Goal: Task Accomplishment & Management: Manage account settings

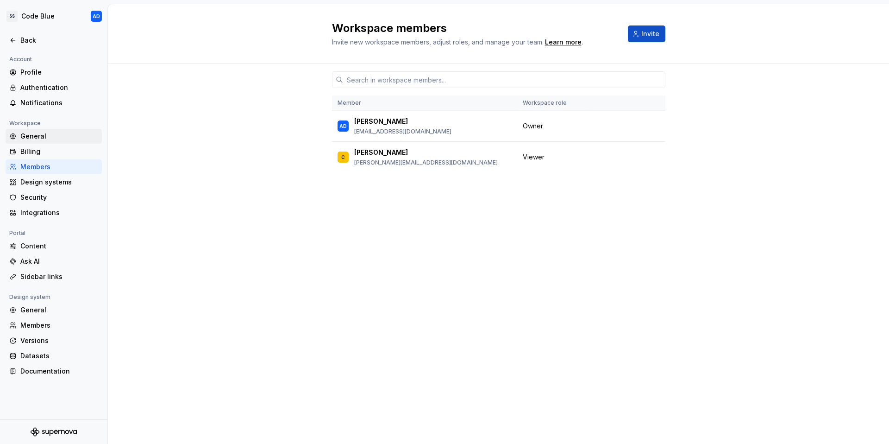
click at [36, 141] on div "General" at bounding box center [54, 136] width 96 height 15
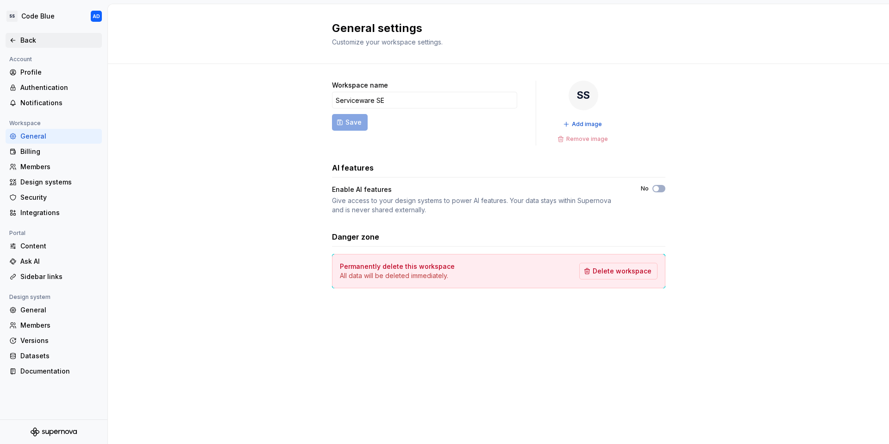
click at [16, 37] on icon at bounding box center [12, 40] width 7 height 7
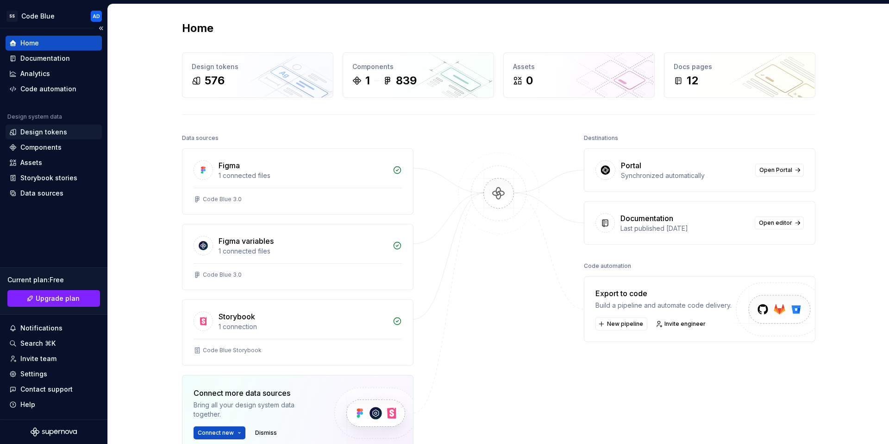
click at [55, 135] on div "Design tokens" at bounding box center [43, 131] width 47 height 9
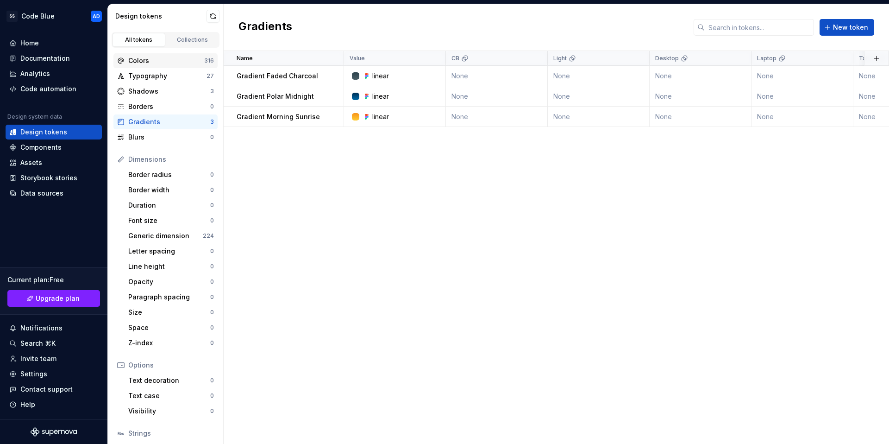
click at [151, 62] on div "Colors" at bounding box center [166, 60] width 76 height 9
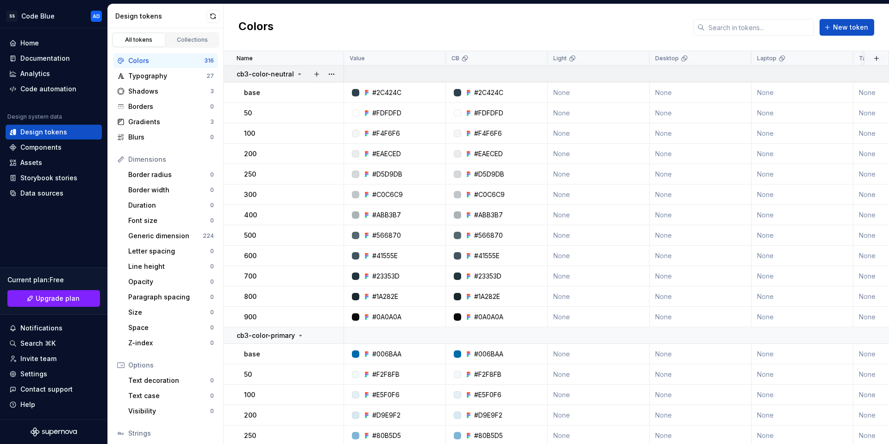
click at [296, 75] on icon at bounding box center [299, 73] width 7 height 7
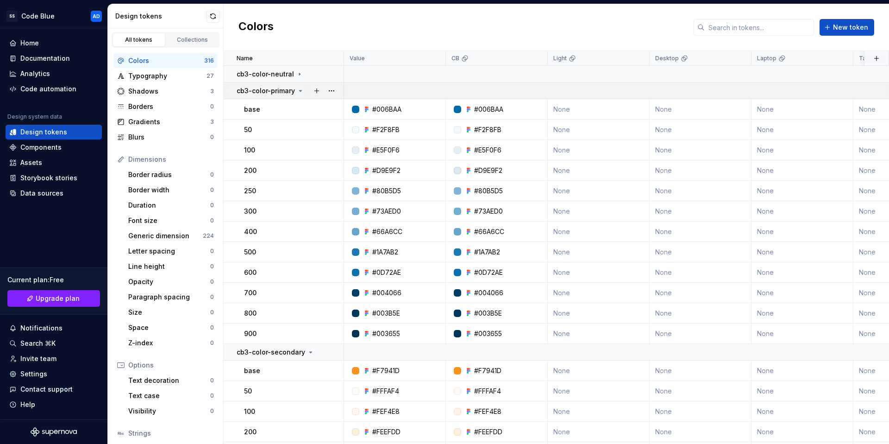
click at [297, 88] on icon at bounding box center [300, 90] width 7 height 7
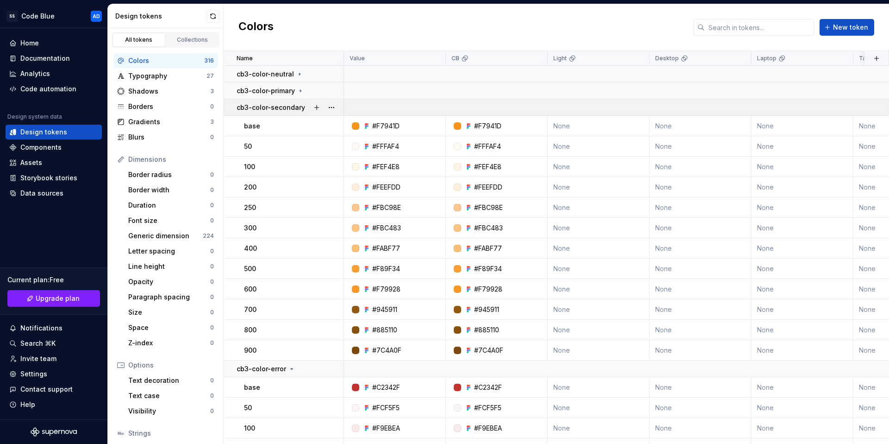
click at [305, 110] on div at bounding box center [324, 107] width 39 height 16
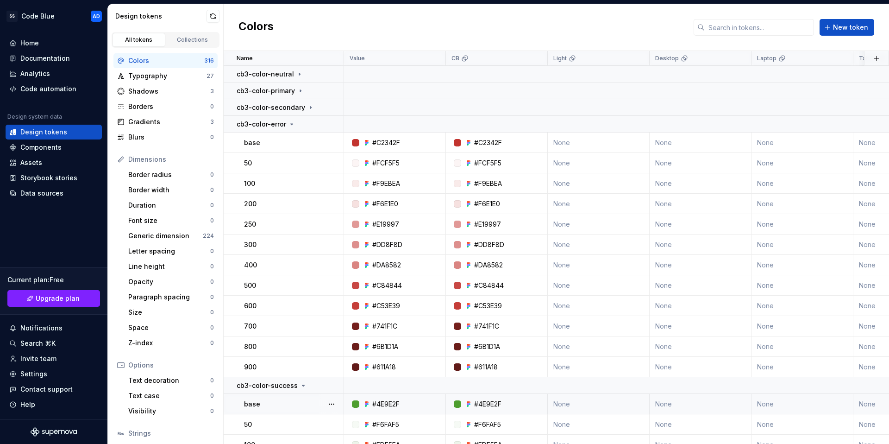
click at [289, 125] on icon at bounding box center [291, 123] width 7 height 7
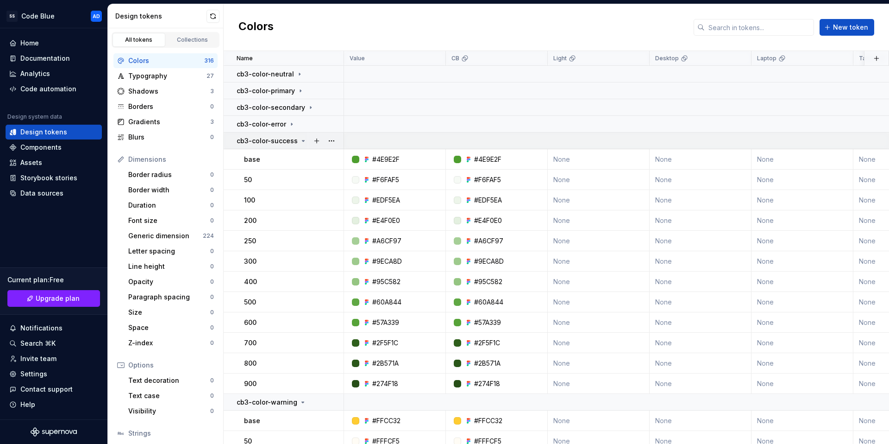
click at [300, 141] on icon at bounding box center [303, 140] width 7 height 7
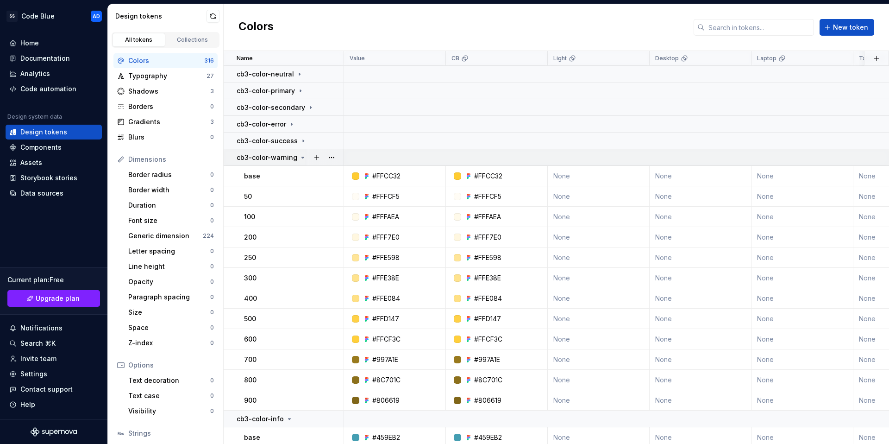
click at [299, 159] on icon at bounding box center [302, 157] width 7 height 7
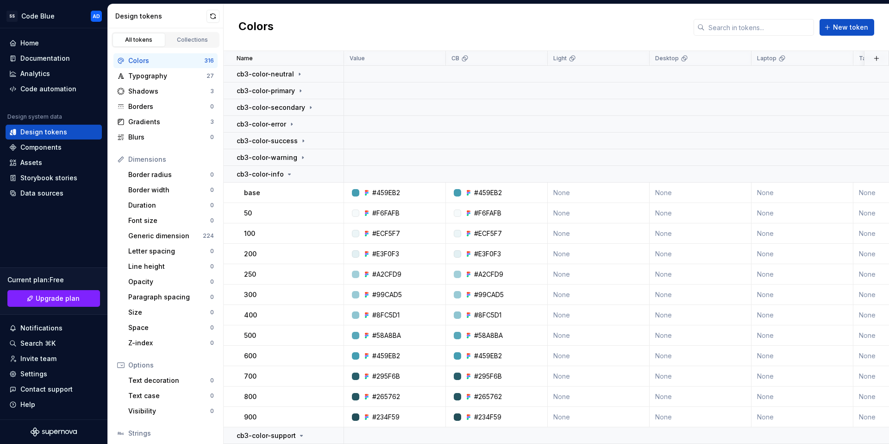
click at [289, 172] on icon at bounding box center [289, 173] width 7 height 7
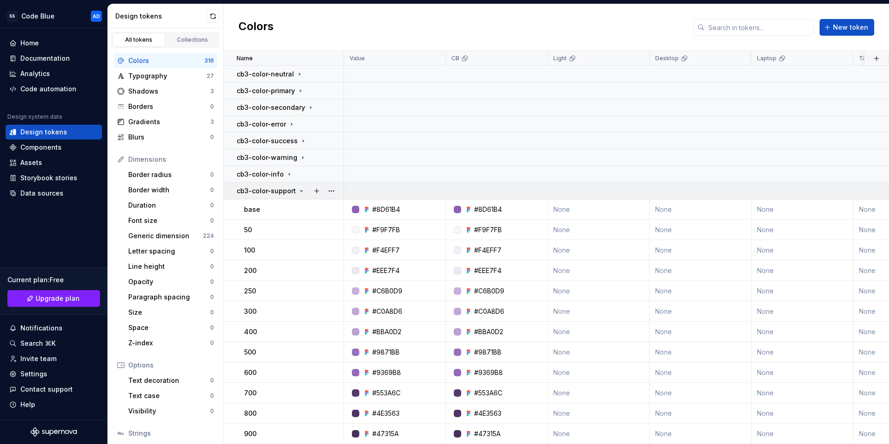
click at [295, 191] on div "cb3-color-support" at bounding box center [271, 190] width 69 height 9
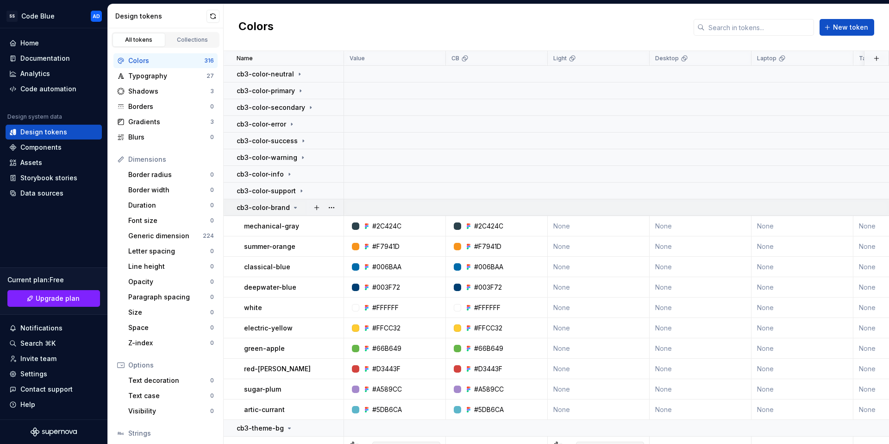
click at [289, 210] on div "cb3-color-brand" at bounding box center [268, 207] width 63 height 9
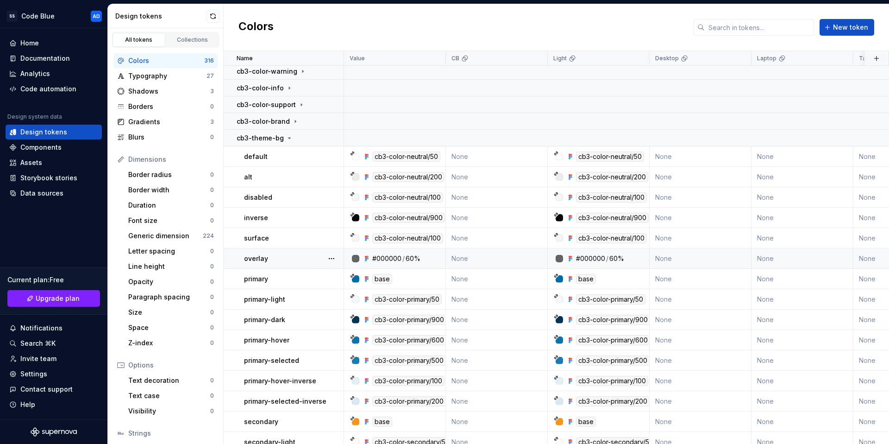
scroll to position [117, 0]
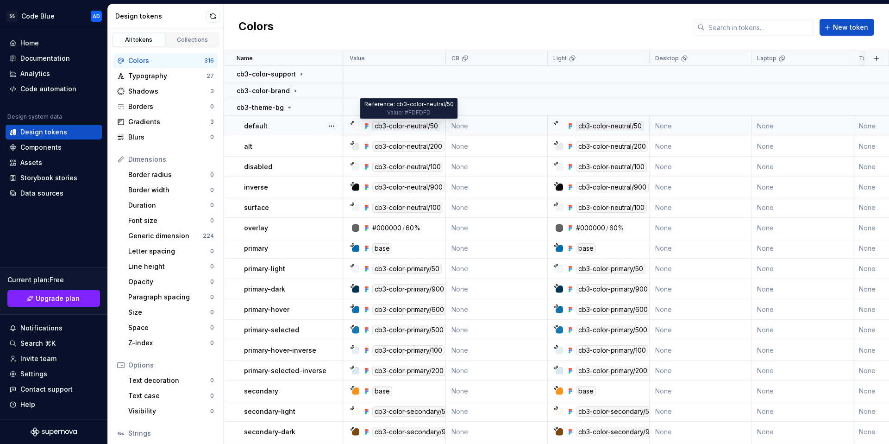
click at [406, 127] on div "cb3-color-neutral/50" at bounding box center [406, 126] width 68 height 10
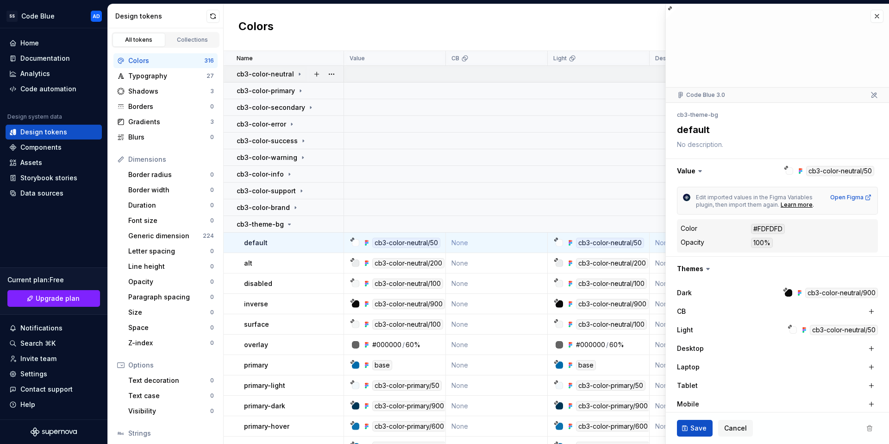
click at [296, 74] on icon at bounding box center [299, 73] width 7 height 7
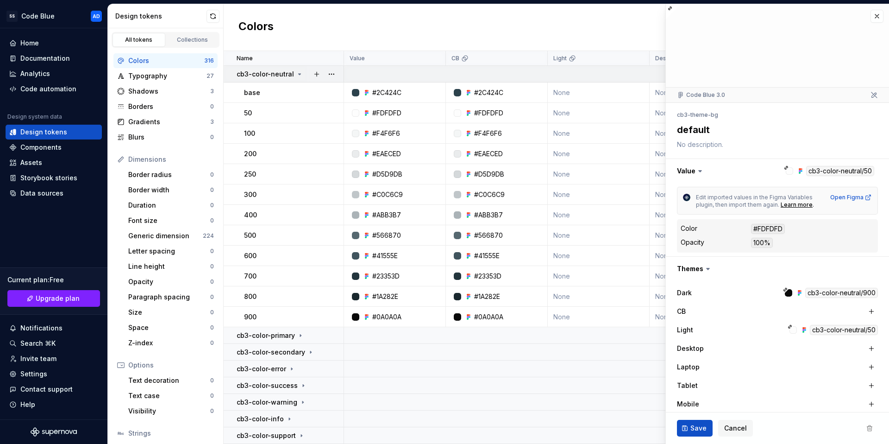
click at [296, 75] on icon at bounding box center [299, 73] width 7 height 7
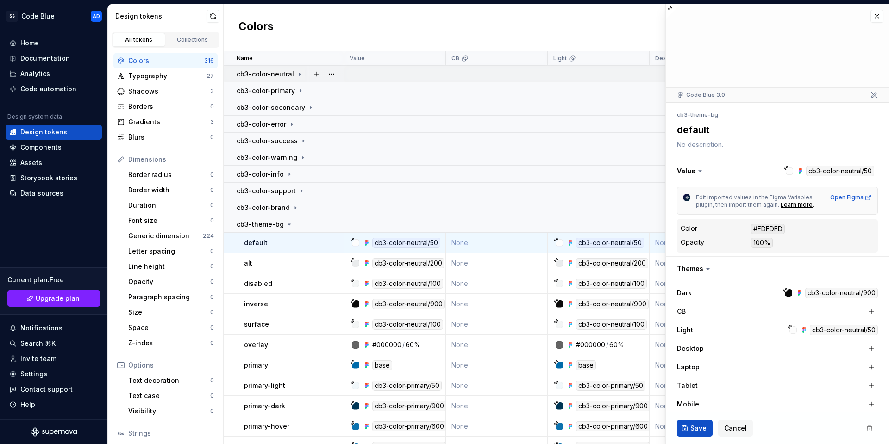
click at [299, 74] on icon at bounding box center [299, 74] width 1 height 2
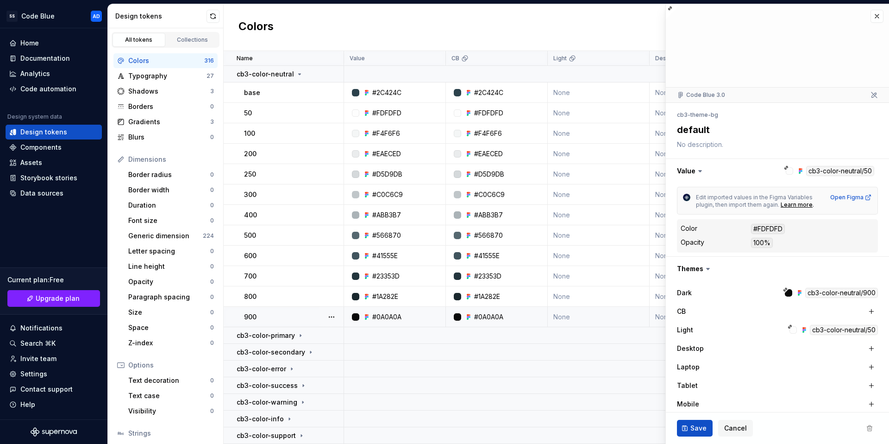
click at [398, 318] on div "#0A0A0A" at bounding box center [386, 316] width 29 height 9
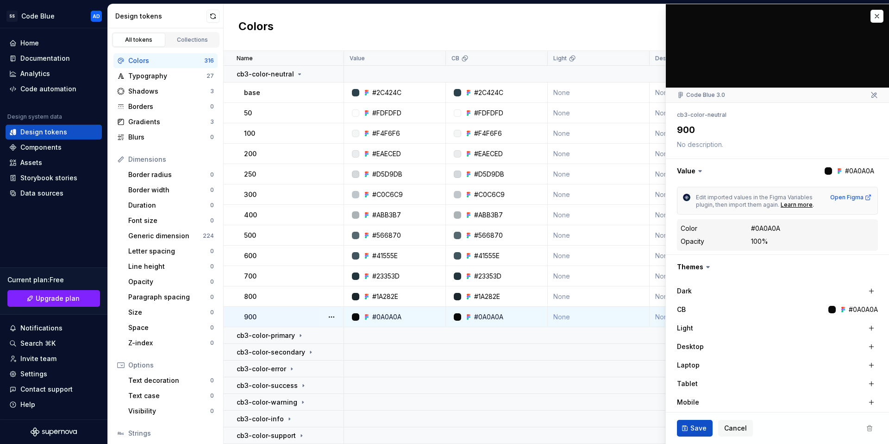
click at [844, 176] on button "button" at bounding box center [777, 171] width 223 height 24
click at [703, 173] on h3 "Value #0A0A0A" at bounding box center [777, 171] width 223 height 24
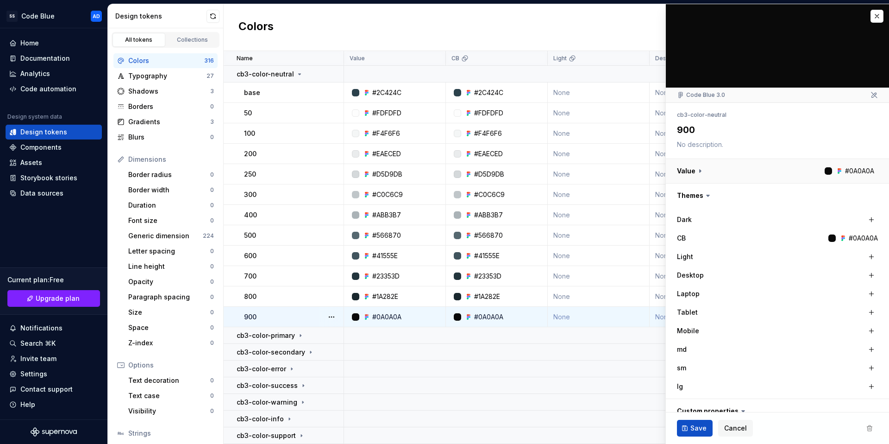
click at [868, 172] on button "button" at bounding box center [777, 171] width 223 height 24
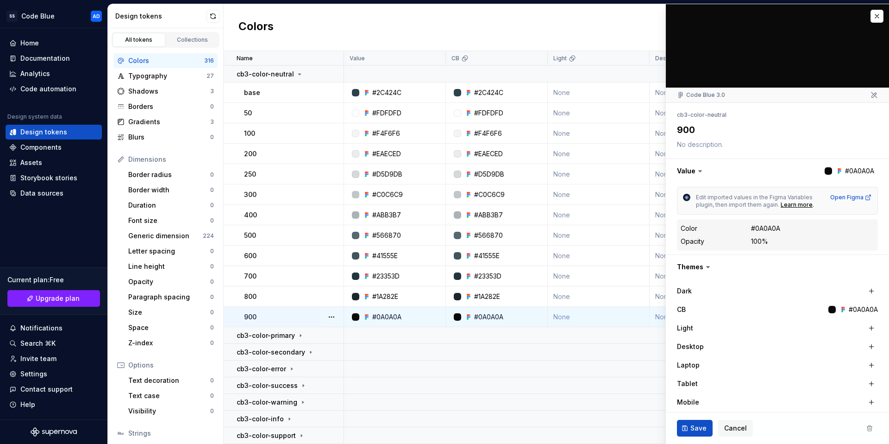
click at [849, 307] on div "#0A0A0A" at bounding box center [863, 309] width 29 height 9
drag, startPoint x: 295, startPoint y: 73, endPoint x: 307, endPoint y: 92, distance: 22.5
click at [296, 73] on icon at bounding box center [299, 73] width 7 height 7
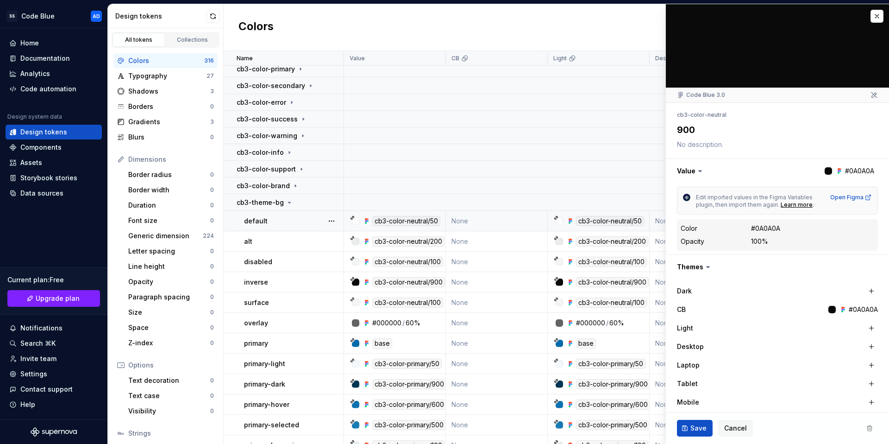
scroll to position [22, 0]
click at [296, 216] on div "default" at bounding box center [293, 220] width 99 height 9
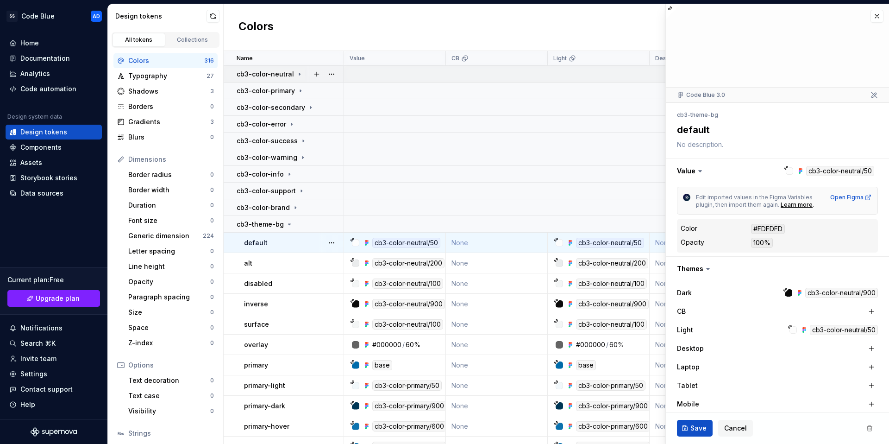
click at [296, 73] on icon at bounding box center [299, 73] width 7 height 7
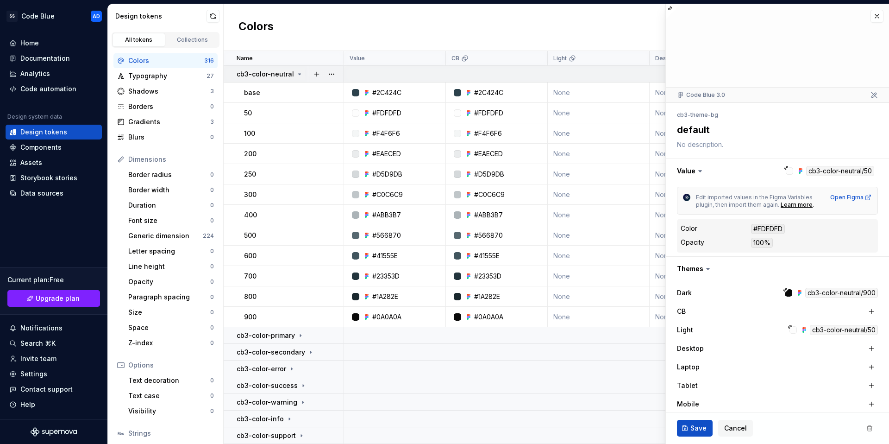
click at [296, 72] on icon at bounding box center [299, 73] width 7 height 7
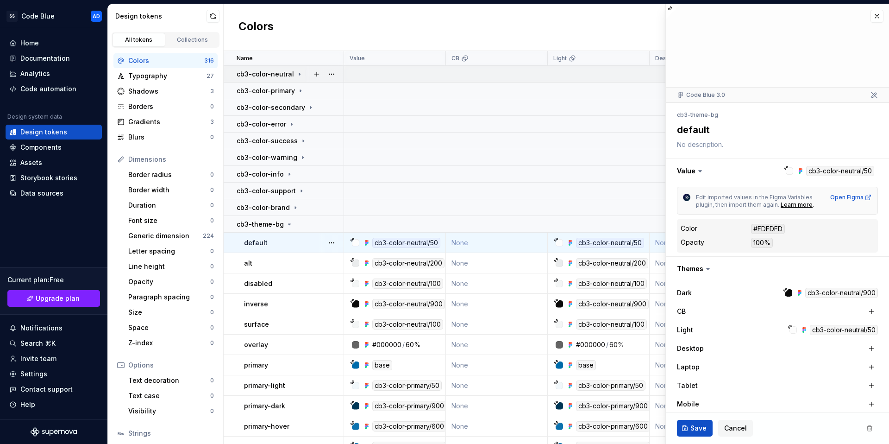
click at [298, 73] on icon at bounding box center [299, 73] width 7 height 7
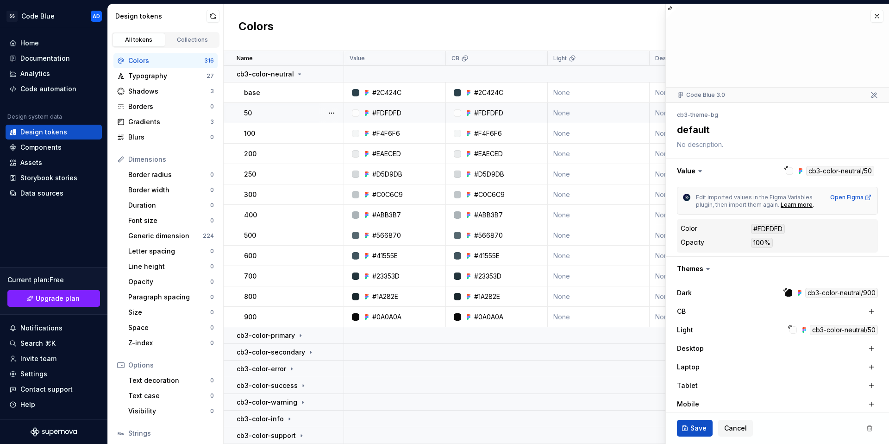
click at [357, 111] on div at bounding box center [355, 112] width 7 height 7
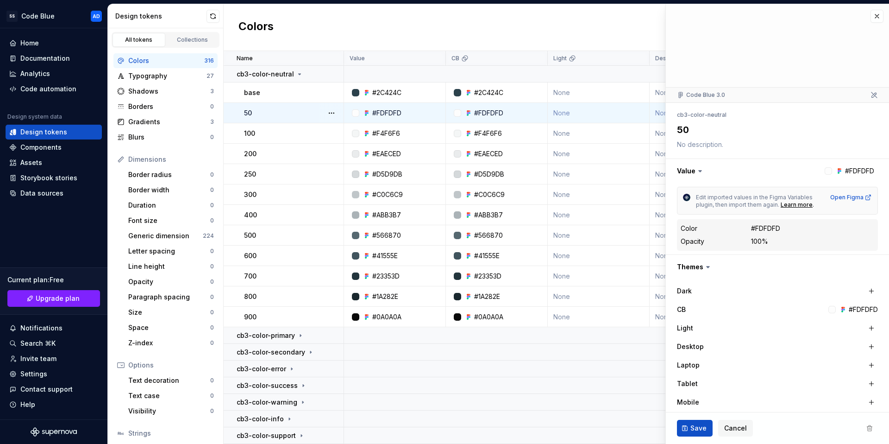
click at [825, 168] on div at bounding box center [828, 170] width 7 height 7
click at [825, 171] on div at bounding box center [828, 170] width 7 height 7
click at [841, 170] on button "button" at bounding box center [777, 171] width 223 height 24
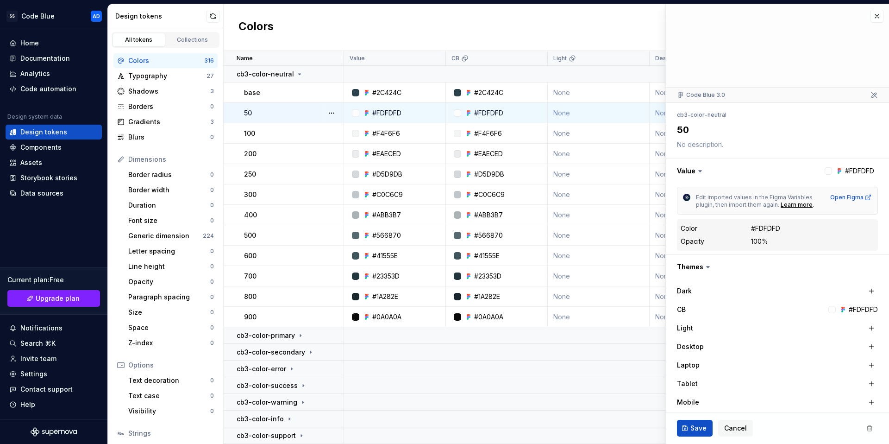
click at [849, 307] on div "#FDFDFD" at bounding box center [863, 309] width 29 height 9
click at [828, 309] on div at bounding box center [831, 309] width 7 height 7
click at [849, 309] on div "#FDFDFD" at bounding box center [863, 309] width 29 height 9
click at [871, 14] on button "button" at bounding box center [877, 16] width 13 height 13
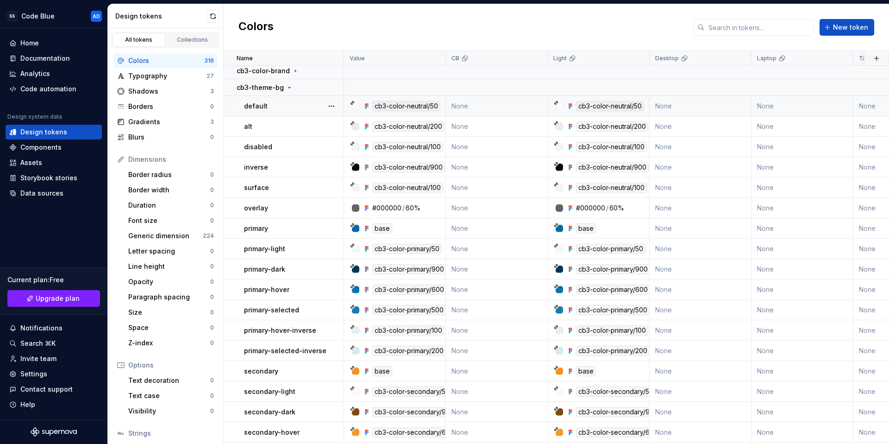
scroll to position [370, 0]
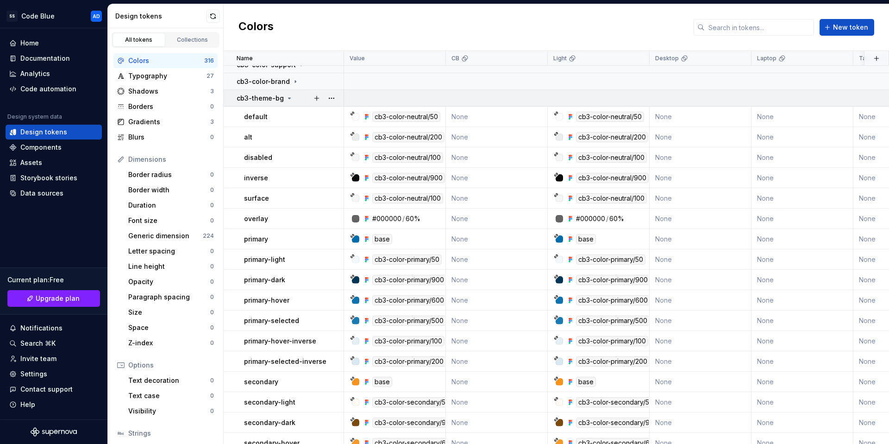
click at [289, 98] on icon at bounding box center [290, 98] width 2 height 1
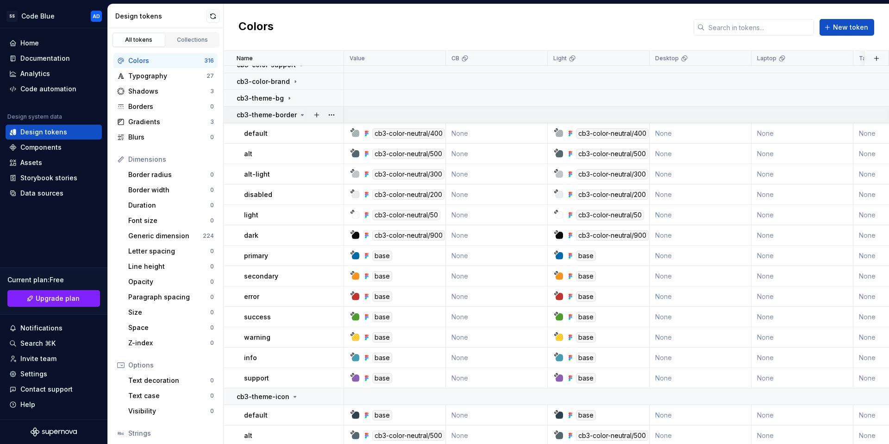
click at [301, 116] on icon at bounding box center [302, 114] width 7 height 7
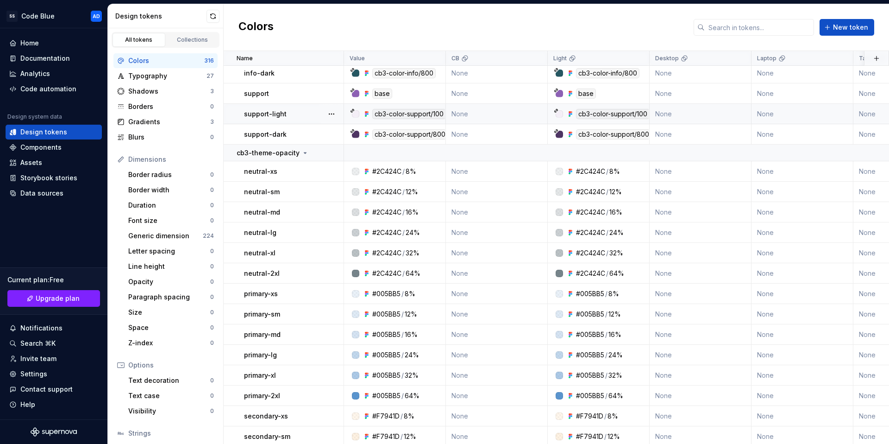
scroll to position [967, 0]
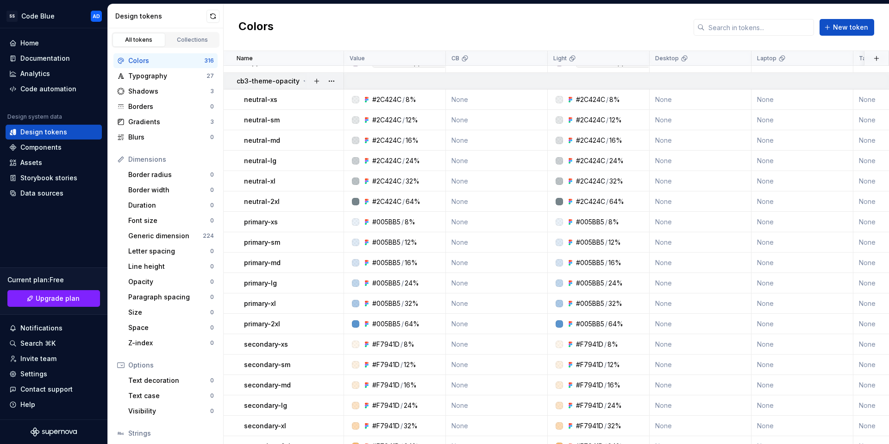
click at [304, 81] on icon at bounding box center [305, 81] width 2 height 1
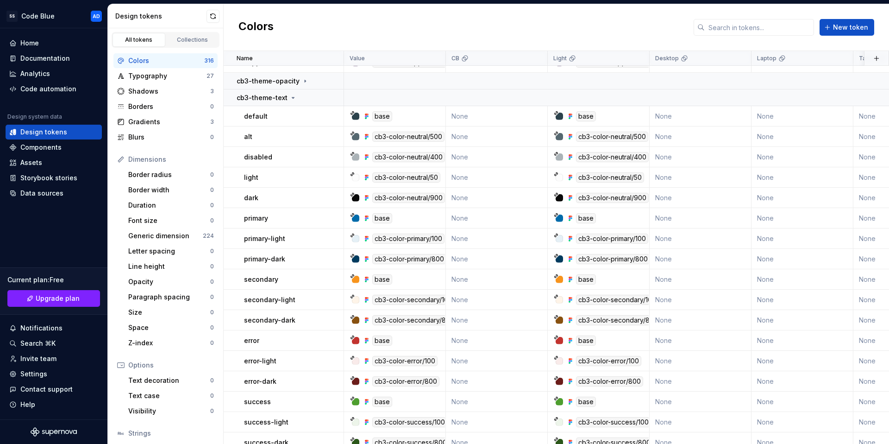
click at [290, 98] on icon at bounding box center [292, 97] width 7 height 7
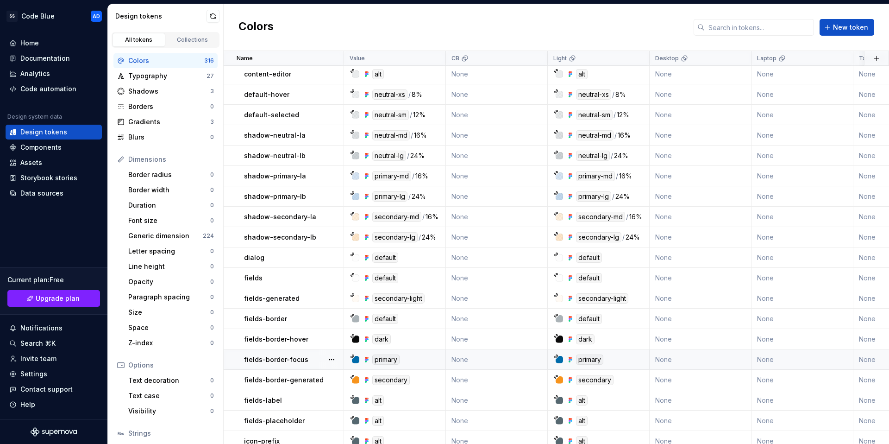
scroll to position [1268, 0]
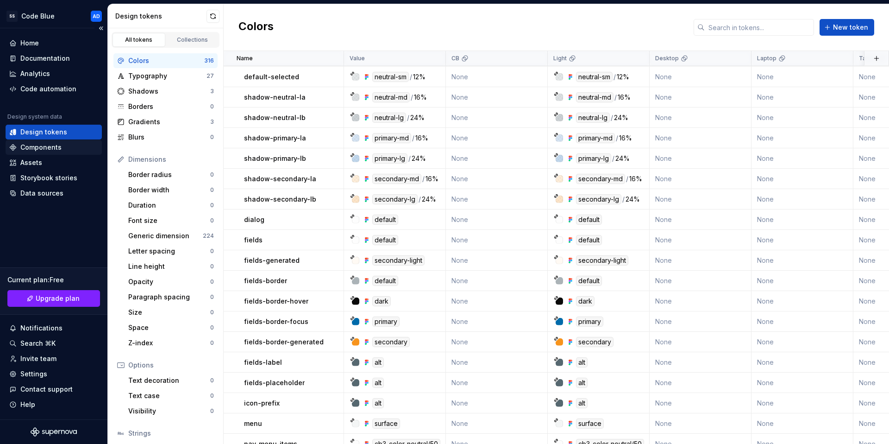
click at [31, 146] on div "Components" at bounding box center [40, 147] width 41 height 9
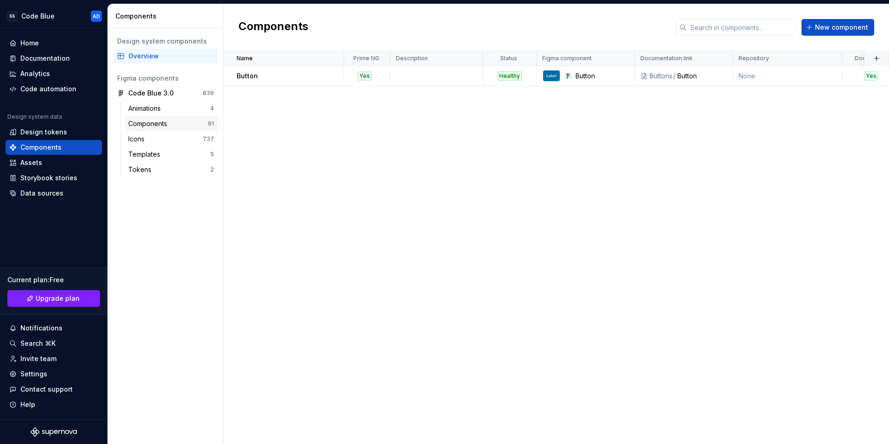
click at [170, 126] on div "Components" at bounding box center [149, 123] width 43 height 9
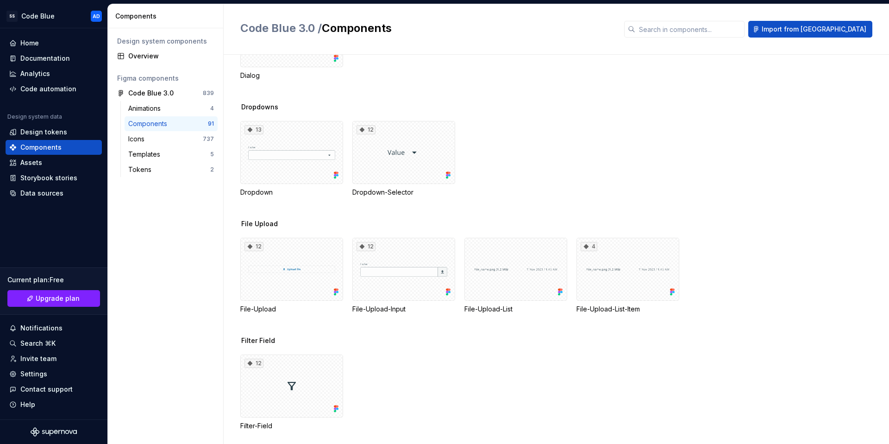
scroll to position [1791, 0]
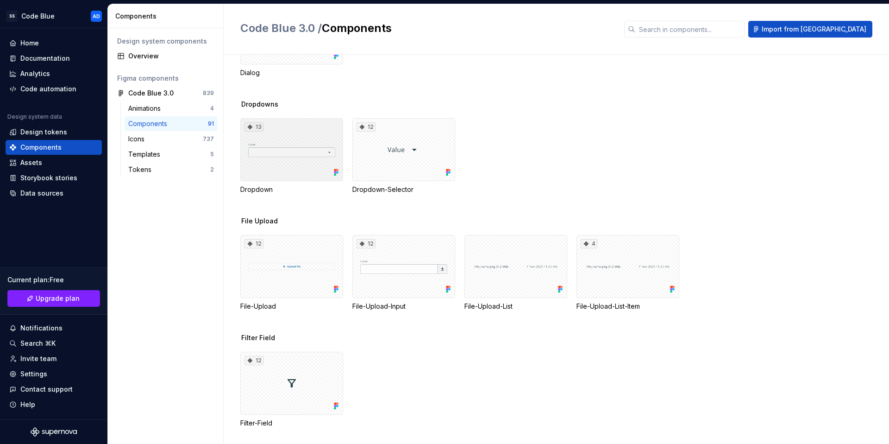
click at [262, 162] on div "13" at bounding box center [291, 149] width 103 height 63
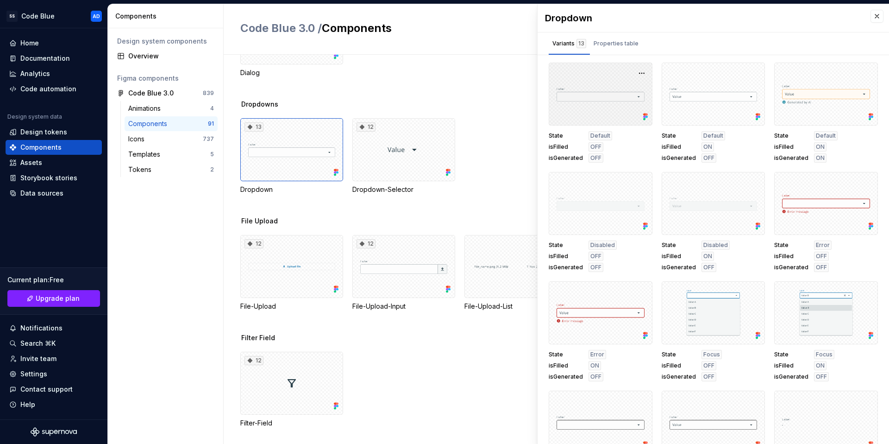
click at [586, 100] on div at bounding box center [601, 94] width 104 height 63
click at [620, 98] on div at bounding box center [601, 94] width 104 height 63
click at [584, 91] on div at bounding box center [601, 94] width 104 height 63
click at [611, 46] on div "Properties table" at bounding box center [616, 43] width 45 height 9
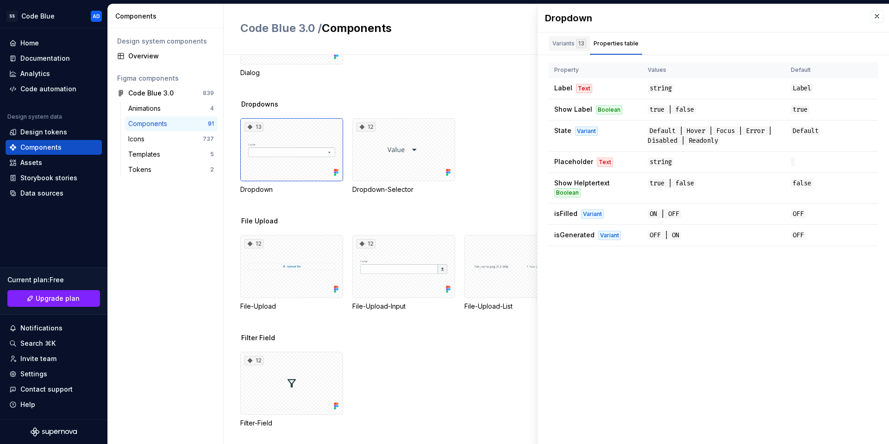
click at [558, 45] on div "Variants 13" at bounding box center [569, 43] width 34 height 9
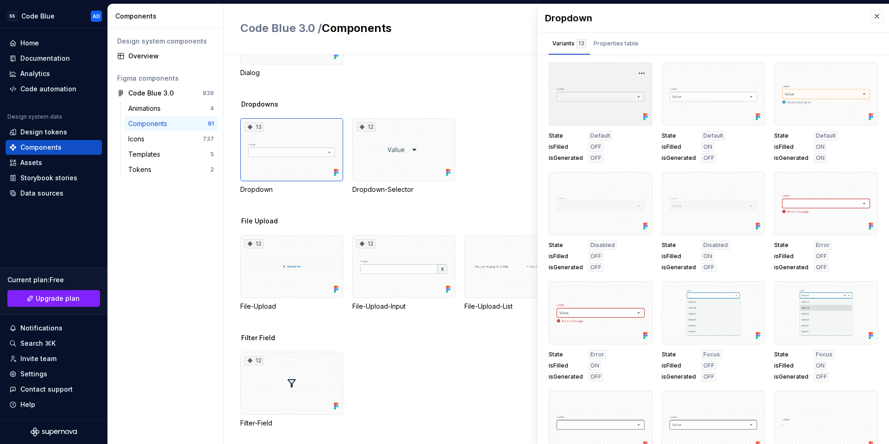
click at [596, 107] on div at bounding box center [601, 94] width 104 height 63
click at [594, 115] on div at bounding box center [601, 94] width 104 height 63
click at [639, 70] on button "button" at bounding box center [641, 73] width 13 height 13
click at [614, 69] on div at bounding box center [601, 94] width 104 height 63
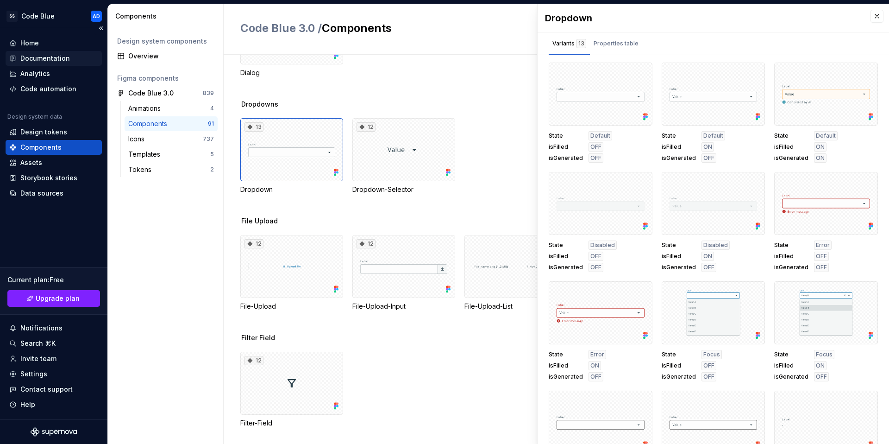
click at [62, 57] on div "Documentation" at bounding box center [45, 58] width 50 height 9
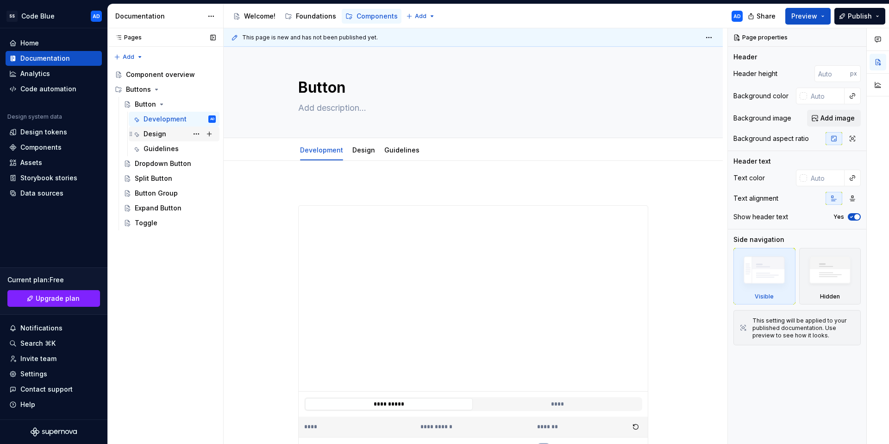
click at [167, 138] on div "Design" at bounding box center [180, 133] width 72 height 13
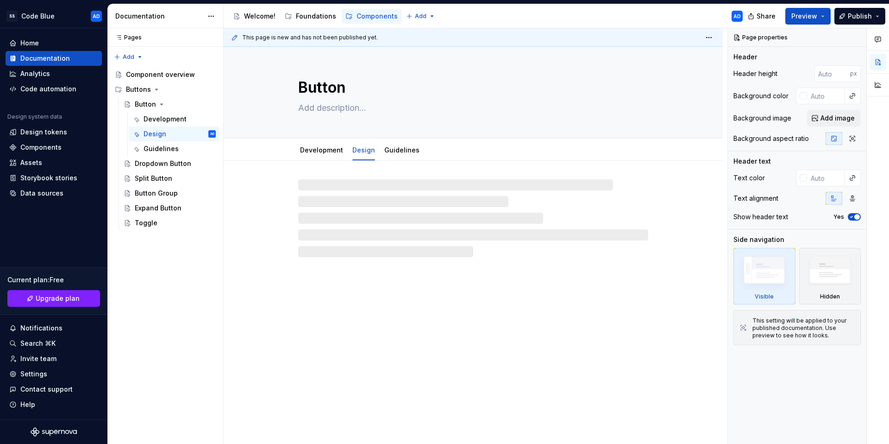
type textarea "*"
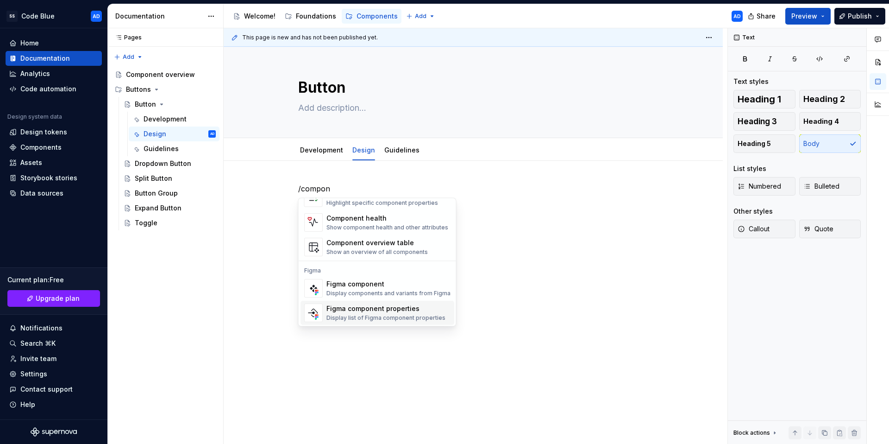
scroll to position [28, 0]
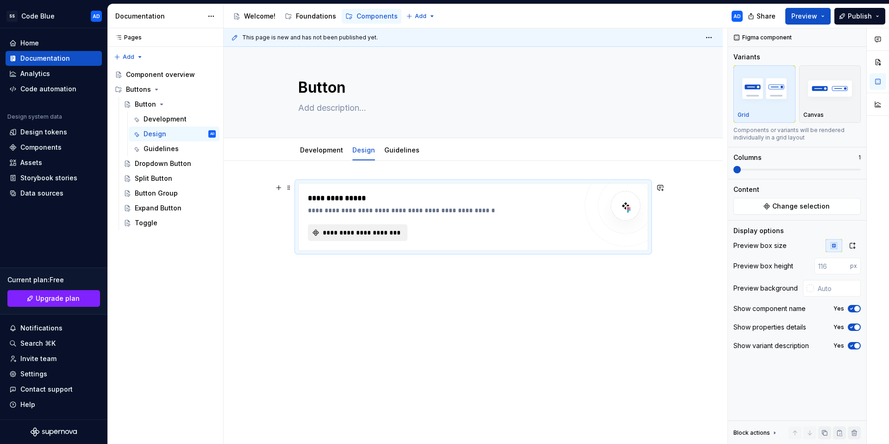
click at [357, 227] on button "**********" at bounding box center [358, 232] width 100 height 17
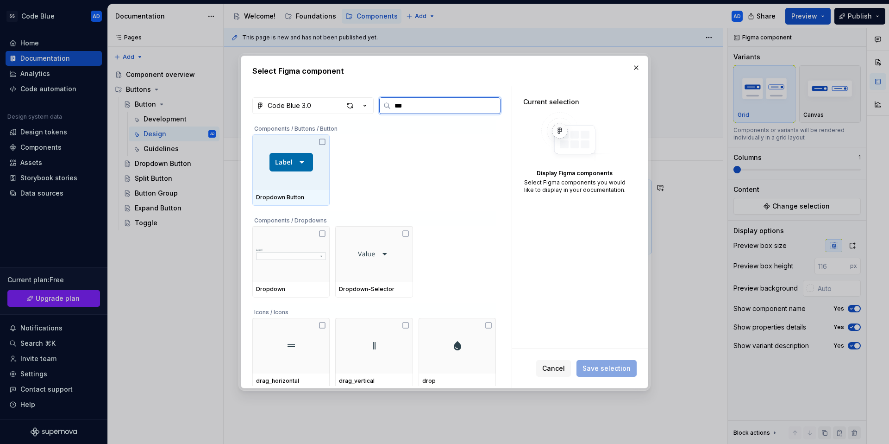
type input "****"
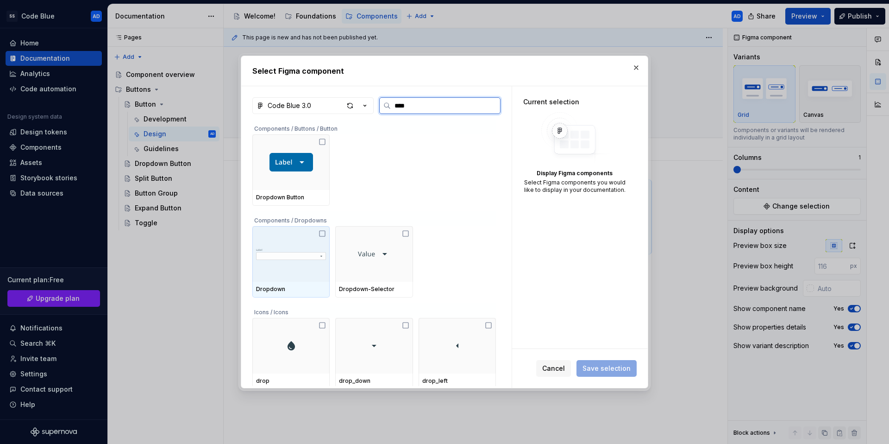
click at [289, 266] on img at bounding box center [291, 253] width 70 height 29
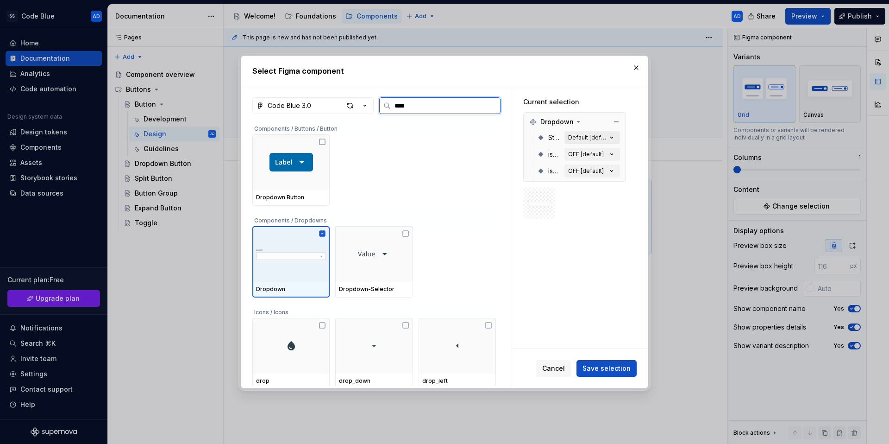
click at [611, 139] on icon "button" at bounding box center [611, 137] width 9 height 9
click at [577, 123] on icon at bounding box center [578, 121] width 7 height 7
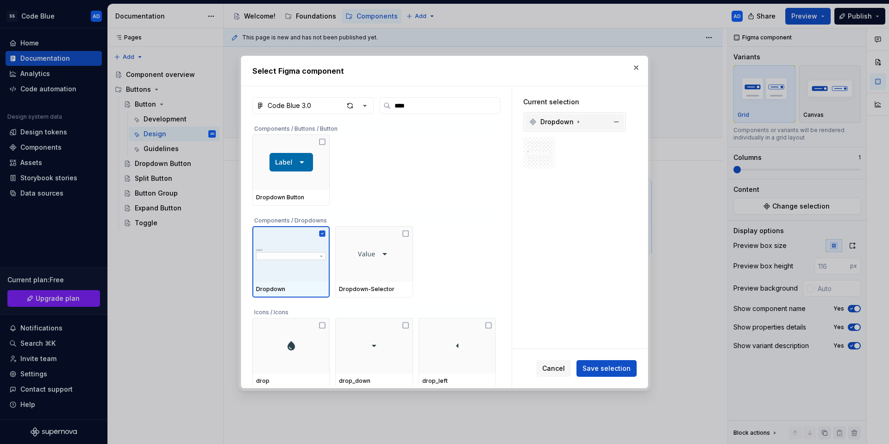
click at [577, 123] on icon at bounding box center [578, 121] width 7 height 7
click at [613, 135] on icon "button" at bounding box center [611, 137] width 9 height 9
click at [612, 152] on icon "button" at bounding box center [611, 154] width 9 height 9
click at [611, 371] on span "Save selection" at bounding box center [607, 368] width 48 height 9
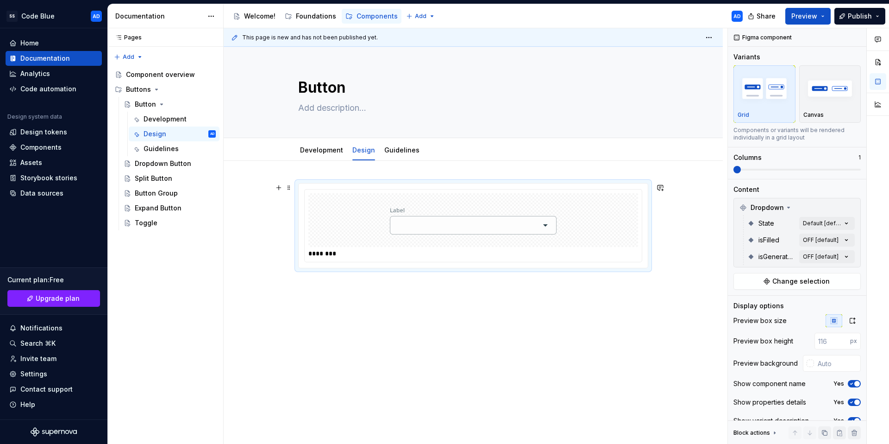
click at [452, 227] on img at bounding box center [473, 220] width 167 height 46
click at [399, 147] on link "Guidelines" at bounding box center [401, 150] width 35 height 8
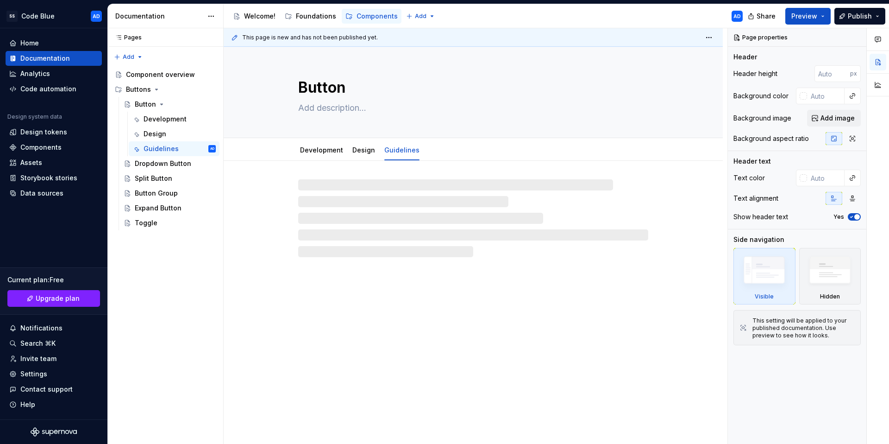
type textarea "*"
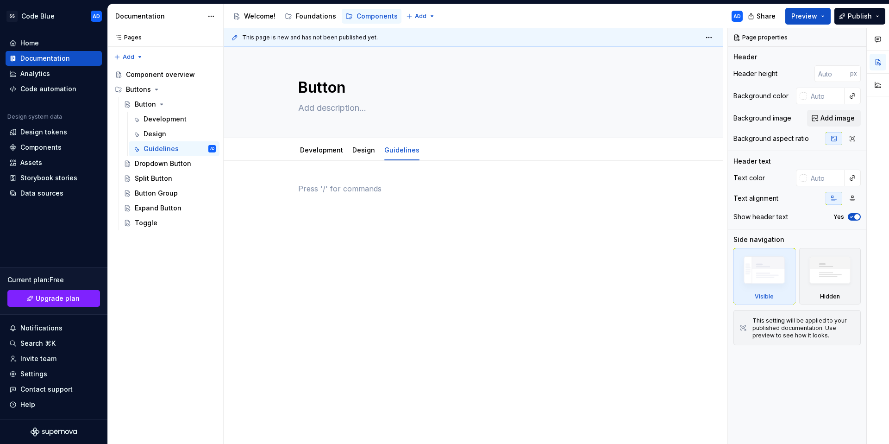
click at [357, 199] on div at bounding box center [473, 200] width 350 height 35
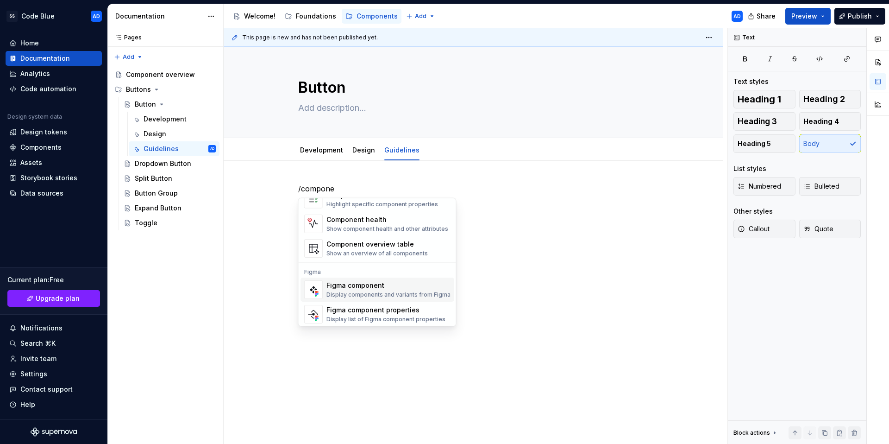
scroll to position [28, 0]
click at [389, 307] on div "Figma component properties" at bounding box center [385, 307] width 119 height 9
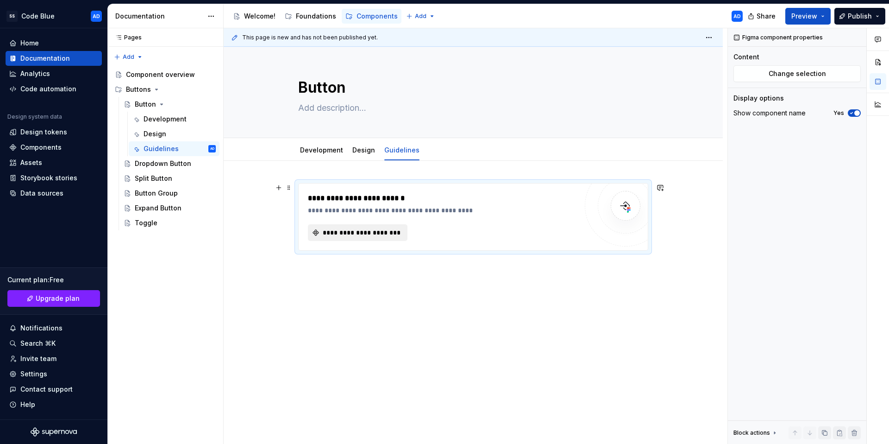
click at [376, 234] on span "**********" at bounding box center [361, 232] width 80 height 9
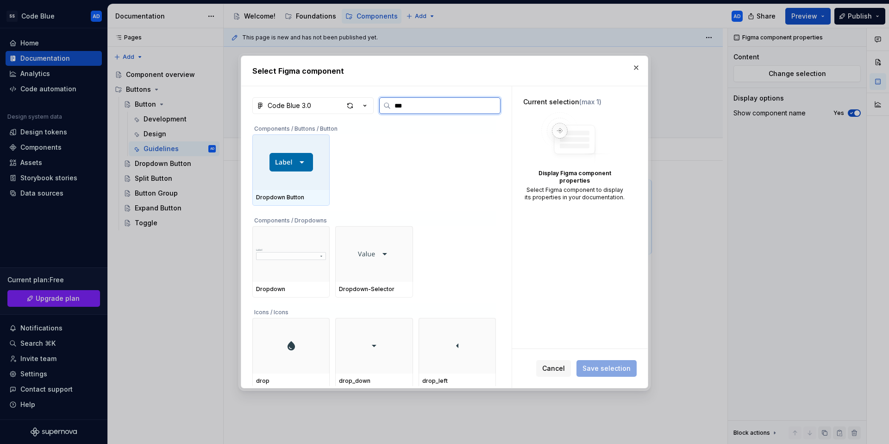
type input "****"
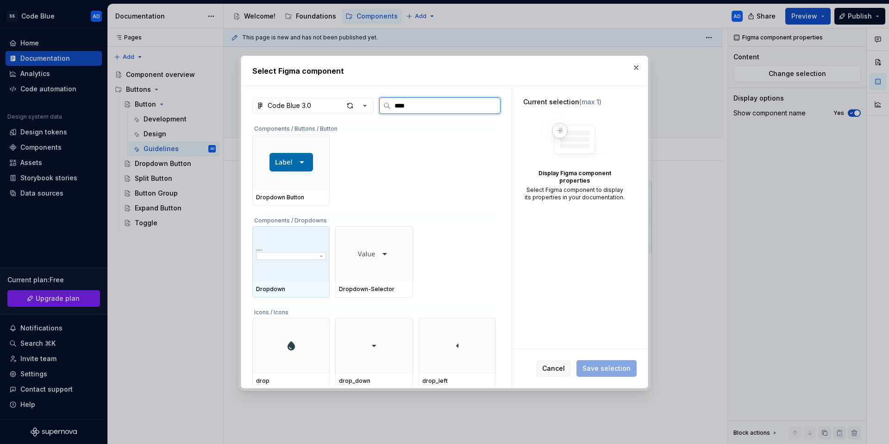
click at [282, 276] on div at bounding box center [290, 254] width 77 height 56
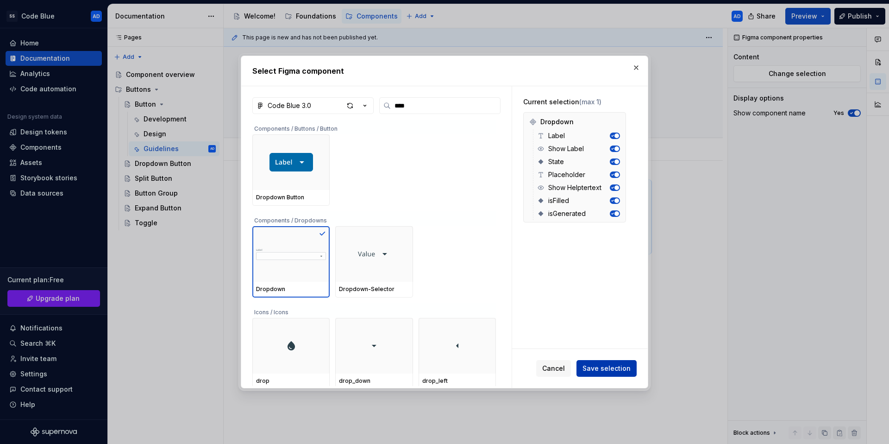
click at [616, 369] on span "Save selection" at bounding box center [607, 368] width 48 height 9
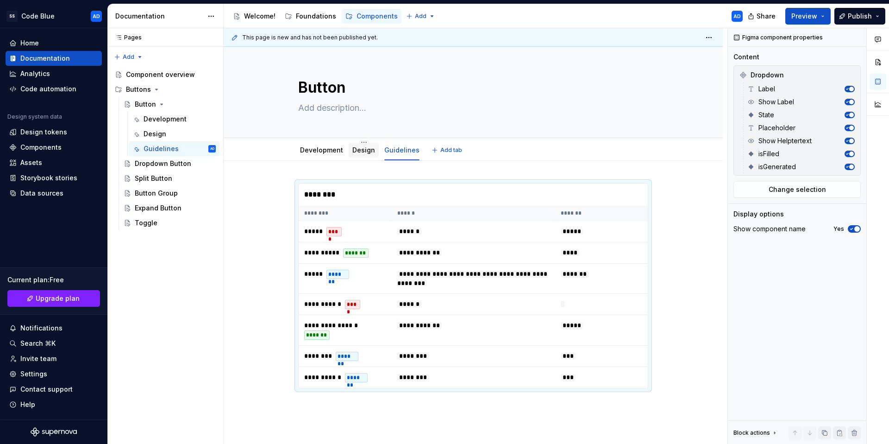
click at [361, 146] on link "Design" at bounding box center [363, 150] width 23 height 8
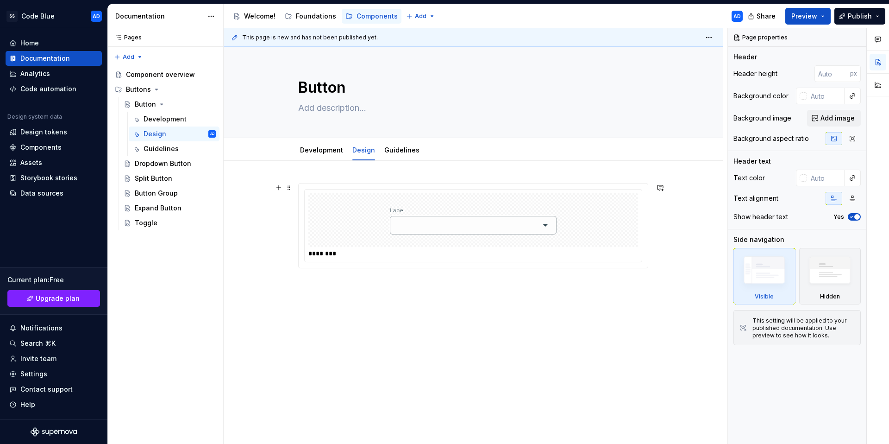
click at [525, 225] on img at bounding box center [473, 220] width 167 height 46
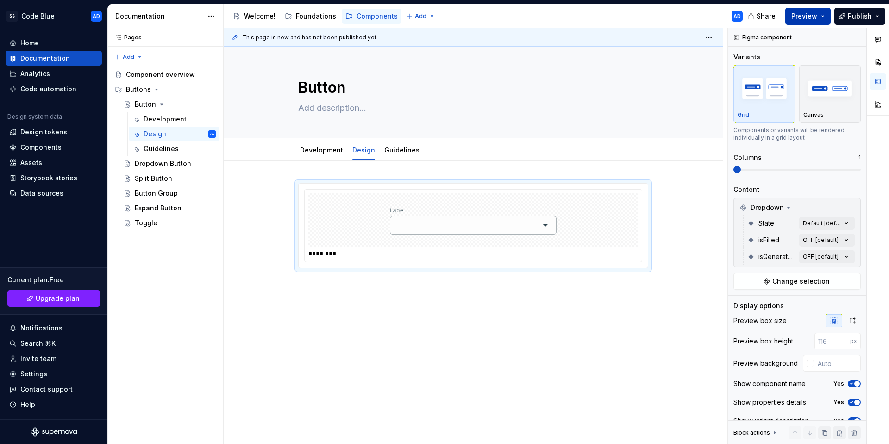
click at [807, 17] on span "Preview" at bounding box center [804, 16] width 26 height 9
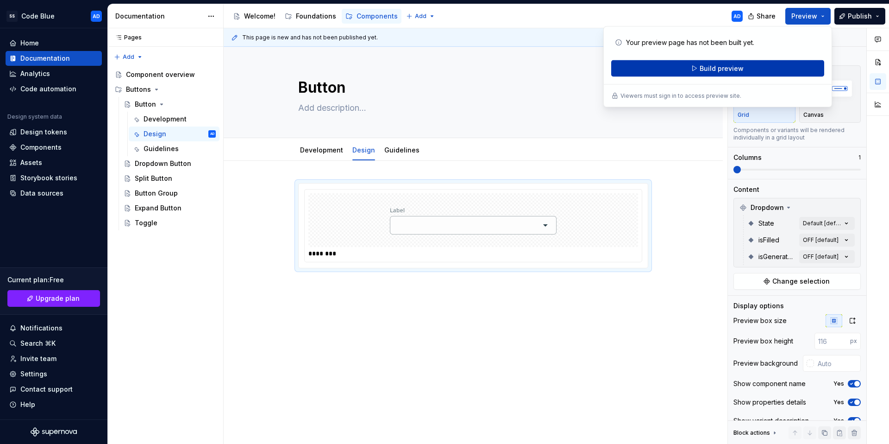
click at [724, 71] on span "Build preview" at bounding box center [722, 68] width 44 height 9
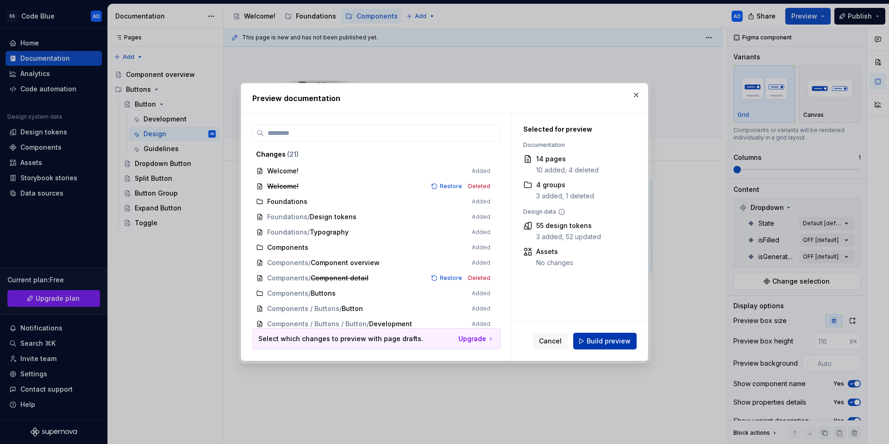
click at [603, 346] on button "Build preview" at bounding box center [604, 341] width 63 height 17
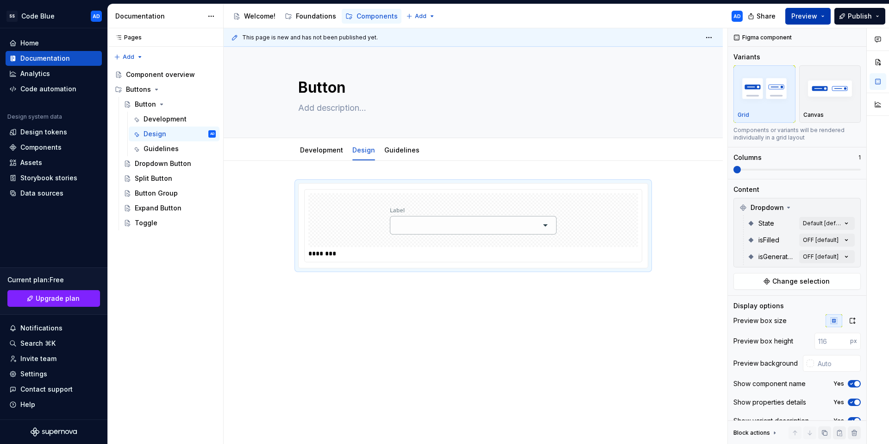
click at [805, 17] on span "Preview" at bounding box center [804, 16] width 26 height 9
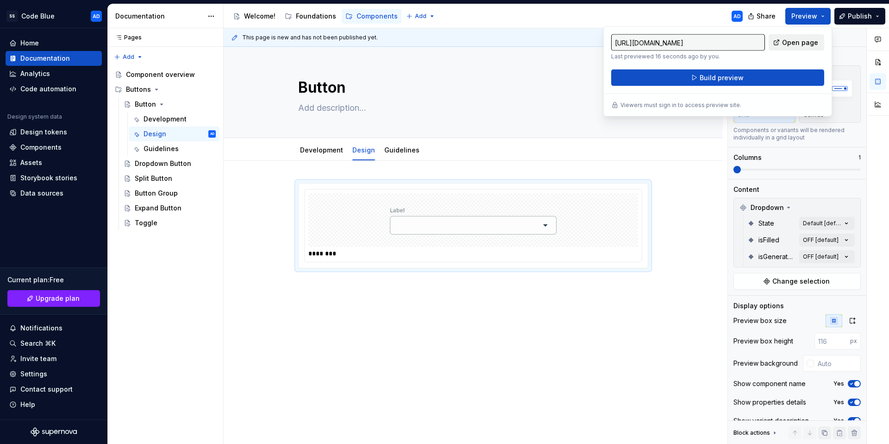
click at [797, 44] on span "Open page" at bounding box center [800, 42] width 36 height 9
click at [456, 231] on img at bounding box center [473, 220] width 167 height 46
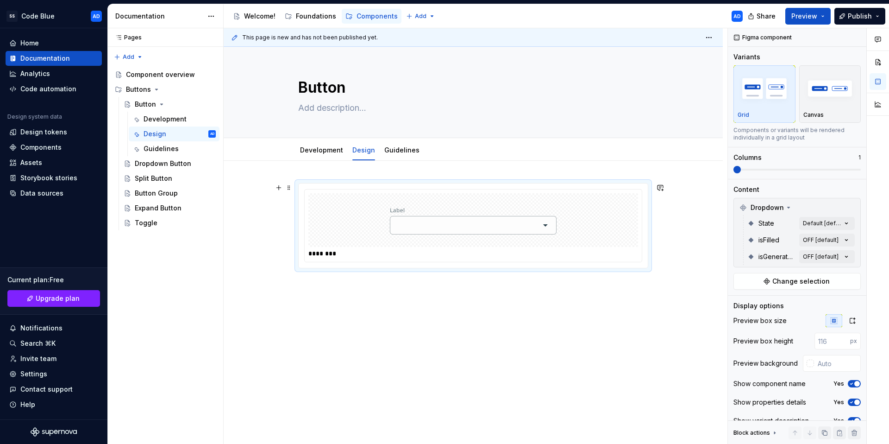
click at [332, 254] on div "********" at bounding box center [473, 253] width 330 height 9
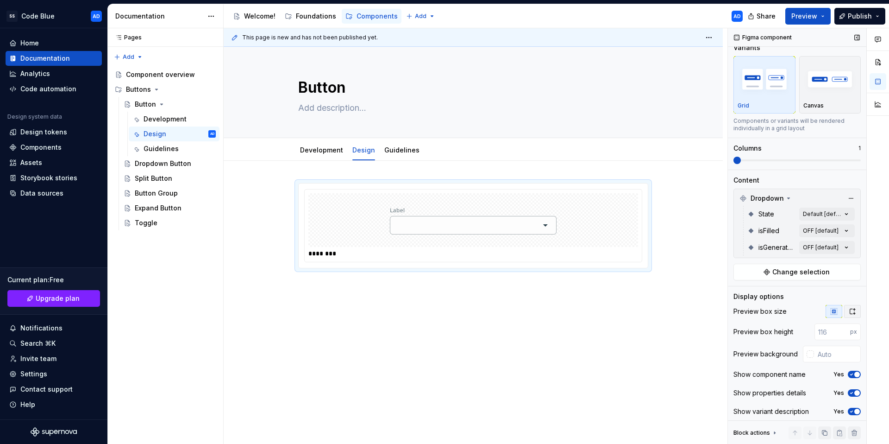
scroll to position [14, 0]
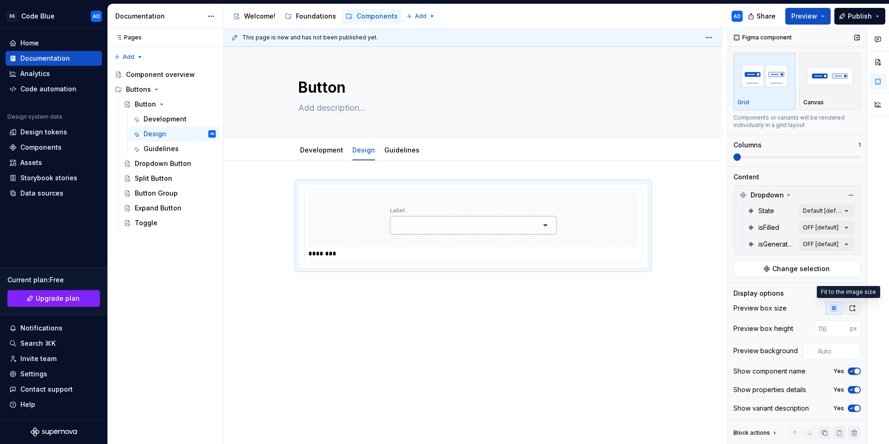
click at [850, 304] on icon "button" at bounding box center [852, 307] width 7 height 7
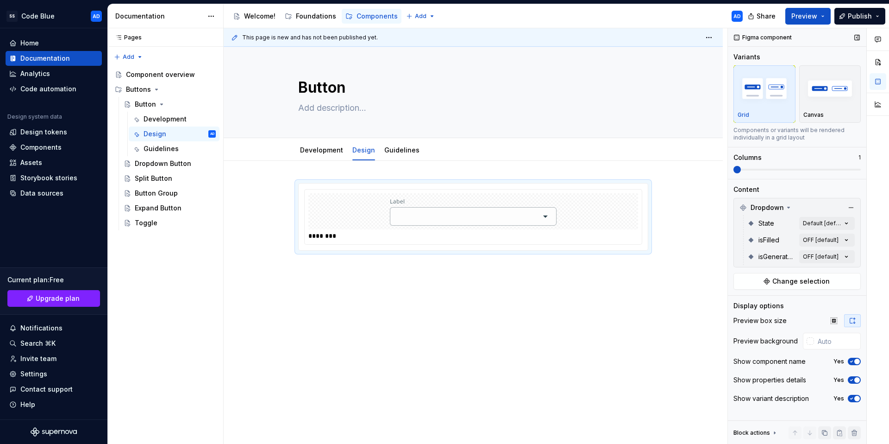
scroll to position [0, 0]
click at [823, 95] on img "button" at bounding box center [830, 88] width 54 height 34
click at [176, 120] on div "Development" at bounding box center [165, 118] width 43 height 9
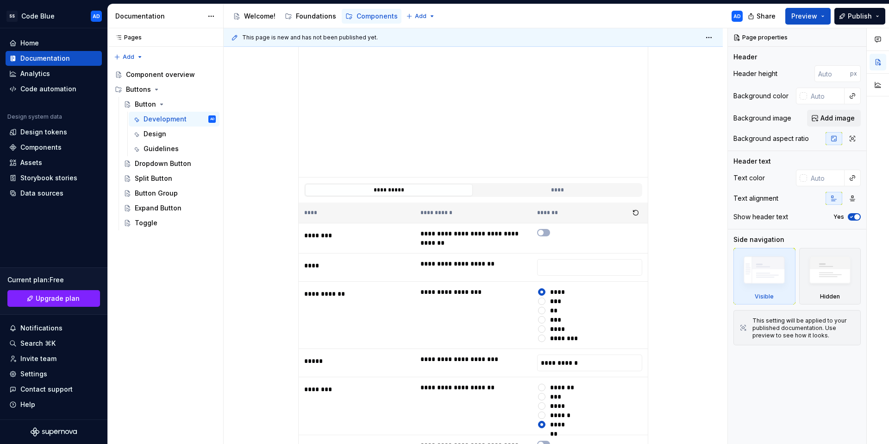
scroll to position [73, 0]
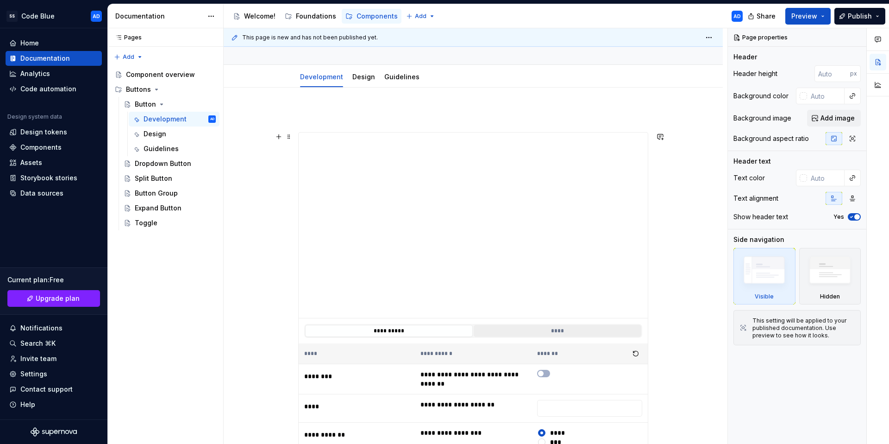
click at [574, 331] on button "****" at bounding box center [558, 331] width 168 height 12
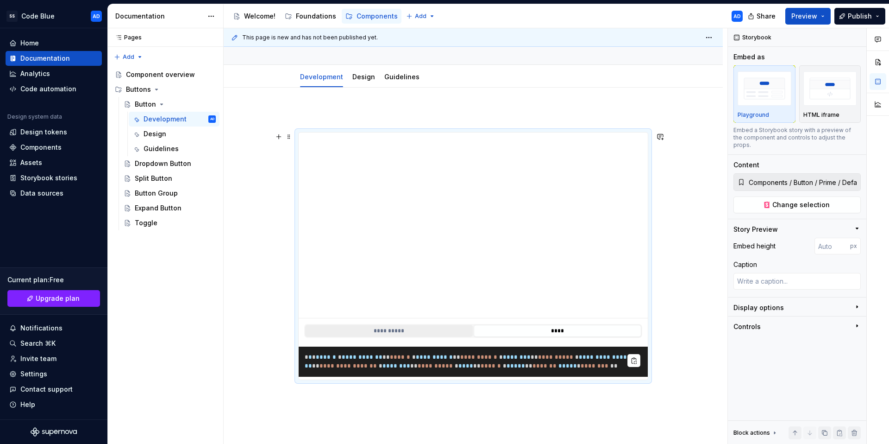
click at [401, 332] on button "**********" at bounding box center [389, 331] width 168 height 12
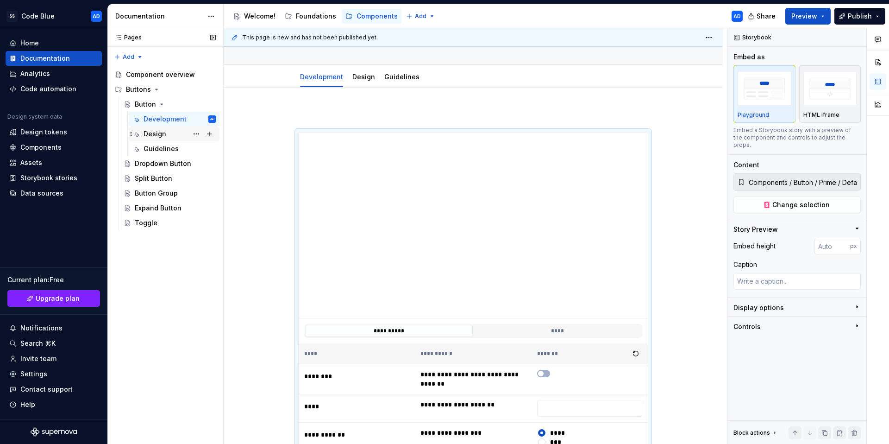
click at [160, 133] on div "Design" at bounding box center [155, 133] width 23 height 9
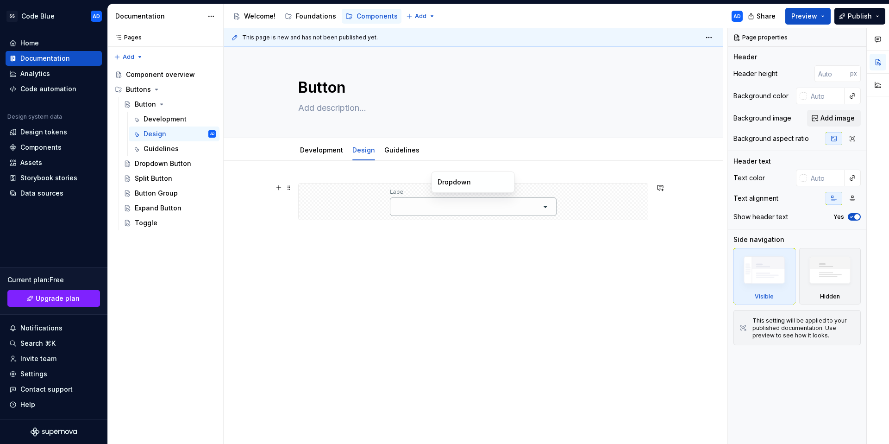
click at [443, 205] on img at bounding box center [473, 201] width 167 height 29
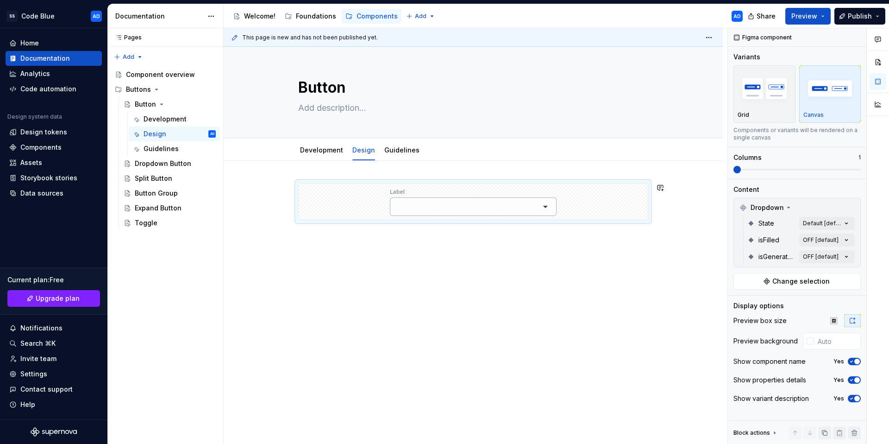
click at [452, 257] on div at bounding box center [473, 262] width 499 height 203
type textarea "*"
click at [413, 244] on div at bounding box center [473, 262] width 499 height 203
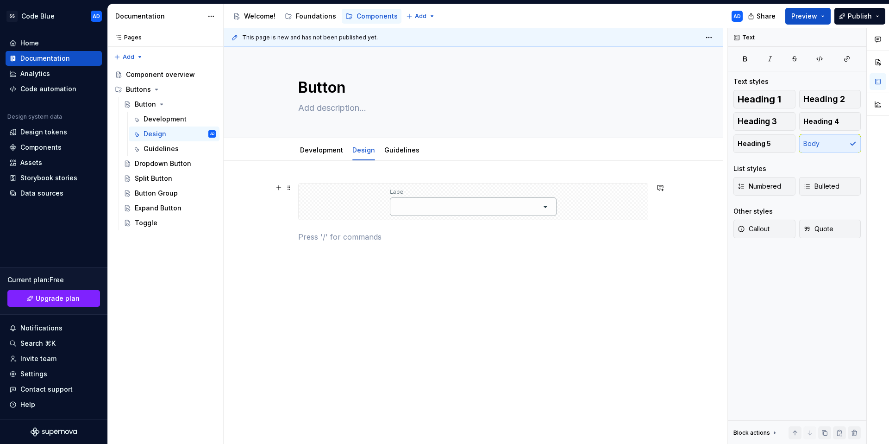
click at [671, 204] on div at bounding box center [473, 274] width 499 height 226
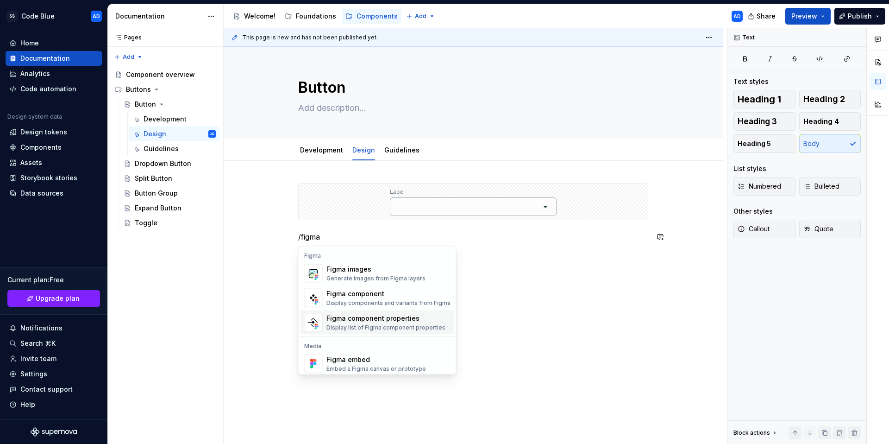
scroll to position [28, 0]
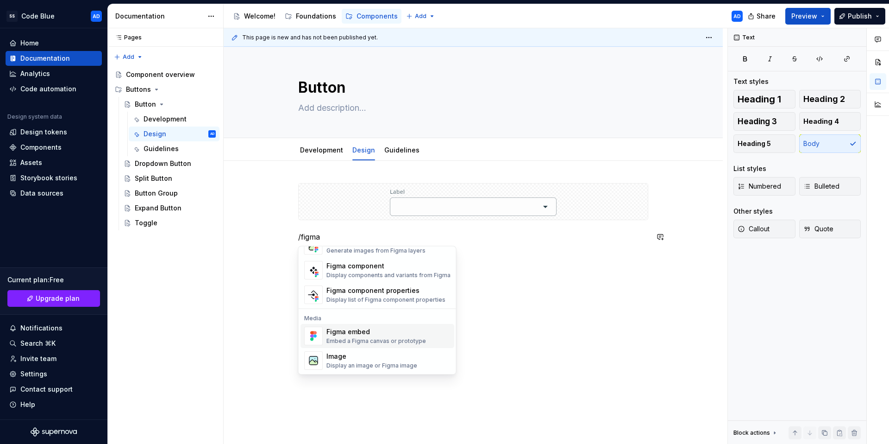
click at [392, 340] on div "Embed a Figma canvas or prototype" at bounding box center [376, 340] width 100 height 7
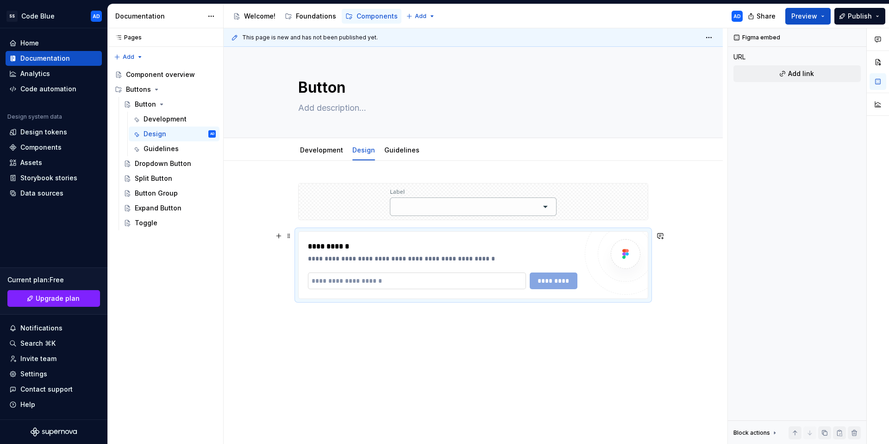
click at [372, 278] on input "text" at bounding box center [417, 280] width 218 height 17
type textarea "*"
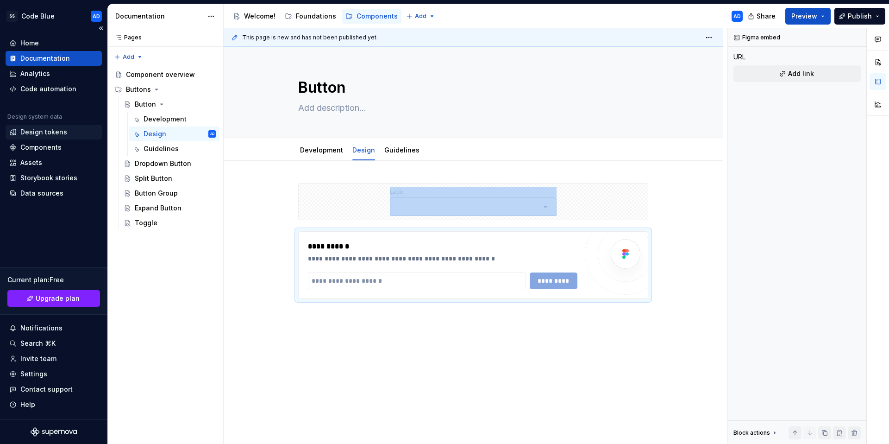
click at [37, 132] on div "Design tokens" at bounding box center [43, 131] width 47 height 9
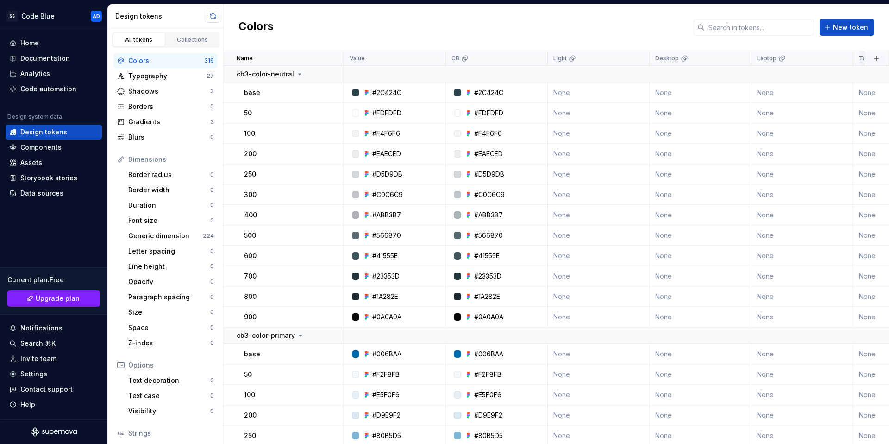
click at [213, 14] on button "button" at bounding box center [213, 16] width 13 height 13
click at [213, 18] on button "button" at bounding box center [213, 16] width 13 height 13
click at [50, 57] on div "Documentation" at bounding box center [45, 58] width 50 height 9
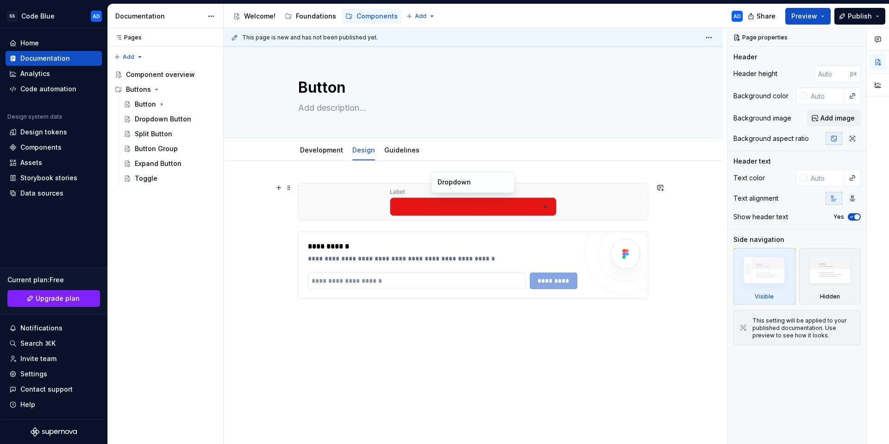
drag, startPoint x: 473, startPoint y: 203, endPoint x: 469, endPoint y: 194, distance: 10.4
click at [473, 203] on img at bounding box center [473, 201] width 167 height 29
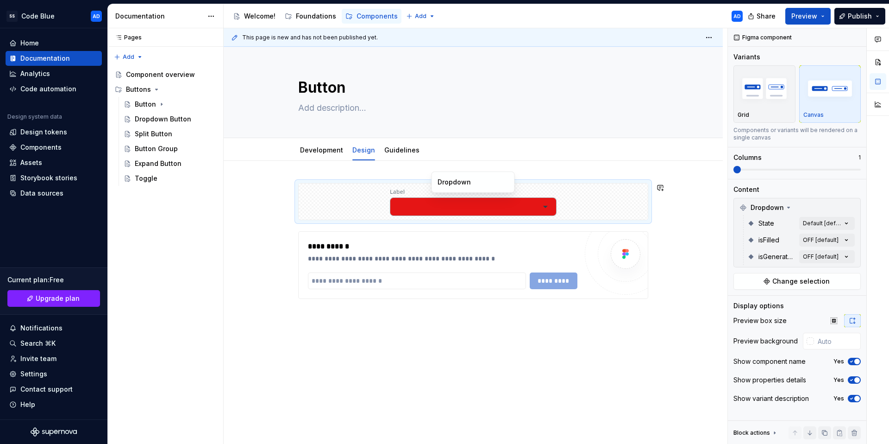
click at [468, 182] on div "Dropdown" at bounding box center [473, 181] width 71 height 9
click at [424, 276] on input "text" at bounding box center [417, 280] width 218 height 17
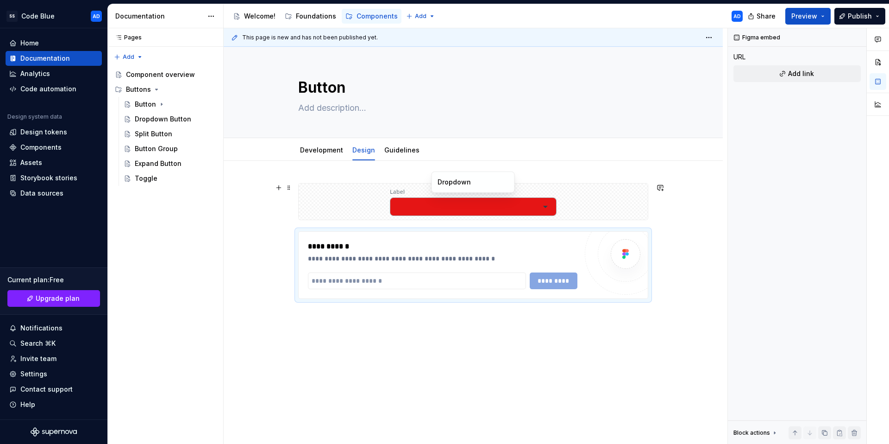
click at [419, 207] on img at bounding box center [473, 201] width 167 height 29
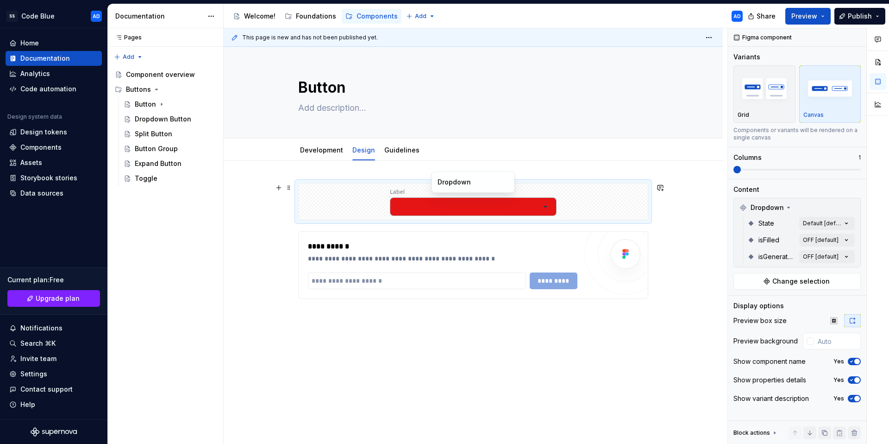
click at [405, 204] on img at bounding box center [473, 201] width 167 height 29
click at [469, 182] on div "Dropdown" at bounding box center [473, 181] width 71 height 9
click at [515, 199] on img at bounding box center [473, 201] width 167 height 29
click at [434, 207] on img at bounding box center [473, 201] width 167 height 29
click at [433, 207] on img at bounding box center [473, 201] width 167 height 29
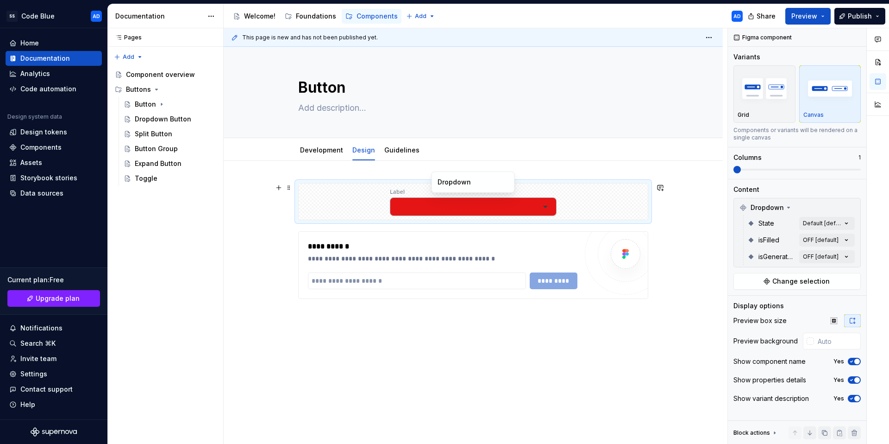
click at [410, 207] on img at bounding box center [473, 201] width 167 height 29
click at [438, 207] on img at bounding box center [473, 201] width 167 height 29
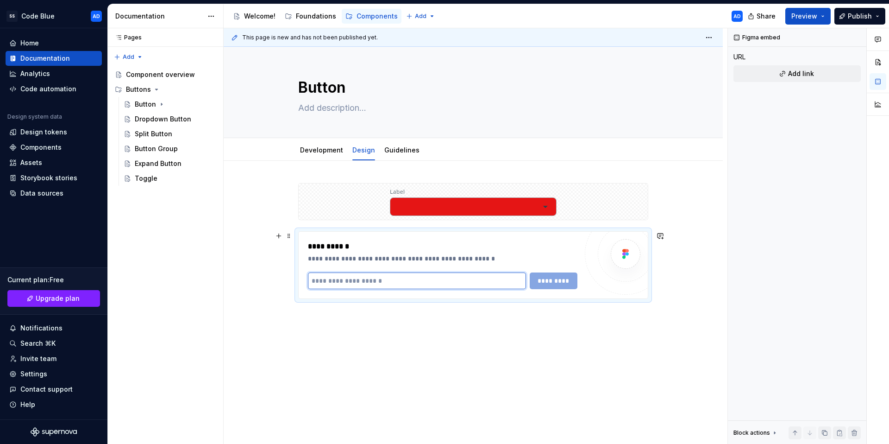
click at [353, 277] on input "text" at bounding box center [417, 280] width 218 height 17
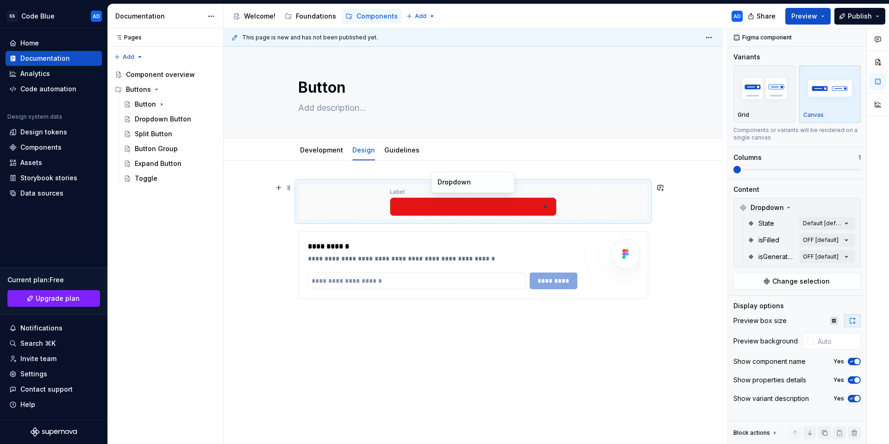
click at [421, 212] on img at bounding box center [473, 201] width 167 height 29
click at [734, 173] on span at bounding box center [737, 169] width 7 height 7
type textarea "*"
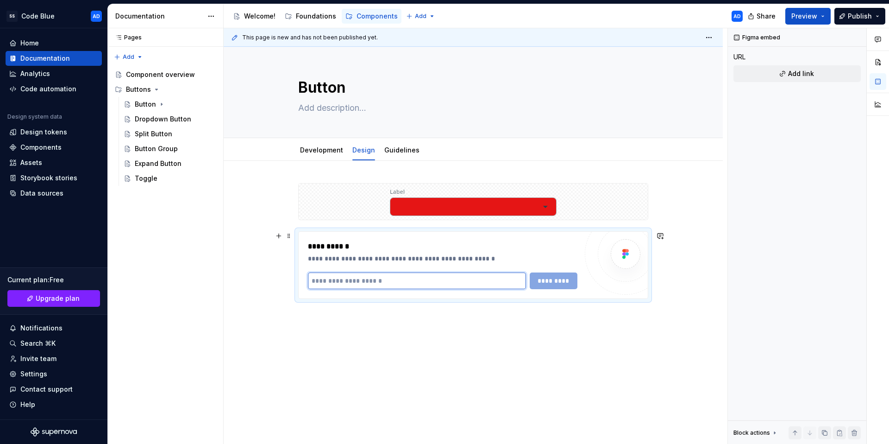
click at [420, 279] on input "text" at bounding box center [417, 280] width 218 height 17
paste input "**********"
type input "**********"
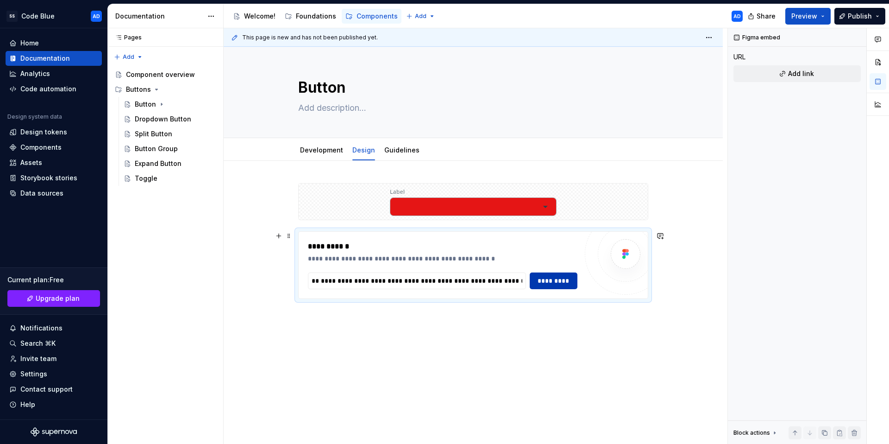
scroll to position [0, 0]
click at [554, 282] on span "*********" at bounding box center [554, 280] width 36 height 9
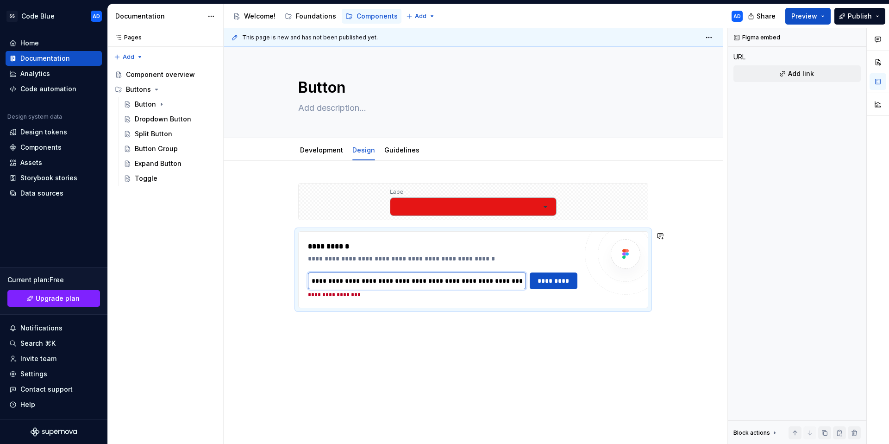
type textarea "*"
click at [489, 279] on input "**********" at bounding box center [417, 280] width 218 height 17
paste input "**********"
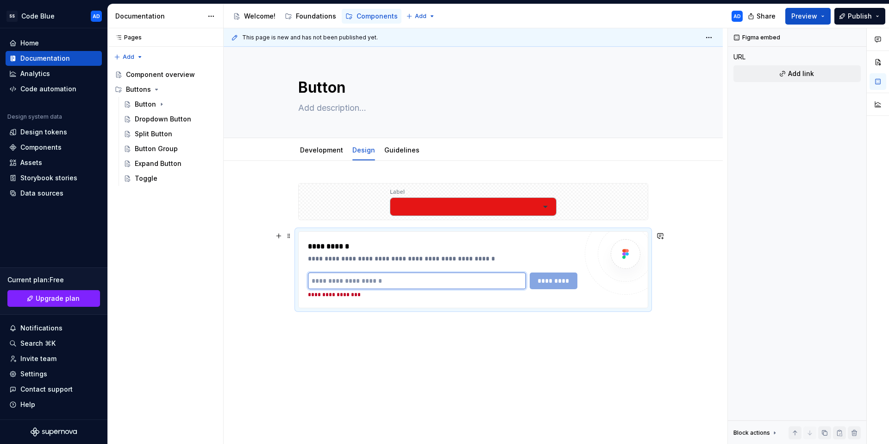
type input "**********"
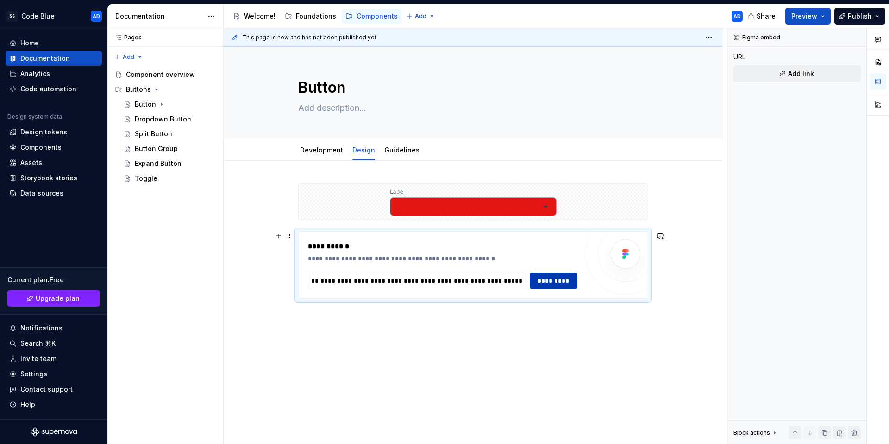
click at [556, 283] on span "*********" at bounding box center [554, 280] width 36 height 9
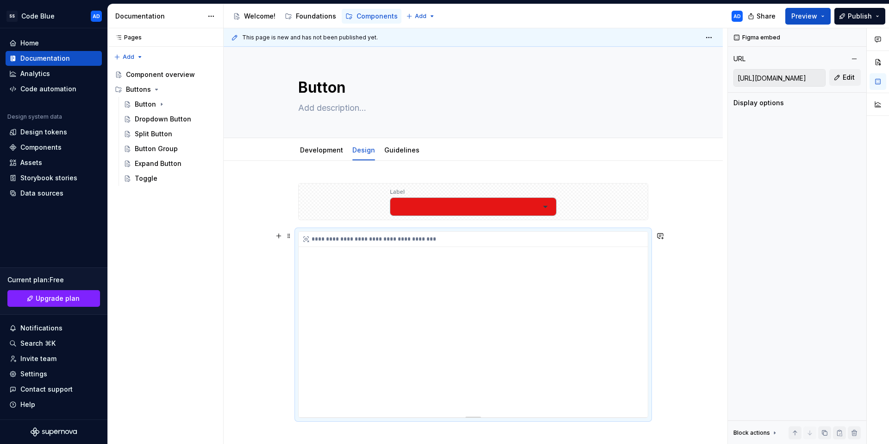
click at [488, 331] on div "**********" at bounding box center [473, 324] width 349 height 185
click at [334, 312] on div "**********" at bounding box center [473, 324] width 349 height 185
click at [336, 305] on div "**********" at bounding box center [473, 324] width 349 height 185
click at [441, 408] on div "**********" at bounding box center [473, 324] width 349 height 185
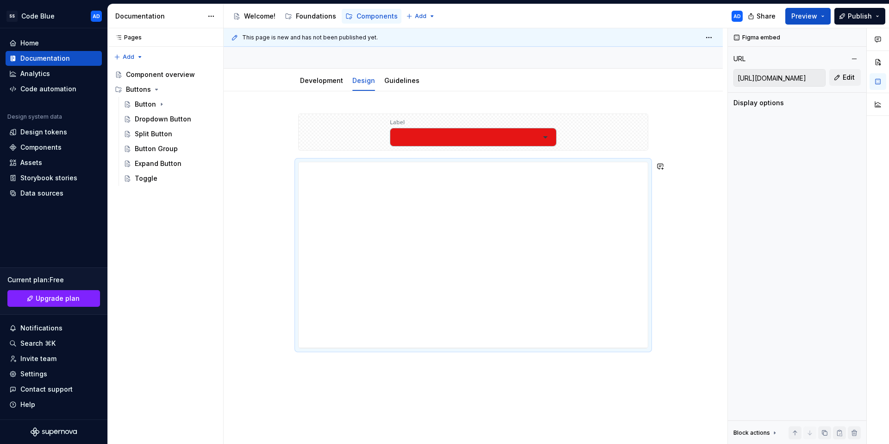
scroll to position [118, 0]
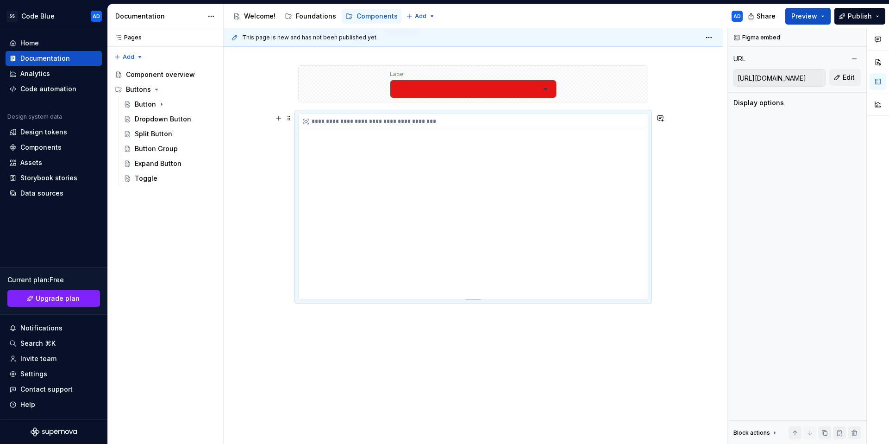
click at [499, 214] on div "**********" at bounding box center [473, 206] width 349 height 185
click at [368, 197] on div "**********" at bounding box center [473, 206] width 349 height 185
click at [166, 113] on div "Dropdown Button" at bounding box center [175, 119] width 81 height 13
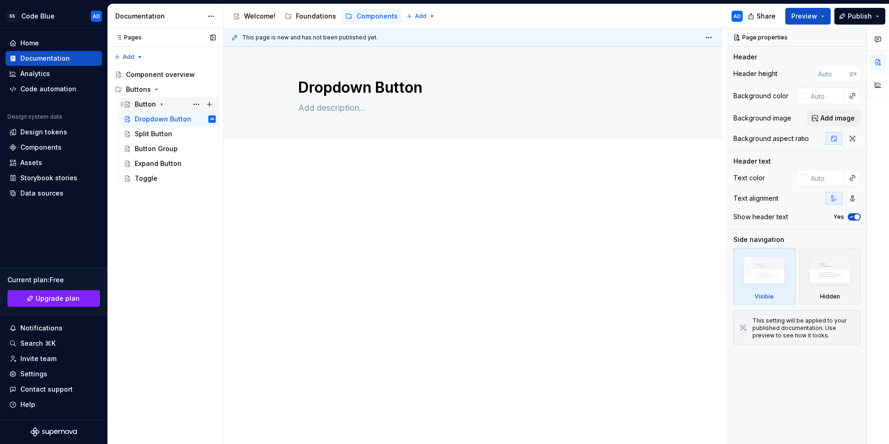
click at [140, 104] on div "Button" at bounding box center [145, 104] width 21 height 9
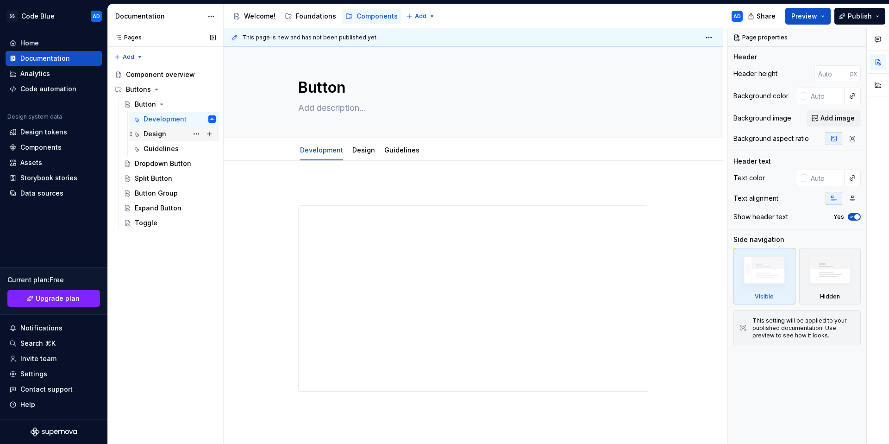
click at [161, 136] on div "Design" at bounding box center [155, 133] width 23 height 9
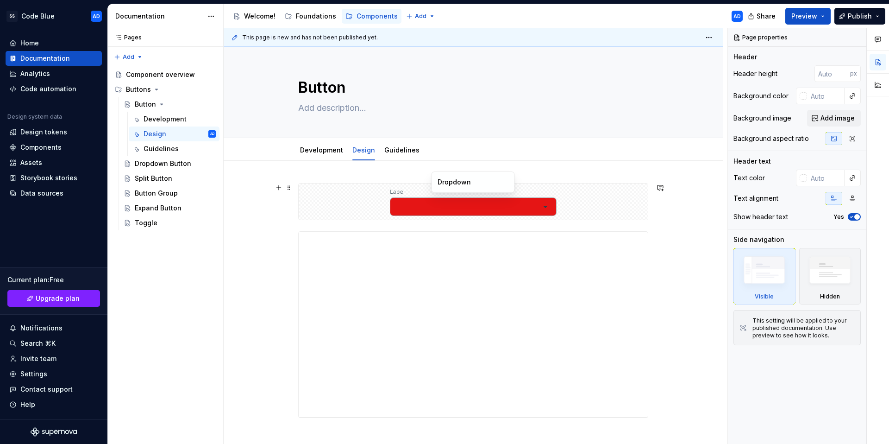
click at [416, 203] on img at bounding box center [473, 201] width 167 height 29
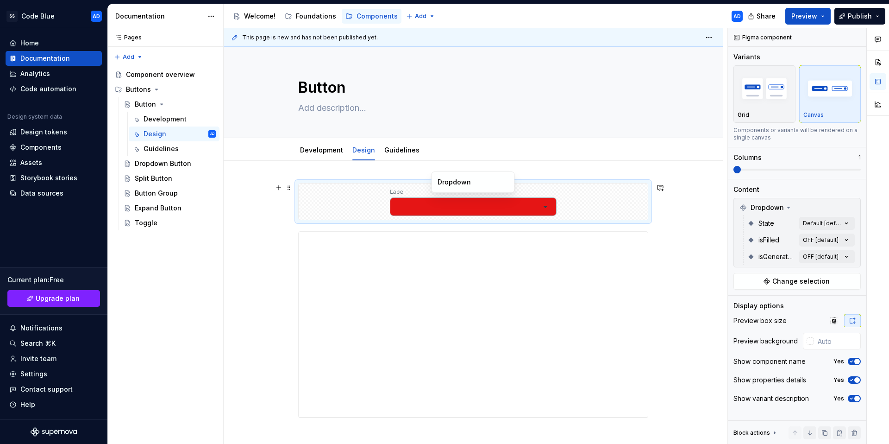
click at [428, 198] on img at bounding box center [473, 201] width 167 height 29
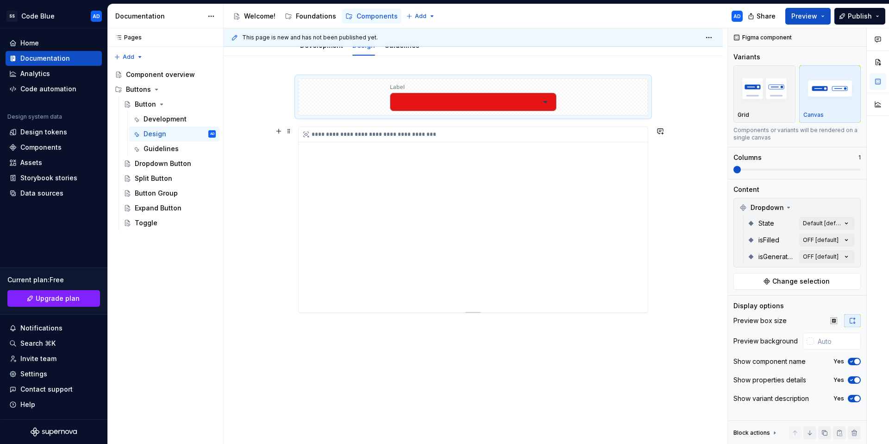
scroll to position [118, 0]
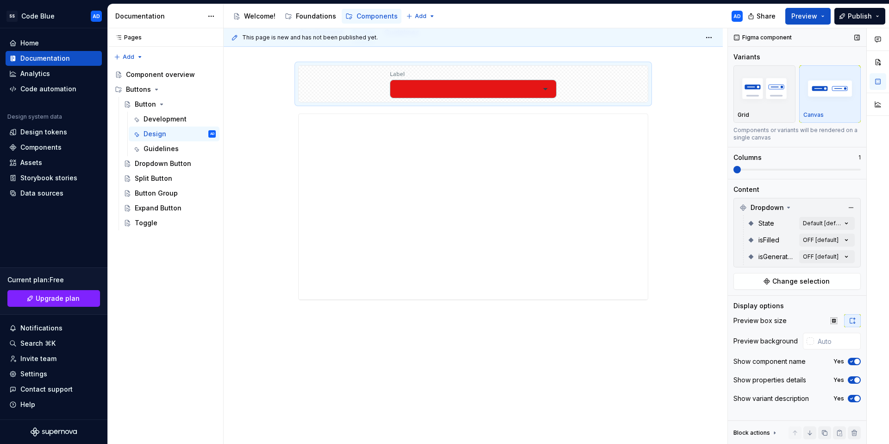
click at [776, 432] on icon at bounding box center [774, 432] width 7 height 7
click at [776, 337] on icon at bounding box center [774, 335] width 7 height 7
drag, startPoint x: 442, startPoint y: 139, endPoint x: 461, endPoint y: 107, distance: 37.2
click at [442, 139] on div "**********" at bounding box center [473, 206] width 349 height 185
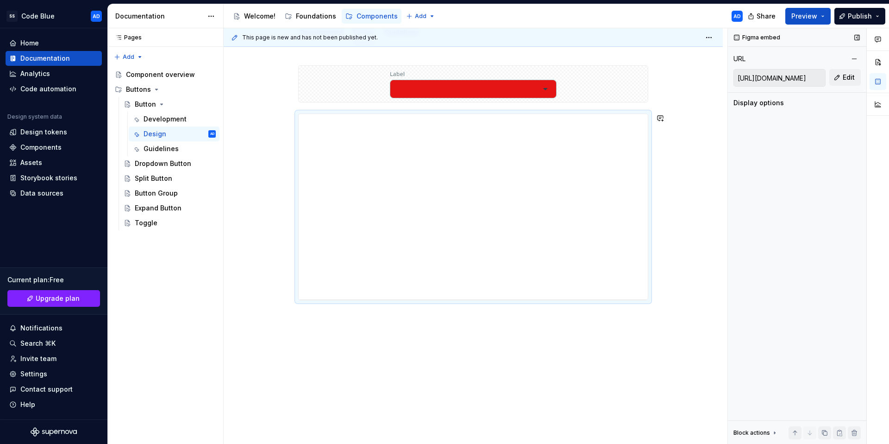
click at [469, 88] on img at bounding box center [473, 83] width 167 height 29
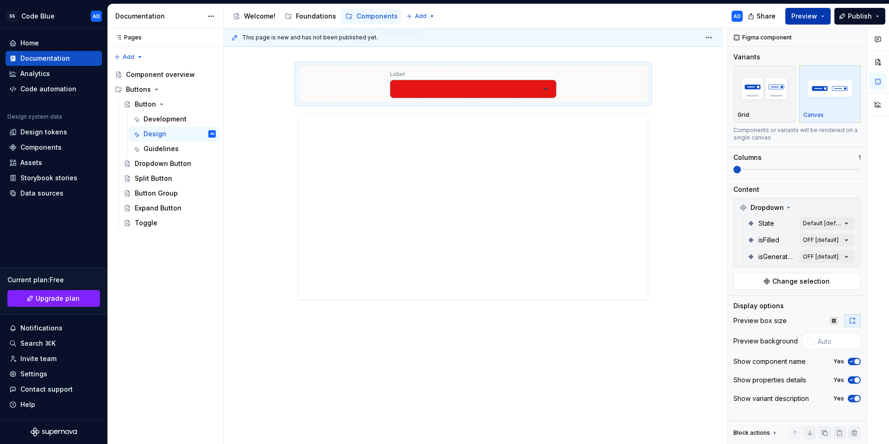
scroll to position [109, 0]
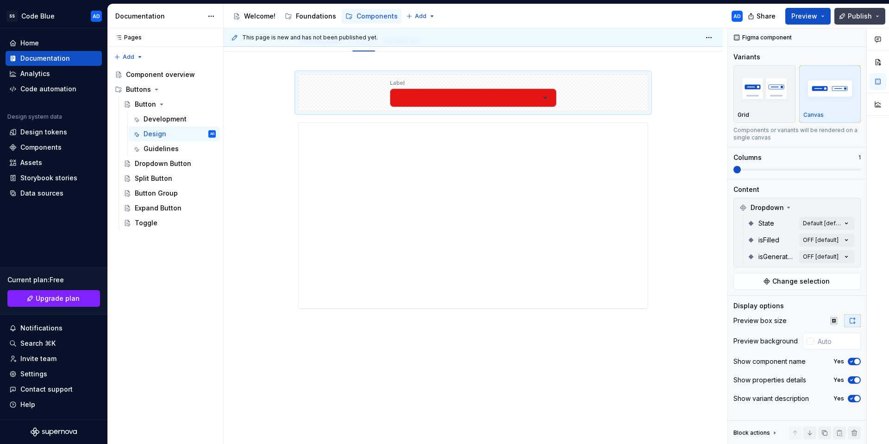
click at [857, 18] on span "Publish" at bounding box center [860, 16] width 24 height 9
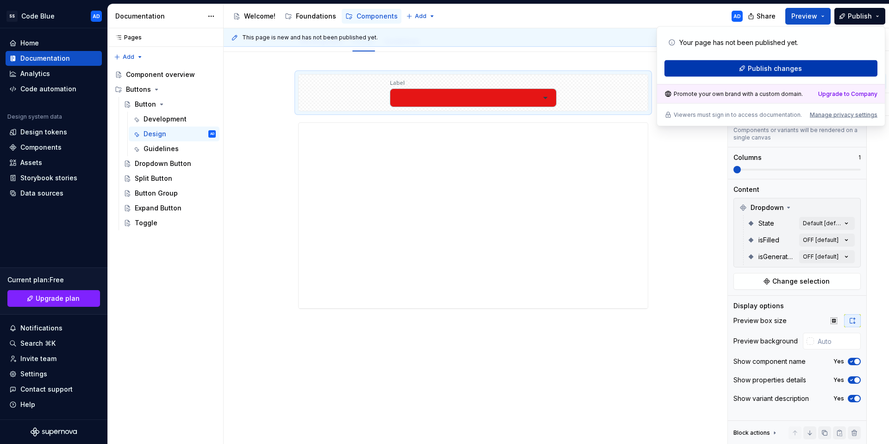
click at [780, 66] on span "Publish changes" at bounding box center [775, 68] width 54 height 9
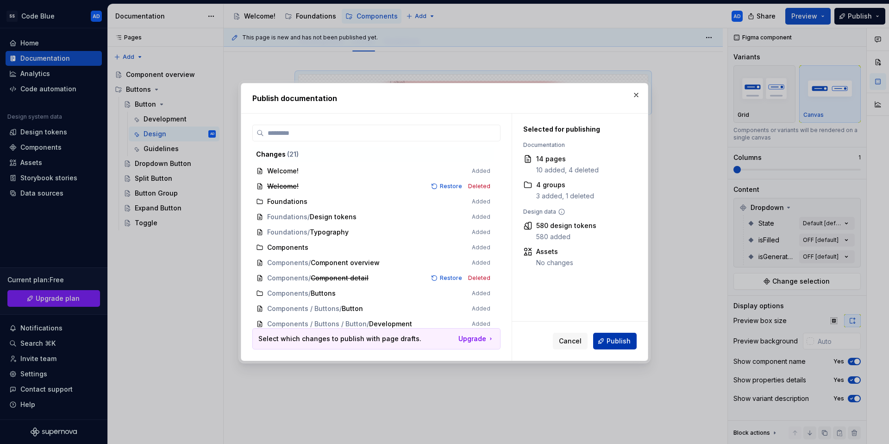
click at [614, 340] on span "Publish" at bounding box center [619, 340] width 24 height 9
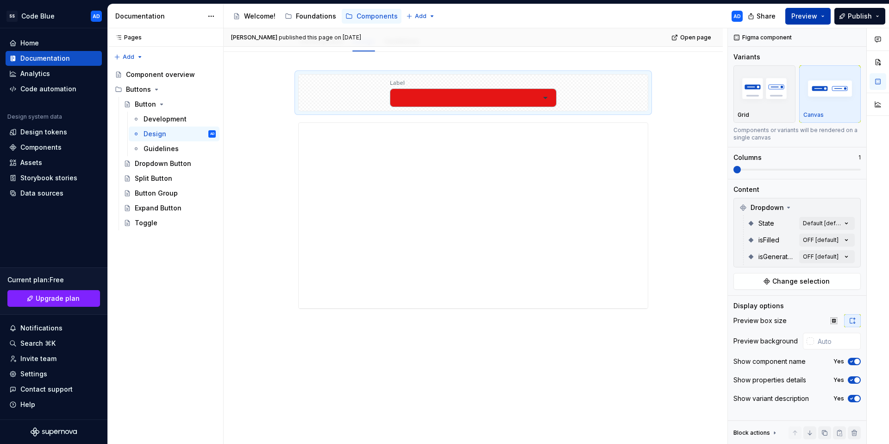
click at [810, 20] on span "Preview" at bounding box center [804, 16] width 26 height 9
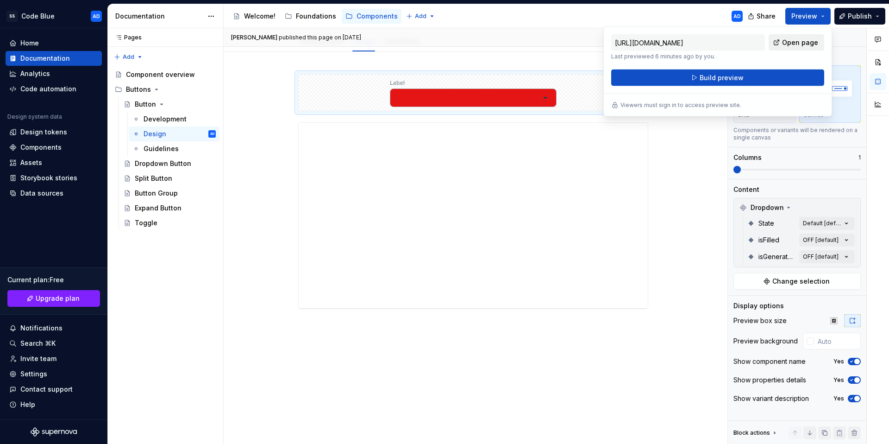
click at [797, 43] on span "Open page" at bounding box center [800, 42] width 36 height 9
click at [734, 75] on span "Build preview" at bounding box center [722, 77] width 44 height 9
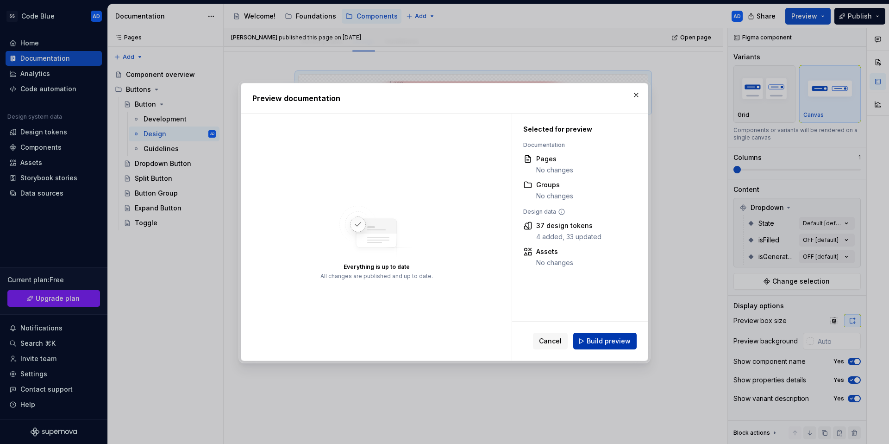
click at [611, 344] on span "Build preview" at bounding box center [609, 340] width 44 height 9
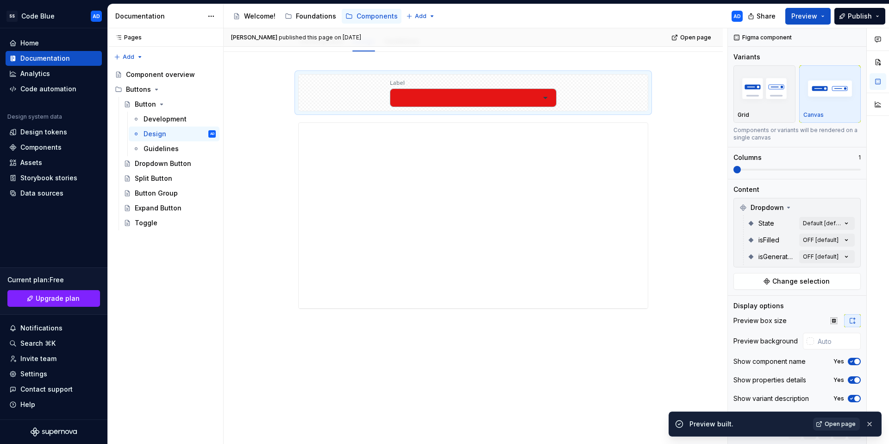
click at [844, 420] on span "Open page" at bounding box center [840, 423] width 31 height 7
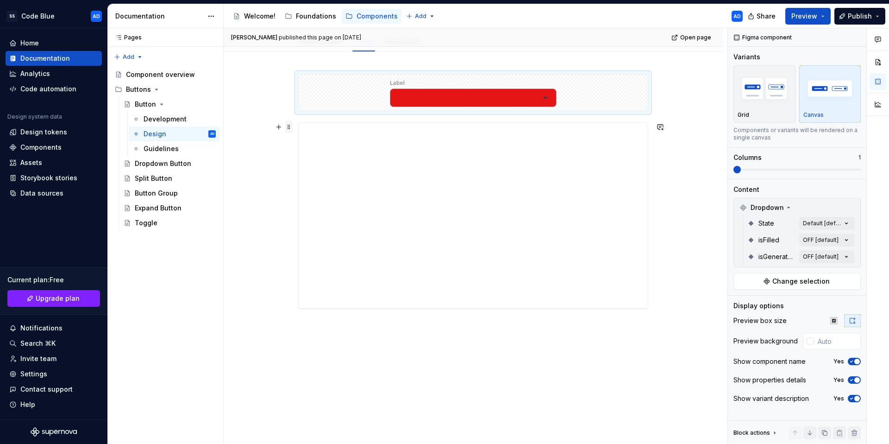
click at [288, 126] on span at bounding box center [288, 126] width 7 height 13
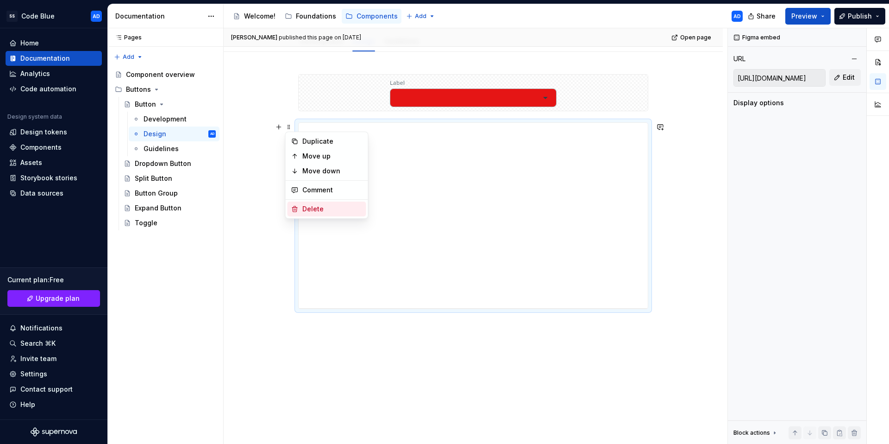
click at [319, 210] on div "Delete" at bounding box center [332, 208] width 60 height 9
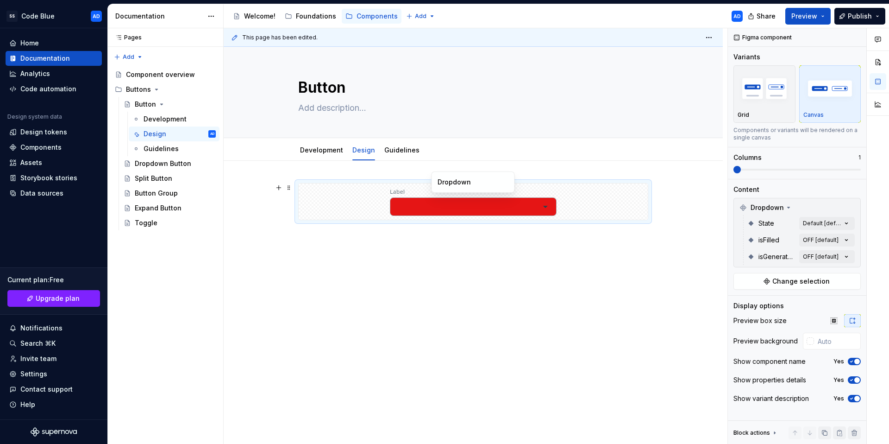
scroll to position [0, 0]
click at [289, 188] on span at bounding box center [288, 187] width 7 height 13
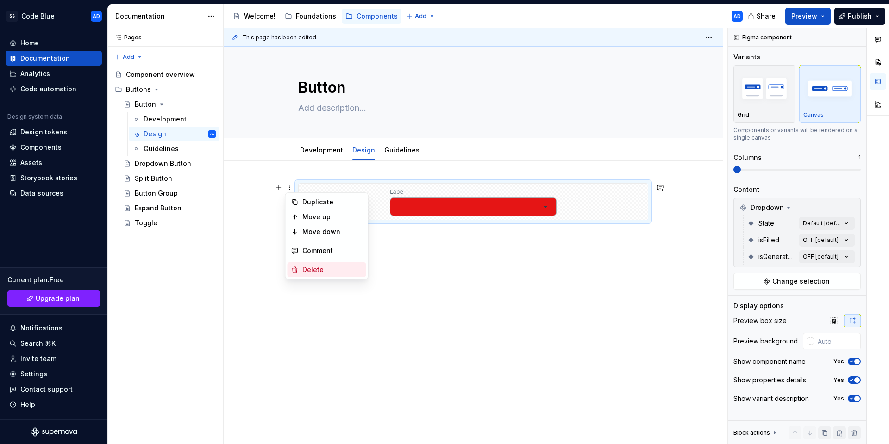
click at [314, 267] on div "Delete" at bounding box center [332, 269] width 60 height 9
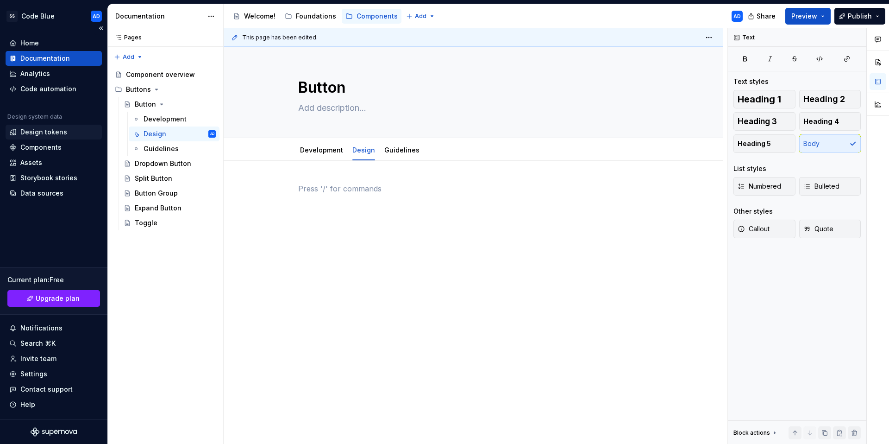
click at [36, 137] on div "Design tokens" at bounding box center [54, 132] width 96 height 15
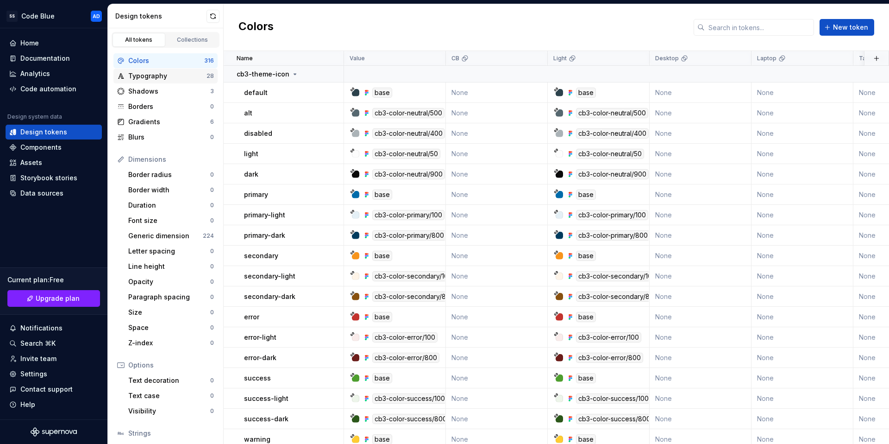
click at [285, 74] on p "cb3-theme-icon" at bounding box center [263, 73] width 53 height 9
click at [153, 73] on div "Typography" at bounding box center [167, 75] width 78 height 9
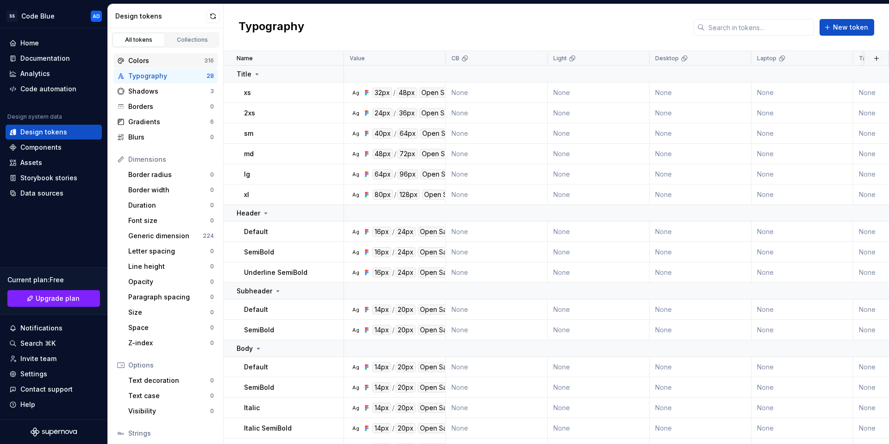
click at [150, 60] on div "Colors" at bounding box center [166, 60] width 76 height 9
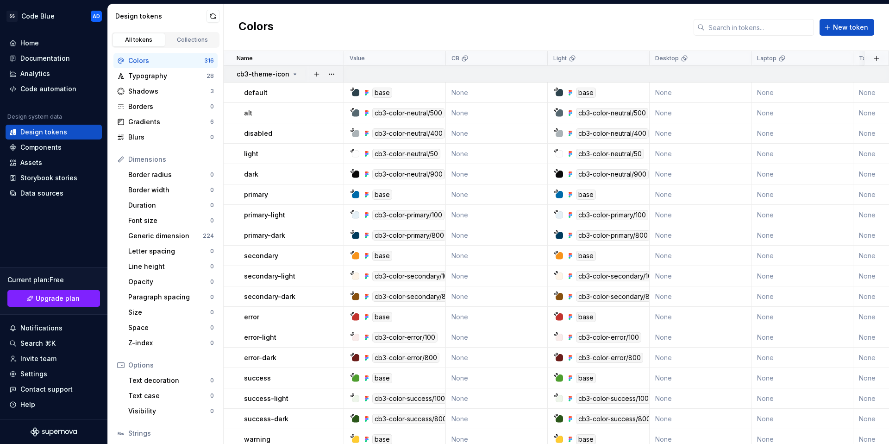
click at [291, 73] on icon at bounding box center [294, 73] width 7 height 7
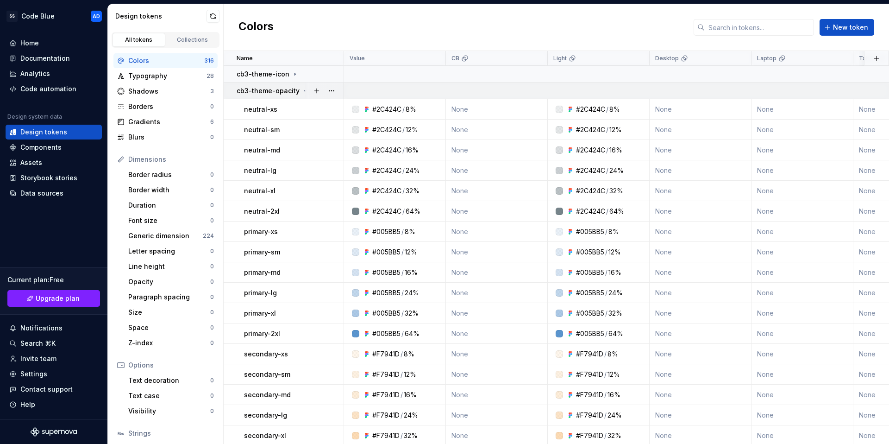
click at [301, 89] on icon at bounding box center [304, 90] width 7 height 7
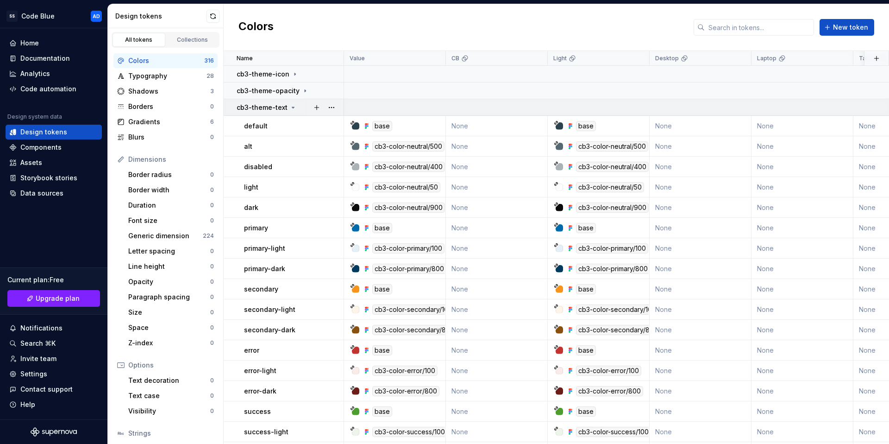
click at [289, 107] on icon at bounding box center [292, 107] width 7 height 7
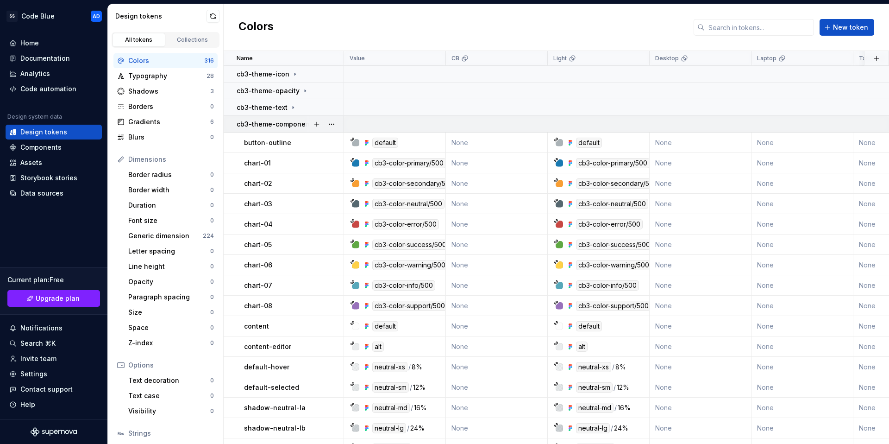
click at [287, 126] on p "cb3-theme-components" at bounding box center [276, 123] width 79 height 9
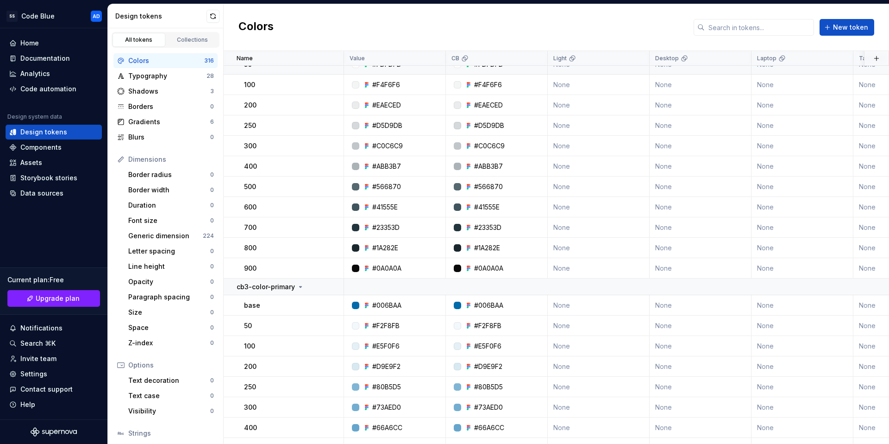
scroll to position [56, 0]
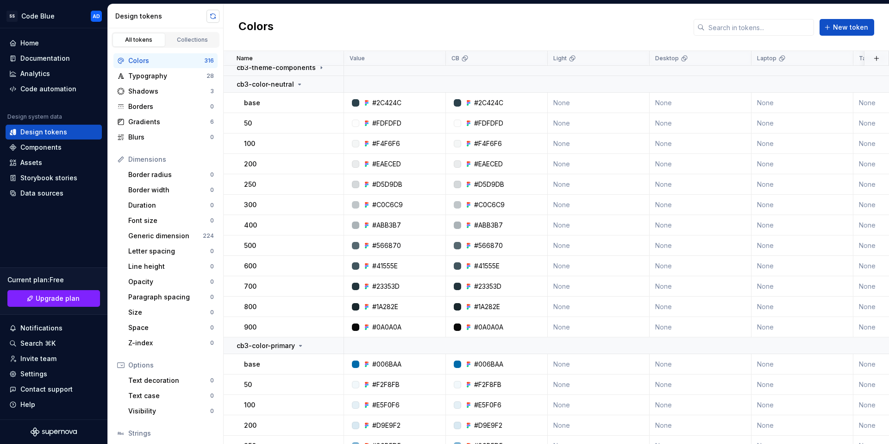
click at [216, 16] on button "button" at bounding box center [213, 16] width 13 height 13
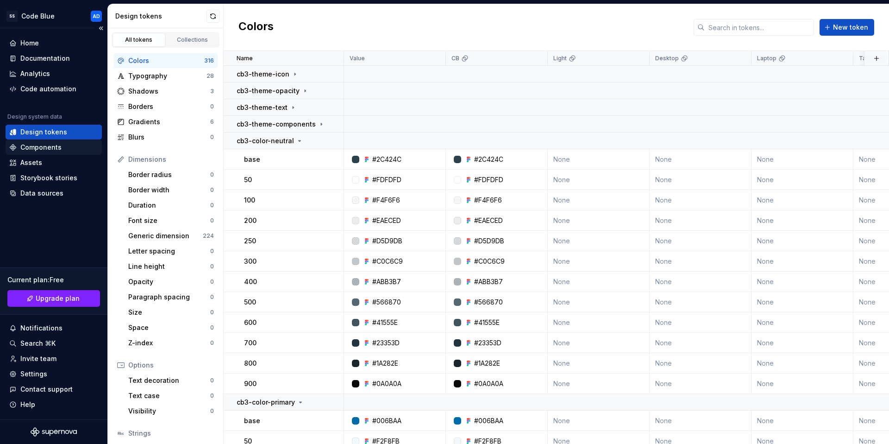
click at [43, 150] on div "Components" at bounding box center [40, 147] width 41 height 9
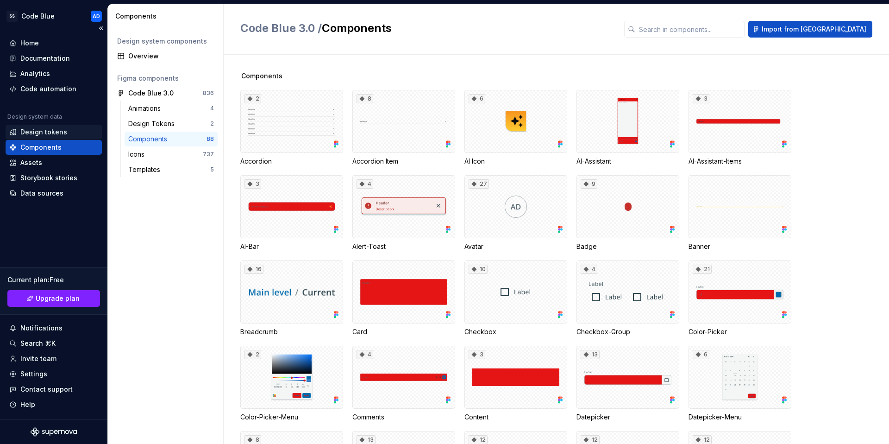
click at [61, 127] on div "Design tokens" at bounding box center [43, 131] width 47 height 9
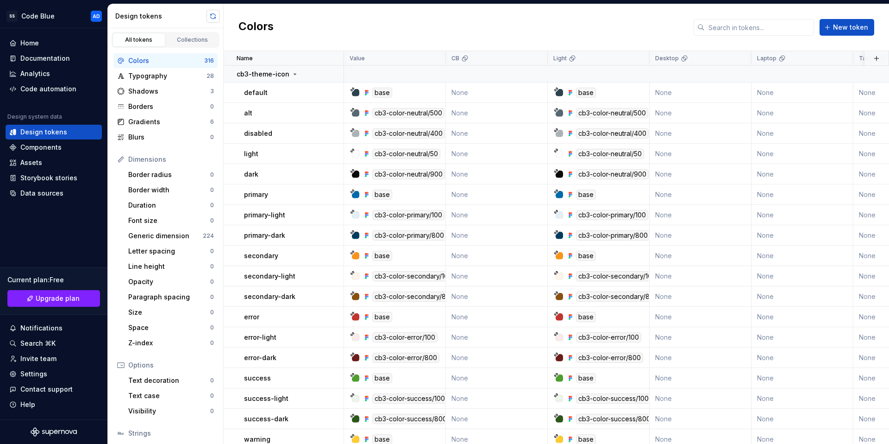
click at [211, 16] on button "button" at bounding box center [213, 16] width 13 height 13
click at [55, 57] on div "Documentation" at bounding box center [45, 58] width 50 height 9
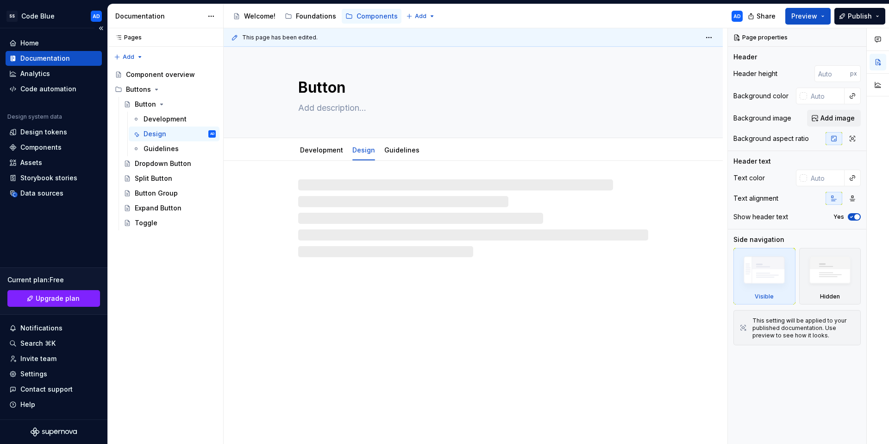
type textarea "*"
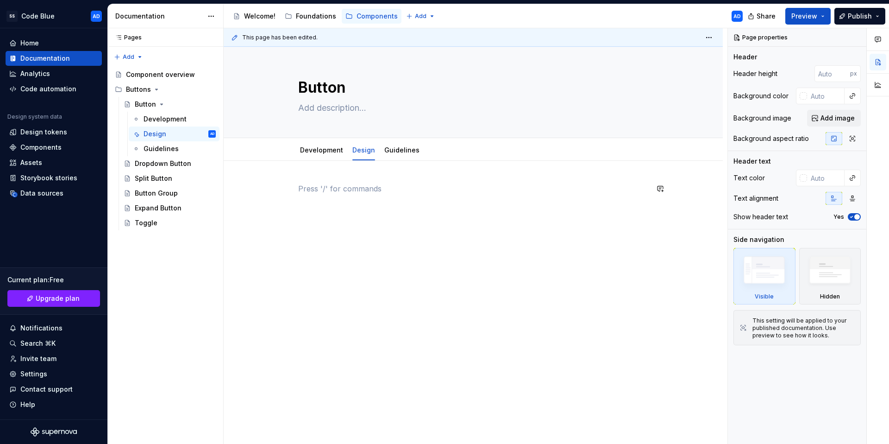
click at [434, 203] on div at bounding box center [473, 200] width 350 height 35
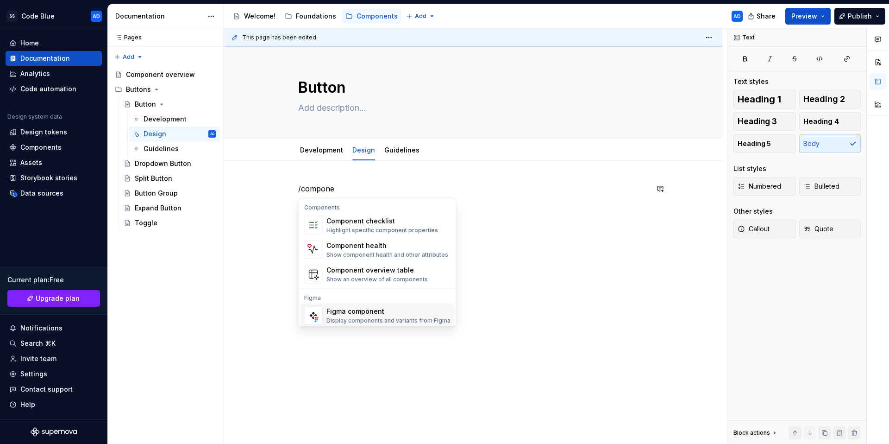
scroll to position [28, 0]
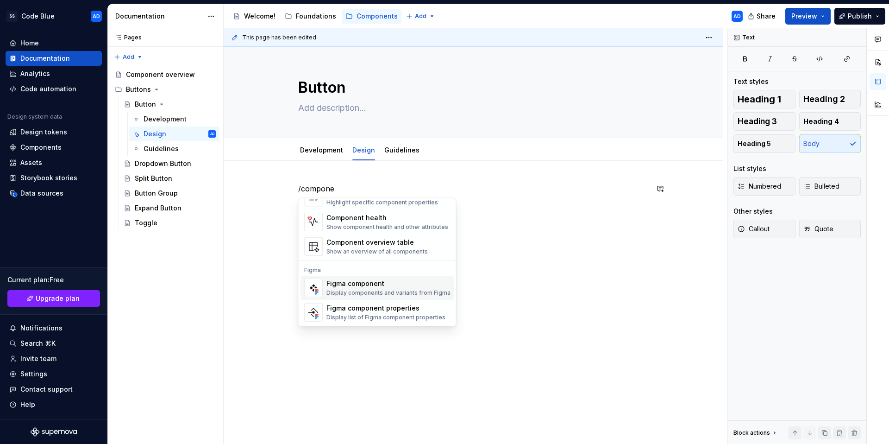
click at [369, 289] on div "Display components and variants from Figma" at bounding box center [388, 292] width 124 height 7
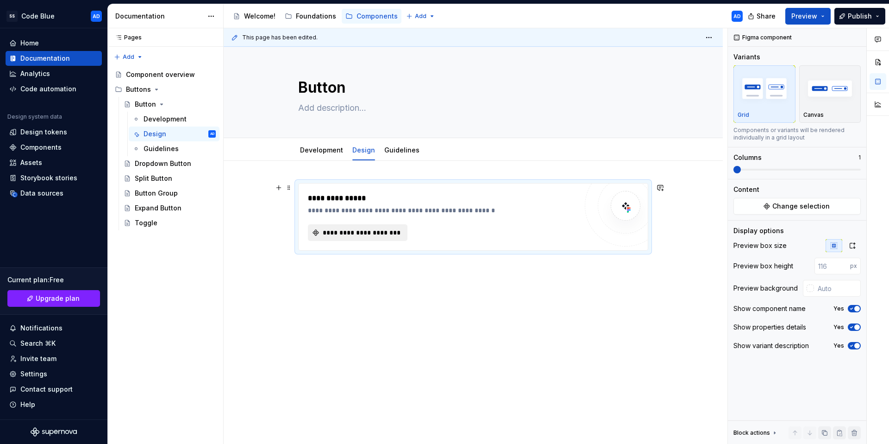
click at [366, 228] on span "**********" at bounding box center [361, 232] width 80 height 9
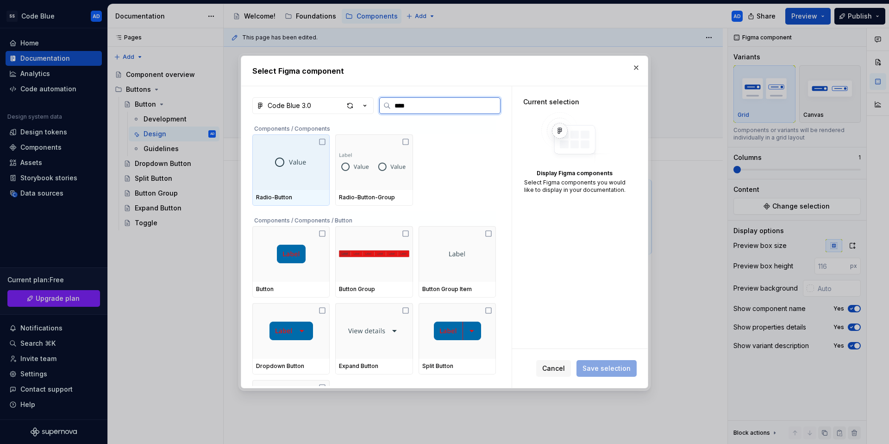
type input "*****"
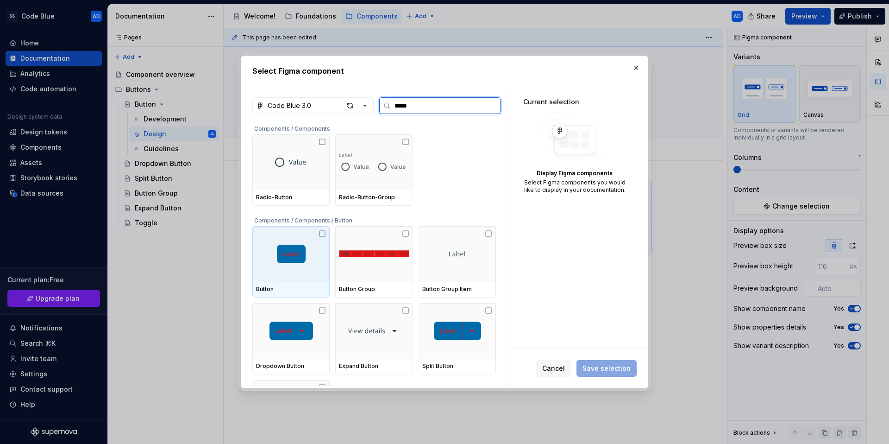
click at [321, 235] on icon at bounding box center [322, 233] width 7 height 7
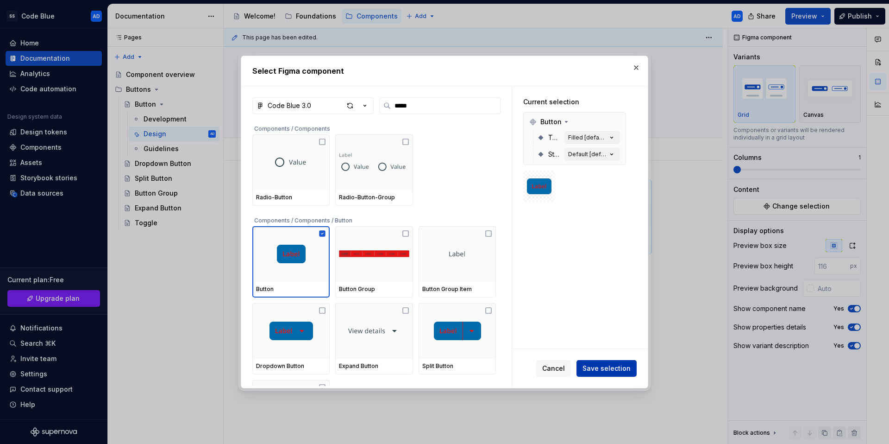
click at [619, 367] on span "Save selection" at bounding box center [607, 368] width 48 height 9
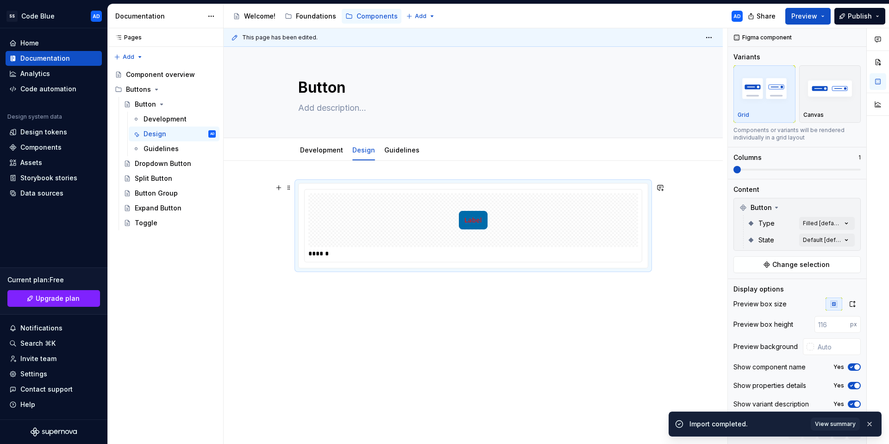
click at [474, 222] on img at bounding box center [473, 220] width 29 height 46
click at [362, 201] on div at bounding box center [473, 220] width 330 height 54
click at [397, 218] on div at bounding box center [473, 220] width 330 height 54
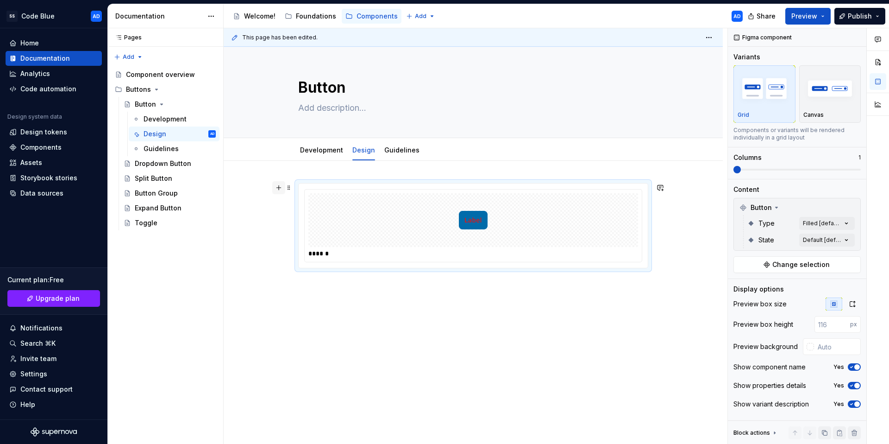
click at [278, 188] on button "button" at bounding box center [278, 187] width 13 height 13
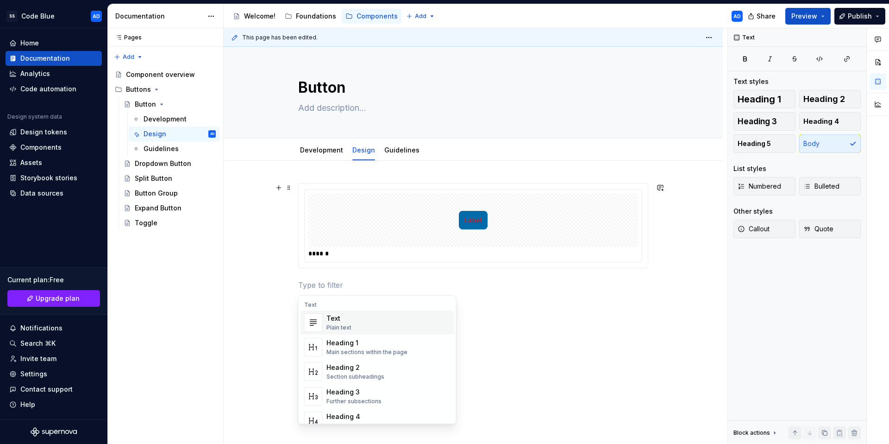
click at [659, 185] on button "button" at bounding box center [660, 187] width 13 height 13
click at [565, 320] on div "This page has been edited. Button Edit header Development Design Guidelines ***…" at bounding box center [476, 236] width 504 height 416
click at [324, 281] on p at bounding box center [473, 284] width 350 height 11
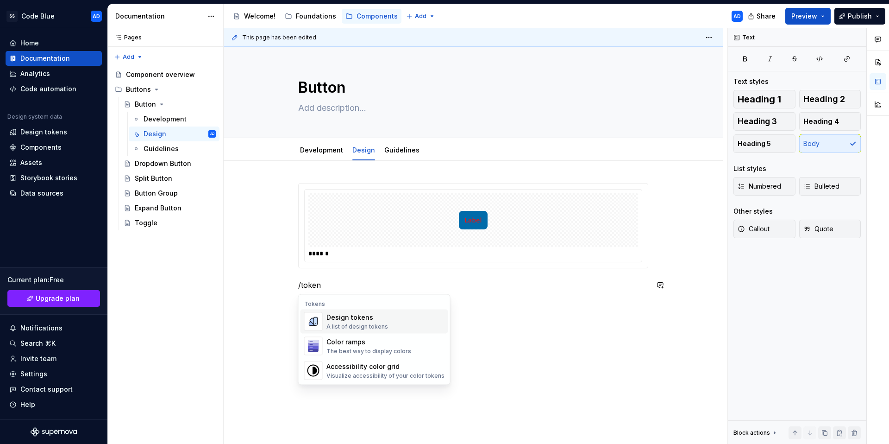
click at [379, 325] on div "A list of design tokens" at bounding box center [357, 326] width 62 height 7
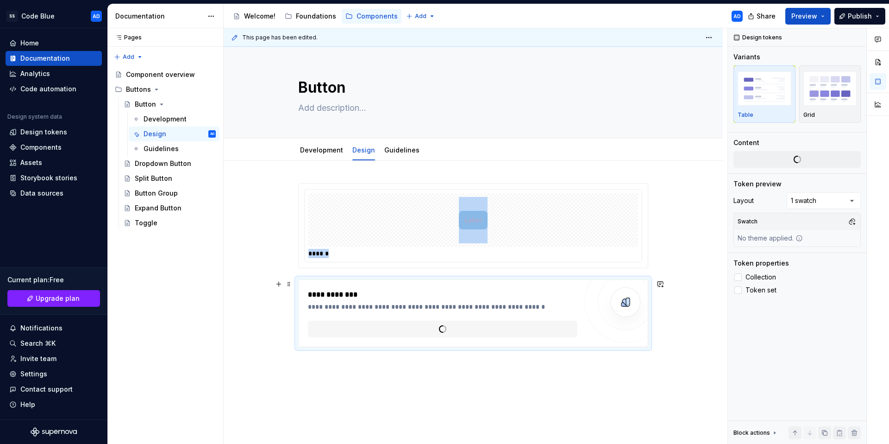
type textarea "*"
click at [351, 326] on span "**********" at bounding box center [342, 328] width 42 height 9
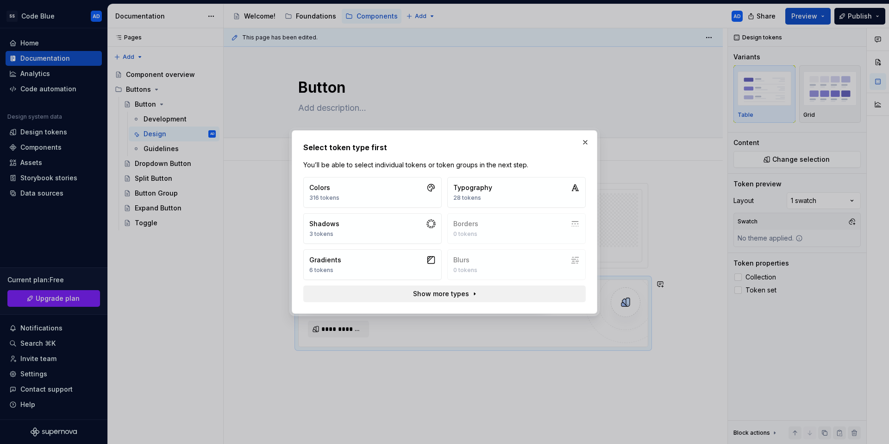
click at [456, 298] on button "Show more types" at bounding box center [444, 293] width 282 height 17
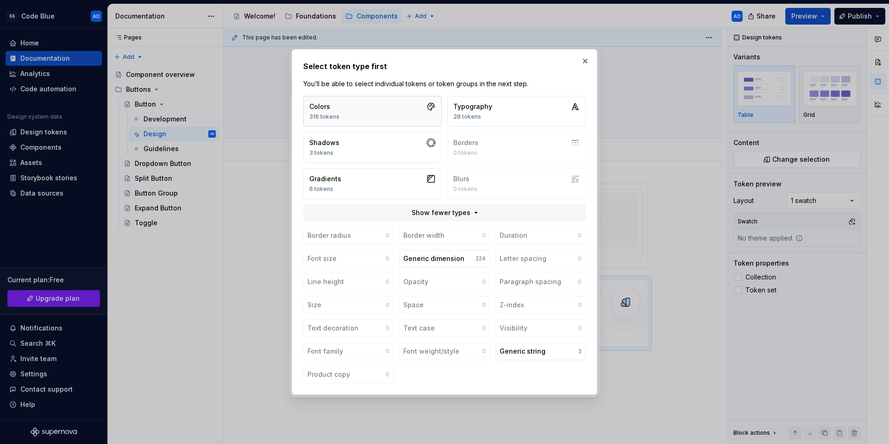
click at [401, 109] on button "Colors 316 tokens" at bounding box center [372, 111] width 138 height 31
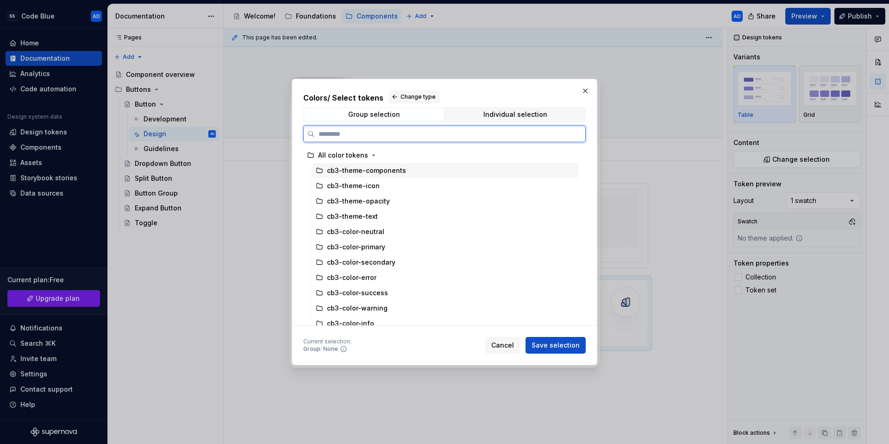
click at [383, 171] on div "cb3-theme-components" at bounding box center [366, 170] width 79 height 9
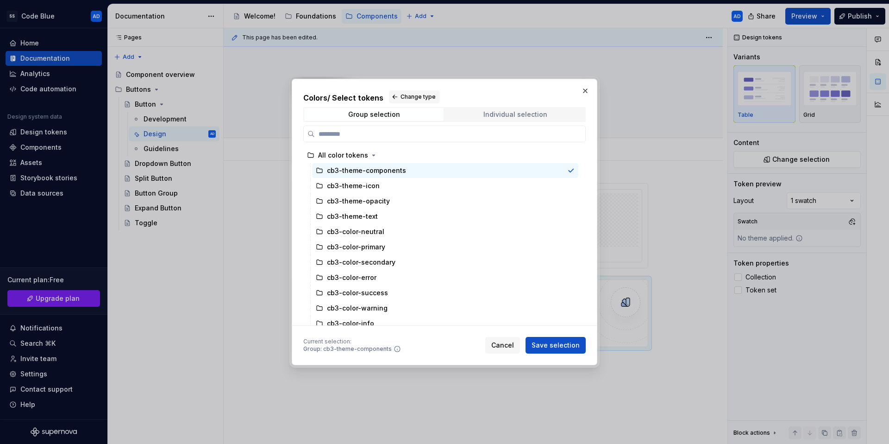
click at [517, 113] on div "Individual selection" at bounding box center [515, 114] width 64 height 7
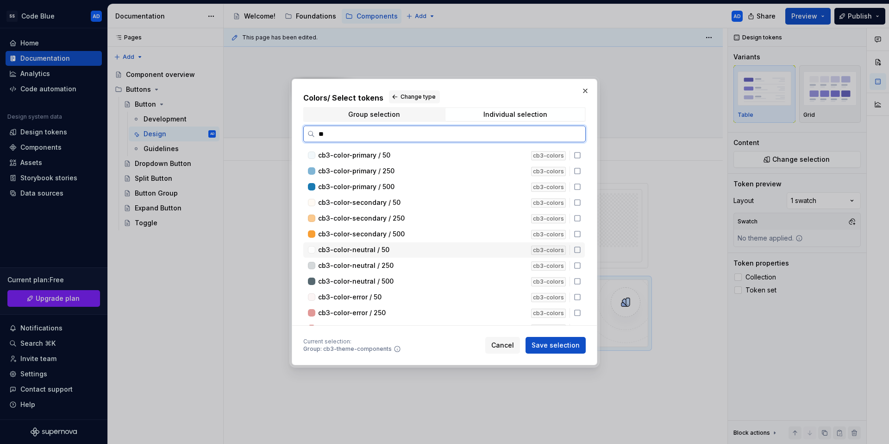
click at [380, 252] on span "cb3-color-neutral / 50" at bounding box center [353, 249] width 71 height 9
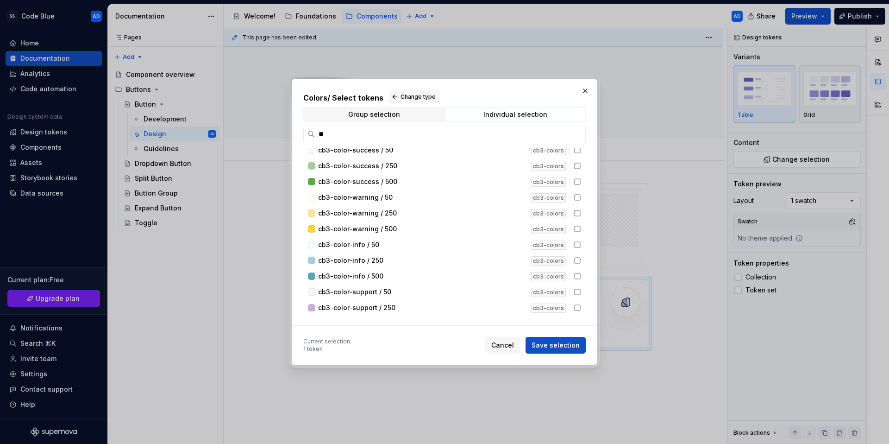
scroll to position [0, 0]
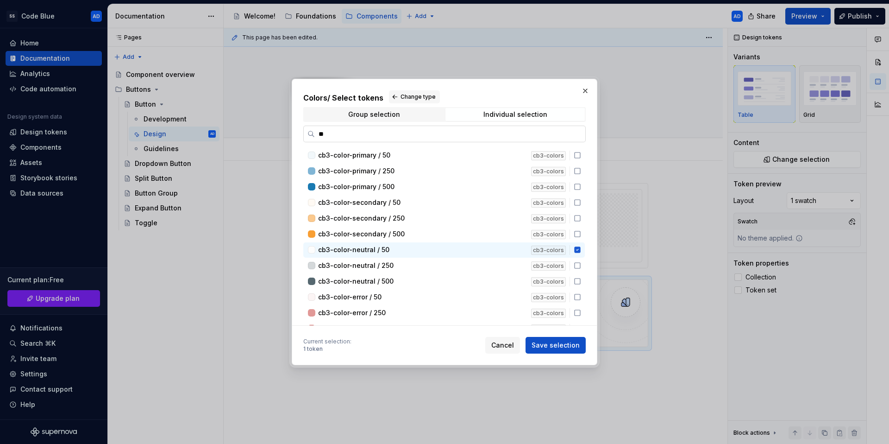
click at [341, 131] on input "**" at bounding box center [450, 133] width 270 height 9
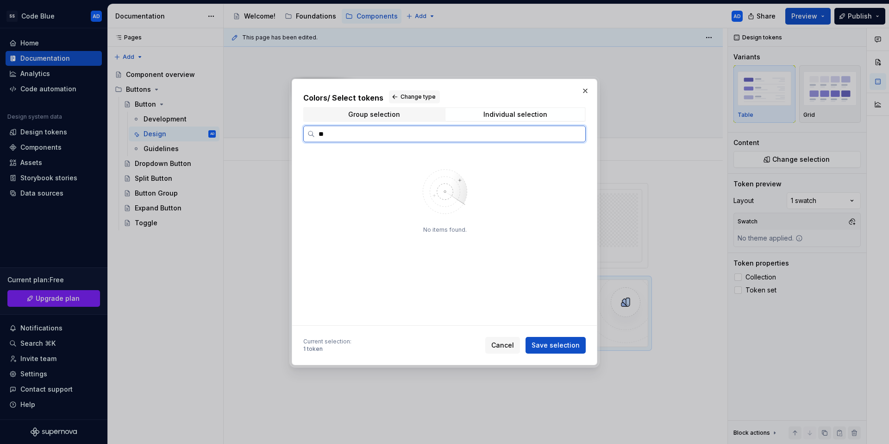
type input "*"
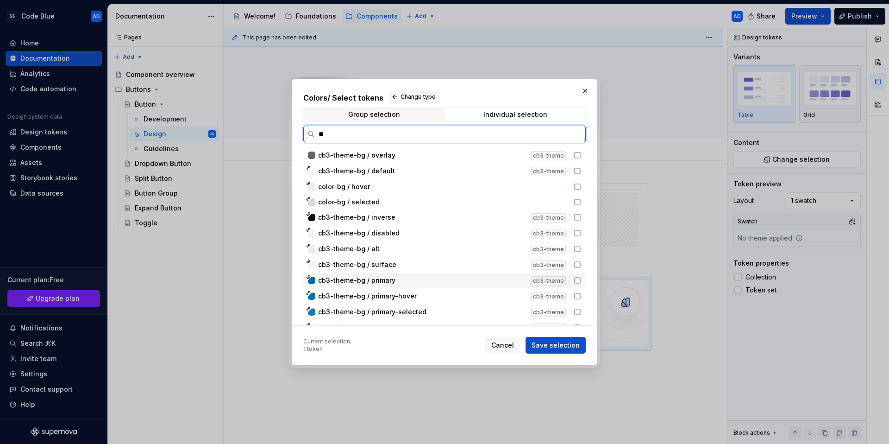
click at [577, 281] on icon at bounding box center [577, 279] width 7 height 7
click at [383, 137] on input "**" at bounding box center [450, 133] width 270 height 9
type input "****"
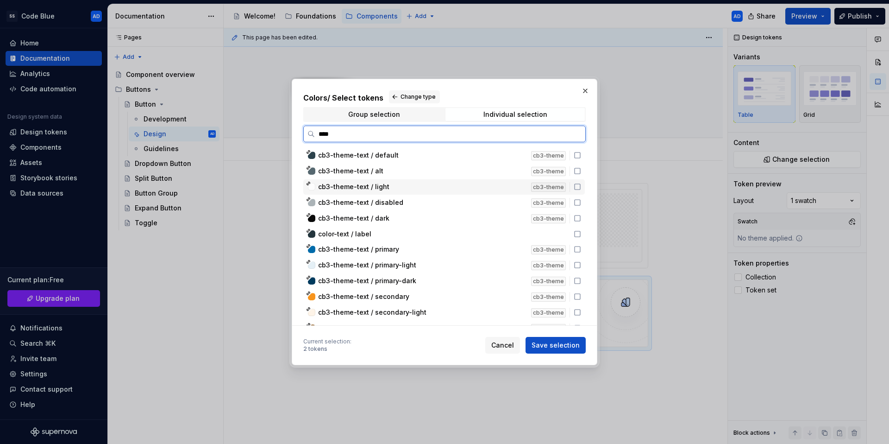
click at [577, 188] on icon at bounding box center [577, 186] width 7 height 7
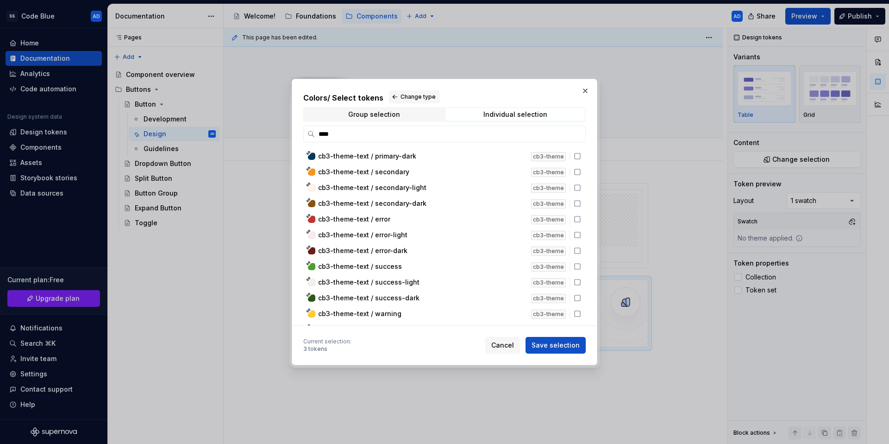
scroll to position [240, 0]
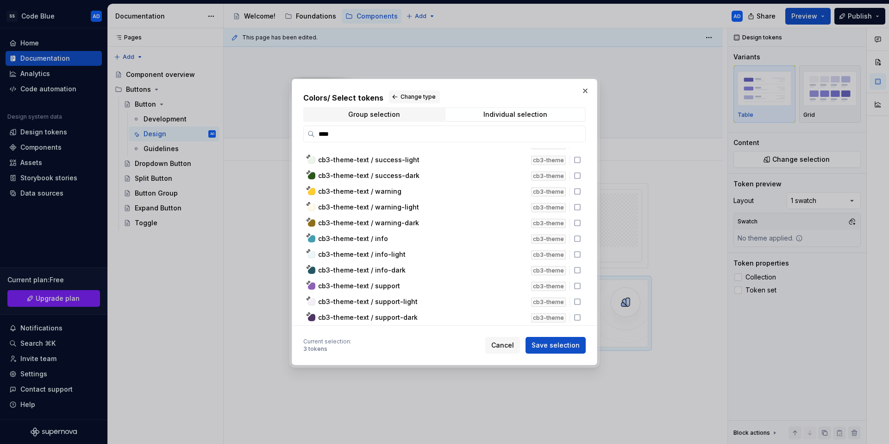
click at [326, 340] on div "Current selection :" at bounding box center [327, 341] width 48 height 7
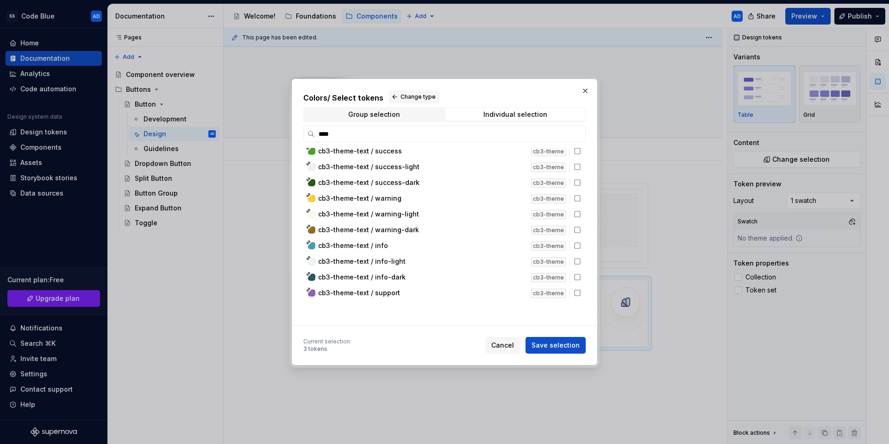
scroll to position [0, 0]
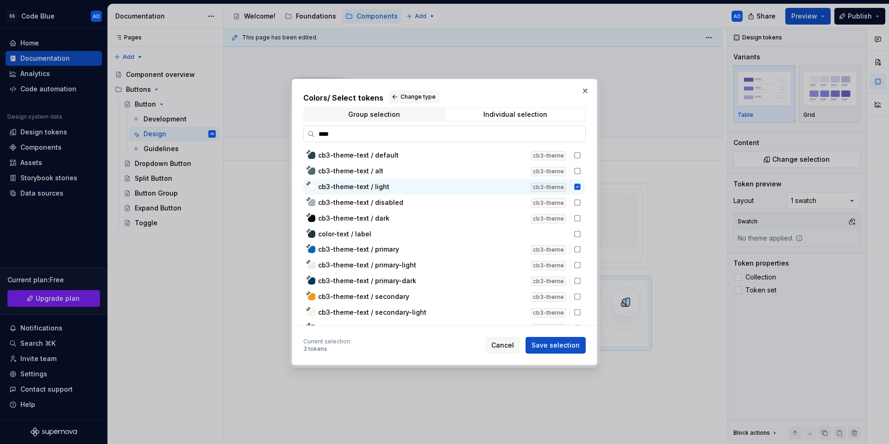
click at [575, 135] on input "****" at bounding box center [450, 133] width 270 height 9
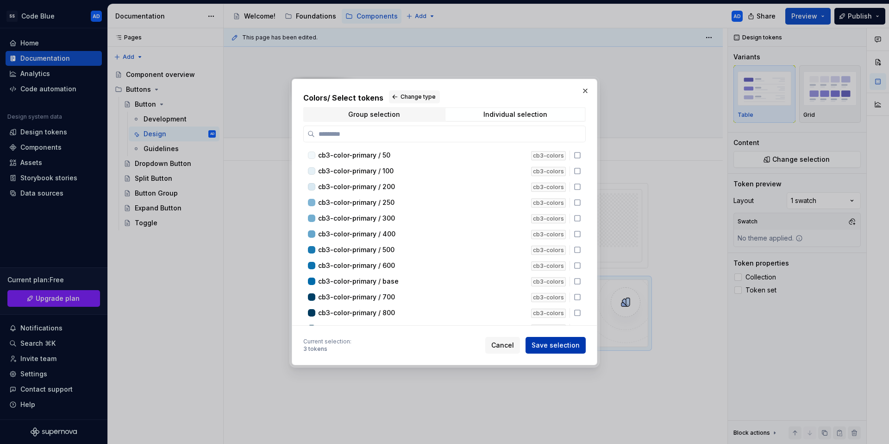
click at [560, 338] on button "Save selection" at bounding box center [556, 345] width 60 height 17
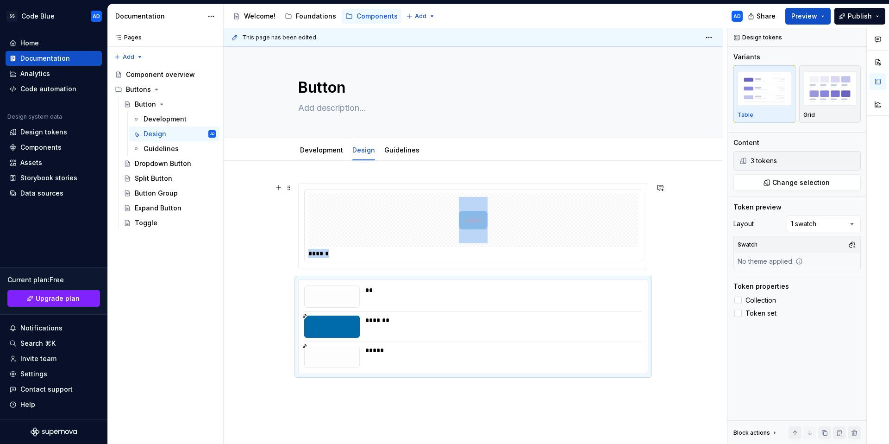
click at [472, 221] on img at bounding box center [473, 220] width 29 height 46
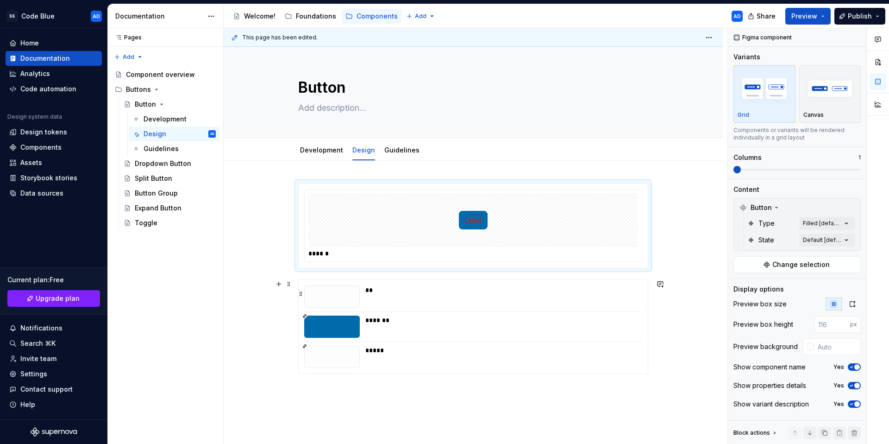
click at [371, 301] on div "**" at bounding box center [500, 296] width 271 height 22
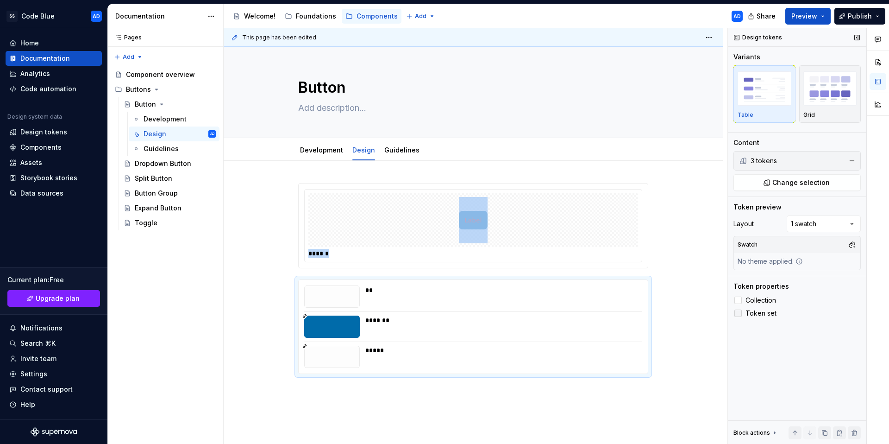
click at [759, 315] on span "Token set" at bounding box center [761, 312] width 31 height 7
click at [761, 314] on span "Token set" at bounding box center [761, 312] width 31 height 7
click at [807, 226] on div "Comments Open comments No comments yet Select ‘Comment’ from the block context …" at bounding box center [808, 236] width 161 height 416
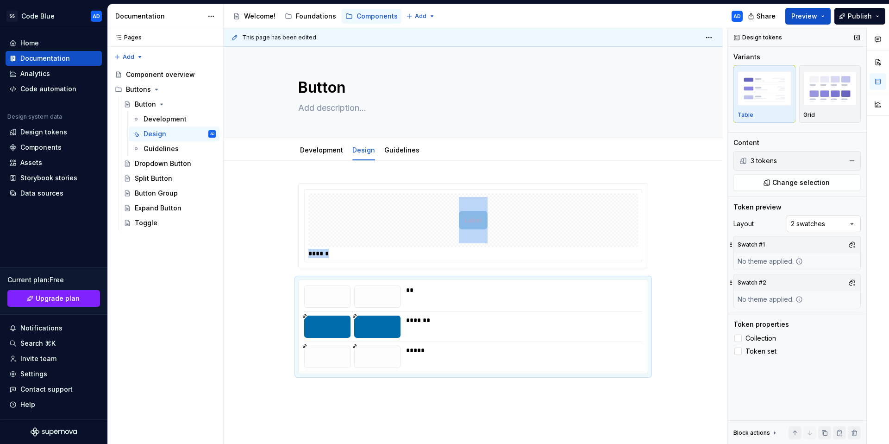
click at [814, 224] on div "Comments Open comments No comments yet Select ‘Comment’ from the block context …" at bounding box center [808, 236] width 161 height 416
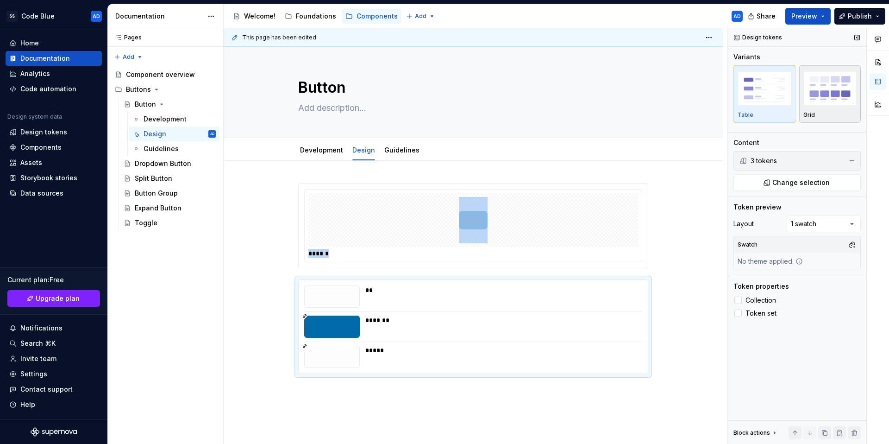
click at [820, 94] on img "button" at bounding box center [830, 88] width 54 height 34
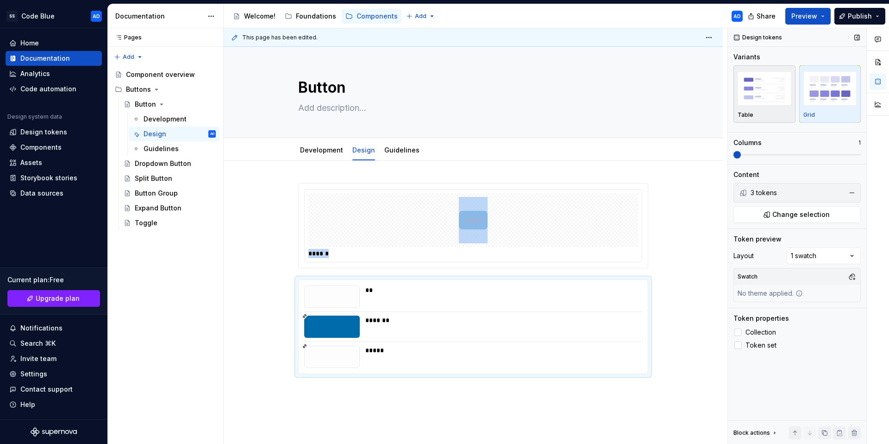
drag, startPoint x: 768, startPoint y: 88, endPoint x: 781, endPoint y: 98, distance: 15.6
click at [768, 88] on img "button" at bounding box center [765, 88] width 54 height 34
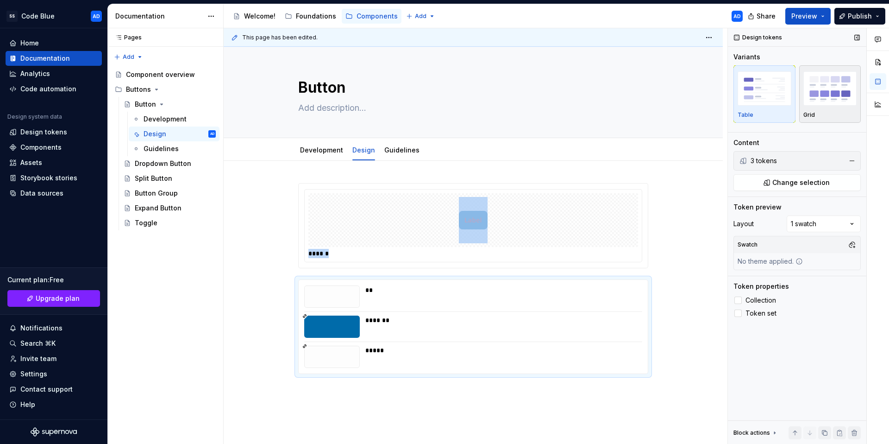
click at [815, 100] on img "button" at bounding box center [830, 88] width 54 height 34
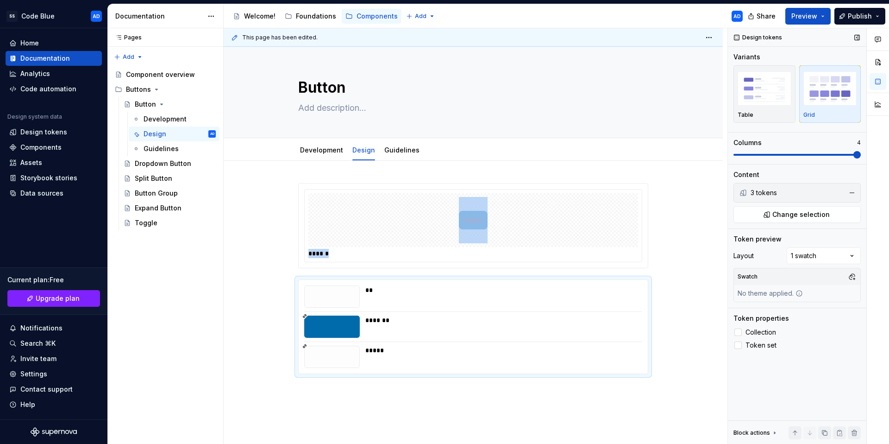
click at [853, 156] on span at bounding box center [856, 154] width 7 height 7
click at [814, 214] on span "Change selection" at bounding box center [800, 214] width 57 height 9
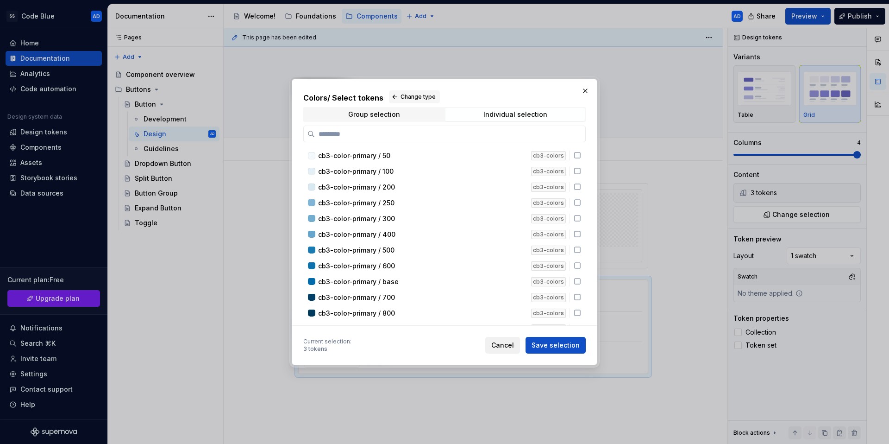
click at [510, 349] on span "Cancel" at bounding box center [502, 344] width 23 height 9
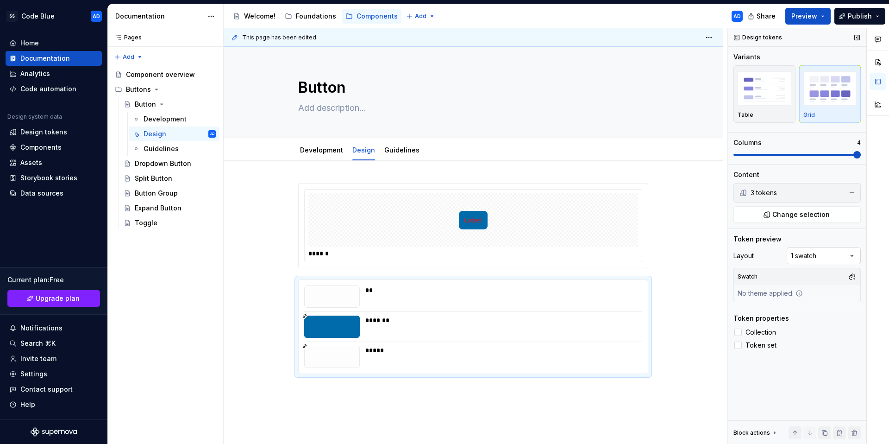
click at [845, 255] on div "Comments Open comments No comments yet Select ‘Comment’ from the block context …" at bounding box center [808, 236] width 161 height 416
click at [771, 339] on div "Comments Open comments No comments yet Select ‘Comment’ from the block context …" at bounding box center [808, 236] width 161 height 416
click at [766, 333] on span "Collection" at bounding box center [761, 331] width 31 height 7
click at [761, 343] on span "Token set" at bounding box center [761, 344] width 31 height 7
click at [760, 97] on img "button" at bounding box center [765, 88] width 54 height 34
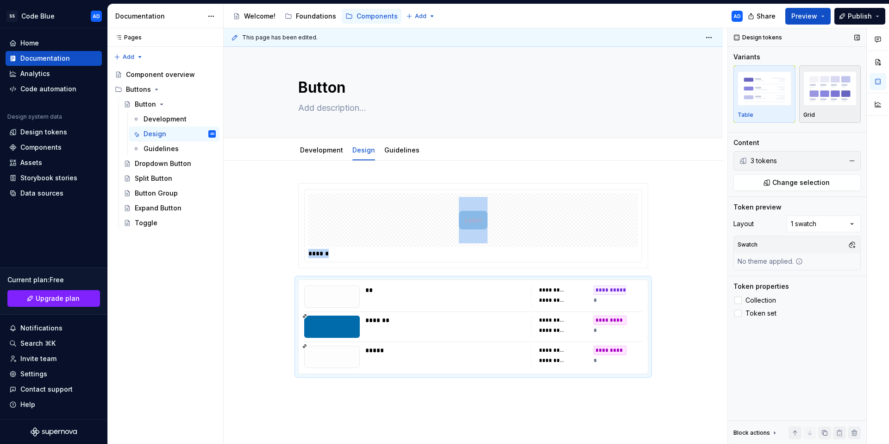
click at [820, 102] on img "button" at bounding box center [830, 88] width 54 height 34
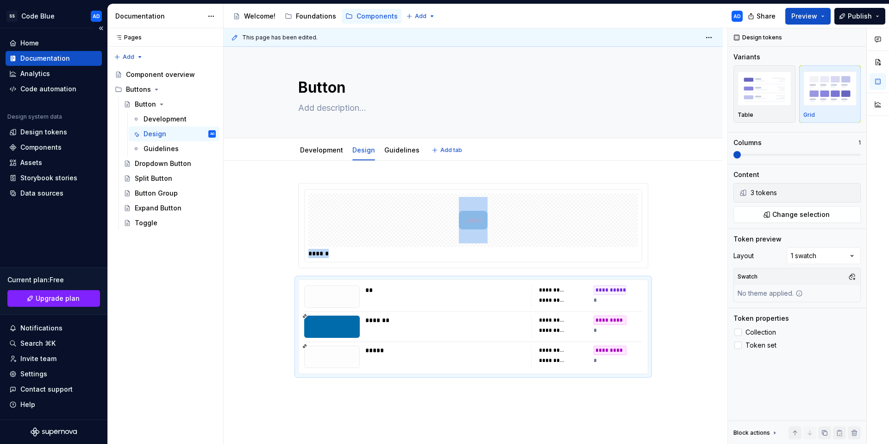
type textarea "*"
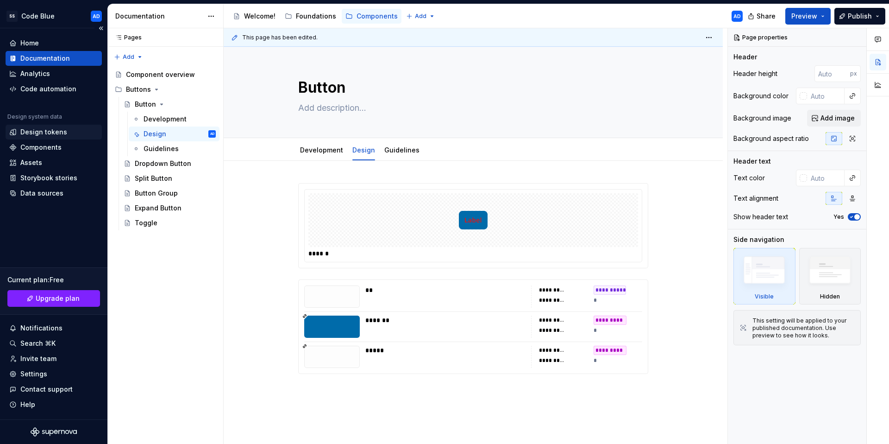
click at [54, 129] on div "Design tokens" at bounding box center [43, 131] width 47 height 9
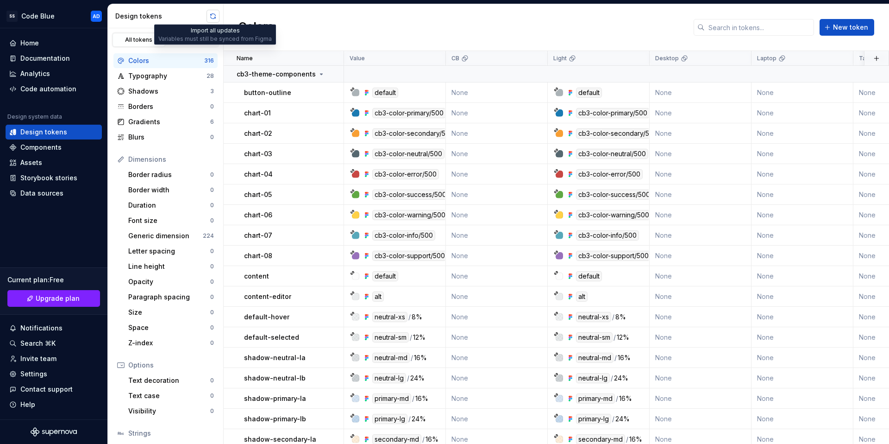
click at [212, 14] on button "button" at bounding box center [213, 16] width 13 height 13
click at [54, 58] on div "Documentation" at bounding box center [45, 58] width 50 height 9
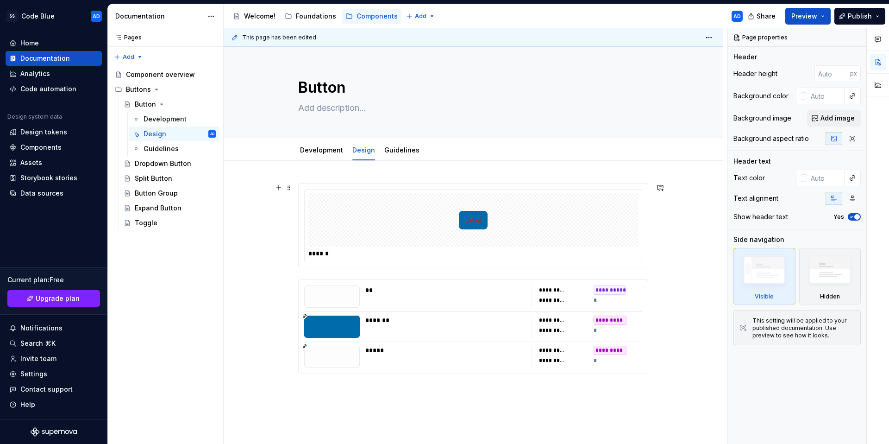
click at [467, 229] on img at bounding box center [473, 220] width 29 height 46
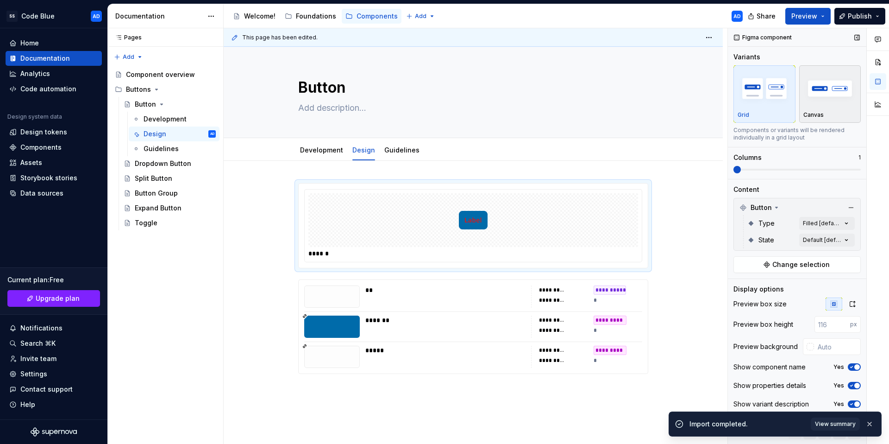
click at [806, 107] on div "button" at bounding box center [830, 88] width 54 height 38
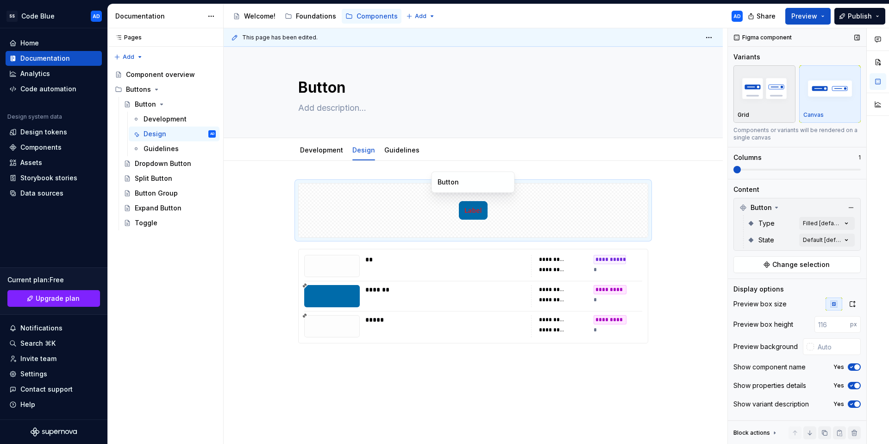
click at [769, 103] on img "button" at bounding box center [765, 88] width 54 height 34
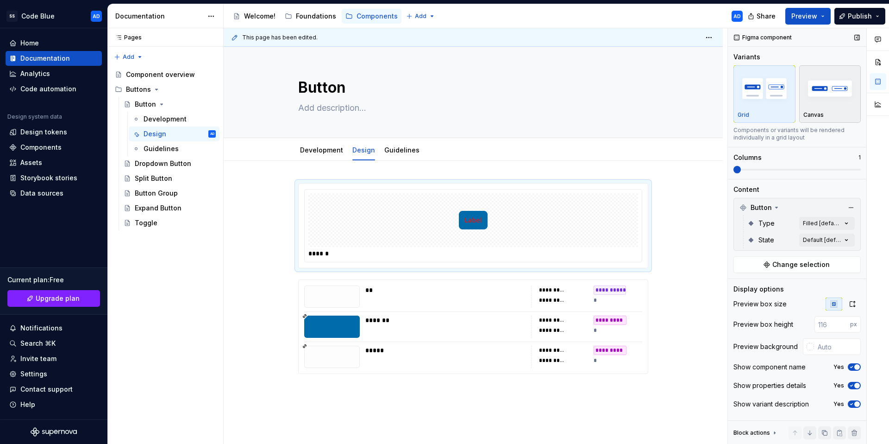
click at [848, 97] on img "button" at bounding box center [830, 88] width 54 height 34
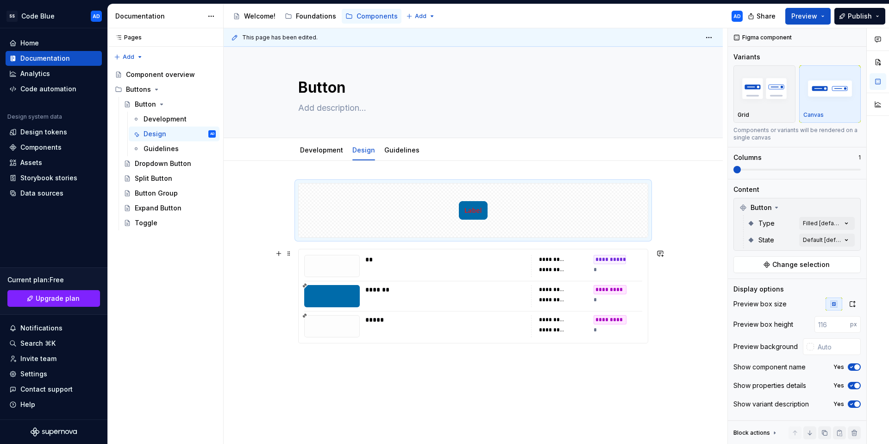
click at [456, 304] on div "*******" at bounding box center [445, 296] width 160 height 22
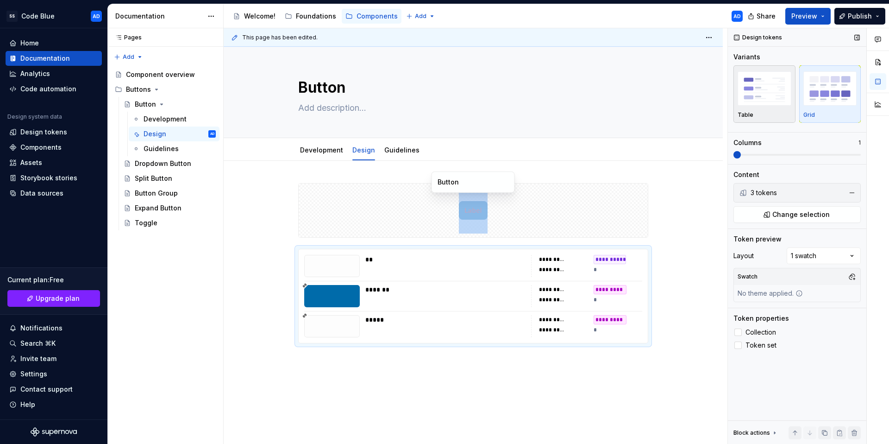
click at [751, 106] on div "button" at bounding box center [765, 88] width 54 height 38
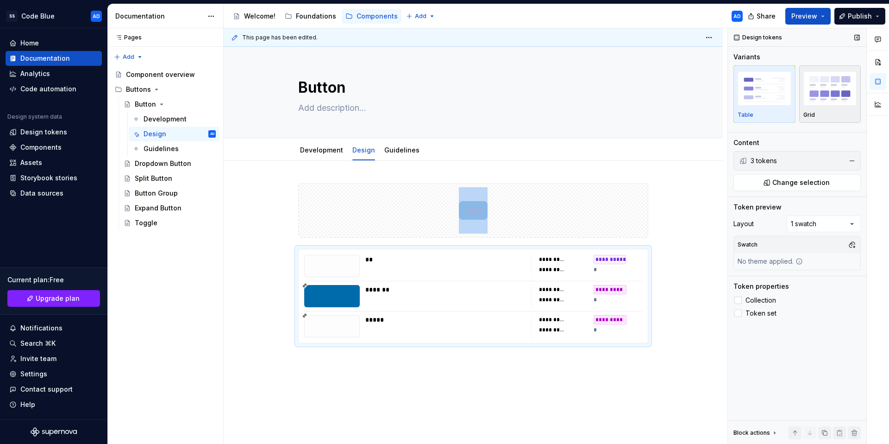
click at [825, 112] on div "Grid" at bounding box center [830, 114] width 54 height 7
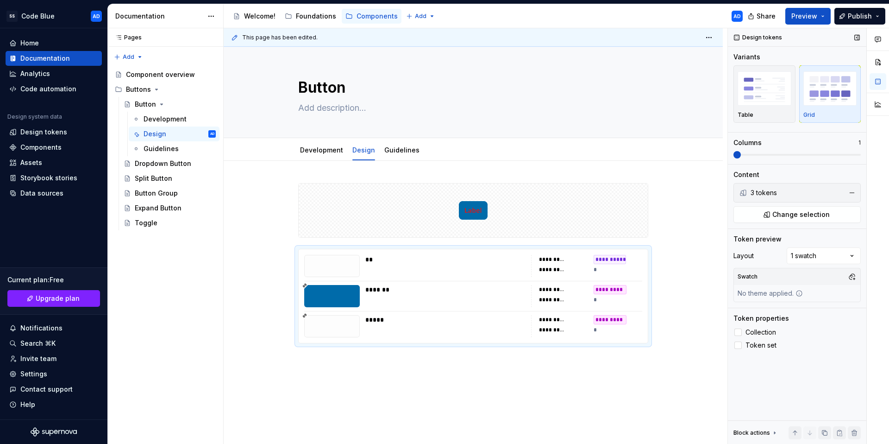
click at [782, 148] on div "Columns 1" at bounding box center [797, 148] width 127 height 20
click at [782, 154] on span at bounding box center [797, 155] width 127 height 2
click at [811, 157] on span at bounding box center [797, 154] width 127 height 7
click at [841, 152] on span at bounding box center [797, 154] width 127 height 7
click at [298, 264] on button "button" at bounding box center [300, 263] width 7 height 13
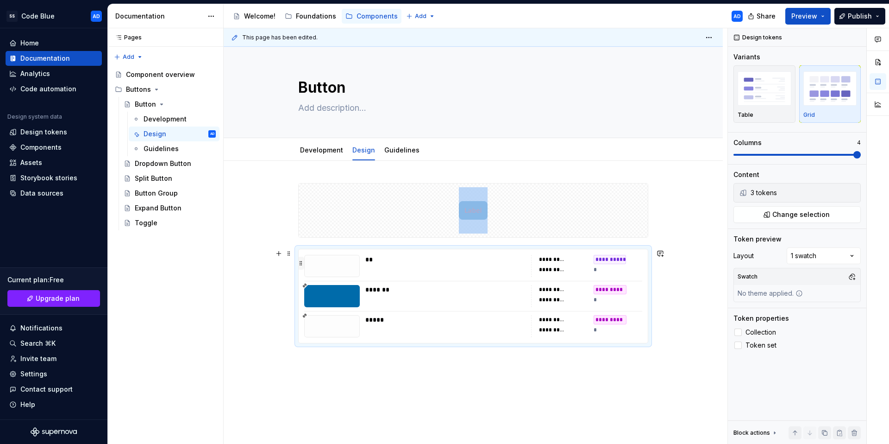
click at [300, 265] on button "button" at bounding box center [300, 263] width 7 height 13
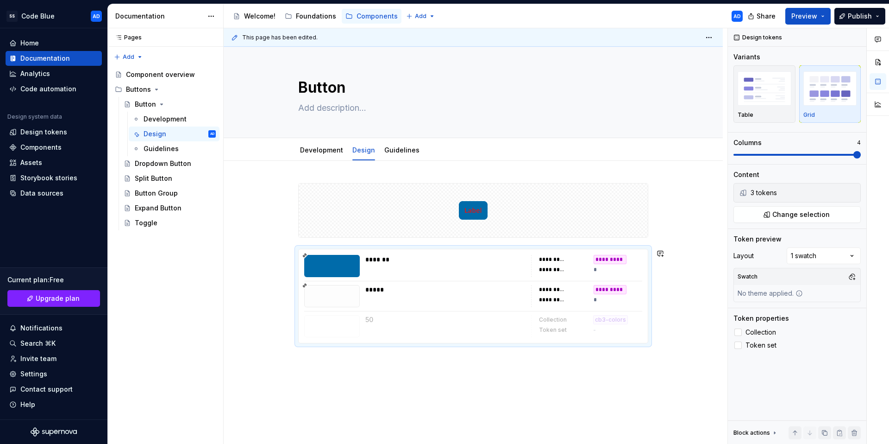
drag, startPoint x: 301, startPoint y: 264, endPoint x: 333, endPoint y: 330, distance: 73.3
click at [496, 323] on div "**" at bounding box center [445, 319] width 160 height 9
click at [773, 189] on div "3 tokens" at bounding box center [796, 192] width 91 height 9
click at [782, 213] on span "Change selection" at bounding box center [800, 214] width 57 height 9
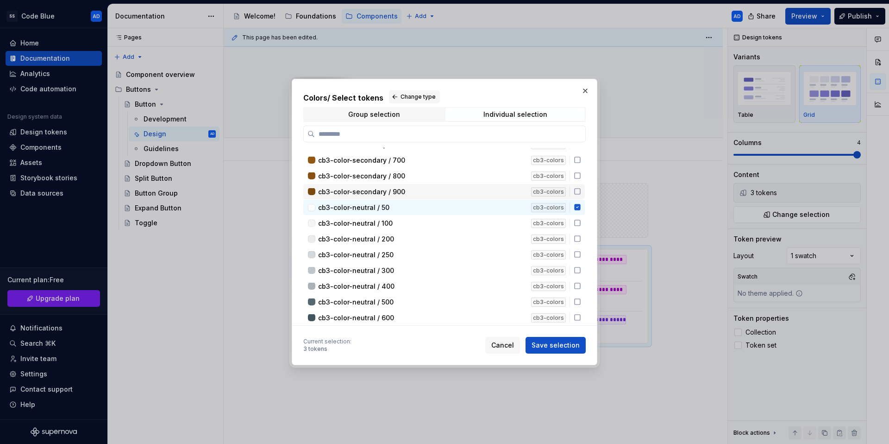
scroll to position [325, 0]
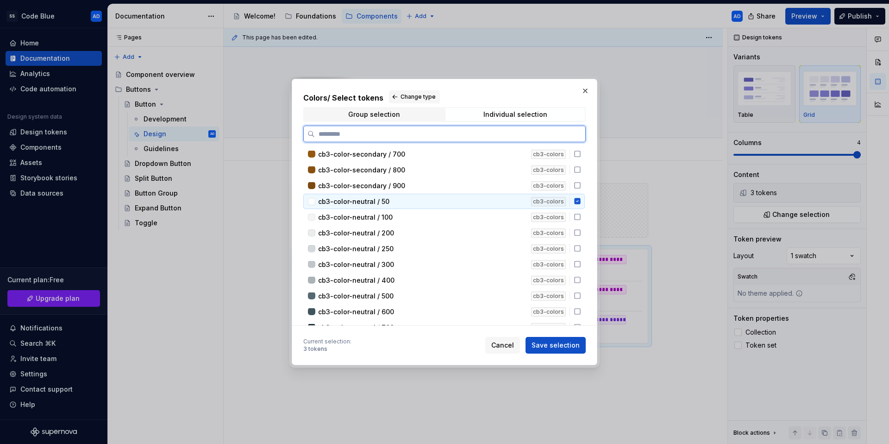
click at [575, 204] on icon at bounding box center [577, 201] width 6 height 6
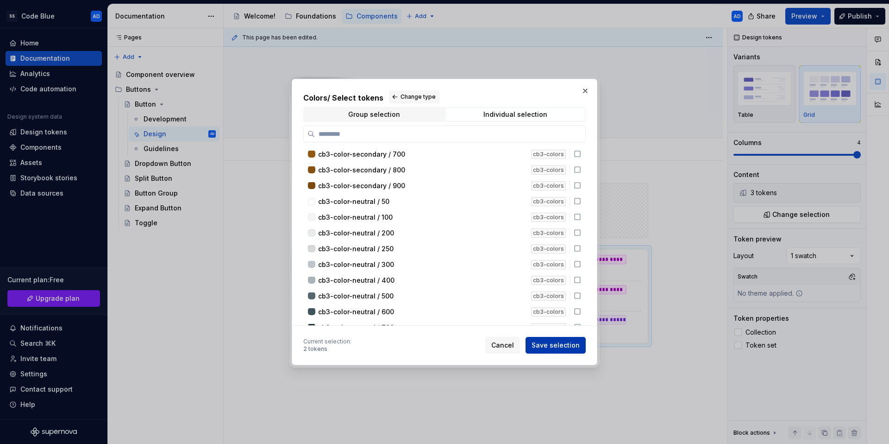
click at [564, 344] on span "Save selection" at bounding box center [556, 344] width 48 height 9
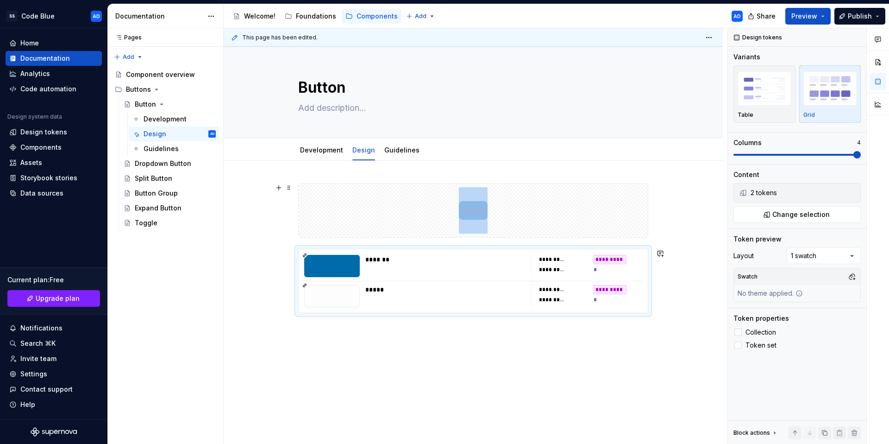
click at [492, 197] on div at bounding box center [473, 210] width 349 height 54
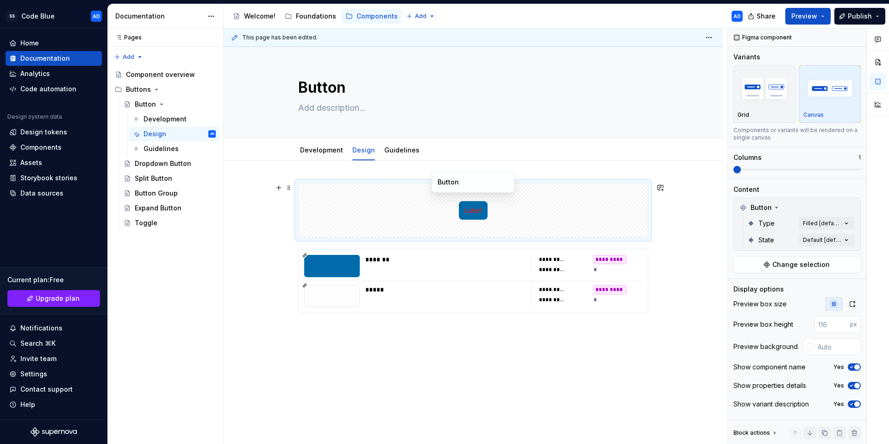
click at [460, 208] on img at bounding box center [473, 210] width 29 height 46
click at [853, 304] on icon "button" at bounding box center [852, 303] width 7 height 7
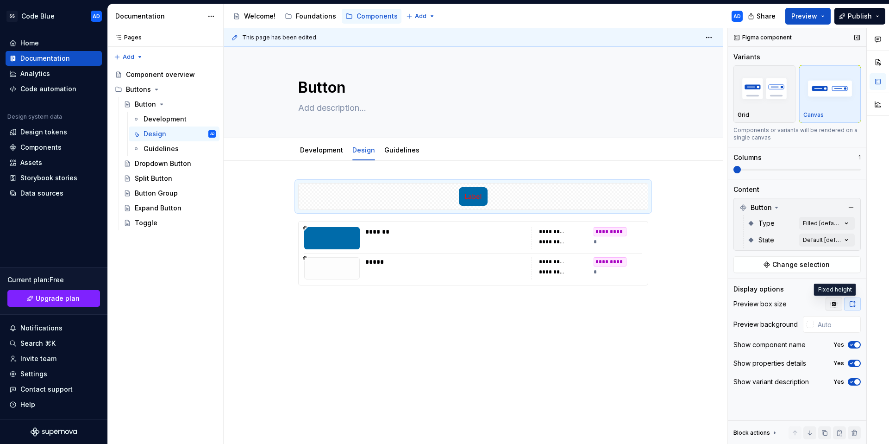
click at [835, 307] on button "button" at bounding box center [834, 303] width 17 height 13
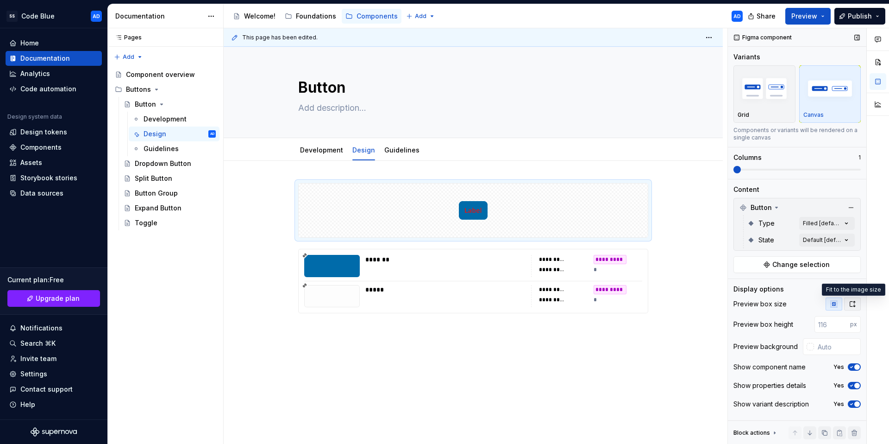
click at [851, 305] on icon "button" at bounding box center [852, 303] width 7 height 7
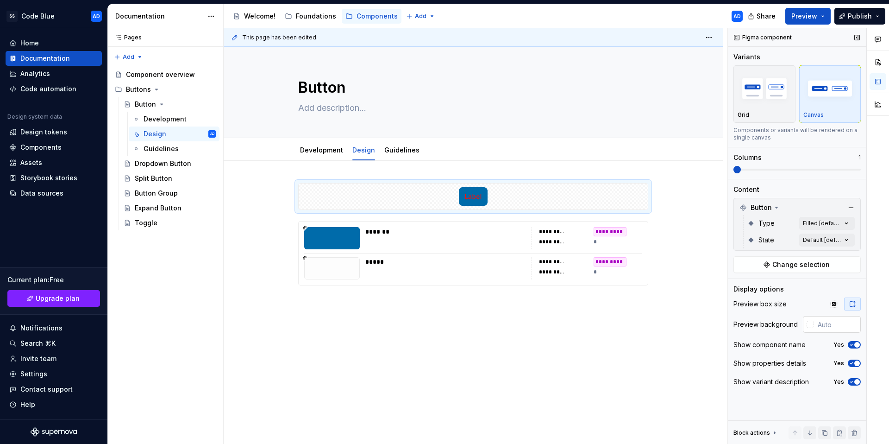
click at [817, 320] on input "text" at bounding box center [837, 324] width 47 height 17
drag, startPoint x: 810, startPoint y: 324, endPoint x: 817, endPoint y: 326, distance: 7.3
click at [811, 323] on div at bounding box center [810, 323] width 7 height 7
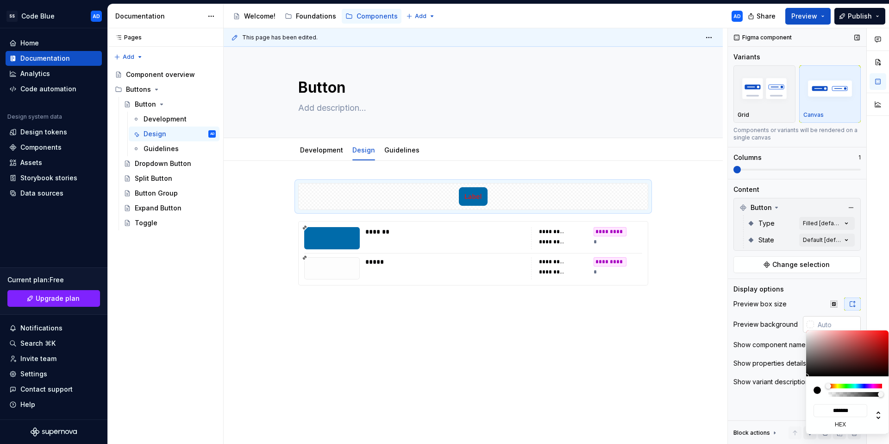
click at [819, 326] on div "Comments Open comments No comments yet Select ‘Comment’ from the block context …" at bounding box center [808, 236] width 161 height 416
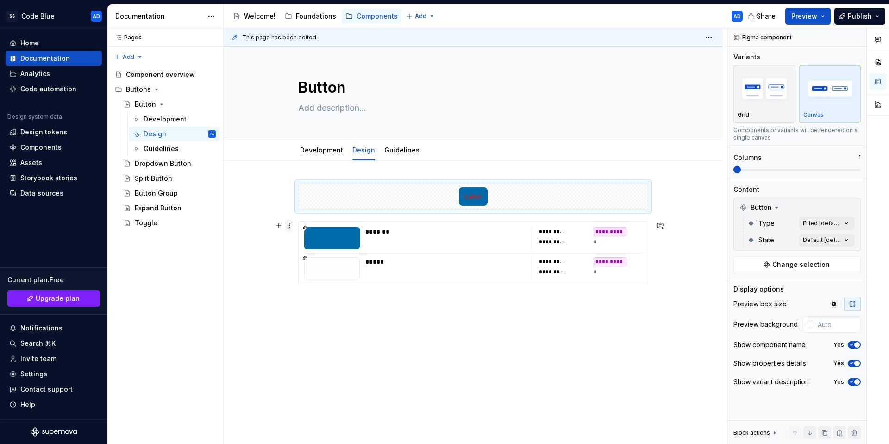
click at [288, 228] on span at bounding box center [288, 225] width 7 height 13
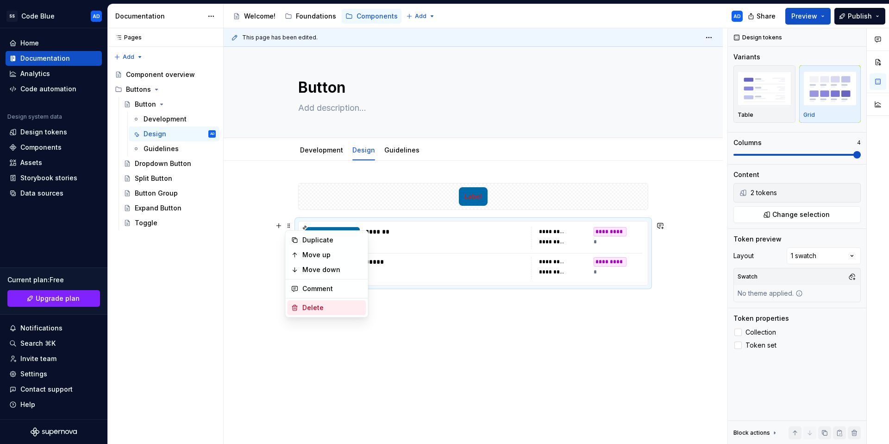
click at [318, 305] on div "Delete" at bounding box center [332, 307] width 60 height 9
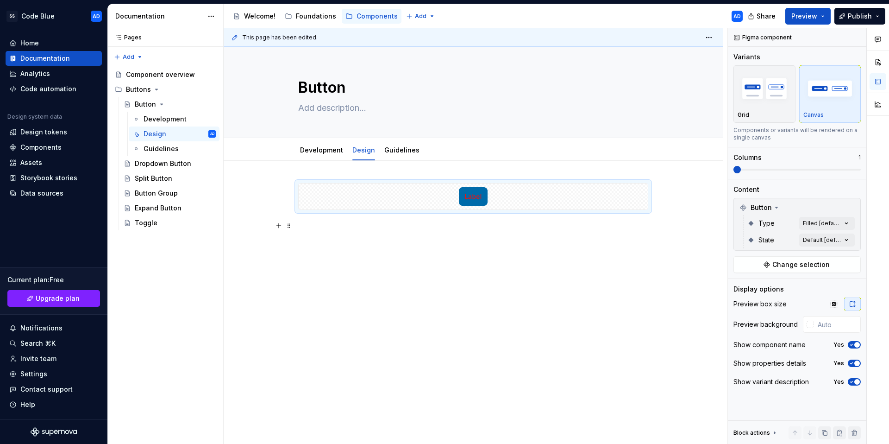
type textarea "*"
click at [565, 202] on div at bounding box center [473, 196] width 349 height 26
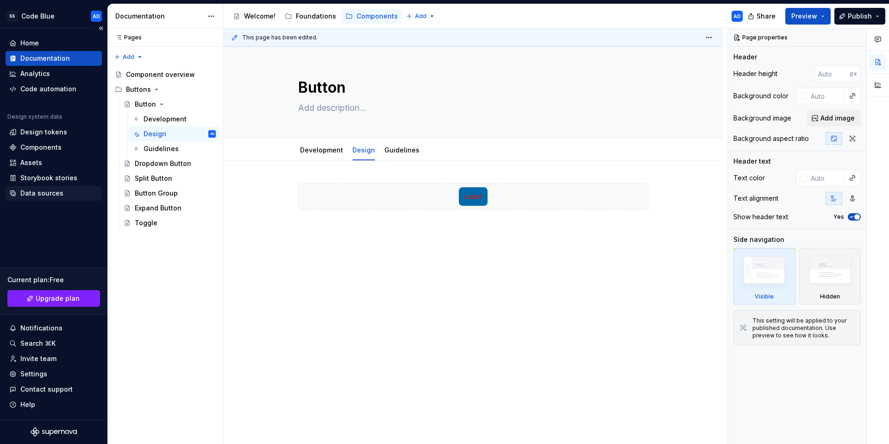
click at [50, 197] on div "Data sources" at bounding box center [41, 192] width 43 height 9
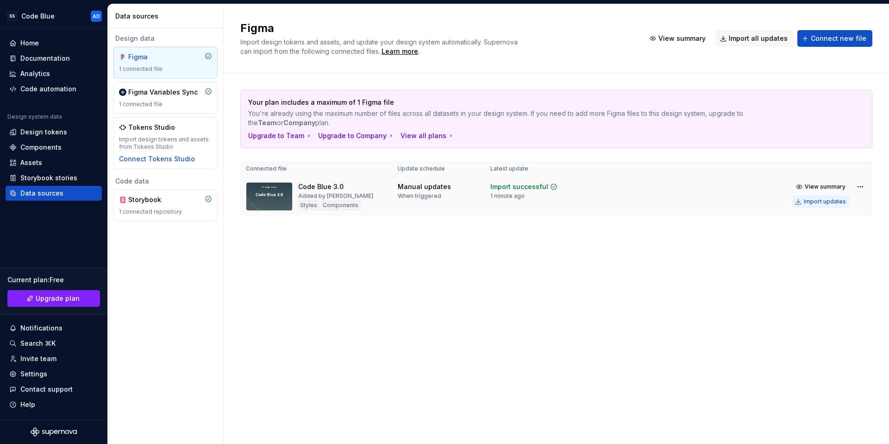
click at [832, 200] on div "Import updates" at bounding box center [825, 201] width 42 height 7
click at [43, 133] on div "Design tokens" at bounding box center [43, 131] width 47 height 9
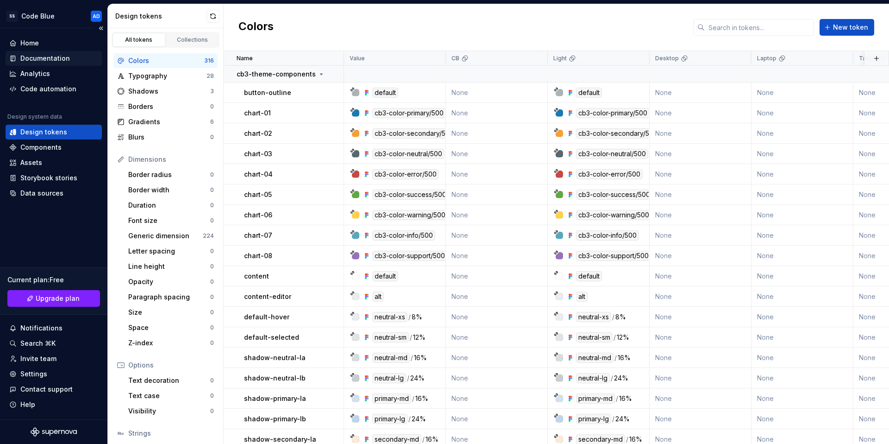
click at [50, 57] on div "Documentation" at bounding box center [45, 58] width 50 height 9
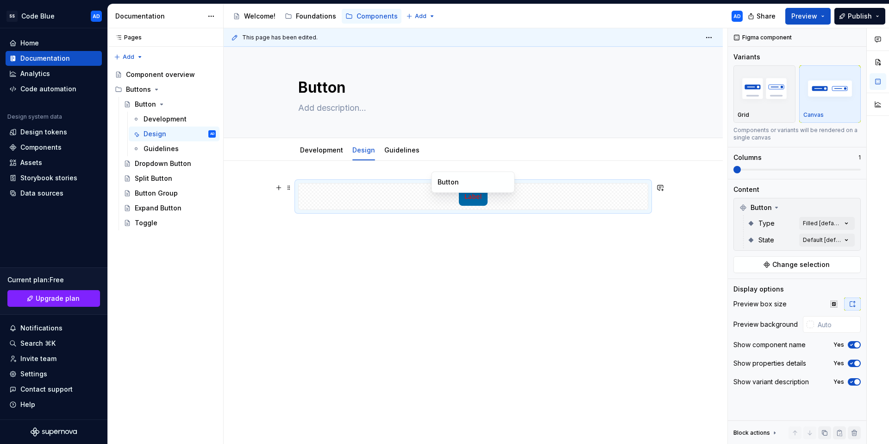
click at [488, 200] on div at bounding box center [473, 196] width 349 height 26
click at [877, 66] on button "button" at bounding box center [878, 62] width 17 height 17
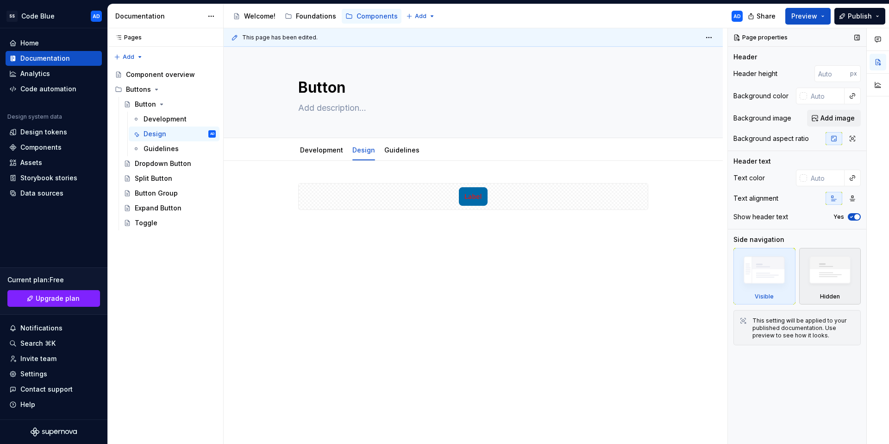
click at [836, 275] on img at bounding box center [829, 272] width 53 height 41
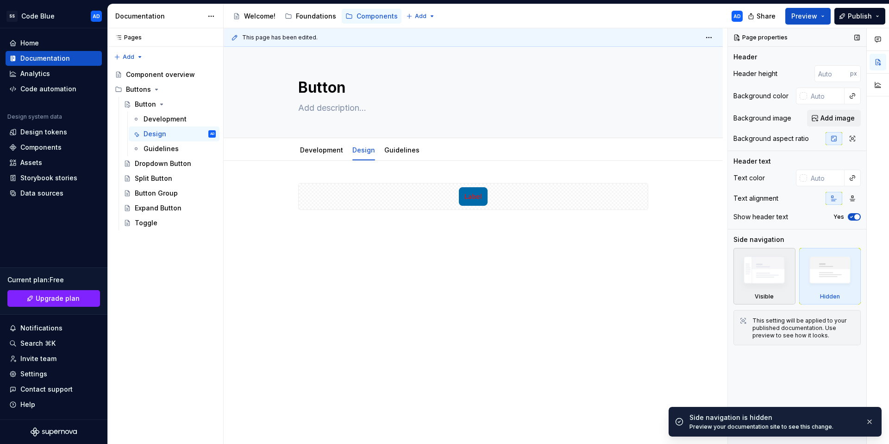
click at [751, 275] on img at bounding box center [764, 272] width 53 height 40
click at [774, 328] on div "This setting will be applied to your published documentation. Use preview to se…" at bounding box center [804, 328] width 102 height 22
click at [853, 198] on icon "button" at bounding box center [852, 198] width 7 height 7
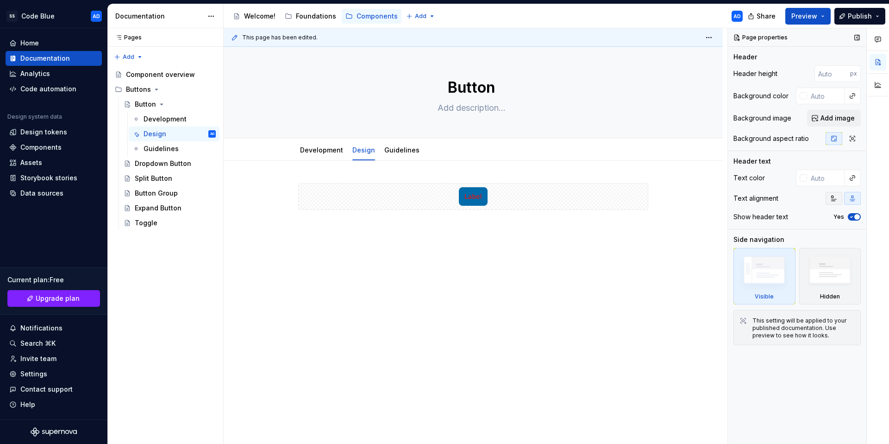
click at [841, 200] on button "button" at bounding box center [834, 198] width 17 height 13
click at [469, 234] on div at bounding box center [473, 261] width 499 height 201
click at [525, 195] on div at bounding box center [473, 196] width 349 height 26
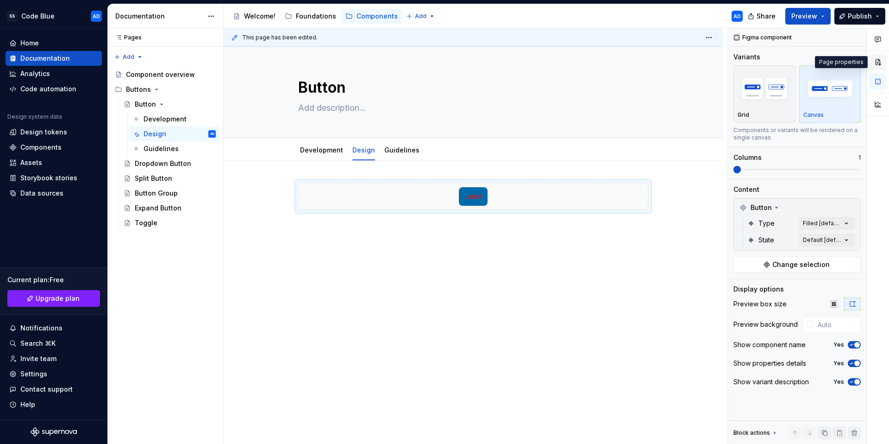
click at [879, 58] on button "button" at bounding box center [878, 62] width 17 height 17
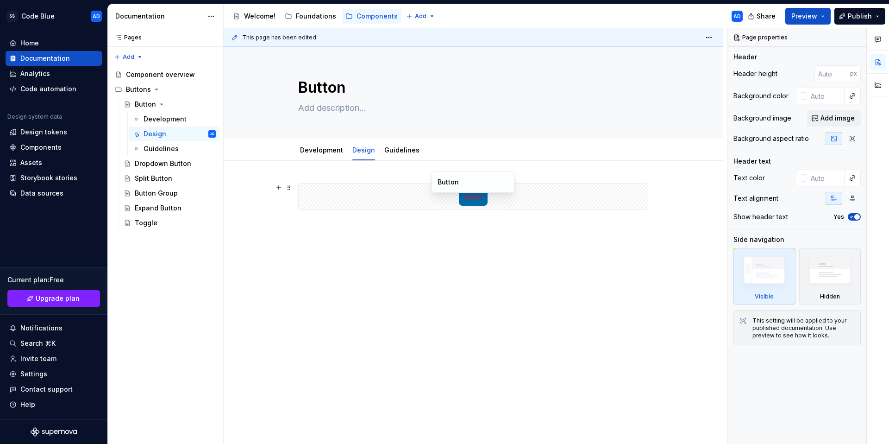
click at [524, 197] on div at bounding box center [473, 196] width 349 height 26
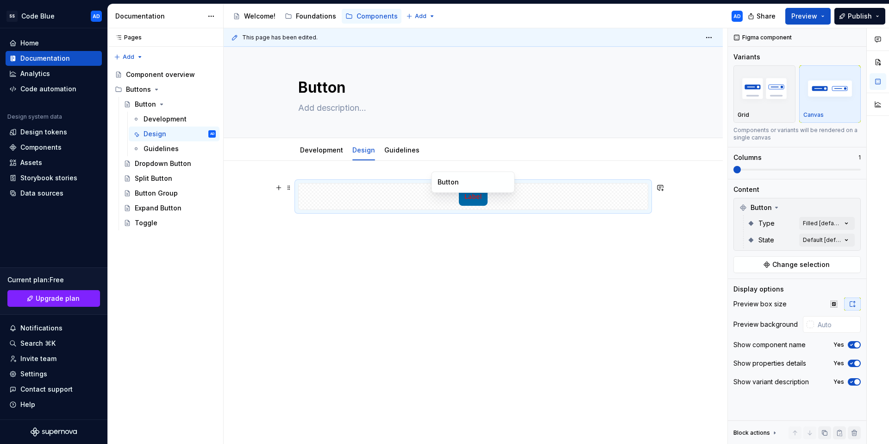
click at [601, 195] on div at bounding box center [473, 196] width 349 height 26
click at [759, 101] on img "button" at bounding box center [765, 88] width 54 height 34
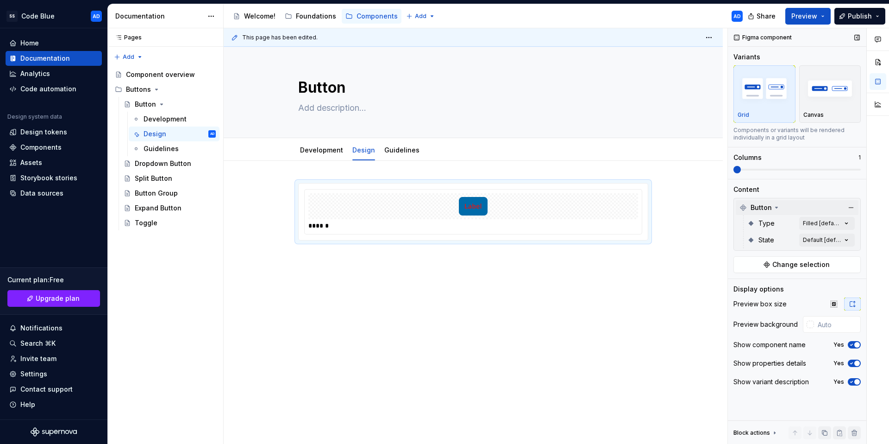
click at [774, 206] on icon at bounding box center [776, 207] width 7 height 7
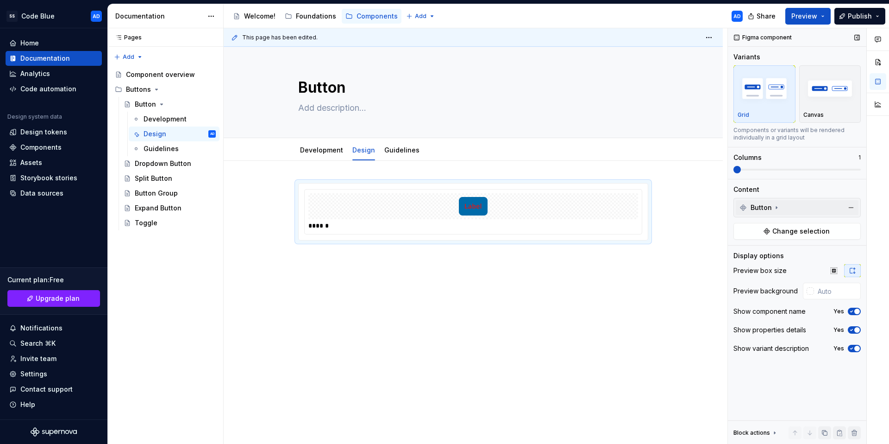
click at [774, 206] on icon at bounding box center [776, 207] width 7 height 7
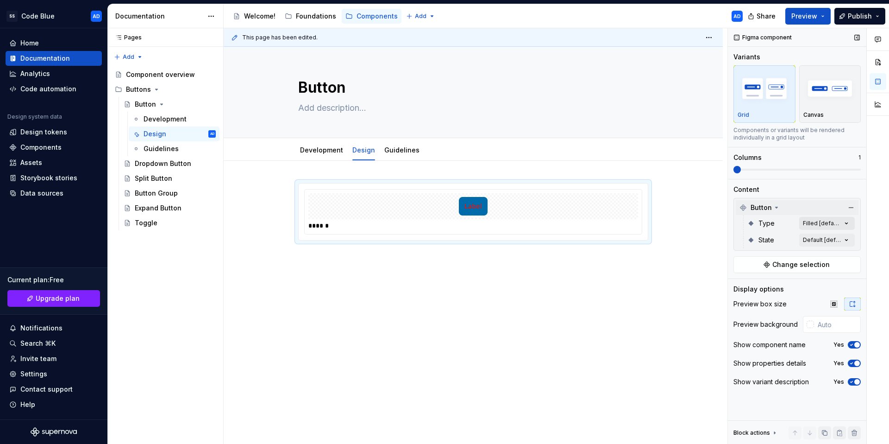
click at [850, 224] on div "Comments Open comments No comments yet Select ‘Comment’ from the block context …" at bounding box center [808, 236] width 161 height 416
click at [838, 224] on div "Comments Open comments No comments yet Select ‘Comment’ from the block context …" at bounding box center [808, 236] width 161 height 416
click at [831, 242] on div "Comments Open comments No comments yet Select ‘Comment’ from the block context …" at bounding box center [808, 236] width 161 height 416
click at [756, 303] on span "Hover" at bounding box center [756, 299] width 19 height 9
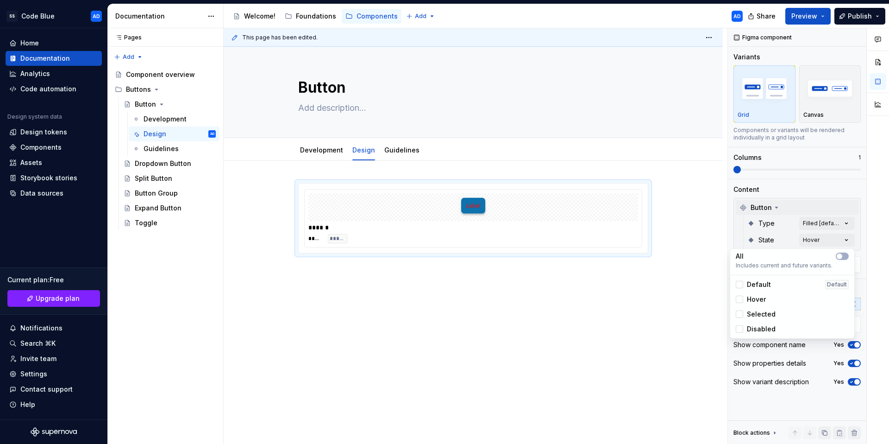
click at [757, 303] on span "Hover" at bounding box center [756, 299] width 19 height 9
click at [759, 310] on span "Selected" at bounding box center [761, 313] width 29 height 9
click at [761, 313] on span "Selected" at bounding box center [761, 313] width 29 height 9
click at [763, 330] on span "Disabled" at bounding box center [761, 328] width 29 height 9
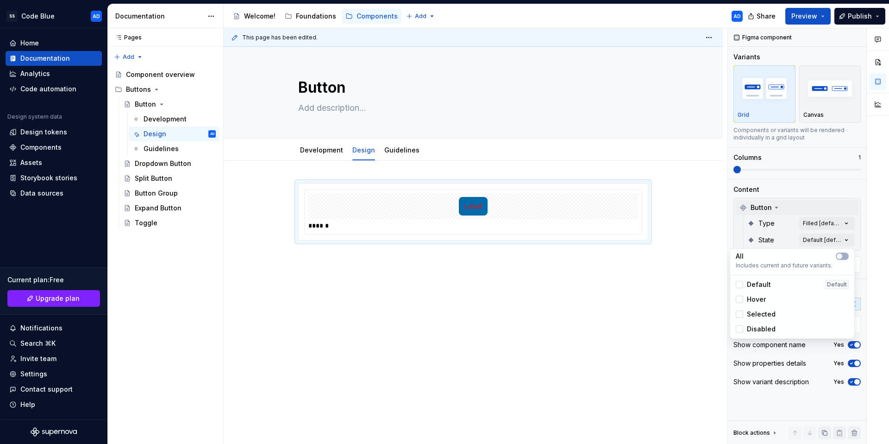
click at [756, 312] on span "Selected" at bounding box center [761, 313] width 29 height 9
click at [759, 316] on span "Selected" at bounding box center [761, 313] width 29 height 9
click at [753, 301] on span "Hover" at bounding box center [756, 299] width 19 height 9
click at [752, 301] on span "Hover" at bounding box center [756, 299] width 19 height 9
click at [754, 289] on div "Default Default" at bounding box center [792, 284] width 120 height 15
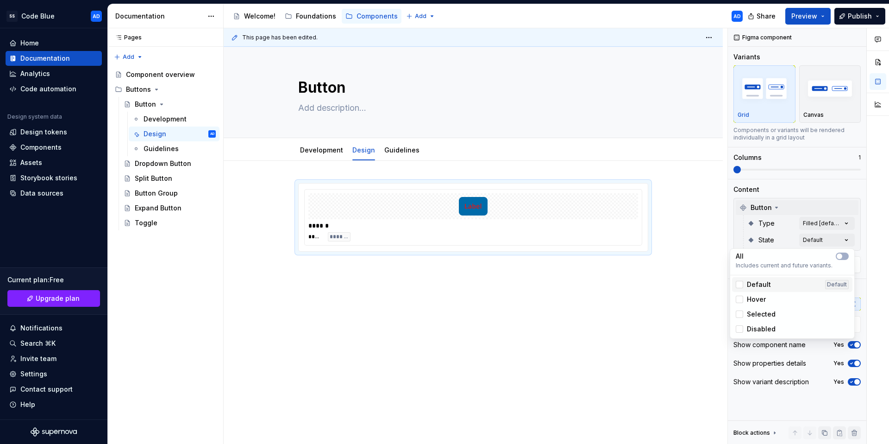
click at [753, 289] on div "Default Default" at bounding box center [792, 284] width 120 height 15
click at [758, 298] on span "Hover" at bounding box center [756, 299] width 19 height 9
click at [761, 312] on span "Selected" at bounding box center [761, 313] width 29 height 9
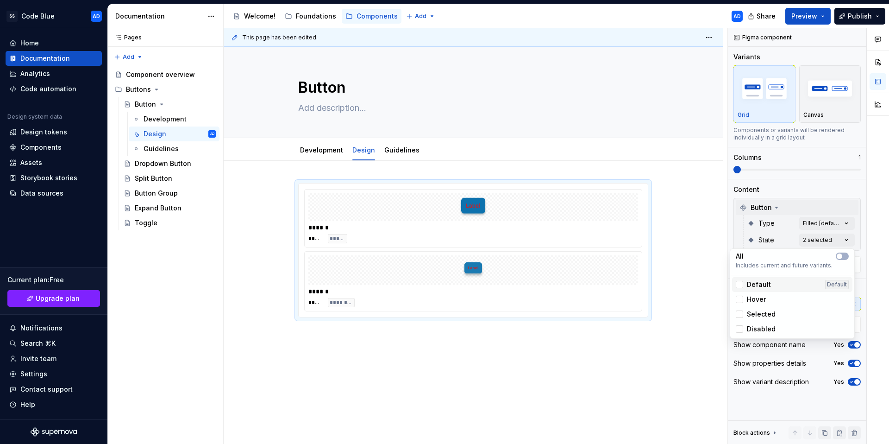
click at [756, 282] on span "Default" at bounding box center [759, 284] width 24 height 9
click at [764, 332] on span "Disabled" at bounding box center [761, 328] width 29 height 9
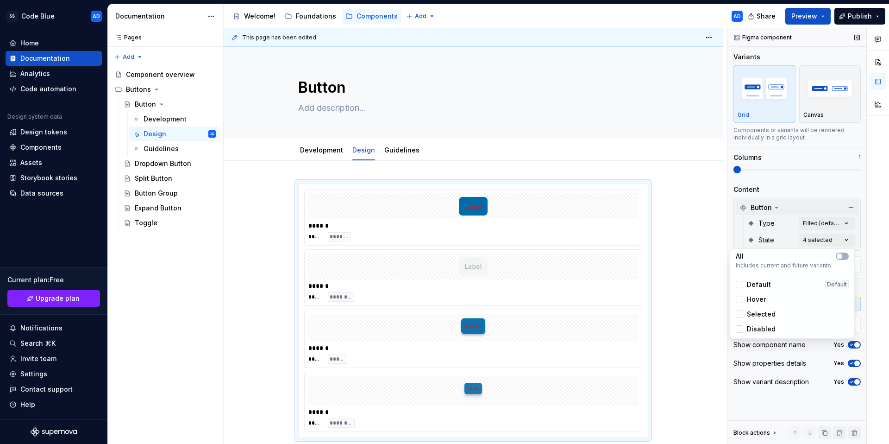
click at [692, 162] on html "SS Code Blue AD Home Documentation Analytics Code automation Design system data…" at bounding box center [444, 222] width 889 height 444
click at [164, 212] on div "Expand Button" at bounding box center [158, 207] width 47 height 9
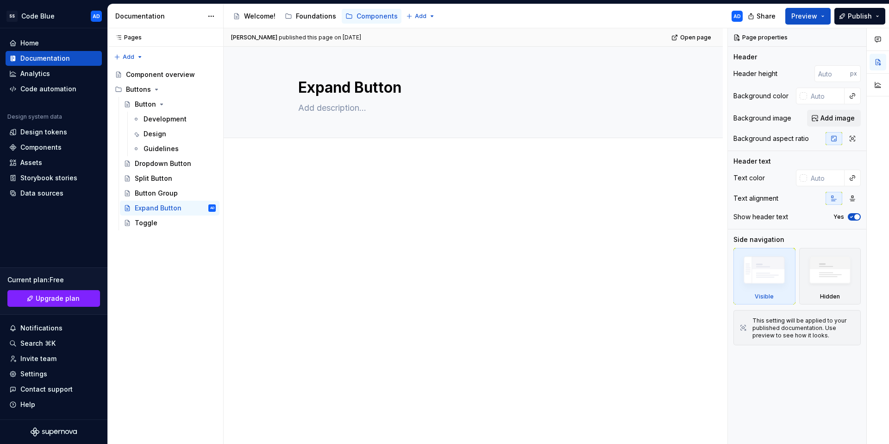
click at [441, 241] on div at bounding box center [473, 258] width 499 height 201
click at [171, 128] on div "Design" at bounding box center [180, 133] width 72 height 13
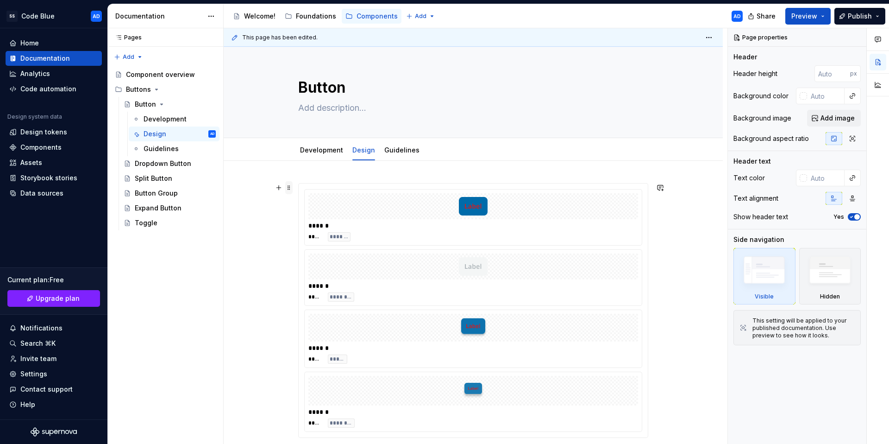
type textarea "*"
click at [289, 188] on span at bounding box center [288, 187] width 7 height 13
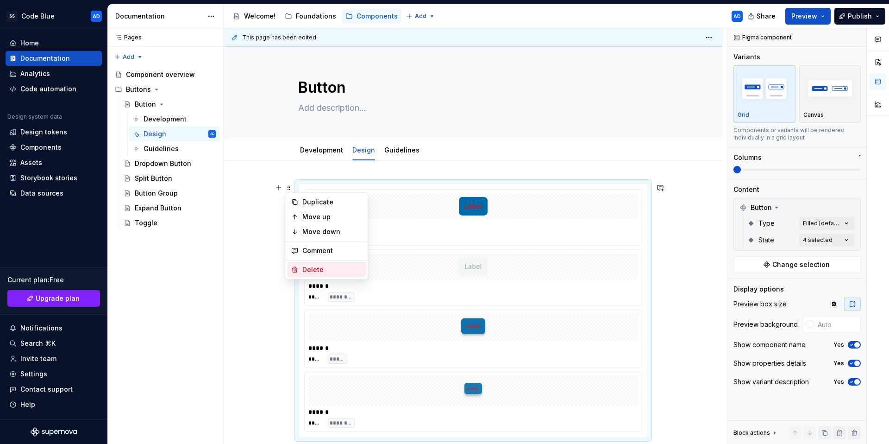
click at [315, 272] on div "Delete" at bounding box center [332, 269] width 60 height 9
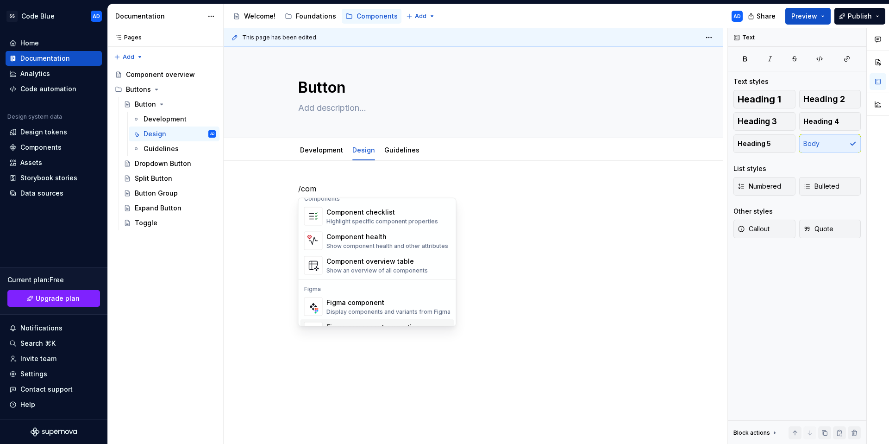
scroll to position [28, 0]
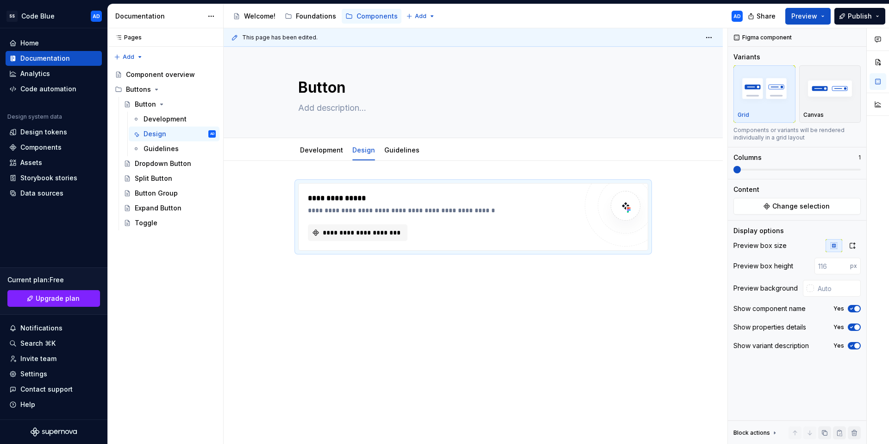
type textarea "*"
click at [370, 230] on span "**********" at bounding box center [361, 232] width 80 height 9
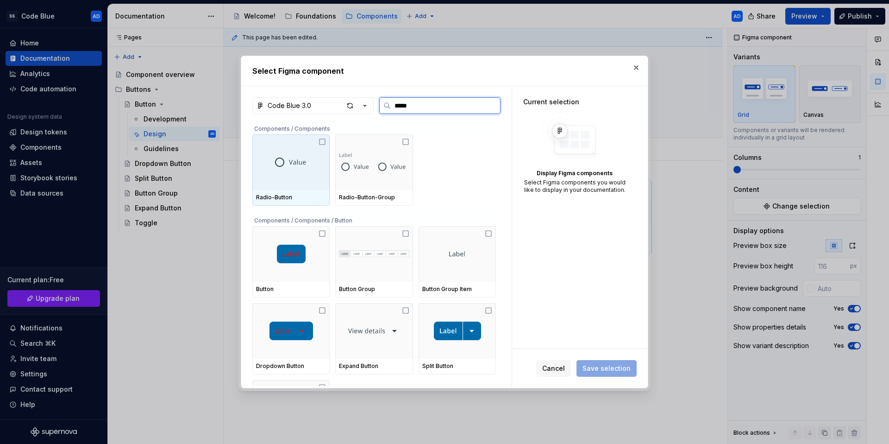
type input "******"
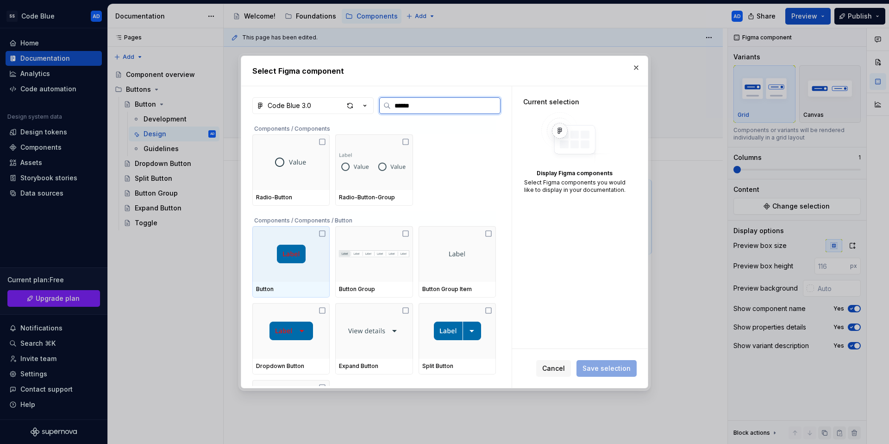
drag, startPoint x: 320, startPoint y: 228, endPoint x: 362, endPoint y: 281, distance: 67.2
click at [320, 228] on div at bounding box center [290, 254] width 77 height 56
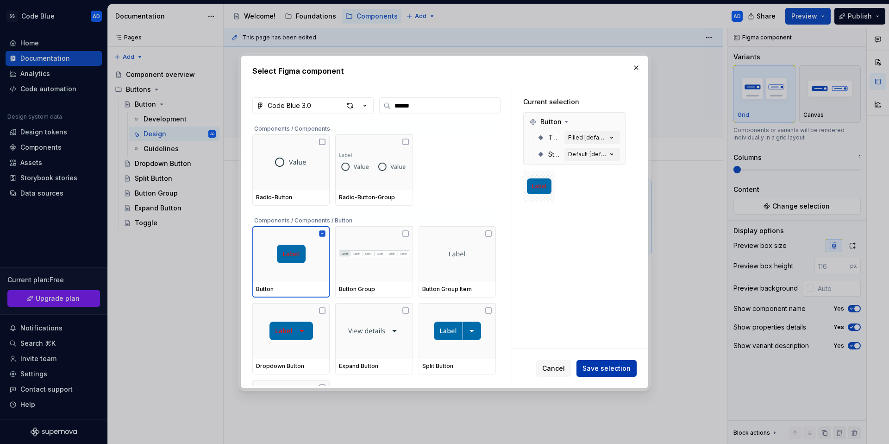
click at [608, 368] on span "Save selection" at bounding box center [607, 368] width 48 height 9
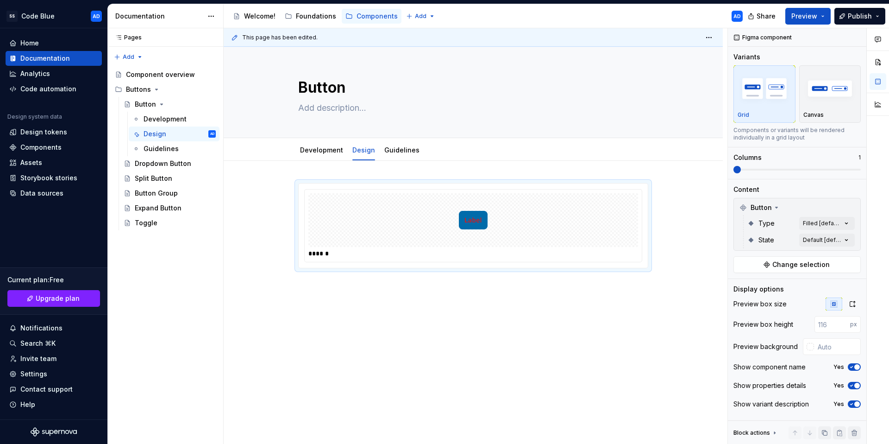
click at [385, 295] on div "This page has been edited. Button Edit header Development Design Guidelines ***…" at bounding box center [476, 236] width 504 height 416
click at [616, 277] on div "******" at bounding box center [473, 231] width 350 height 96
click at [675, 310] on div "This page has been edited. Button Edit header Development Design Guidelines ***…" at bounding box center [476, 236] width 504 height 416
click at [377, 296] on div "This page has been edited. Button Edit header Development Design Guidelines ***…" at bounding box center [476, 236] width 504 height 416
click at [680, 248] on div "******" at bounding box center [473, 286] width 499 height 251
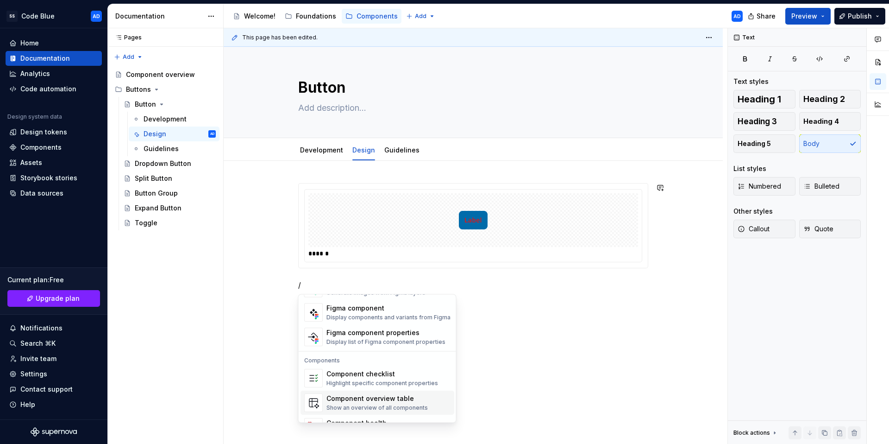
scroll to position [922, 0]
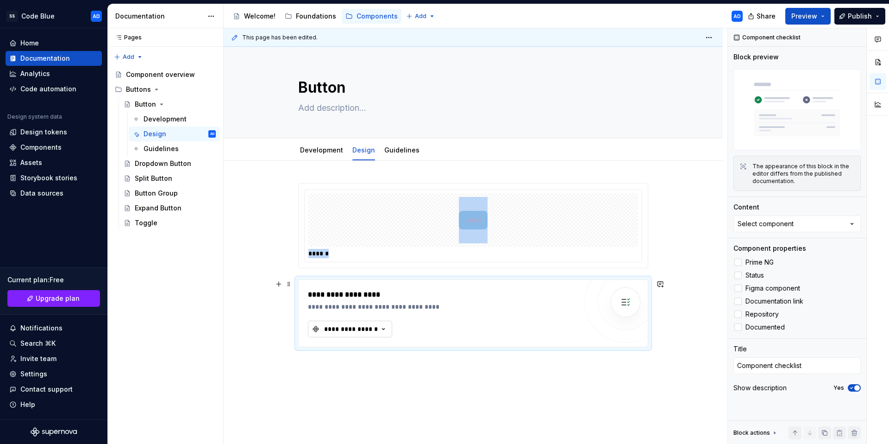
click at [351, 331] on div "**********" at bounding box center [351, 328] width 56 height 9
click at [351, 365] on div "Button" at bounding box center [344, 365] width 21 height 9
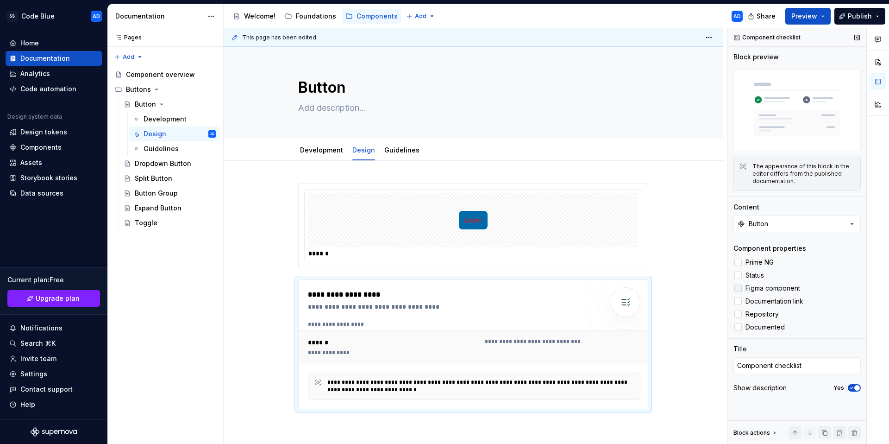
click at [781, 290] on span "Figma component" at bounding box center [773, 287] width 55 height 7
click at [772, 312] on span "Repository" at bounding box center [762, 313] width 33 height 7
click at [771, 316] on span "Repository" at bounding box center [762, 313] width 33 height 7
click at [768, 326] on span "Documented" at bounding box center [765, 326] width 39 height 7
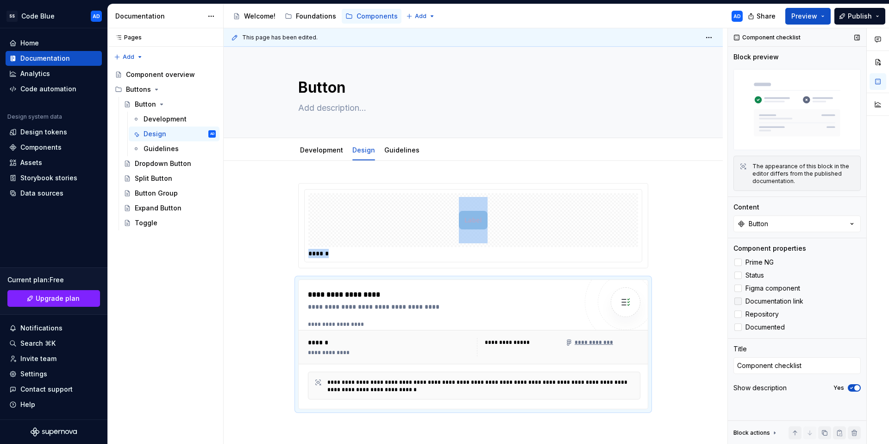
click at [771, 295] on label "Documentation link" at bounding box center [797, 300] width 127 height 11
click at [770, 300] on span "Documentation link" at bounding box center [775, 300] width 58 height 7
click at [767, 328] on span "Documented" at bounding box center [765, 326] width 39 height 7
click at [766, 313] on span "Repository" at bounding box center [762, 313] width 33 height 7
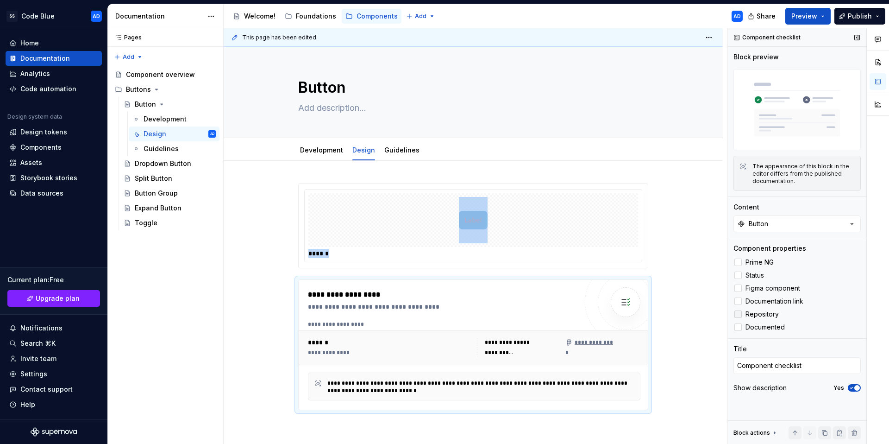
click at [765, 313] on span "Repository" at bounding box center [762, 313] width 33 height 7
click at [762, 300] on span "Documentation link" at bounding box center [775, 300] width 58 height 7
click at [756, 275] on span "Status" at bounding box center [755, 274] width 19 height 7
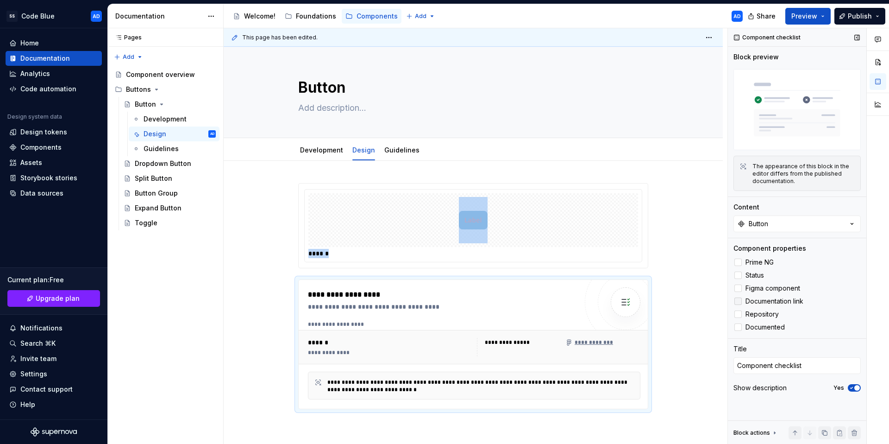
click at [764, 302] on span "Documentation link" at bounding box center [775, 300] width 58 height 7
click at [593, 353] on div "*********" at bounding box center [584, 352] width 38 height 7
click at [589, 356] on div "*********" at bounding box center [602, 352] width 75 height 9
click at [763, 262] on span "Prime NG" at bounding box center [760, 261] width 28 height 7
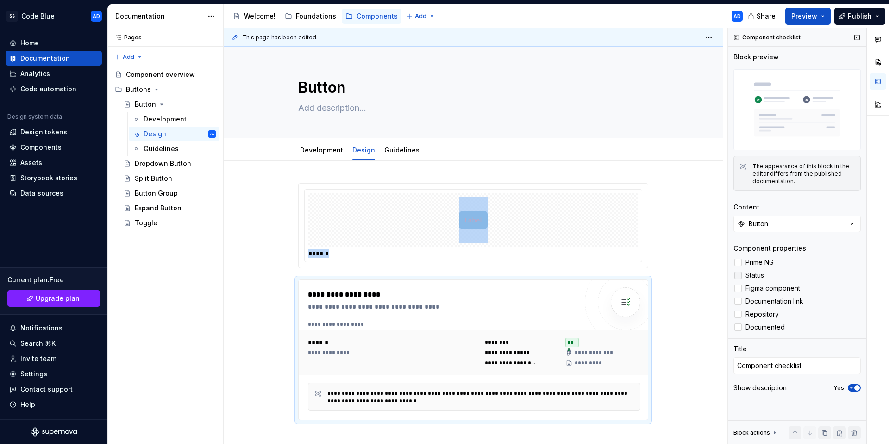
click at [749, 273] on span "Status" at bounding box center [755, 274] width 19 height 7
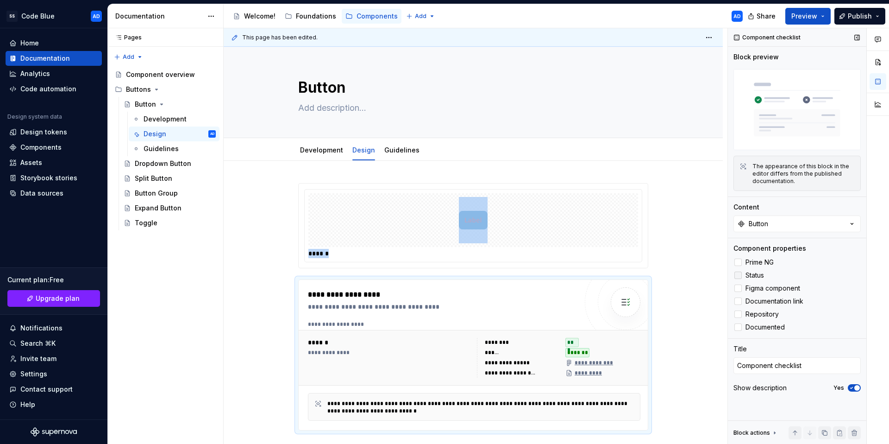
click at [748, 274] on span "Status" at bounding box center [755, 274] width 19 height 7
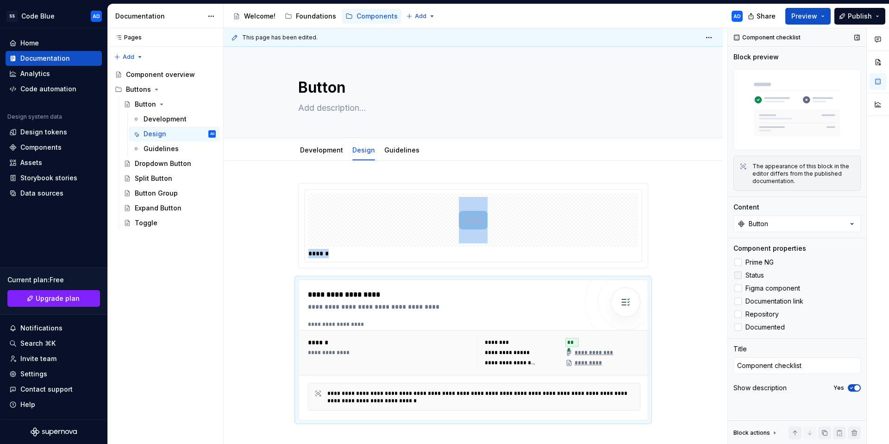
click at [750, 275] on span "Status" at bounding box center [755, 274] width 19 height 7
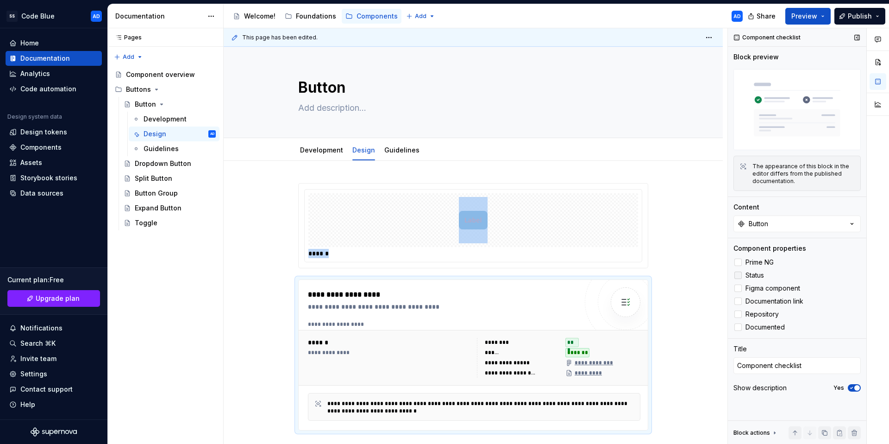
click at [750, 274] on span "Status" at bounding box center [755, 274] width 19 height 7
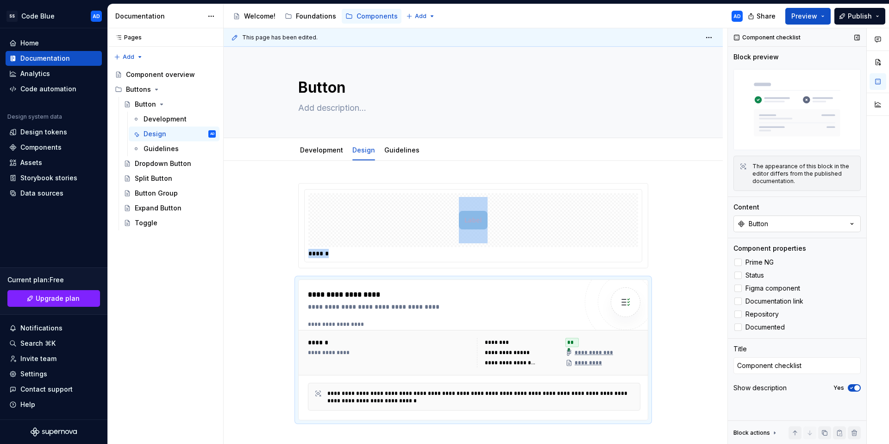
click at [776, 221] on button "Button" at bounding box center [797, 223] width 127 height 17
click at [791, 225] on button "Button" at bounding box center [797, 223] width 127 height 17
click at [851, 220] on icon "button" at bounding box center [851, 223] width 9 height 9
click at [840, 299] on label "Documentation link" at bounding box center [797, 300] width 127 height 11
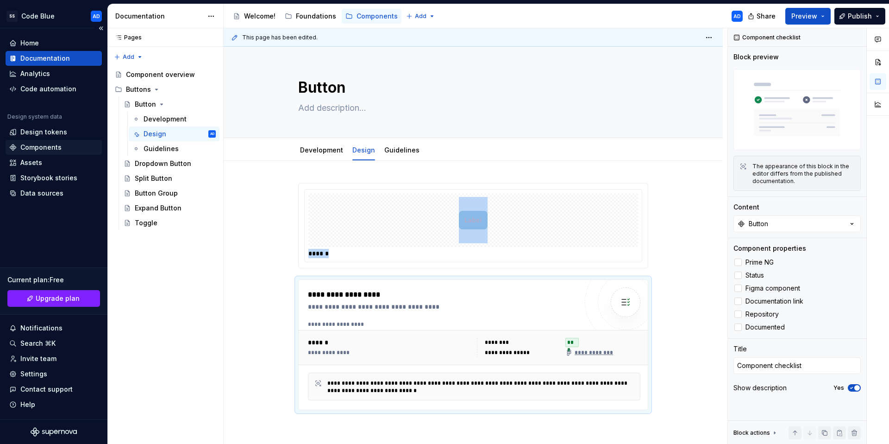
click at [45, 150] on div "Components" at bounding box center [40, 147] width 41 height 9
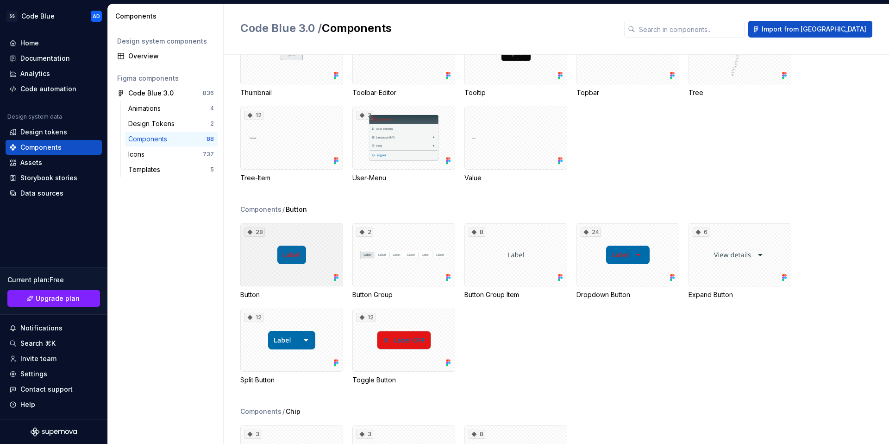
scroll to position [1252, 0]
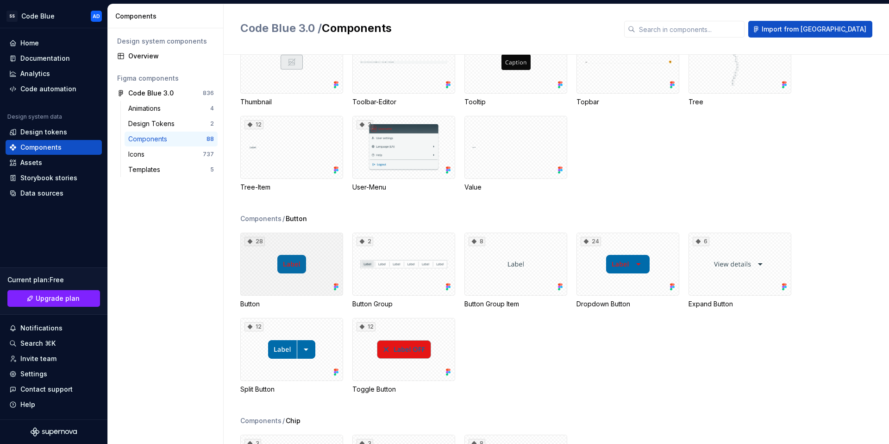
click at [298, 264] on div "28" at bounding box center [291, 263] width 103 height 63
click at [291, 285] on div "28" at bounding box center [291, 263] width 103 height 63
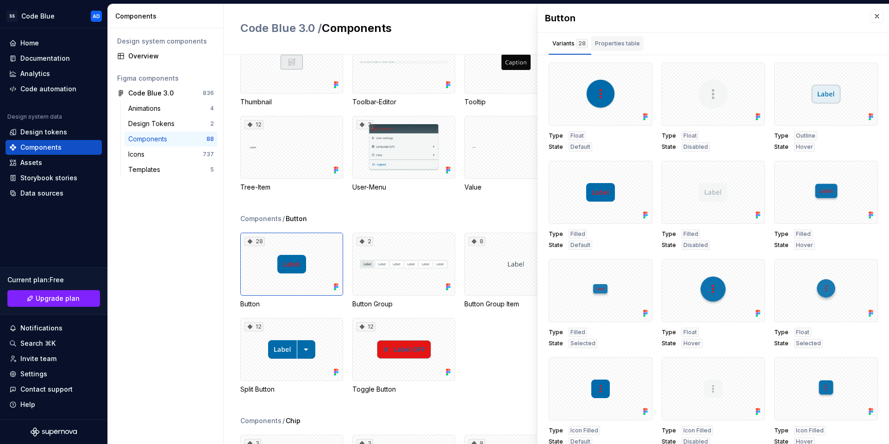
click at [620, 42] on div "Properties table" at bounding box center [617, 43] width 45 height 9
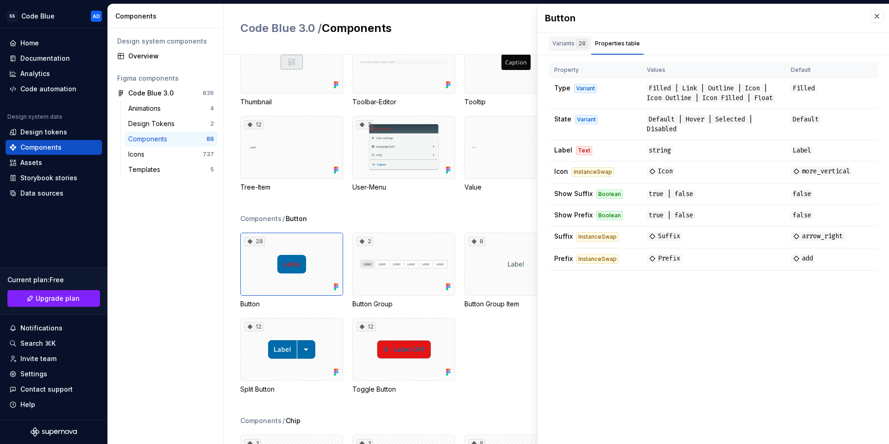
click at [575, 47] on div "Variants 28" at bounding box center [569, 43] width 35 height 9
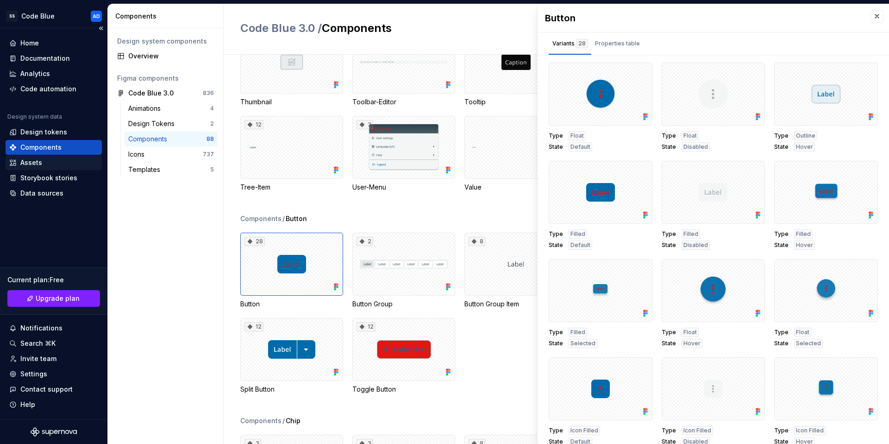
click at [39, 163] on div "Assets" at bounding box center [31, 162] width 22 height 9
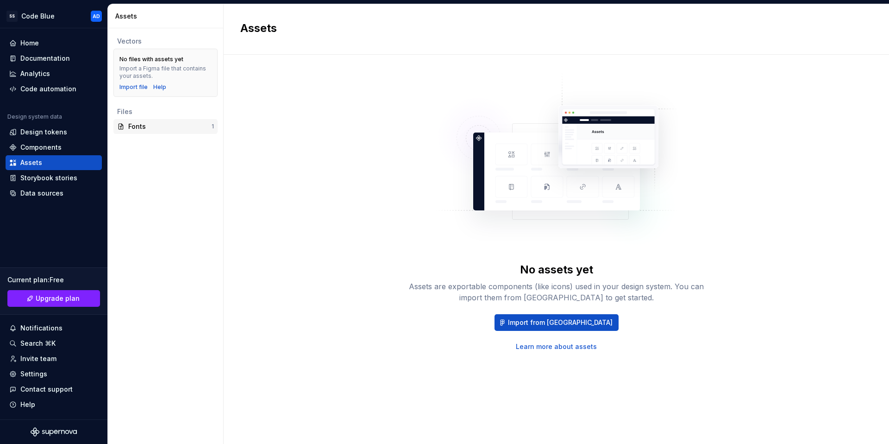
click at [132, 125] on div "Fonts" at bounding box center [169, 126] width 83 height 9
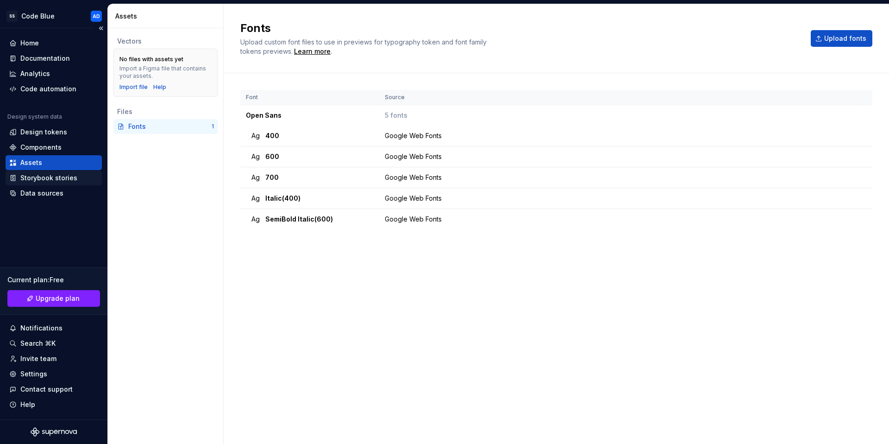
click at [55, 180] on div "Storybook stories" at bounding box center [48, 177] width 57 height 9
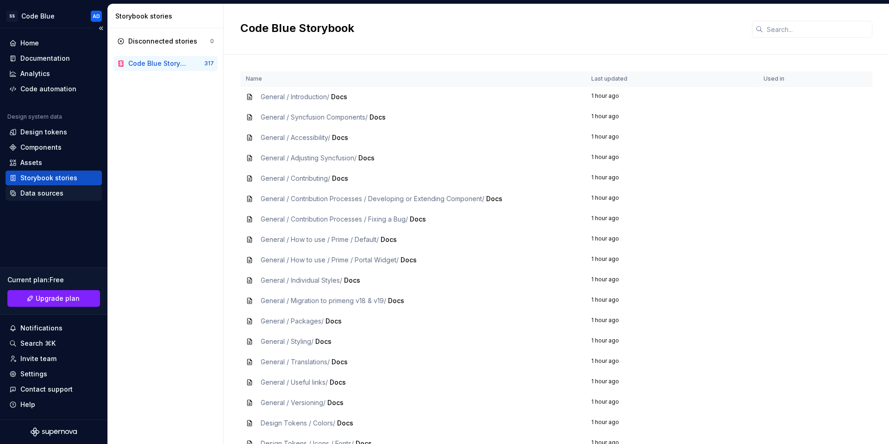
click at [60, 195] on div "Data sources" at bounding box center [41, 192] width 43 height 9
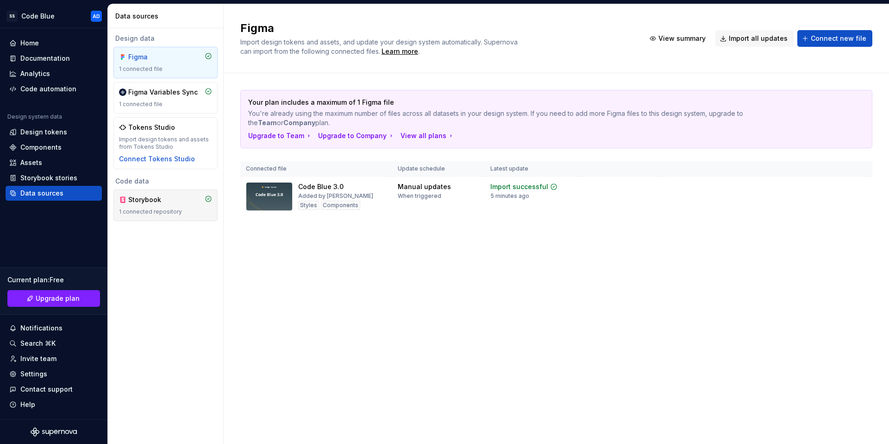
click at [182, 201] on div "Storybook" at bounding box center [165, 199] width 93 height 9
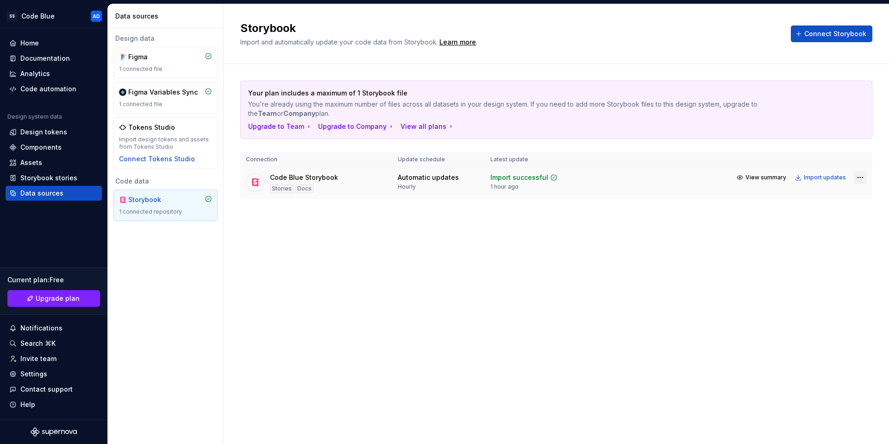
click at [860, 178] on html "SS Code Blue AD Home Documentation Analytics Code automation Design system data…" at bounding box center [444, 222] width 889 height 444
click at [833, 226] on div "Remove connection" at bounding box center [827, 229] width 69 height 9
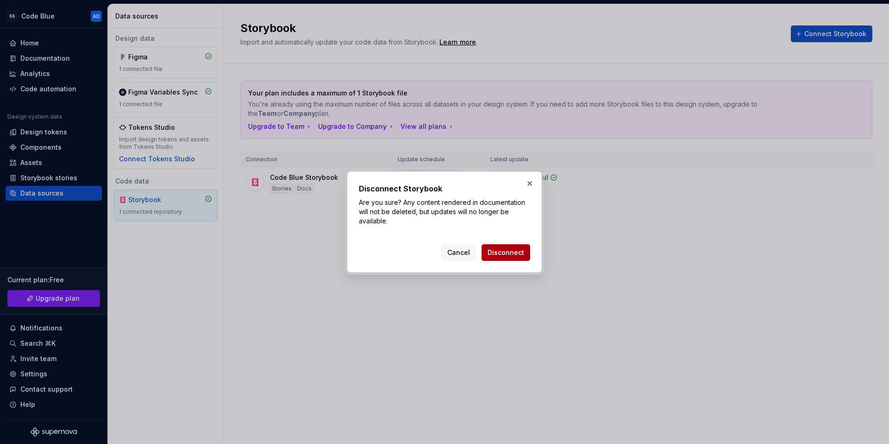
click at [521, 249] on span "Disconnect" at bounding box center [506, 252] width 37 height 9
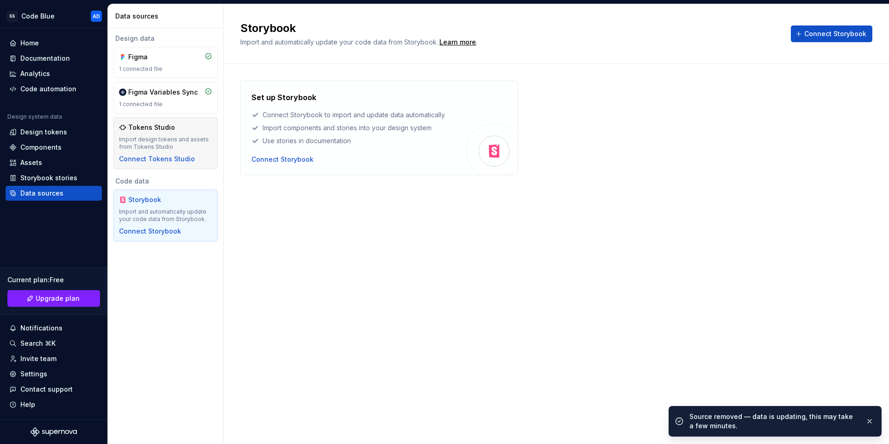
click at [194, 128] on div "Tokens Studio" at bounding box center [165, 127] width 93 height 9
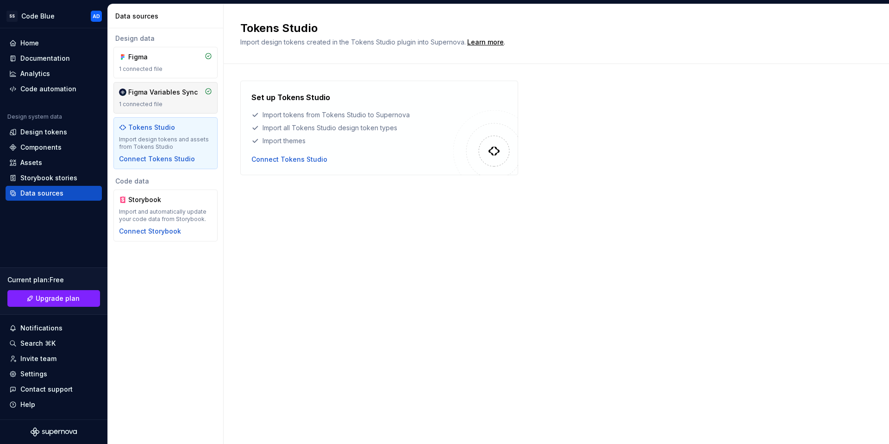
click at [206, 103] on div "1 connected file" at bounding box center [165, 103] width 93 height 7
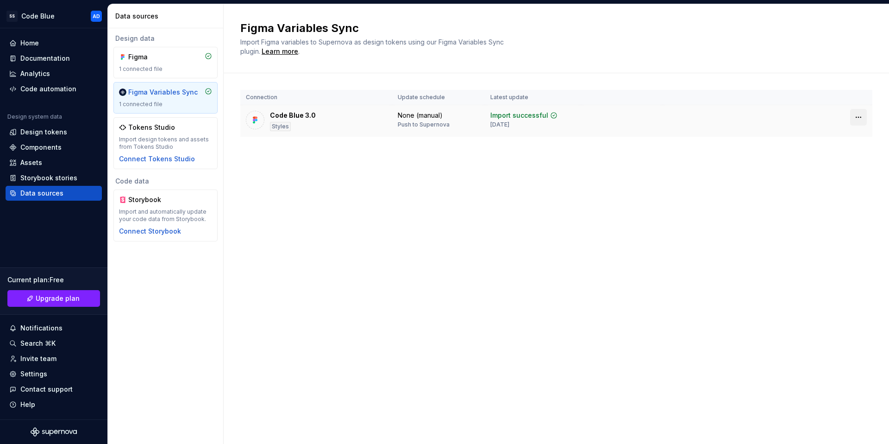
click at [860, 114] on html "SS Code Blue AD Home Documentation Analytics Code automation Design system data…" at bounding box center [444, 222] width 889 height 444
click at [606, 257] on html "SS Code Blue AD Home Documentation Analytics Code automation Design system data…" at bounding box center [444, 222] width 889 height 444
click at [190, 72] on div "1 connected file" at bounding box center [165, 68] width 93 height 7
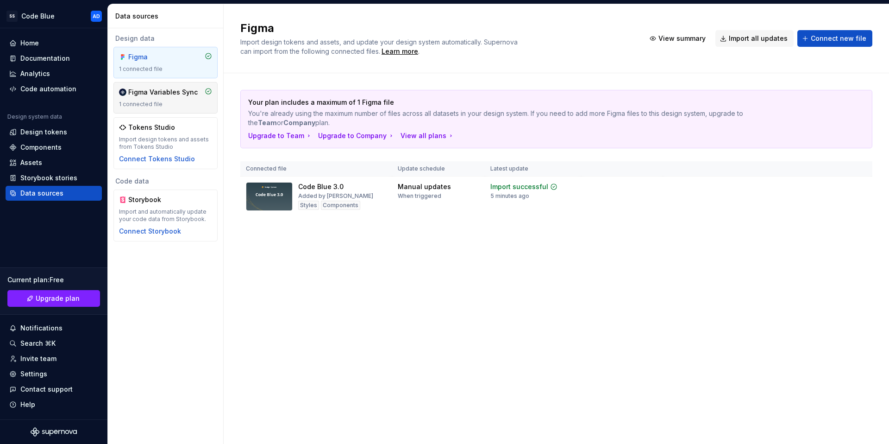
click at [191, 97] on div "Figma Variables Sync 1 connected file" at bounding box center [165, 98] width 93 height 20
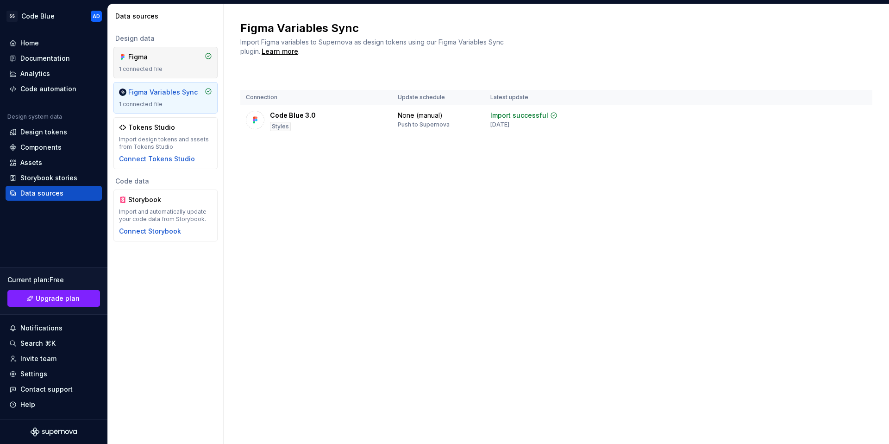
click at [190, 67] on div "1 connected file" at bounding box center [165, 68] width 93 height 7
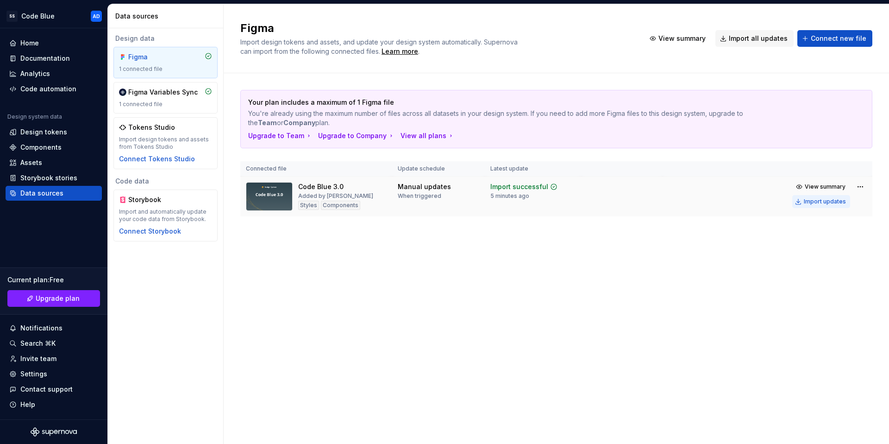
click at [827, 204] on div "Import updates" at bounding box center [825, 201] width 42 height 7
click at [51, 135] on div "Design tokens" at bounding box center [43, 131] width 47 height 9
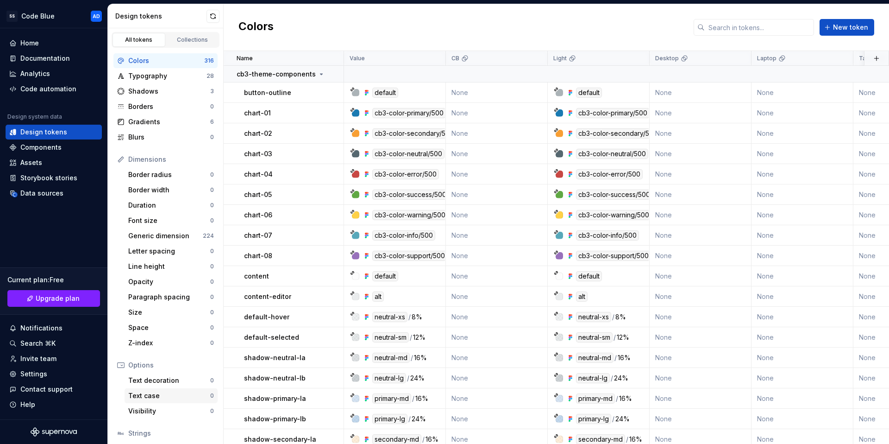
scroll to position [63, 0]
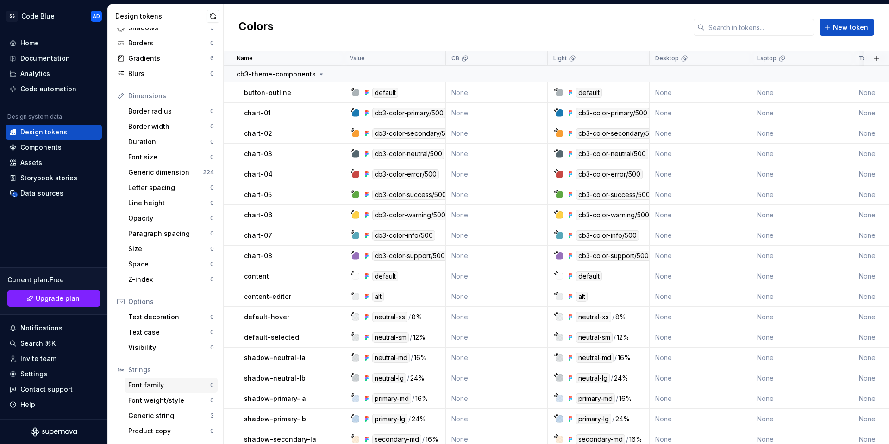
click at [183, 387] on div "Font family" at bounding box center [169, 384] width 82 height 9
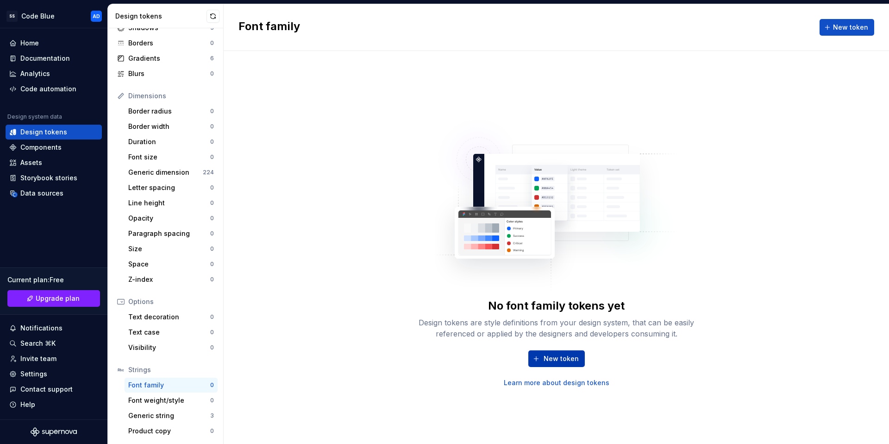
click at [573, 359] on span "New token" at bounding box center [561, 358] width 35 height 9
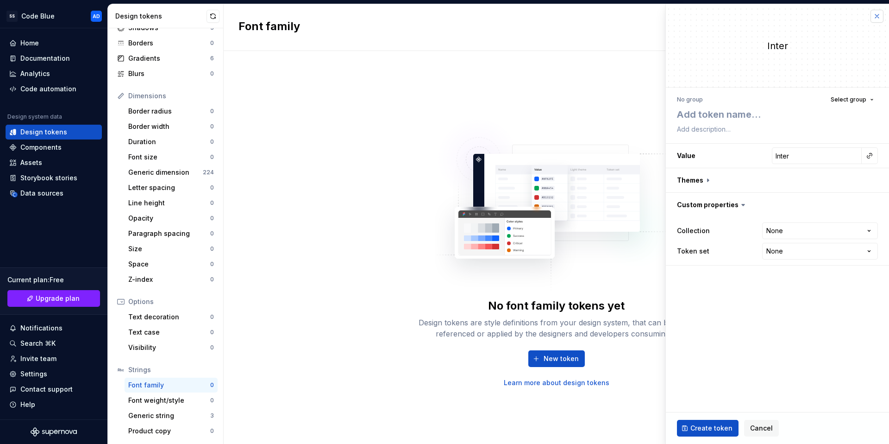
click at [876, 13] on button "button" at bounding box center [877, 16] width 13 height 13
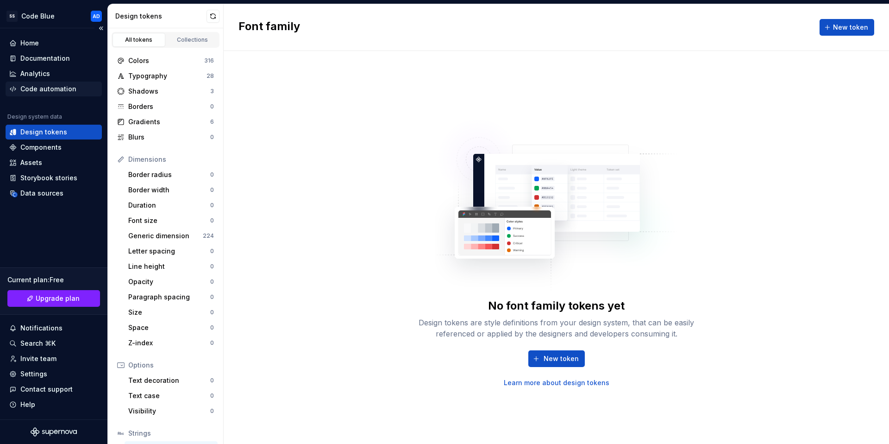
click at [62, 92] on div "Code automation" at bounding box center [48, 88] width 56 height 9
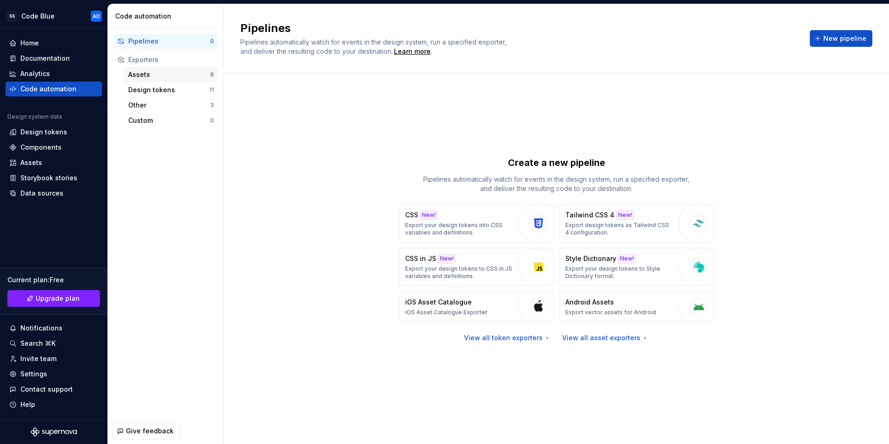
click at [157, 79] on div "Assets 8" at bounding box center [171, 74] width 93 height 15
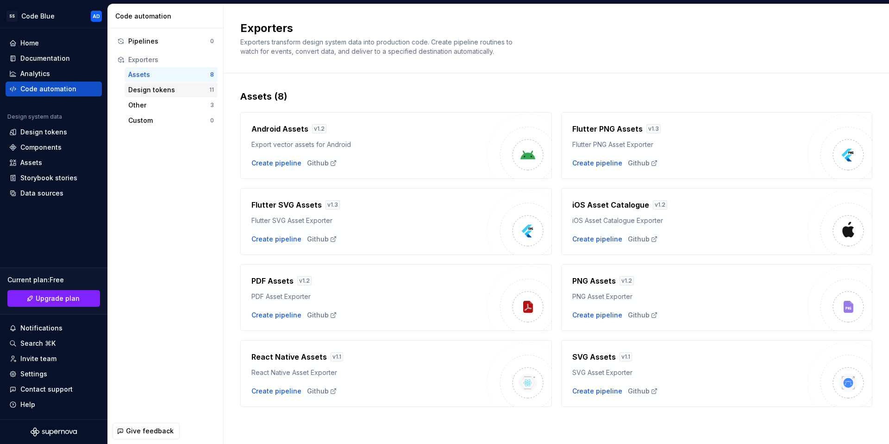
click at [163, 89] on div "Design tokens" at bounding box center [168, 89] width 81 height 9
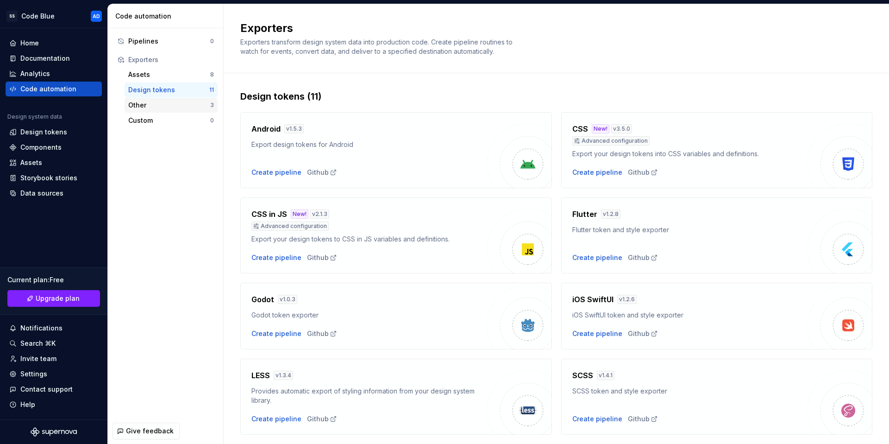
click at [164, 105] on div "Other" at bounding box center [169, 104] width 82 height 9
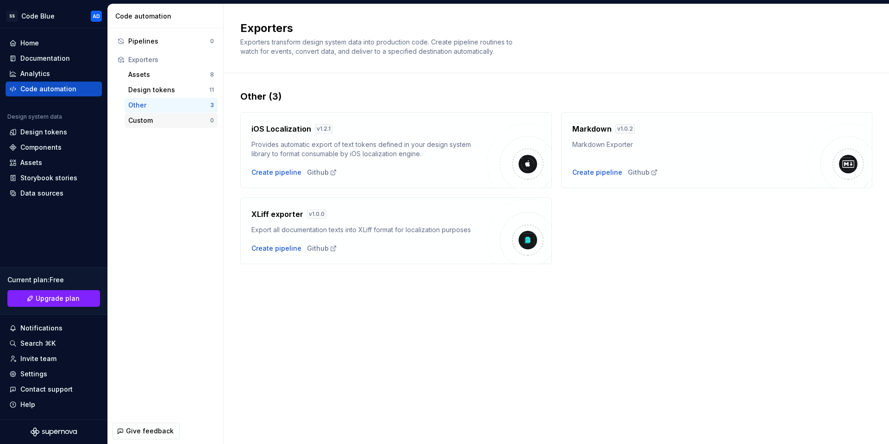
click at [160, 119] on div "Custom" at bounding box center [169, 120] width 82 height 9
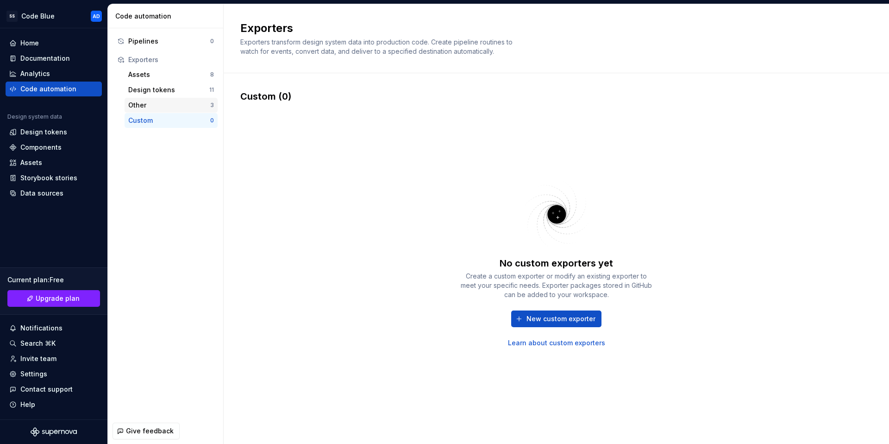
click at [161, 110] on div "Other 3" at bounding box center [171, 105] width 93 height 15
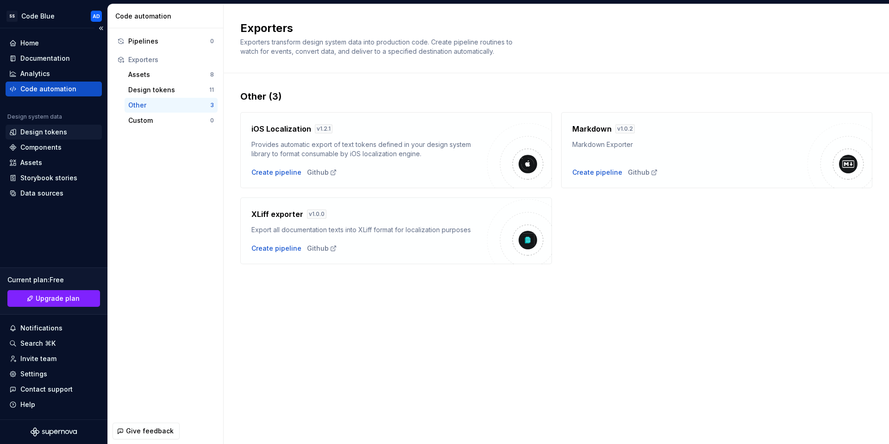
click at [62, 129] on div "Design tokens" at bounding box center [43, 131] width 47 height 9
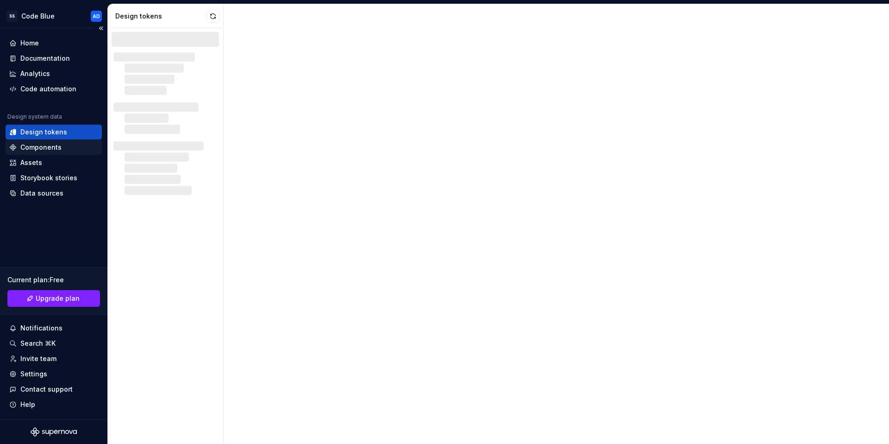
click at [49, 147] on div "Components" at bounding box center [40, 147] width 41 height 9
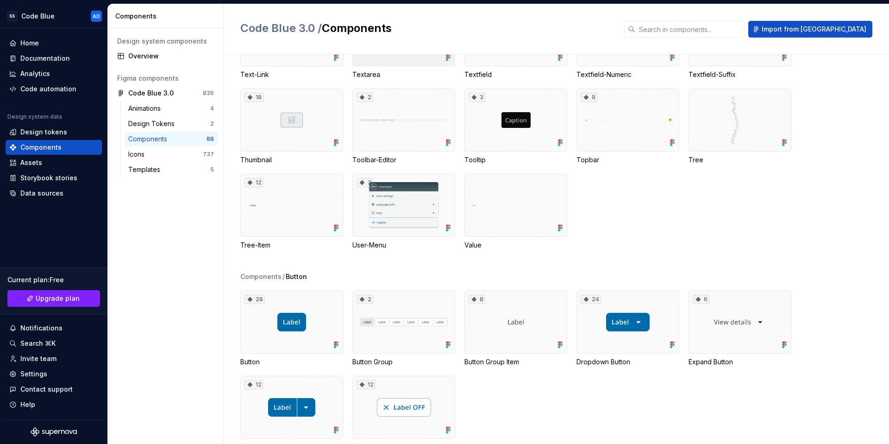
scroll to position [1341, 0]
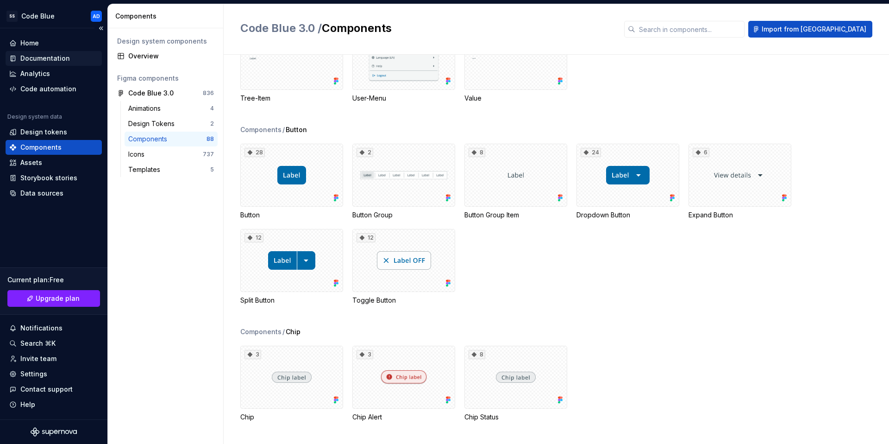
click at [45, 51] on div "Documentation" at bounding box center [54, 58] width 96 height 15
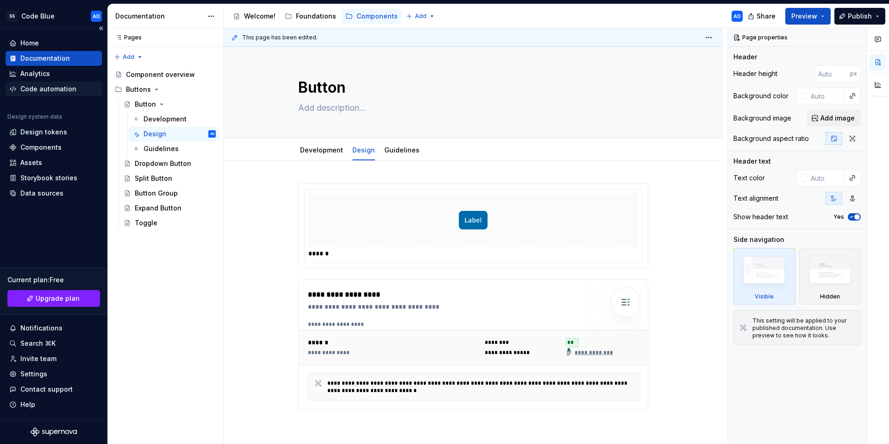
click at [53, 92] on div "Code automation" at bounding box center [48, 88] width 56 height 9
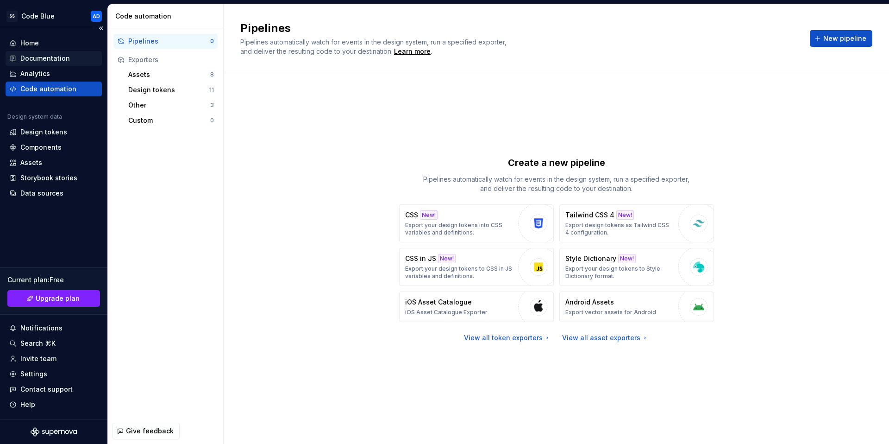
click at [54, 60] on div "Documentation" at bounding box center [45, 58] width 50 height 9
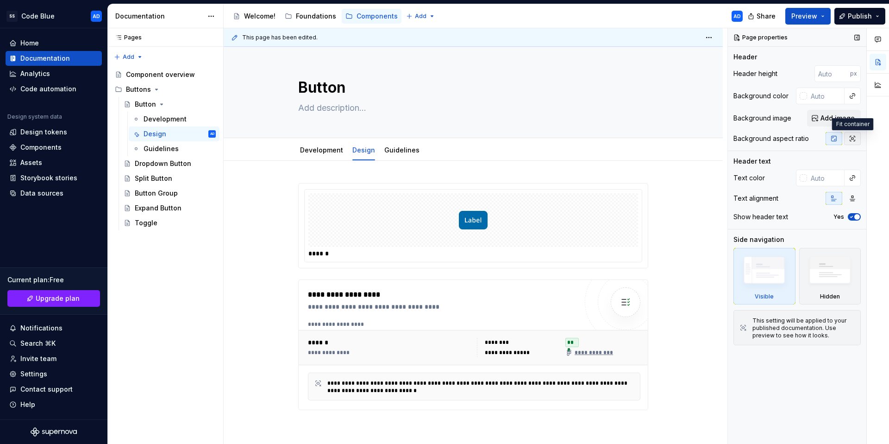
click at [852, 139] on icon "button" at bounding box center [852, 138] width 5 height 5
click at [838, 135] on button "button" at bounding box center [834, 138] width 17 height 13
click at [370, 225] on div at bounding box center [473, 220] width 330 height 54
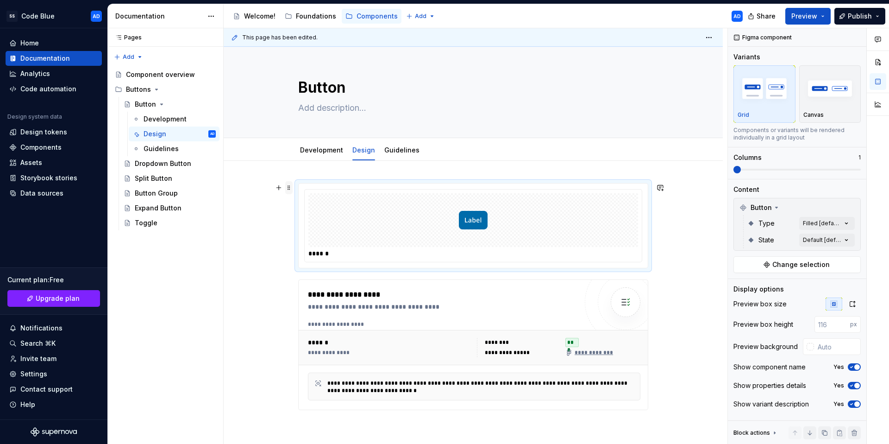
click at [286, 188] on span at bounding box center [288, 187] width 7 height 13
click at [327, 267] on div "Delete" at bounding box center [332, 269] width 60 height 9
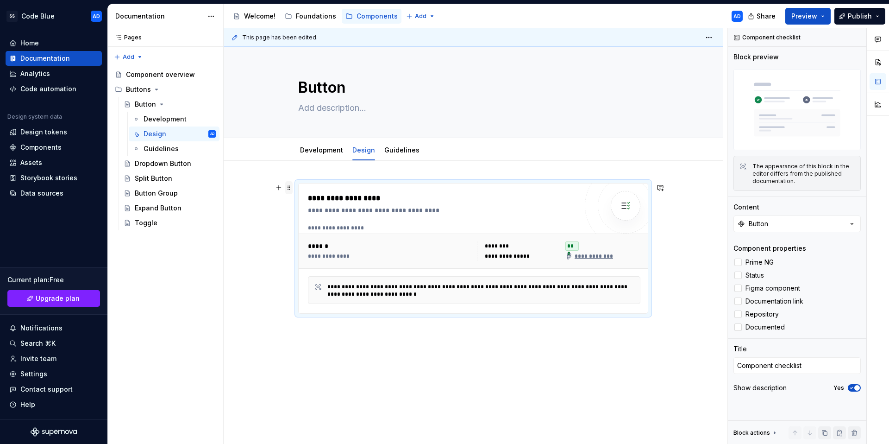
click at [289, 183] on span at bounding box center [288, 187] width 7 height 13
click at [322, 268] on div "Delete" at bounding box center [332, 269] width 60 height 9
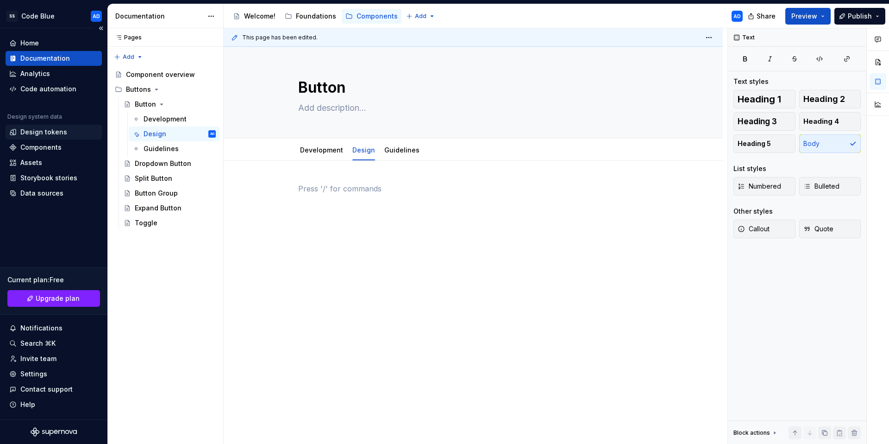
click at [331, 282] on div "This page has been edited. Button Edit header Development Design Guidelines" at bounding box center [476, 236] width 504 height 416
click at [51, 133] on div "Design tokens" at bounding box center [43, 131] width 47 height 9
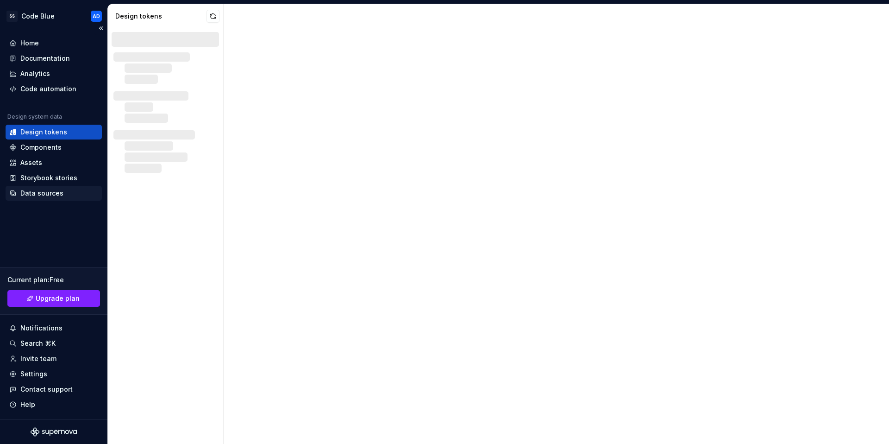
click at [47, 192] on div "Data sources" at bounding box center [41, 192] width 43 height 9
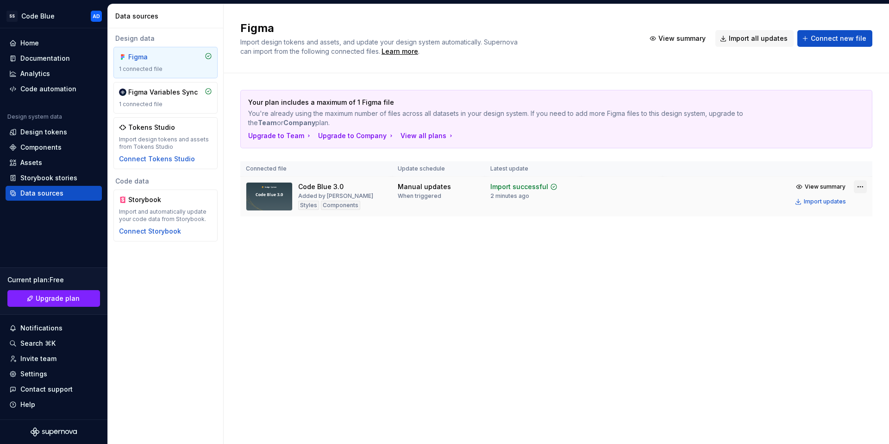
click at [861, 185] on html "SS Code Blue AD Home Documentation Analytics Code automation Design system data…" at bounding box center [444, 222] width 889 height 444
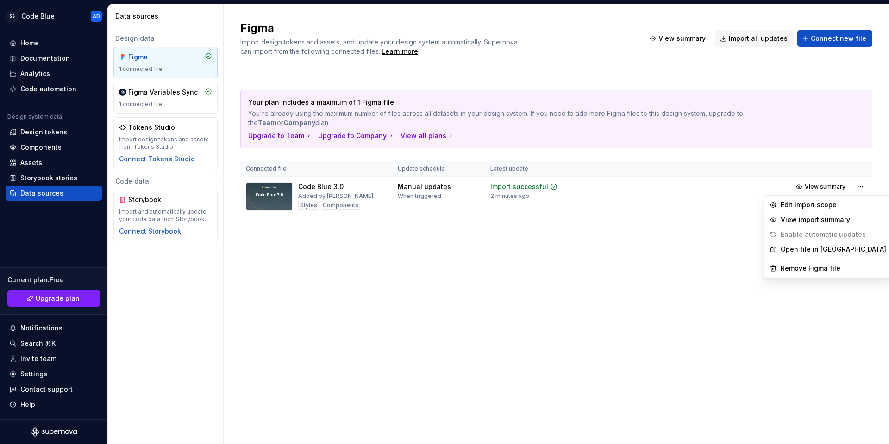
click at [192, 94] on html "SS Code Blue AD Home Documentation Analytics Code automation Design system data…" at bounding box center [444, 222] width 889 height 444
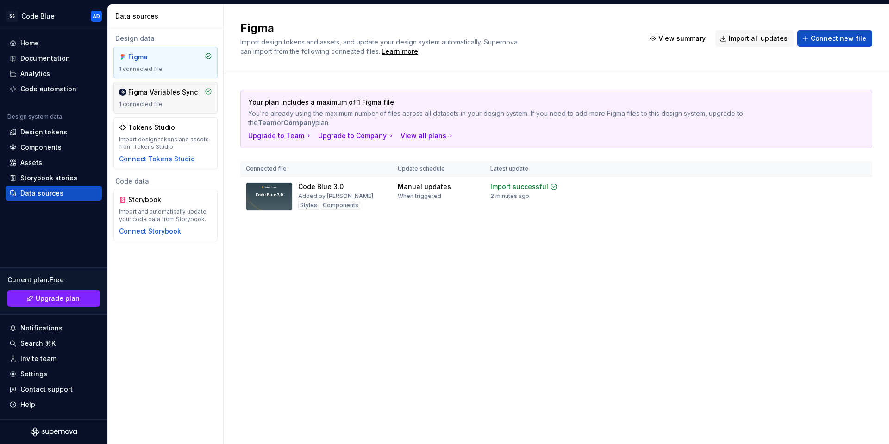
click at [184, 100] on div "1 connected file" at bounding box center [165, 103] width 93 height 7
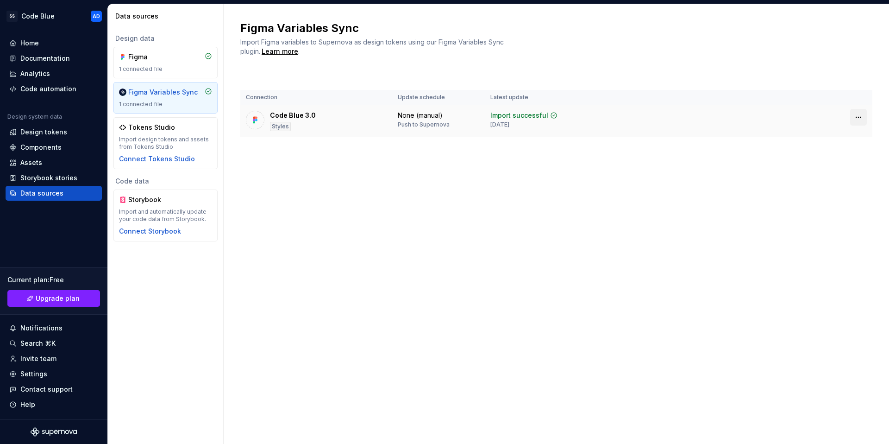
click at [860, 114] on html "SS Code Blue AD Home Documentation Analytics Code automation Design system data…" at bounding box center [444, 222] width 889 height 444
click at [848, 140] on div "Disconnect plugin" at bounding box center [853, 136] width 60 height 9
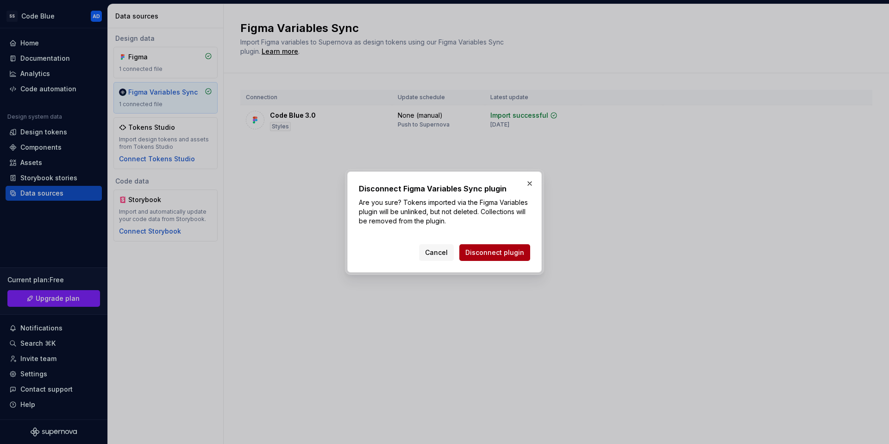
click at [509, 252] on span "Disconnect plugin" at bounding box center [494, 252] width 59 height 9
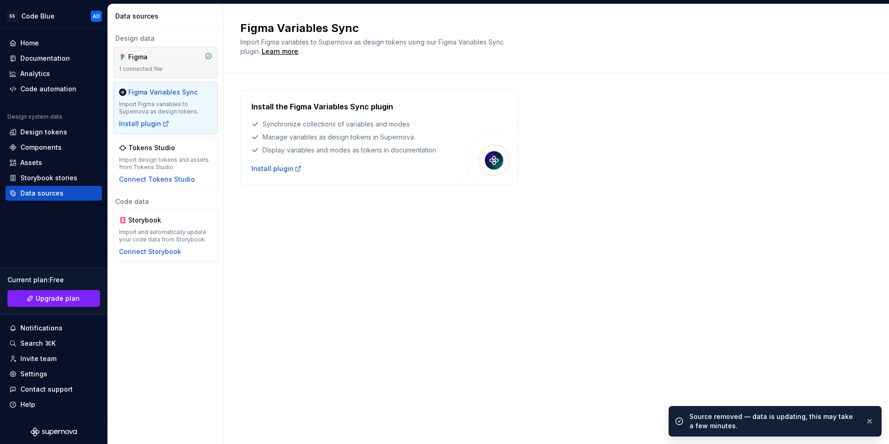
click at [190, 65] on div "1 connected file" at bounding box center [165, 68] width 93 height 7
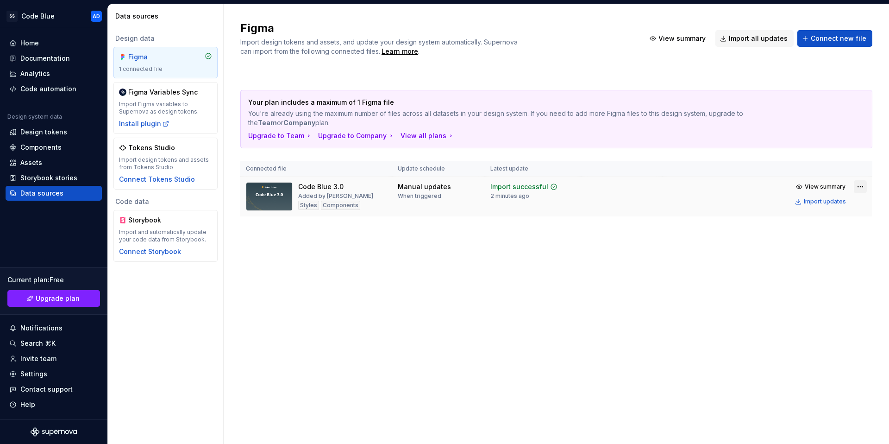
click at [858, 186] on html "SS Code Blue AD Home Documentation Analytics Code automation Design system data…" at bounding box center [444, 222] width 889 height 444
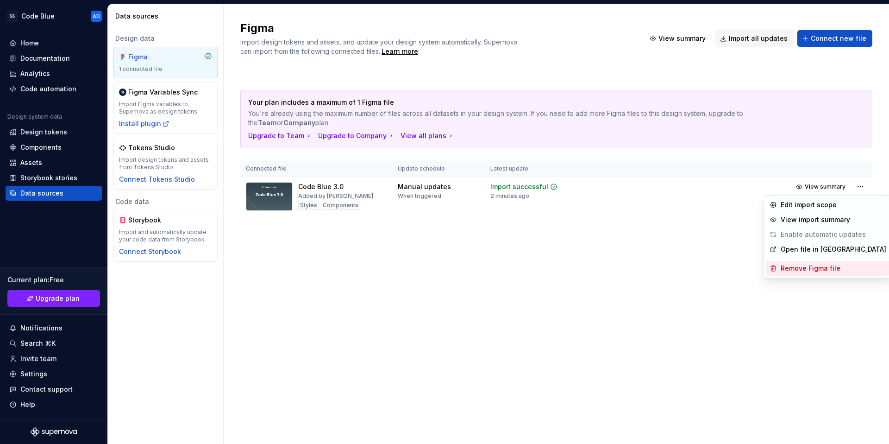
click at [807, 267] on div "Remove Figma file" at bounding box center [834, 268] width 106 height 9
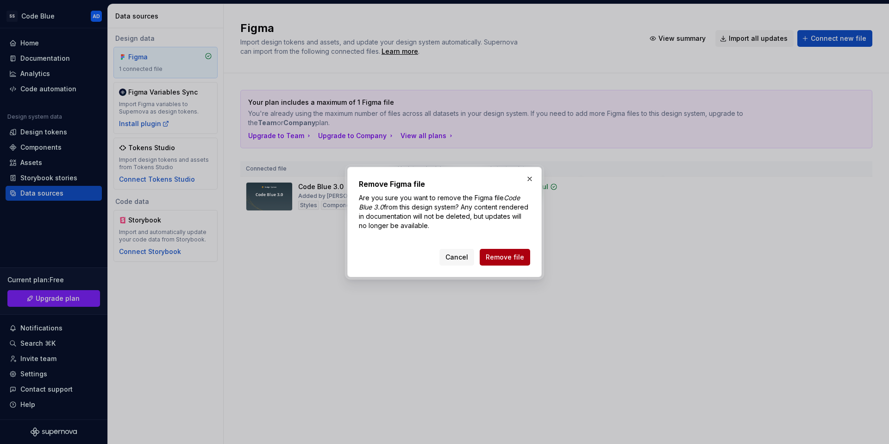
click at [521, 262] on button "Remove file" at bounding box center [505, 257] width 50 height 17
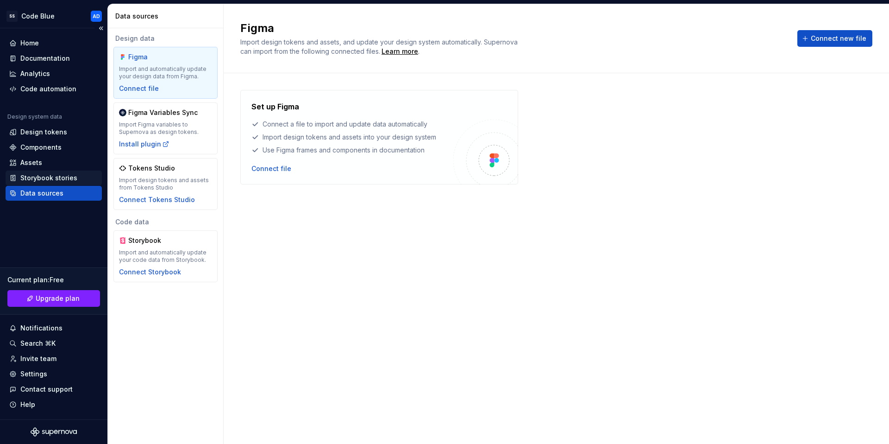
click at [58, 174] on div "Storybook stories" at bounding box center [48, 177] width 57 height 9
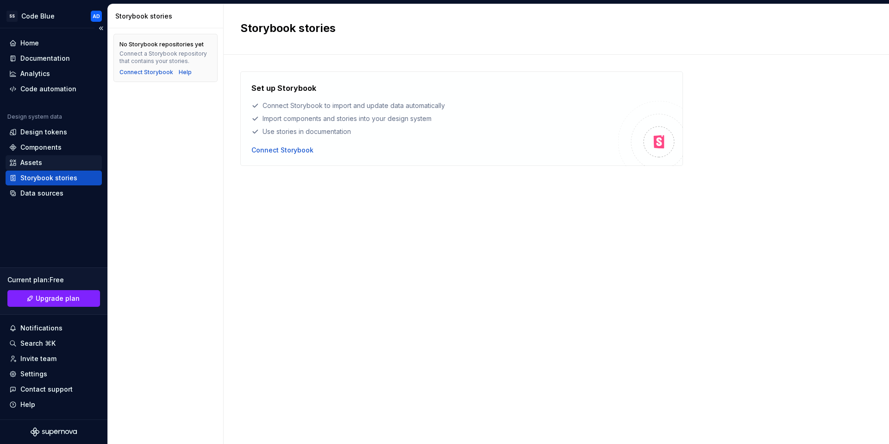
click at [42, 159] on div "Assets" at bounding box center [53, 162] width 89 height 9
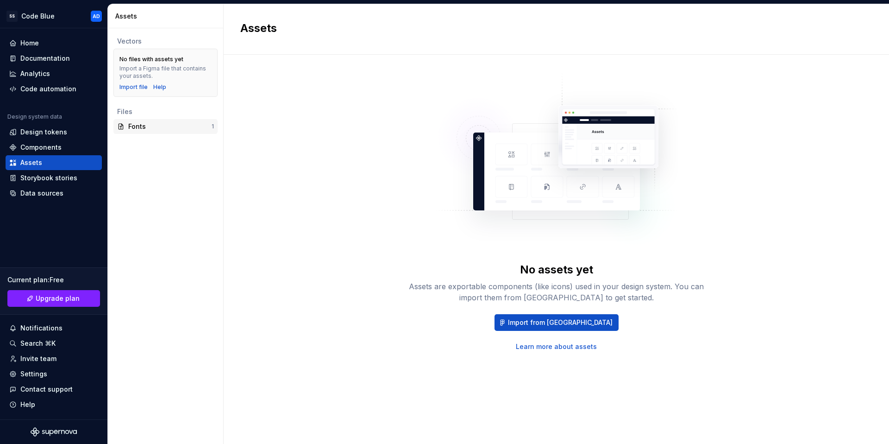
click at [175, 124] on div "Fonts" at bounding box center [169, 126] width 83 height 9
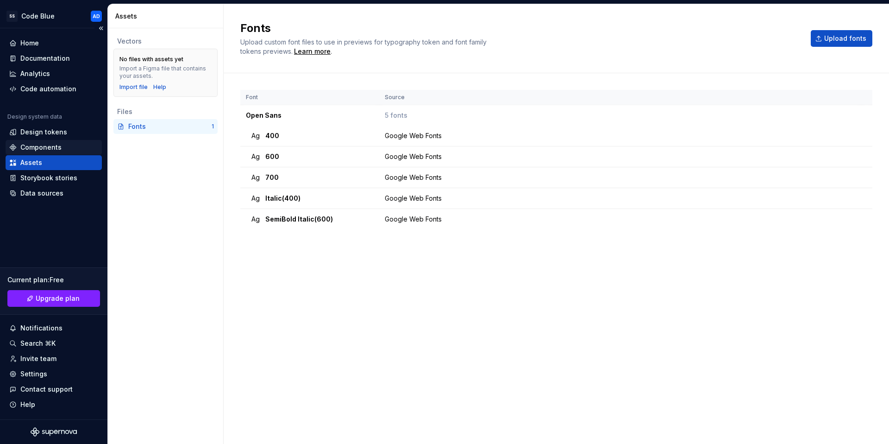
click at [49, 149] on div "Components" at bounding box center [40, 147] width 41 height 9
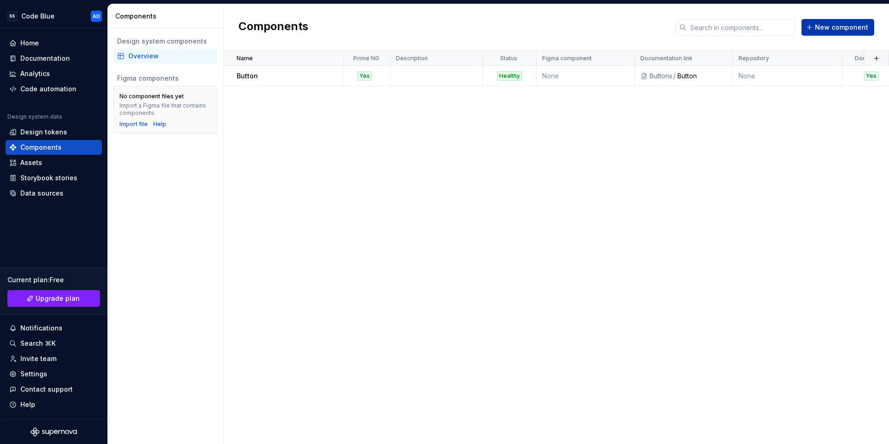
click at [838, 29] on span "New component" at bounding box center [841, 27] width 53 height 9
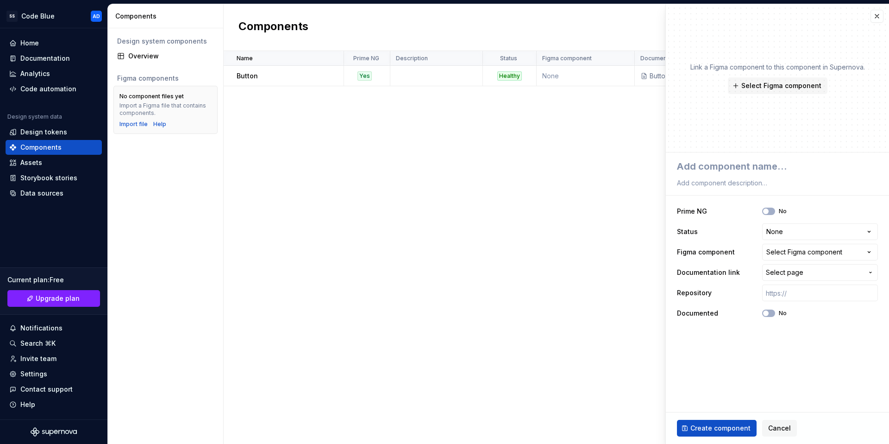
type textarea "*"
click at [875, 16] on button "button" at bounding box center [877, 16] width 13 height 13
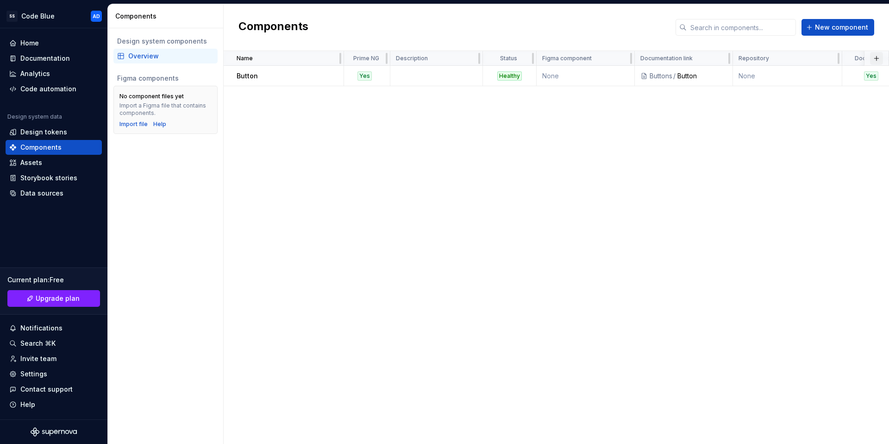
click at [876, 60] on button "button" at bounding box center [876, 58] width 13 height 13
click at [487, 88] on div "Name Prime NG Description Status Figma component Documentation link Repository …" at bounding box center [556, 247] width 665 height 393
click at [875, 58] on button "button" at bounding box center [876, 58] width 13 height 13
click at [829, 76] on div "New custom property" at bounding box center [823, 76] width 69 height 9
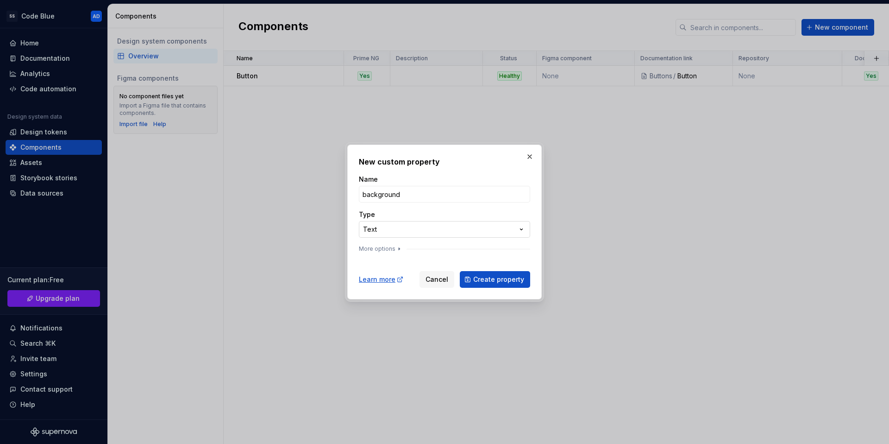
type input "background"
click at [428, 223] on div "**********" at bounding box center [444, 222] width 889 height 444
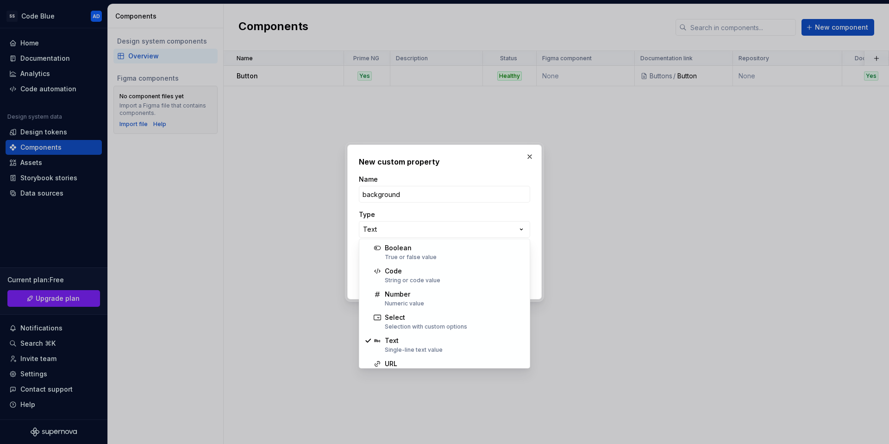
select select "*******"
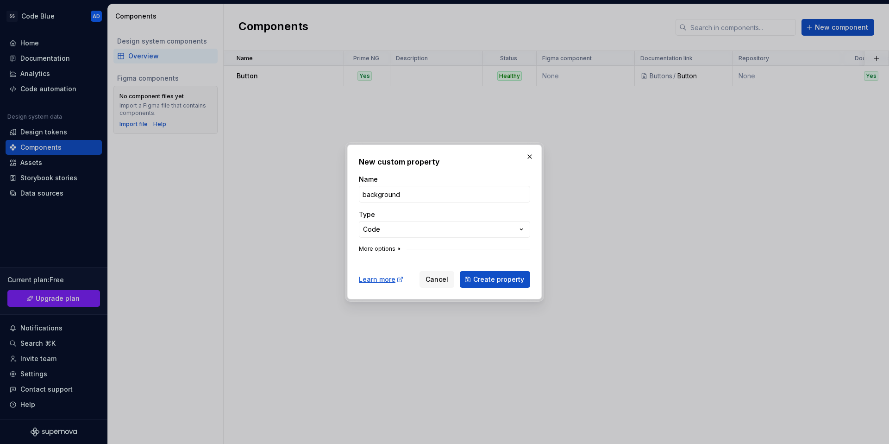
click at [395, 248] on icon "button" at bounding box center [398, 248] width 7 height 7
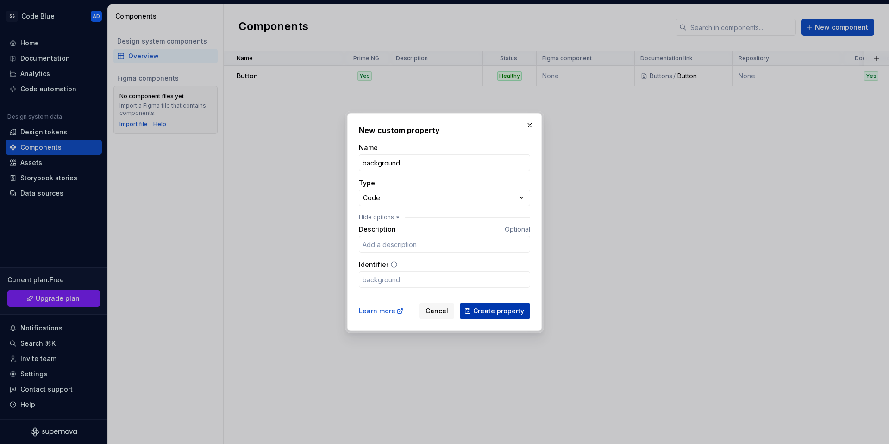
click at [507, 309] on span "Create property" at bounding box center [498, 310] width 51 height 9
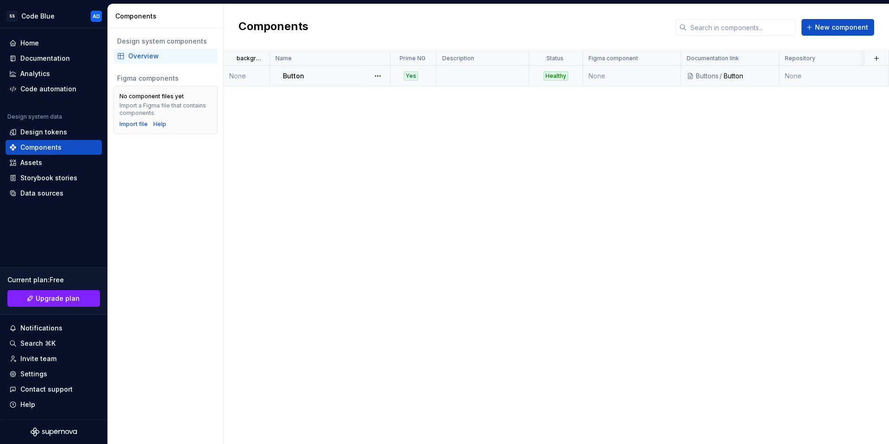
drag, startPoint x: 748, startPoint y: 70, endPoint x: 682, endPoint y: 76, distance: 67.0
type textarea "*"
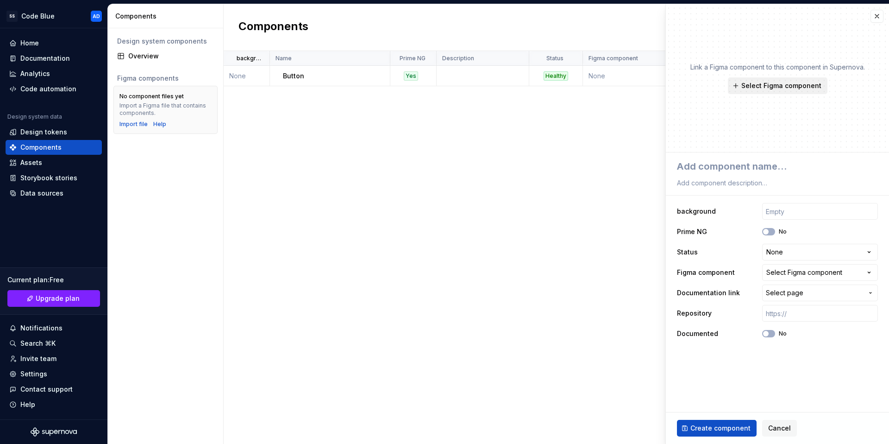
drag, startPoint x: 615, startPoint y: 156, endPoint x: 736, endPoint y: 77, distance: 145.0
click at [614, 155] on div "background Name Prime NG Description Status Figma component Documentation link …" at bounding box center [556, 247] width 665 height 393
click at [879, 11] on button "button" at bounding box center [877, 16] width 13 height 13
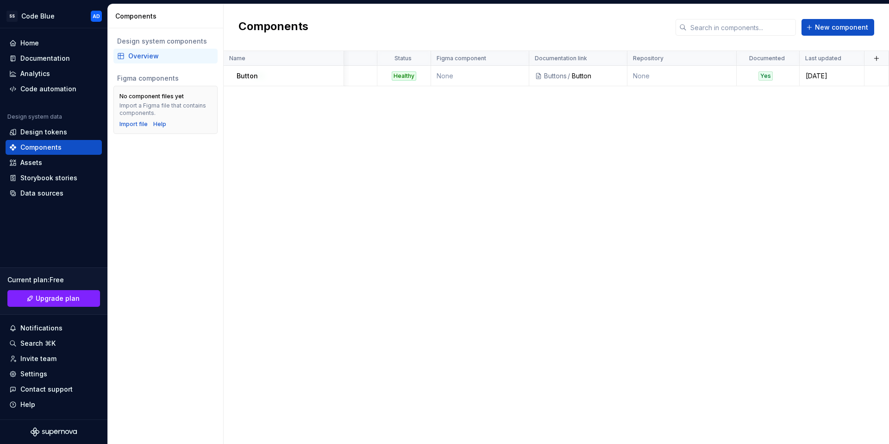
scroll to position [0, 152]
click at [873, 59] on button "button" at bounding box center [876, 58] width 13 height 13
click at [835, 75] on div "New custom property" at bounding box center [823, 76] width 69 height 9
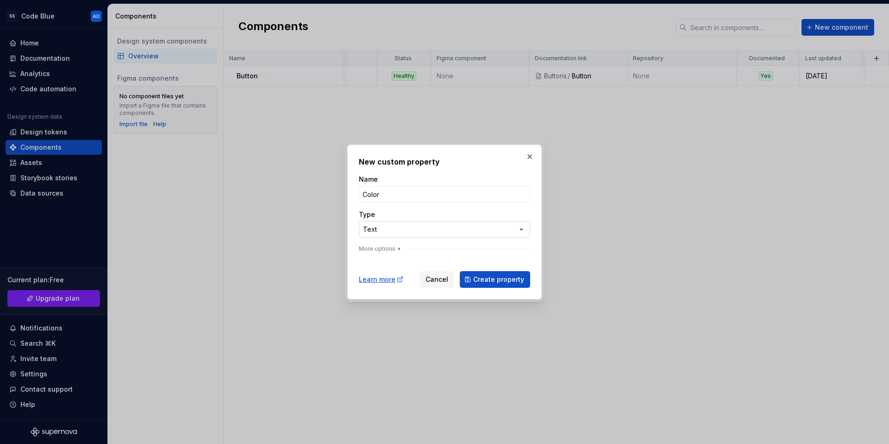
type input "Color"
click at [382, 225] on div "**********" at bounding box center [444, 222] width 889 height 444
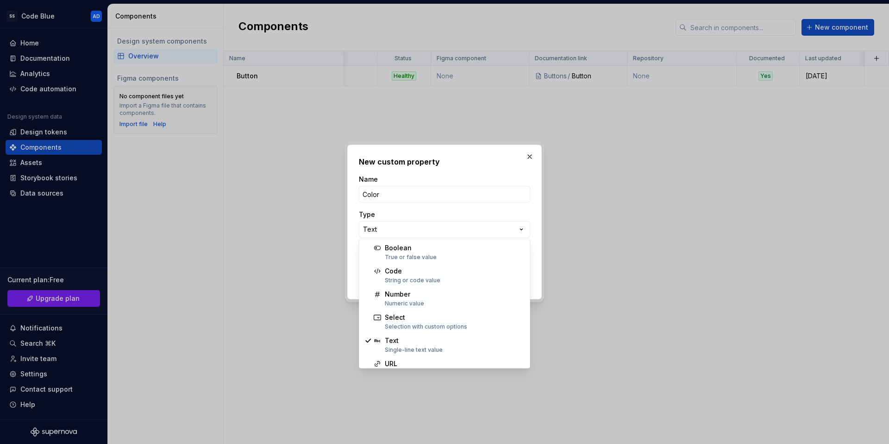
select select "*******"
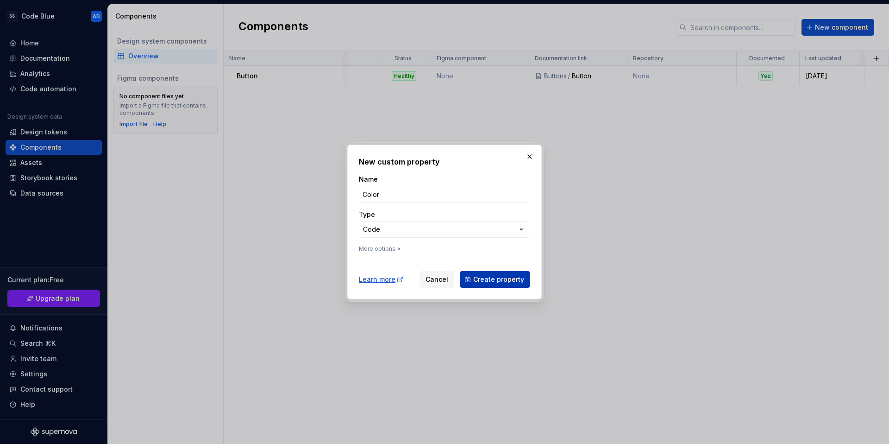
click at [487, 276] on span "Create property" at bounding box center [498, 279] width 51 height 9
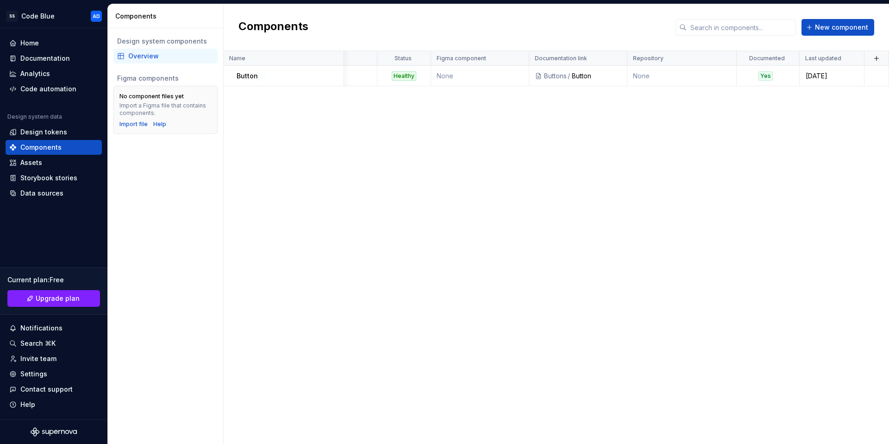
scroll to position [0, 198]
click at [613, 55] on html "SS Code Blue AD Home Documentation Analytics Code automation Design system data…" at bounding box center [444, 222] width 889 height 444
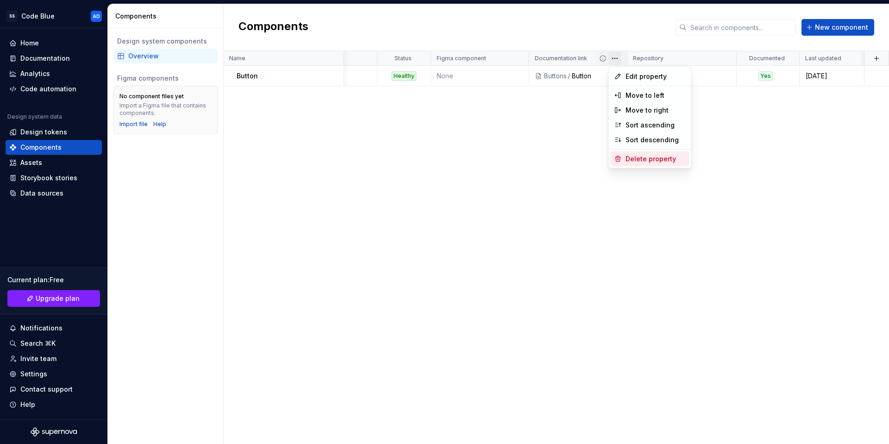
click at [652, 158] on div "Delete property" at bounding box center [656, 158] width 60 height 9
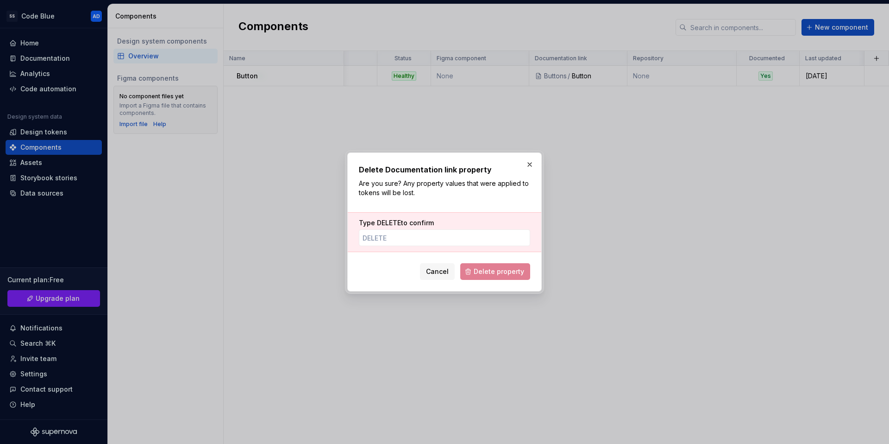
drag, startPoint x: 451, startPoint y: 250, endPoint x: 446, endPoint y: 246, distance: 6.2
click at [449, 249] on div "Type DELETE to confirm" at bounding box center [445, 232] width 194 height 40
click at [446, 242] on input "Type DELETE to confirm" at bounding box center [444, 237] width 171 height 17
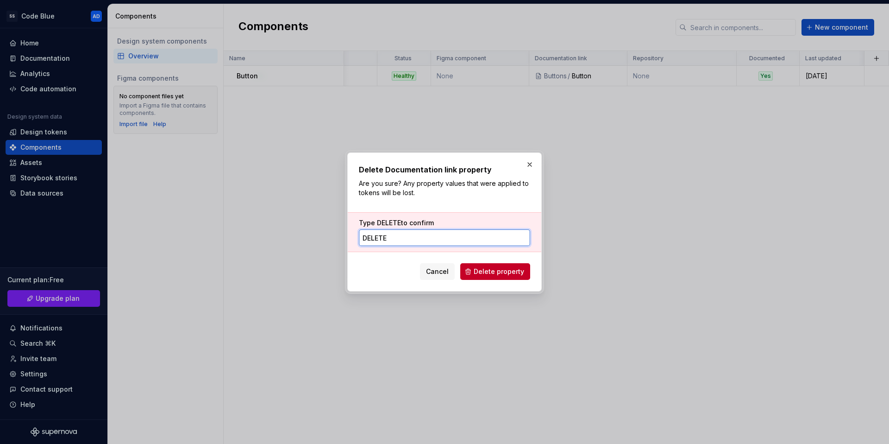
type input "DELETE"
click at [487, 270] on span "Delete property" at bounding box center [499, 271] width 50 height 9
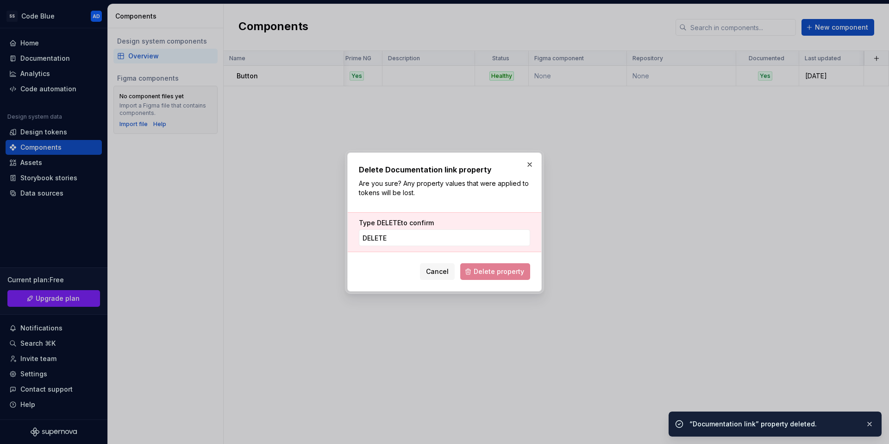
scroll to position [0, 100]
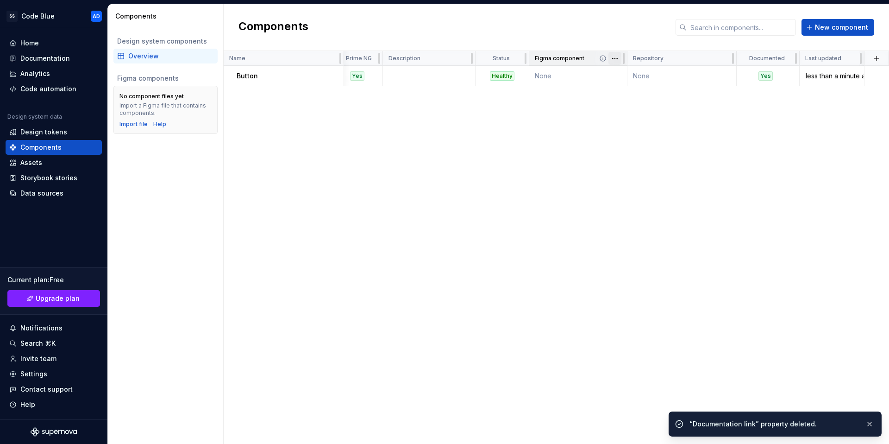
click at [613, 59] on html "SS Code Blue AD Home Documentation Analytics Code automation Design system data…" at bounding box center [444, 222] width 889 height 444
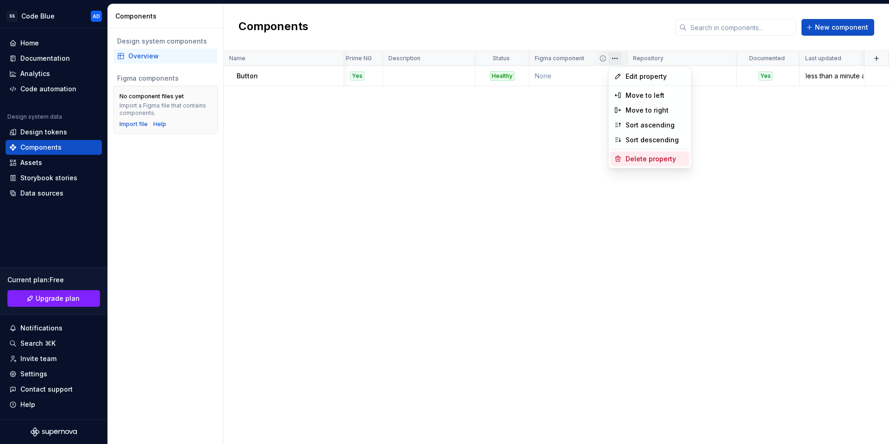
click at [640, 158] on div "Delete property" at bounding box center [656, 158] width 60 height 9
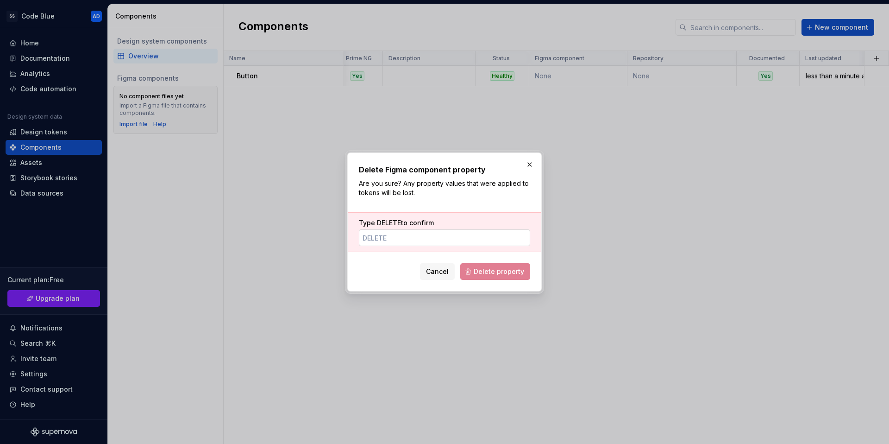
click at [437, 235] on input "Type DELETE to confirm" at bounding box center [444, 237] width 171 height 17
type input "DELETE"
click at [509, 277] on button "Delete property" at bounding box center [495, 271] width 70 height 17
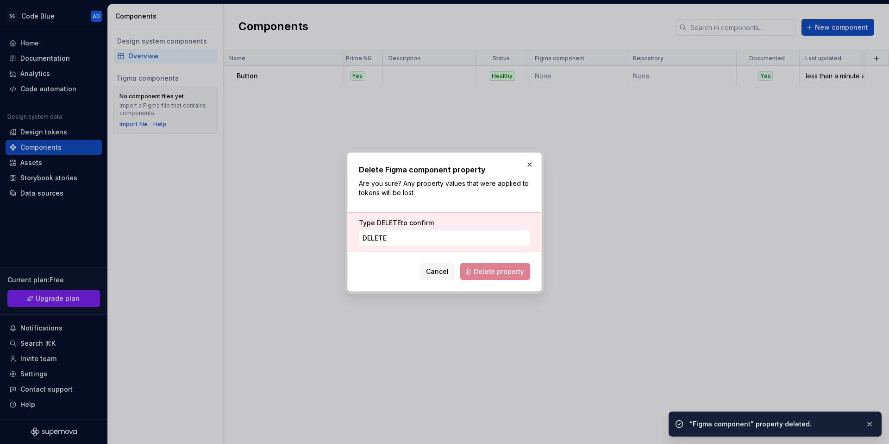
scroll to position [0, 2]
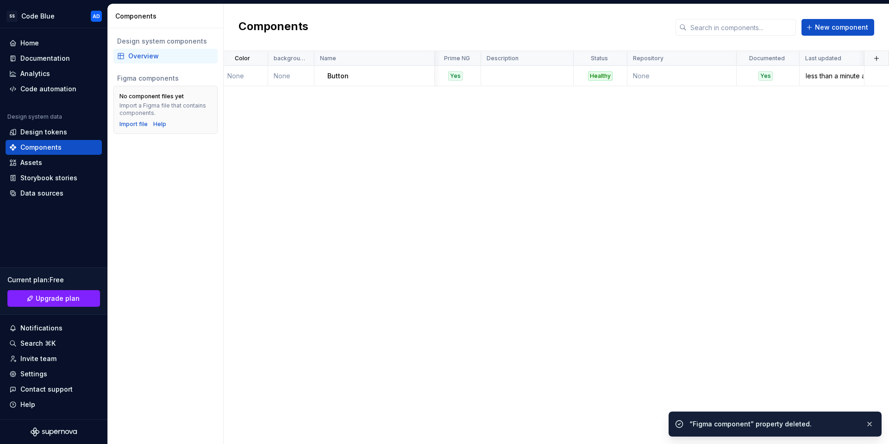
drag, startPoint x: 653, startPoint y: 175, endPoint x: 680, endPoint y: 163, distance: 29.9
click at [654, 174] on div "Color background Name Prime NG Description Status Repository Documented Last up…" at bounding box center [556, 247] width 665 height 393
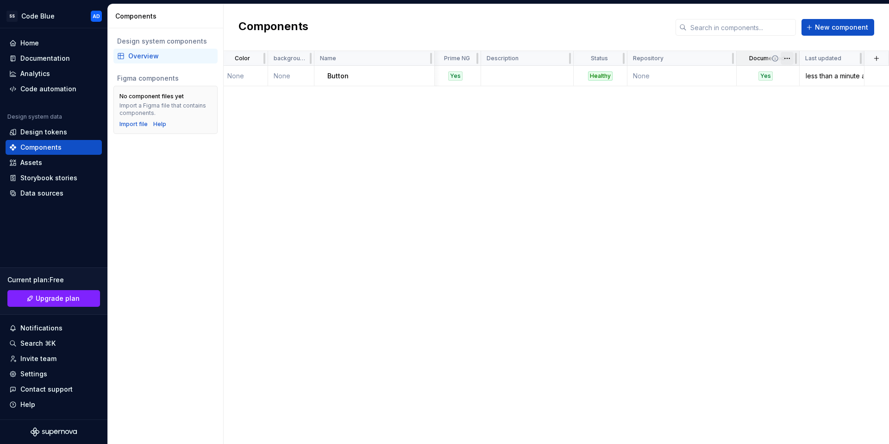
click at [787, 59] on html "SS Code Blue AD Home Documentation Analytics Code automation Design system data…" at bounding box center [444, 222] width 889 height 444
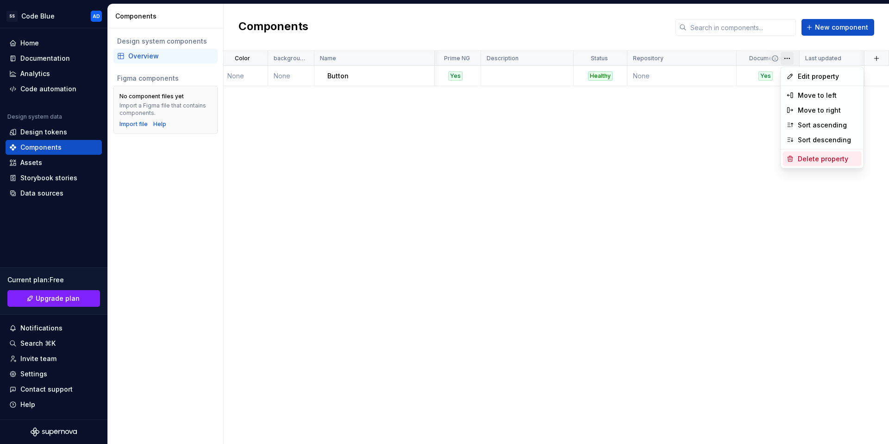
click at [814, 160] on div "Delete property" at bounding box center [828, 158] width 60 height 9
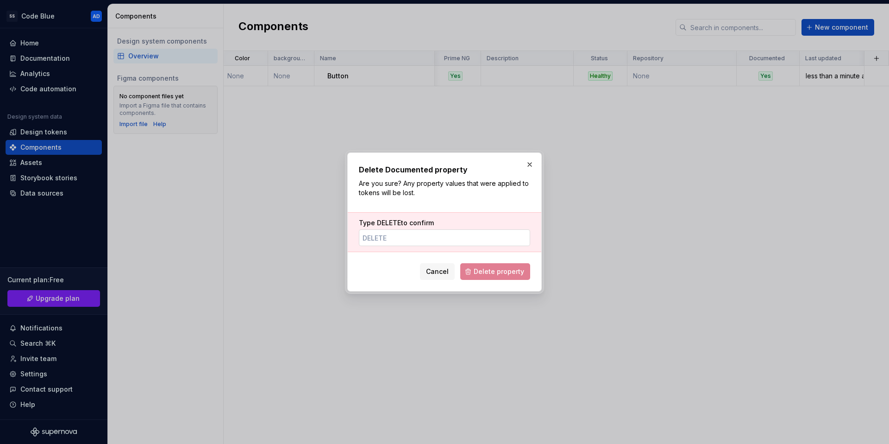
drag, startPoint x: 479, startPoint y: 226, endPoint x: 464, endPoint y: 239, distance: 21.0
click at [477, 227] on div "Type DELETE to confirm" at bounding box center [444, 232] width 171 height 28
click at [464, 239] on input "Type DELETE to confirm" at bounding box center [444, 237] width 171 height 17
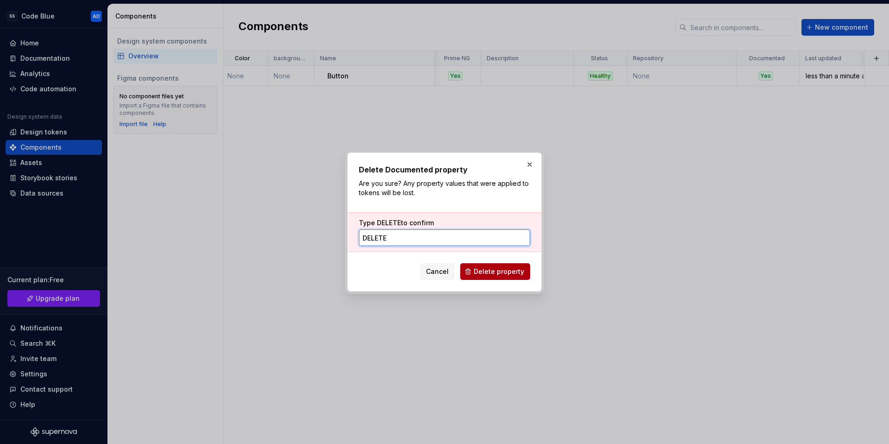
type input "DELETE"
click at [506, 274] on span "Delete property" at bounding box center [499, 271] width 50 height 9
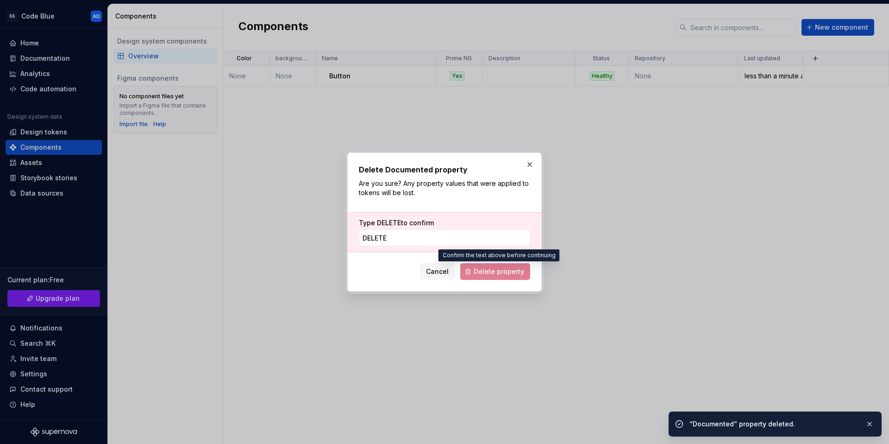
scroll to position [0, 0]
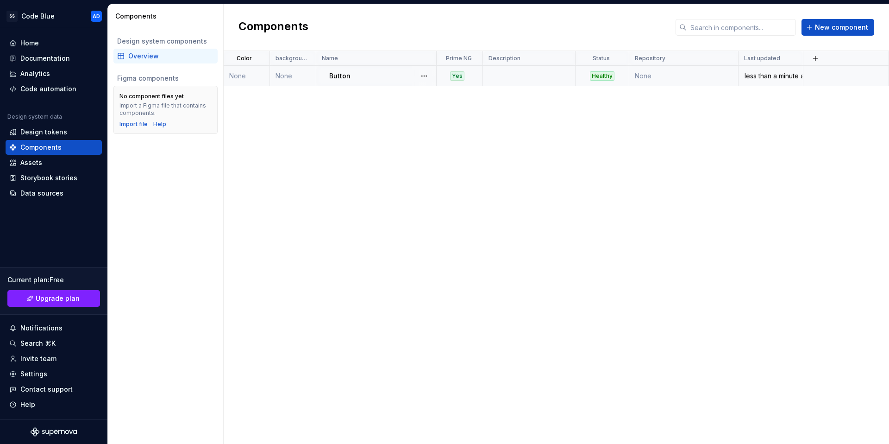
click at [242, 72] on td "None" at bounding box center [247, 76] width 46 height 20
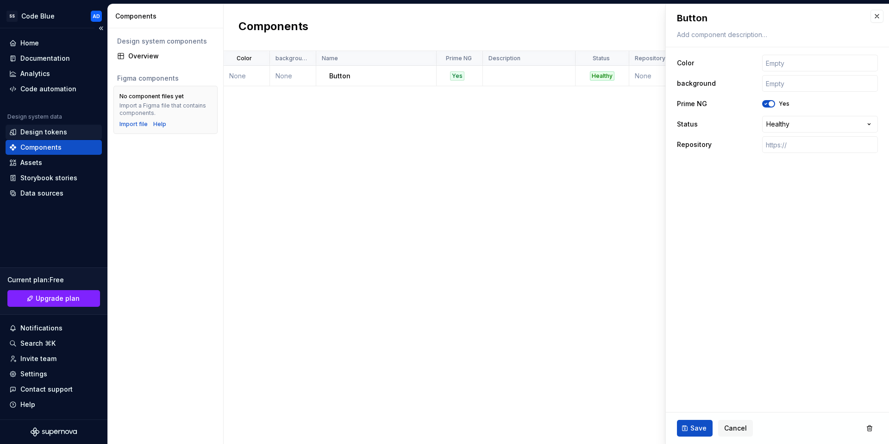
click at [47, 134] on div "Design tokens" at bounding box center [43, 131] width 47 height 9
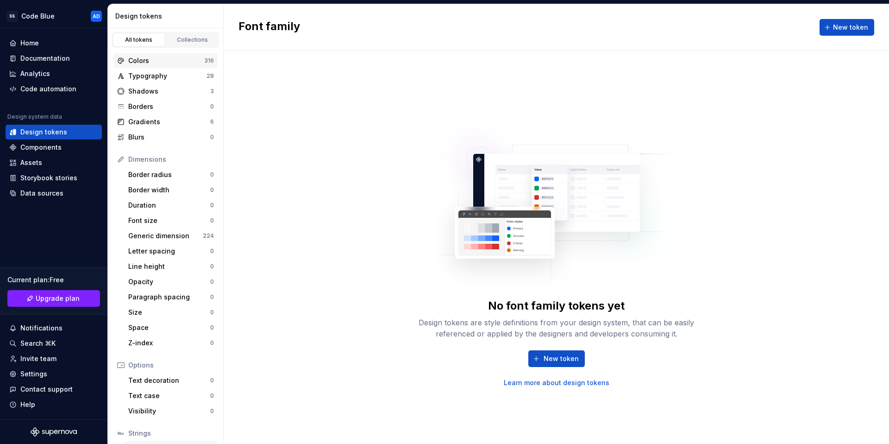
click at [150, 57] on div "Colors" at bounding box center [166, 60] width 76 height 9
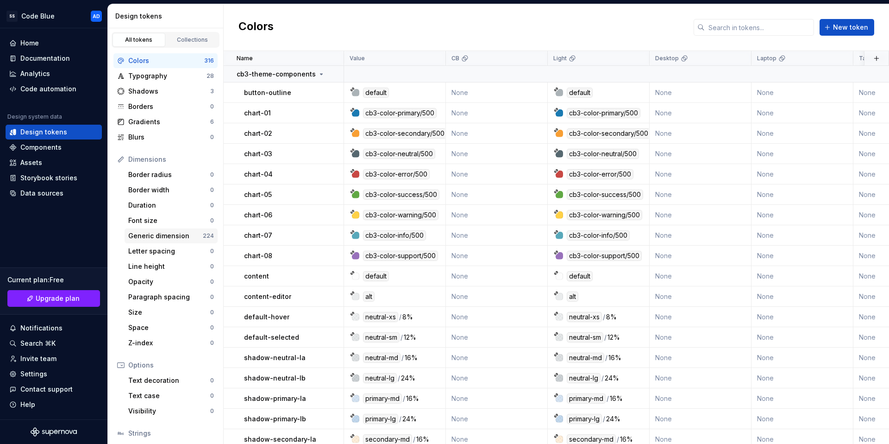
click at [159, 233] on div "Generic dimension" at bounding box center [165, 235] width 75 height 9
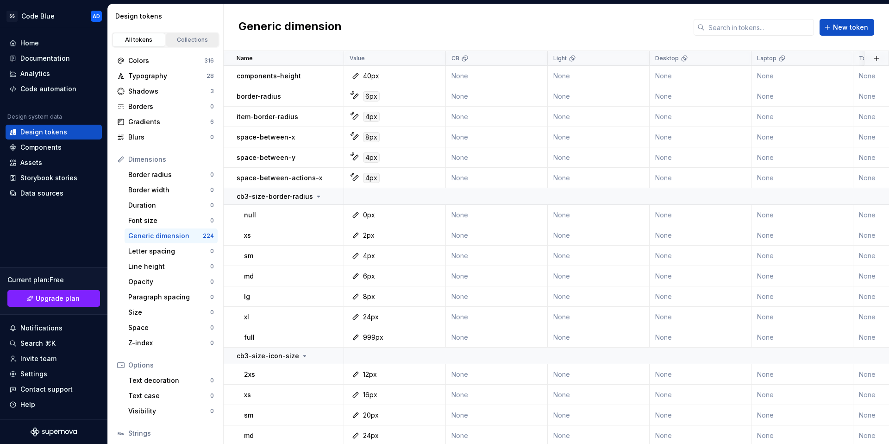
click at [194, 42] on div "Collections" at bounding box center [192, 39] width 46 height 7
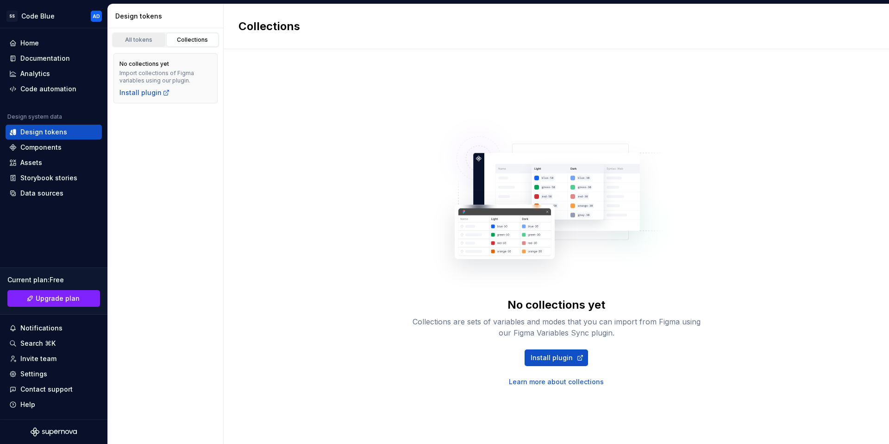
click at [142, 40] on div "All tokens" at bounding box center [139, 39] width 46 height 7
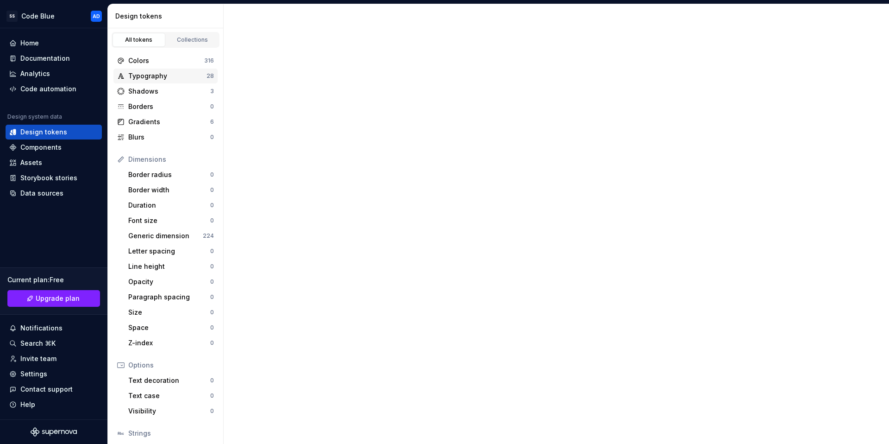
click at [150, 63] on div "Colors" at bounding box center [166, 60] width 76 height 9
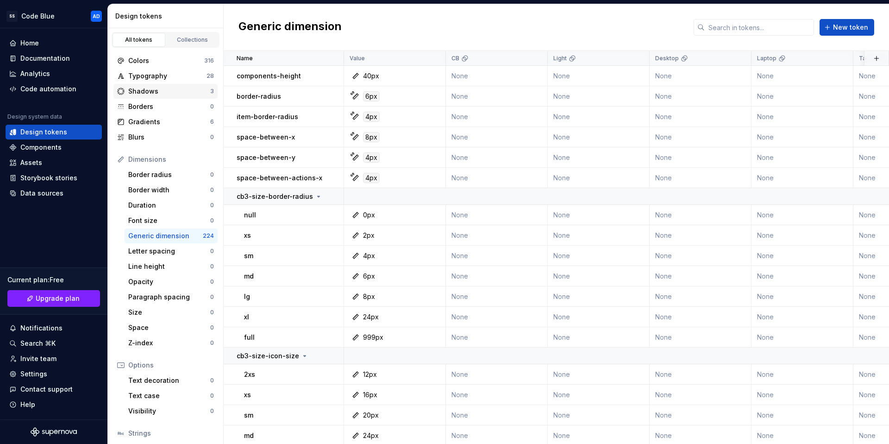
click at [156, 93] on div "Shadows" at bounding box center [169, 91] width 82 height 9
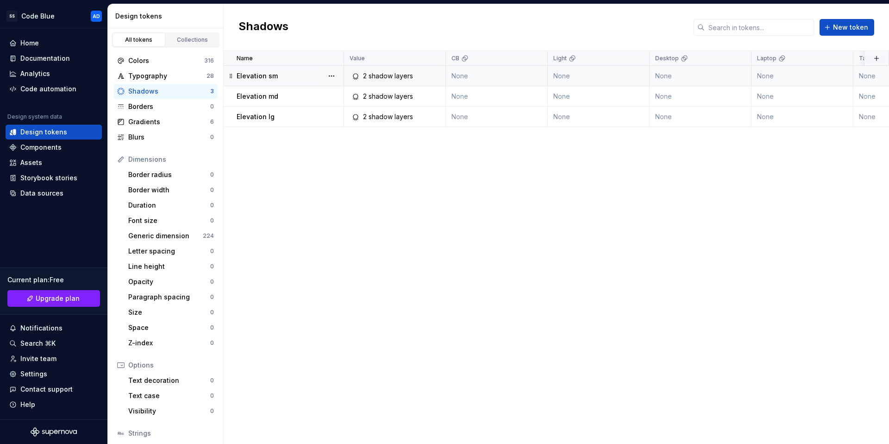
click at [301, 79] on div "Elevation sm" at bounding box center [290, 75] width 107 height 9
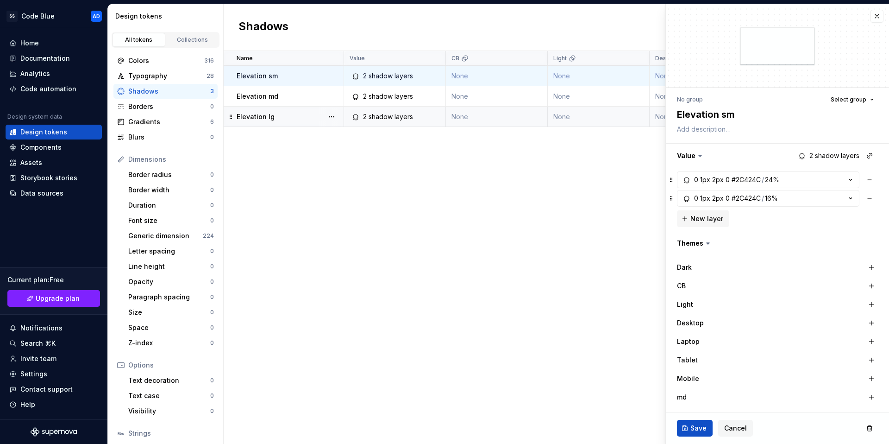
type textarea "*"
click at [873, 15] on button "button" at bounding box center [877, 16] width 13 height 13
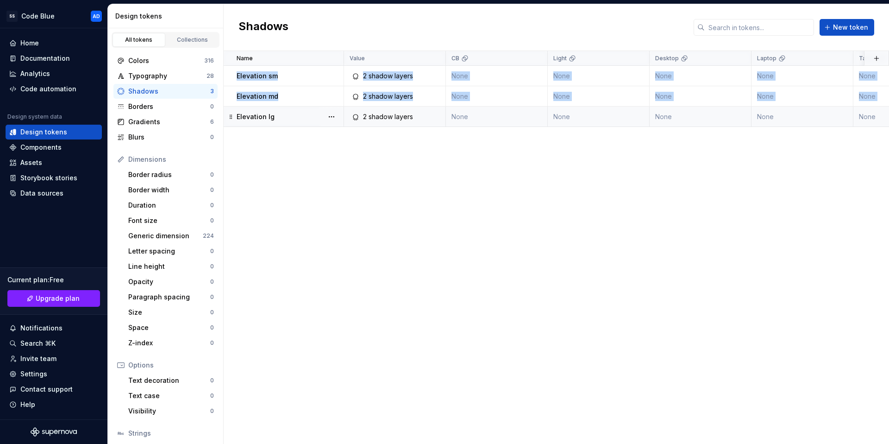
click at [189, 88] on div "Shadows" at bounding box center [169, 91] width 82 height 9
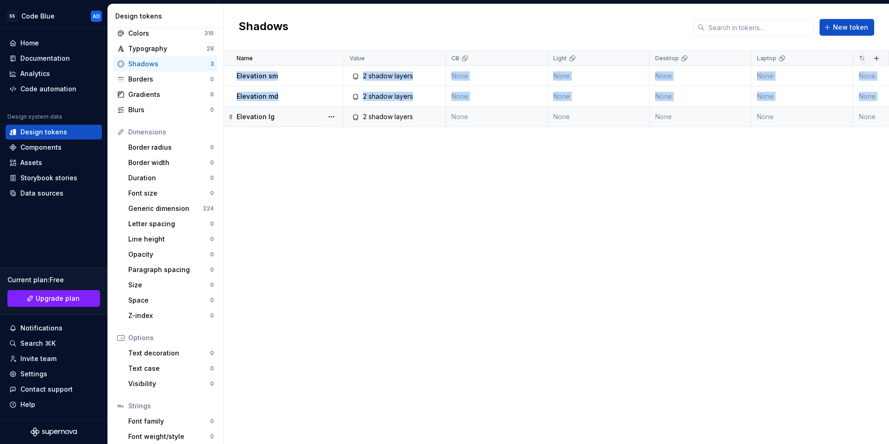
scroll to position [63, 0]
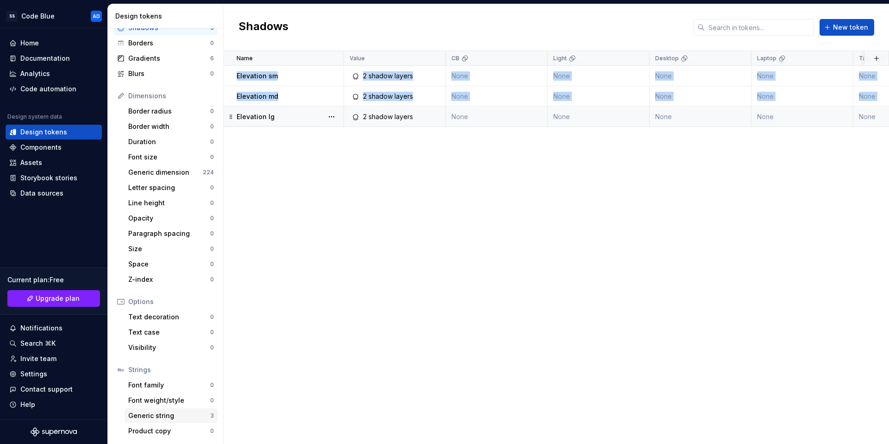
click at [165, 417] on div "Generic string" at bounding box center [169, 415] width 82 height 9
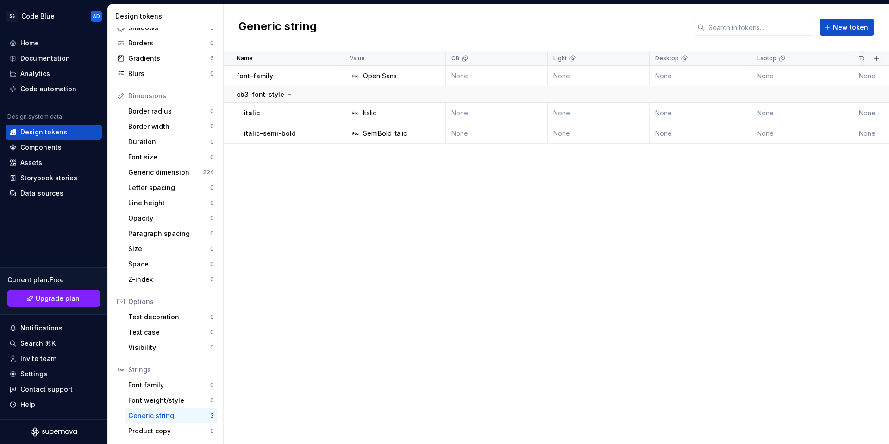
click at [599, 231] on div "Name Value CB Light Desktop Laptop Tablet Mobile md sm lg Collection Dark Token…" at bounding box center [556, 247] width 665 height 393
click at [335, 113] on button "button" at bounding box center [331, 113] width 13 height 13
click at [354, 163] on div "Delete token" at bounding box center [372, 164] width 60 height 9
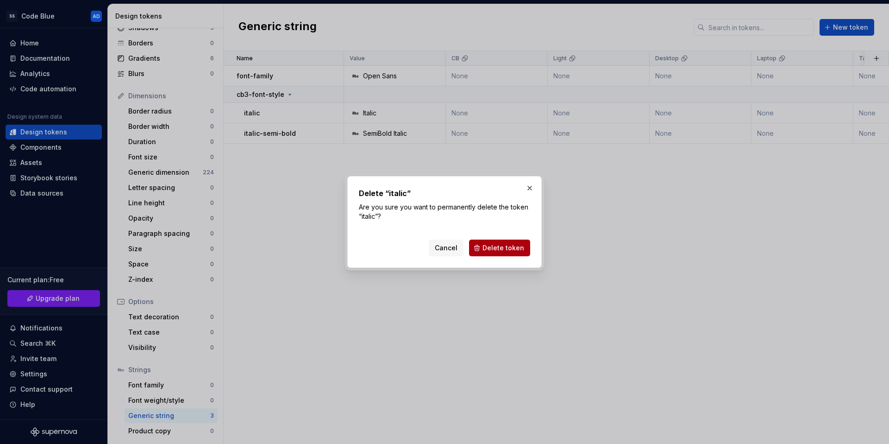
click at [500, 247] on span "Delete token" at bounding box center [504, 247] width 42 height 9
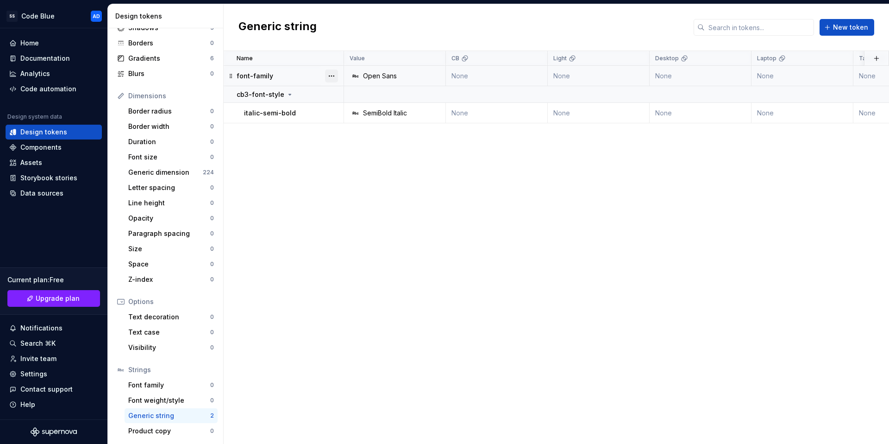
click at [329, 75] on button "button" at bounding box center [331, 75] width 13 height 13
click at [362, 126] on div "Delete token" at bounding box center [372, 127] width 60 height 9
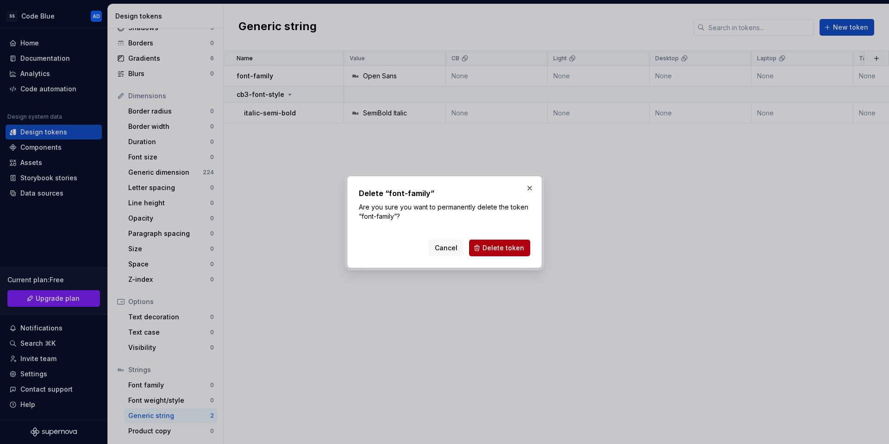
click at [527, 248] on button "Delete token" at bounding box center [499, 247] width 61 height 17
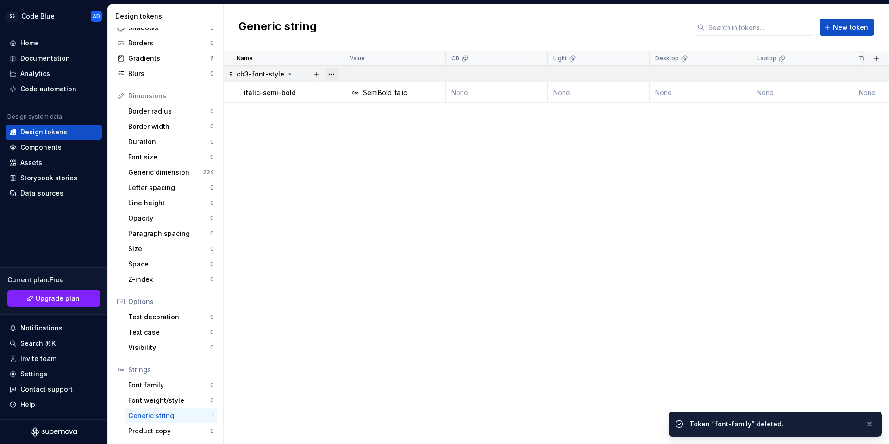
click at [333, 71] on button "button" at bounding box center [331, 74] width 13 height 13
click at [330, 74] on button "button" at bounding box center [331, 74] width 13 height 13
click at [364, 176] on div "Name Value CB Light Desktop Laptop Tablet Mobile md sm lg Collection Dark Token…" at bounding box center [556, 247] width 665 height 393
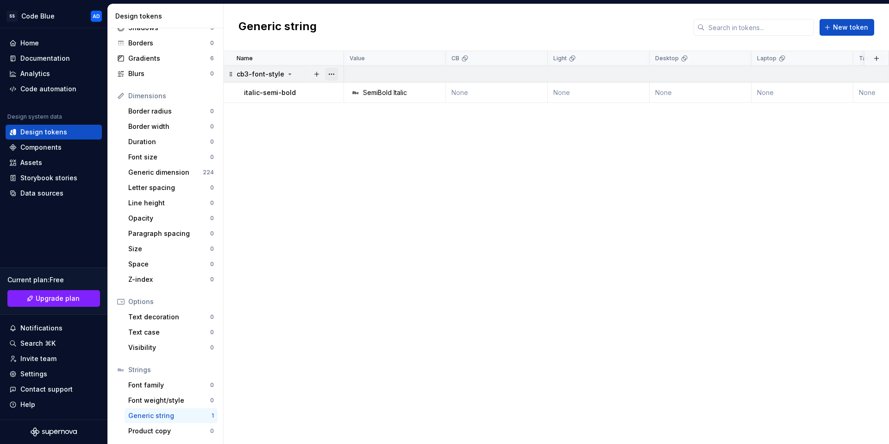
click at [333, 73] on button "button" at bounding box center [331, 74] width 13 height 13
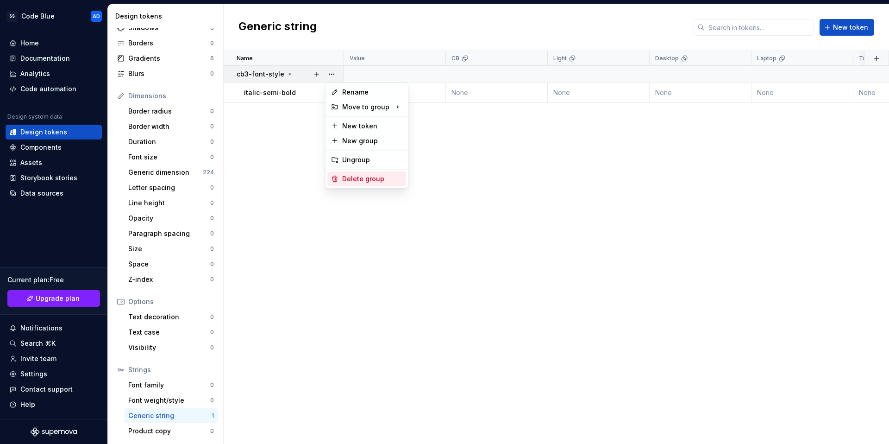
click at [358, 178] on div "Delete group" at bounding box center [372, 178] width 60 height 9
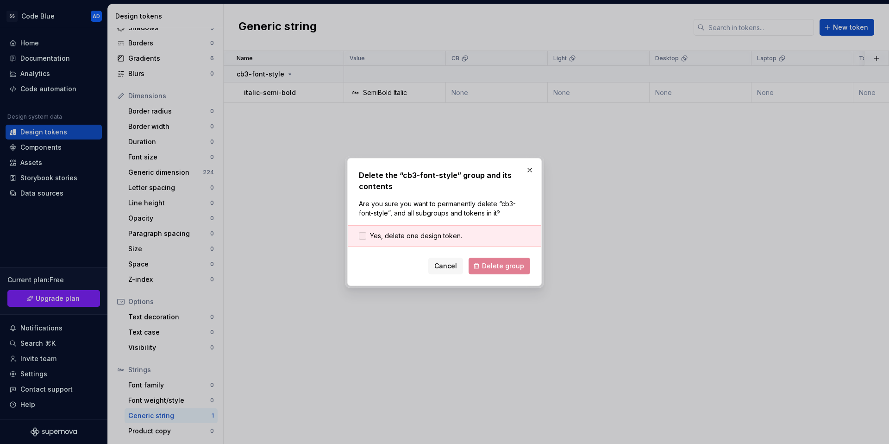
click at [399, 238] on span "Yes, delete one design token." at bounding box center [416, 235] width 92 height 9
click at [497, 266] on span "Delete group" at bounding box center [503, 265] width 42 height 9
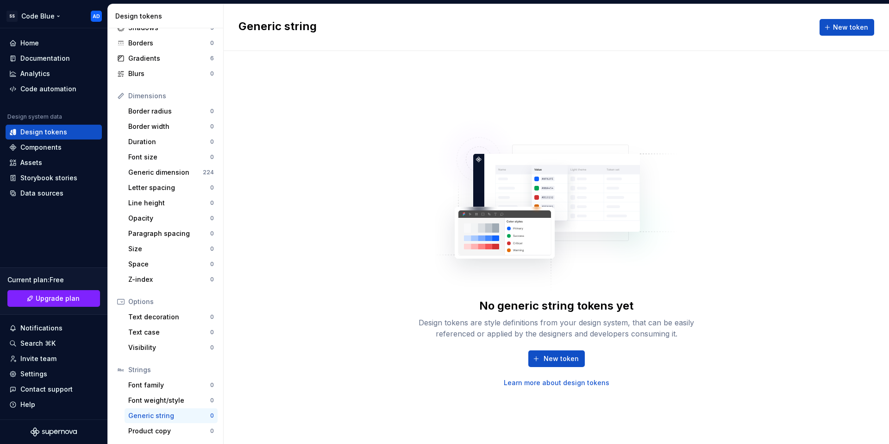
click at [55, 15] on html "SS Code Blue AD Home Documentation Analytics Code automation Design system data…" at bounding box center [444, 222] width 889 height 444
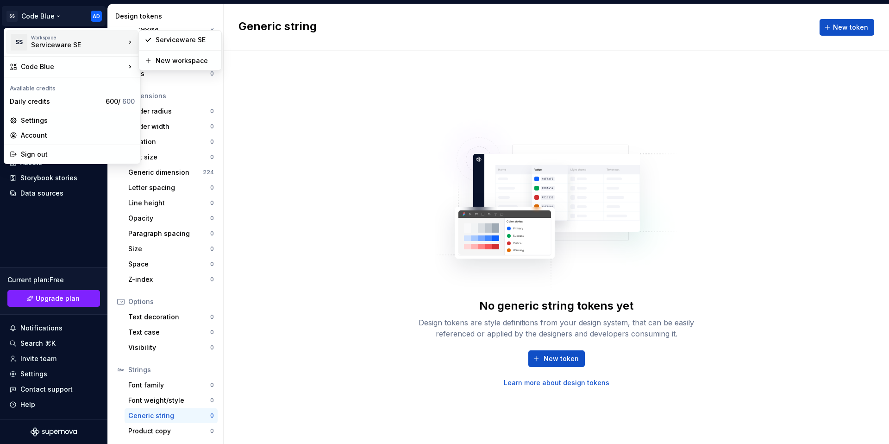
click at [122, 42] on div "Workspace Serviceware SE" at bounding box center [78, 42] width 94 height 15
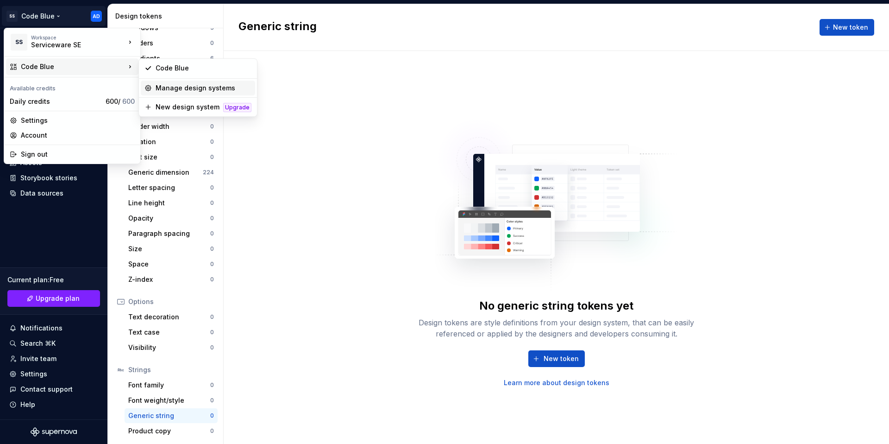
click at [227, 88] on div "Manage design systems" at bounding box center [204, 87] width 96 height 9
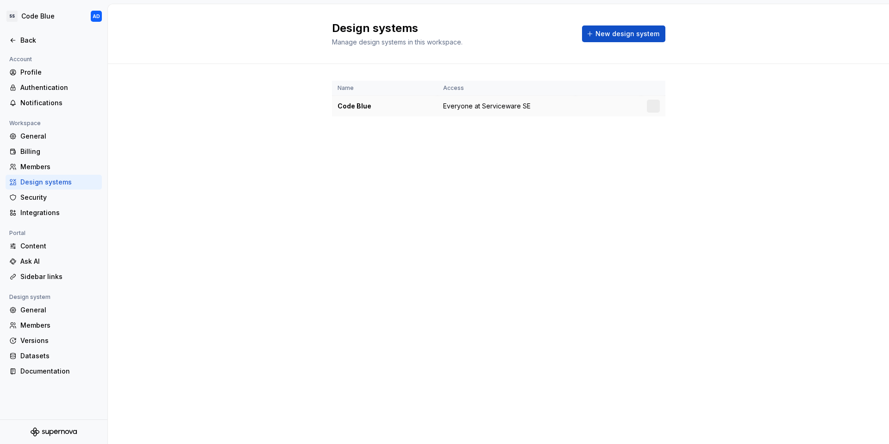
click at [514, 108] on span "Everyone at Serviceware SE" at bounding box center [487, 105] width 88 height 9
click at [655, 107] on html "SS Code Blue AD Back Account Profile Authentication Notifications Workspace Gen…" at bounding box center [444, 222] width 889 height 444
click at [686, 135] on div "Design system settings" at bounding box center [708, 138] width 88 height 9
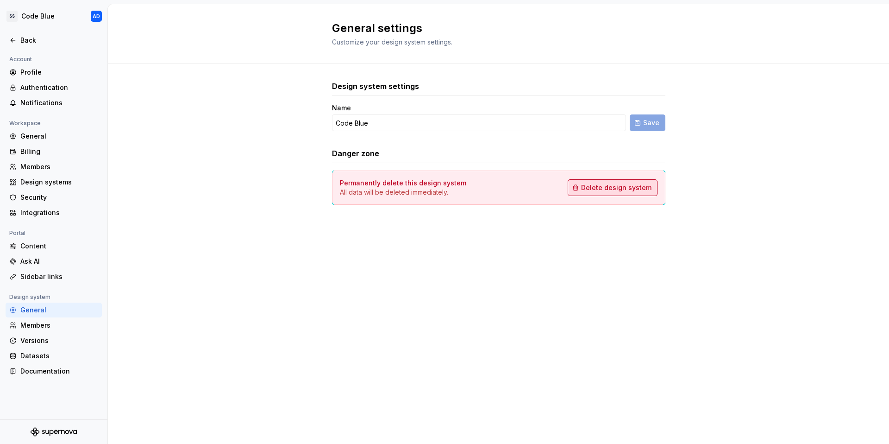
click at [626, 186] on span "Delete design system" at bounding box center [616, 187] width 70 height 9
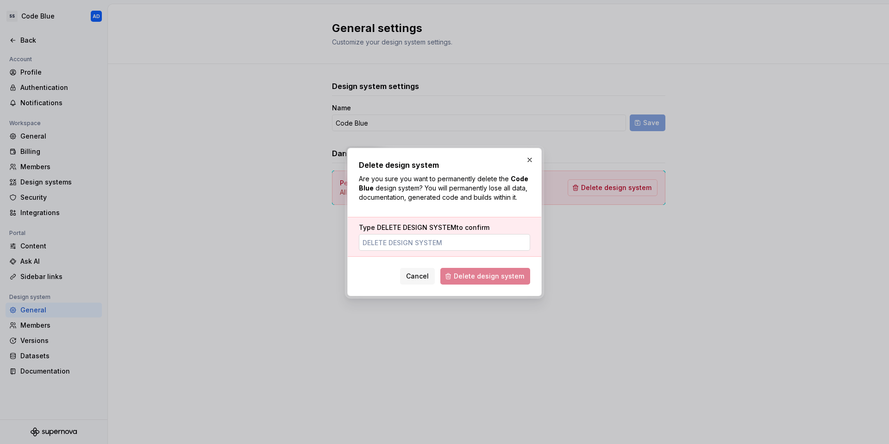
click at [431, 245] on input "Type DELETE DESIGN SYSTEM to confirm" at bounding box center [444, 242] width 171 height 17
type input "DELETE DESIGN SYSTEM"
click at [472, 269] on button "Delete design system" at bounding box center [485, 276] width 90 height 17
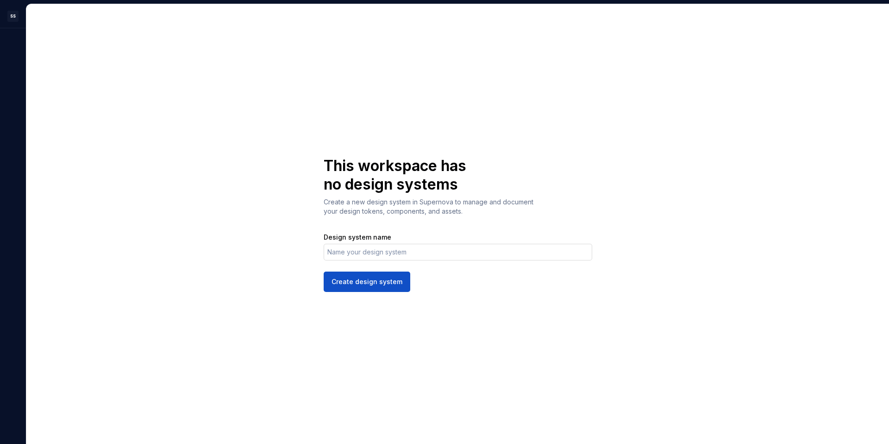
click at [422, 258] on input "Design system name" at bounding box center [458, 252] width 269 height 17
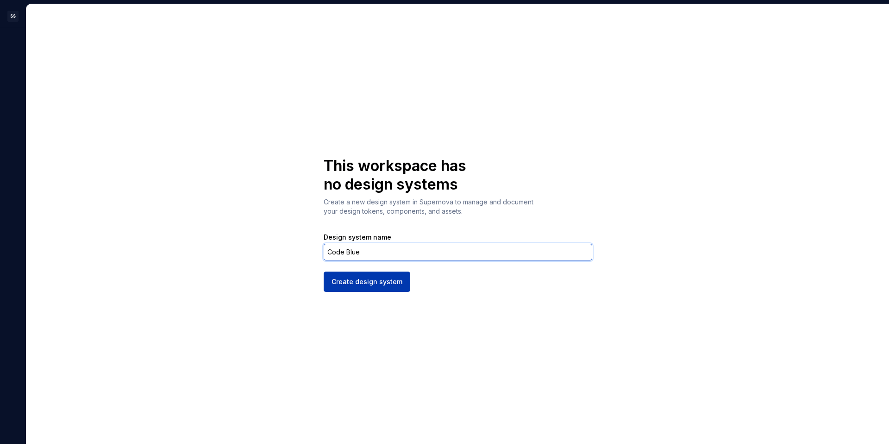
type input "Code Blue"
click at [344, 285] on span "Create design system" at bounding box center [367, 281] width 71 height 9
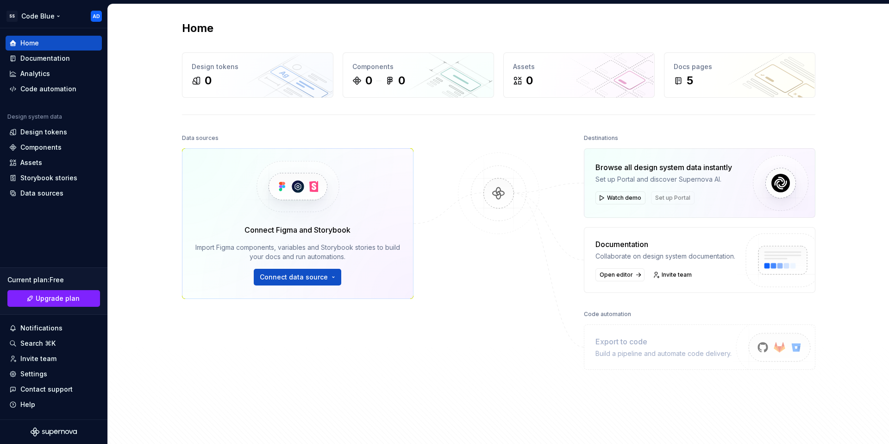
click at [59, 15] on html "SS Code Blue AD Home Documentation Analytics Code automation Design system data…" at bounding box center [444, 222] width 889 height 444
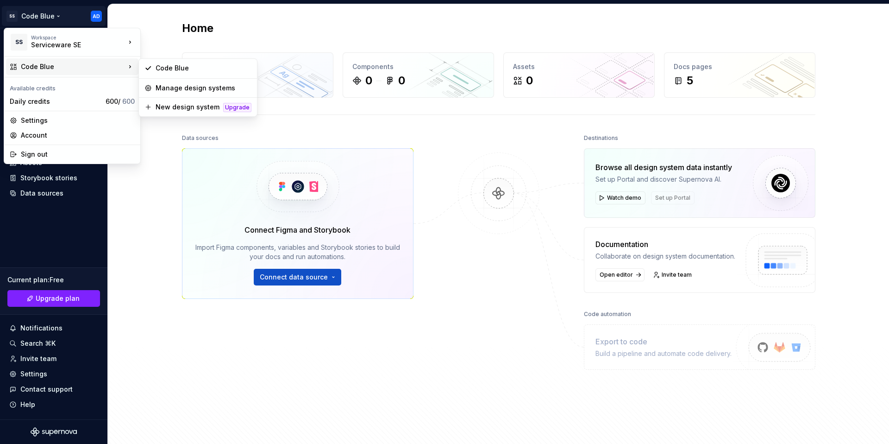
click at [83, 64] on div "Code Blue" at bounding box center [73, 66] width 105 height 9
click at [226, 84] on div "Manage design systems" at bounding box center [204, 87] width 96 height 9
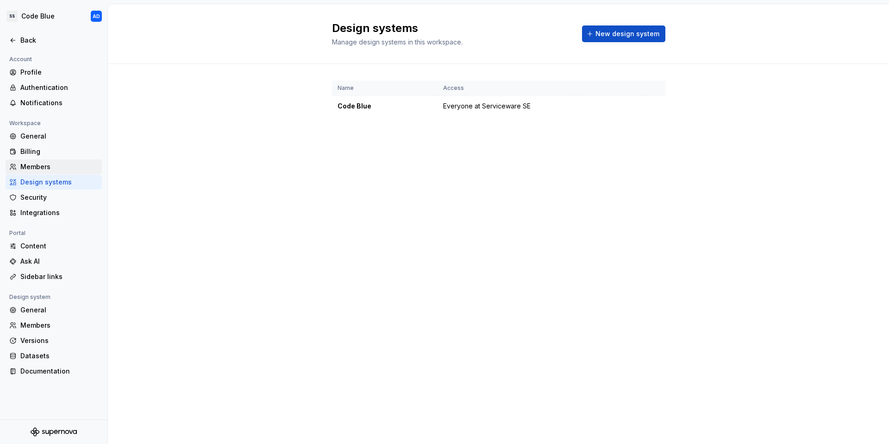
click at [47, 160] on div "Members" at bounding box center [54, 166] width 96 height 15
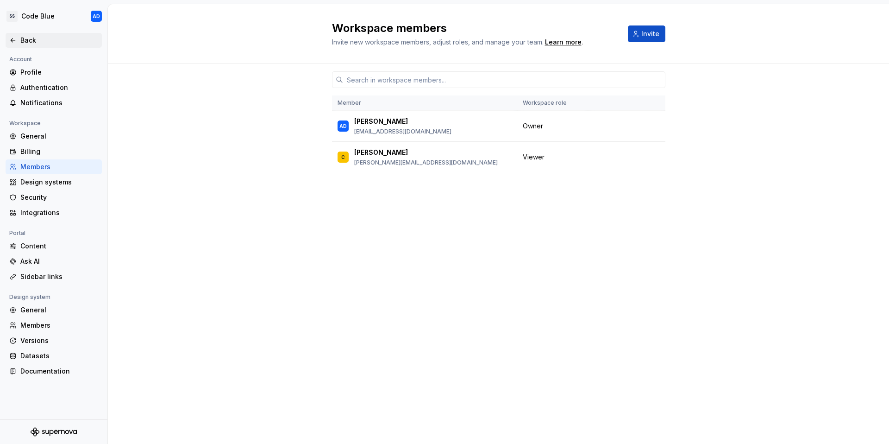
click at [12, 41] on icon at bounding box center [13, 40] width 4 height 4
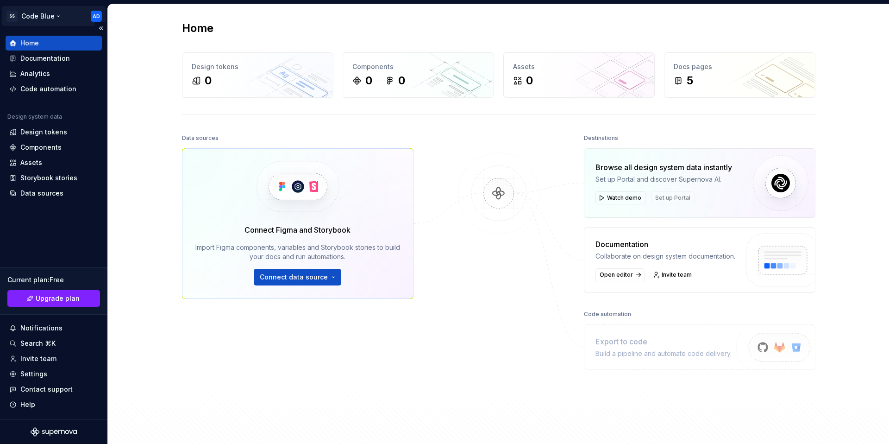
click at [46, 13] on html "SS Code Blue AD Home Documentation Analytics Code automation Design system data…" at bounding box center [444, 222] width 889 height 444
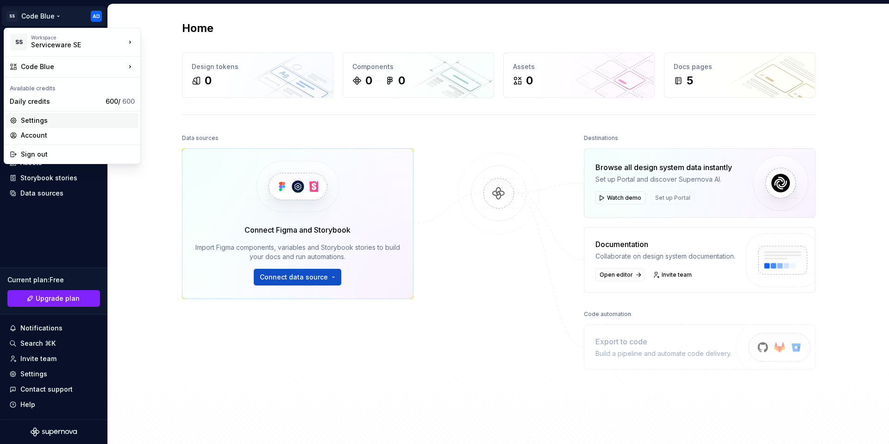
click at [43, 123] on div "Settings" at bounding box center [78, 120] width 114 height 9
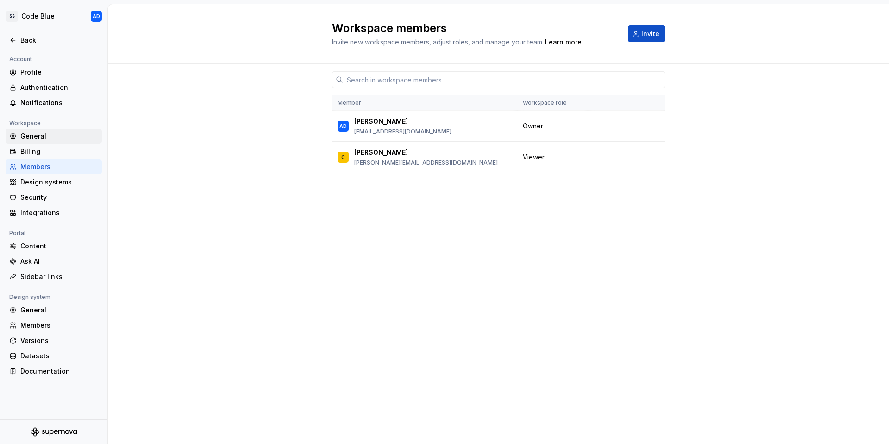
click at [40, 137] on div "General" at bounding box center [59, 136] width 78 height 9
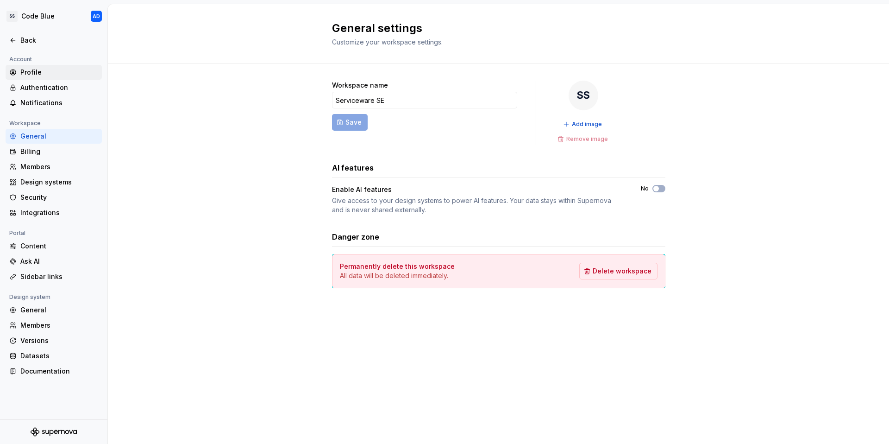
click at [35, 69] on div "Profile" at bounding box center [59, 72] width 78 height 9
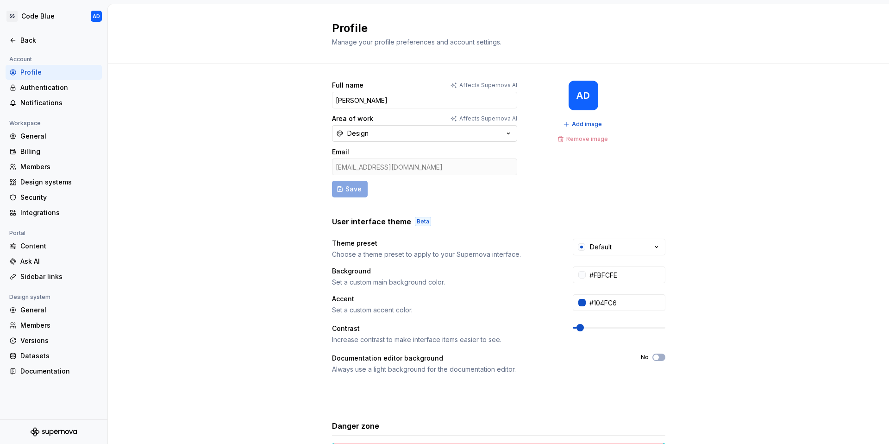
click at [366, 134] on button "Design" at bounding box center [424, 133] width 185 height 17
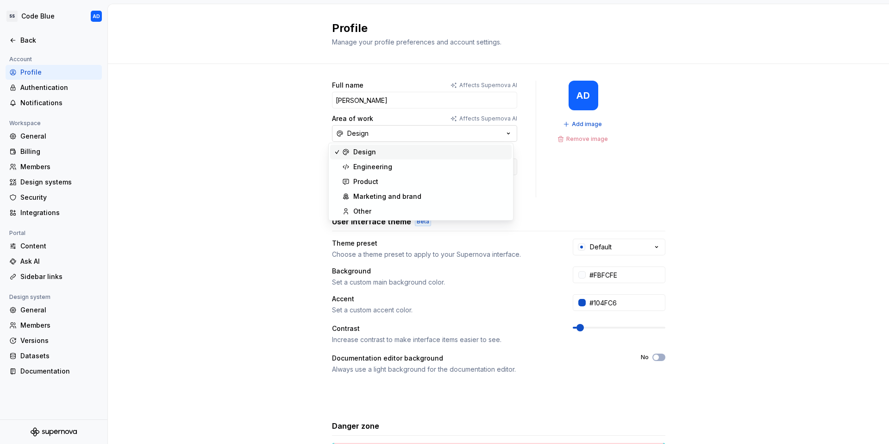
click at [365, 133] on button "Design" at bounding box center [424, 133] width 185 height 17
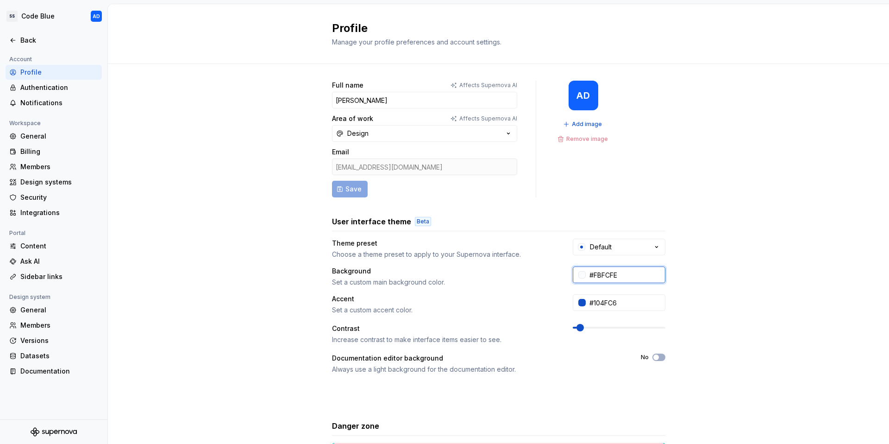
click at [608, 277] on input "#FBFCFE" at bounding box center [626, 274] width 80 height 17
click at [611, 274] on input "#FBFCFE" at bounding box center [626, 274] width 80 height 17
click at [608, 279] on input "#FBFCFE" at bounding box center [626, 274] width 80 height 17
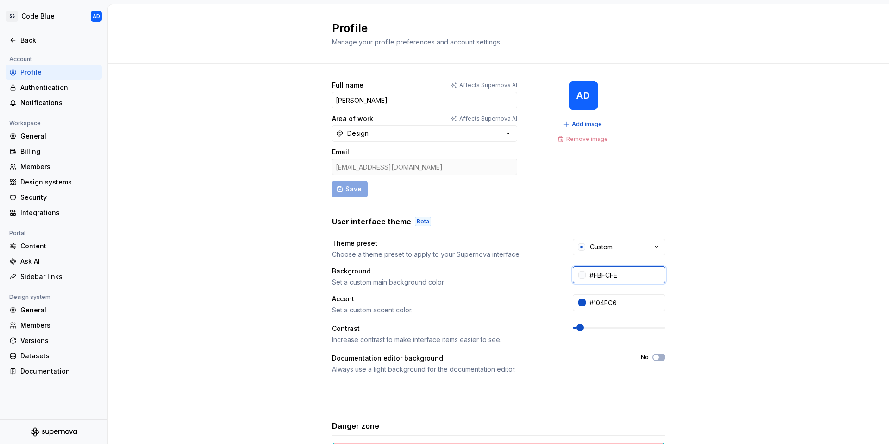
click at [608, 279] on input "#FBFCFE" at bounding box center [626, 274] width 80 height 17
paste input "DFDFD"
type input "#FDFDFD"
click at [612, 304] on input "#104FC6" at bounding box center [626, 302] width 80 height 17
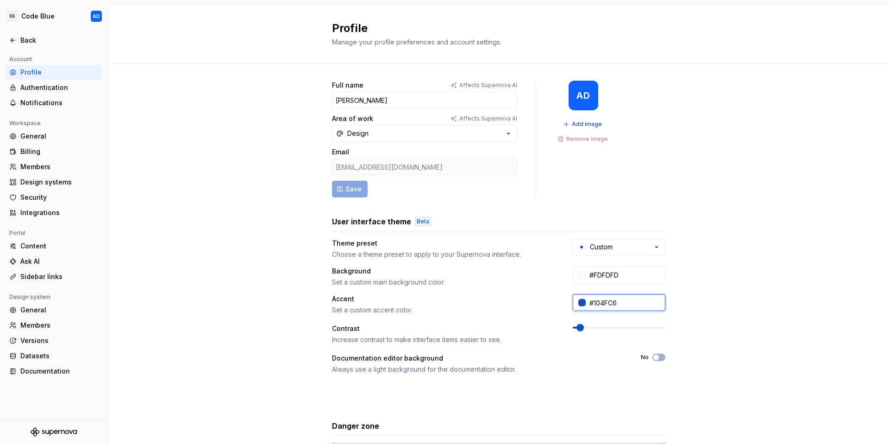
click at [603, 301] on input "#104FC6" at bounding box center [626, 302] width 80 height 17
paste input "006BAA"
type input "#006BAA"
click at [752, 255] on div "Full name Affects Supernova AI Angel Dorado Area of work Affects Supernova AI D…" at bounding box center [498, 297] width 781 height 467
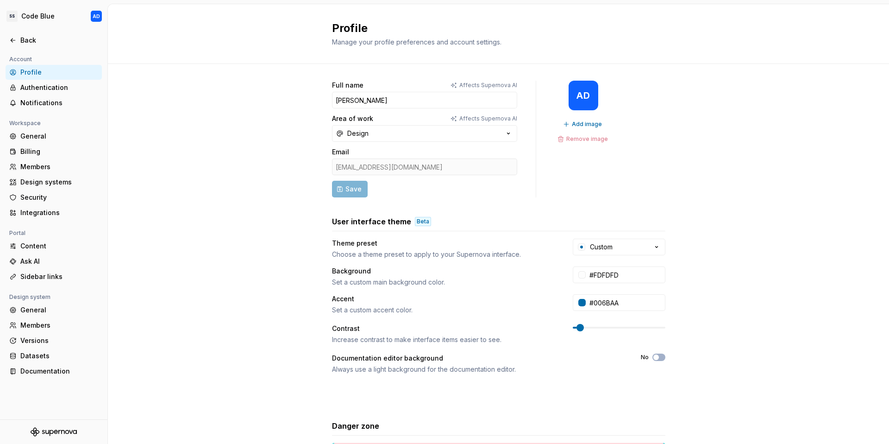
click at [734, 267] on div "Full name Affects Supernova AI Angel Dorado Area of work Affects Supernova AI D…" at bounding box center [498, 297] width 781 height 467
click at [66, 88] on div "Authentication" at bounding box center [59, 87] width 78 height 9
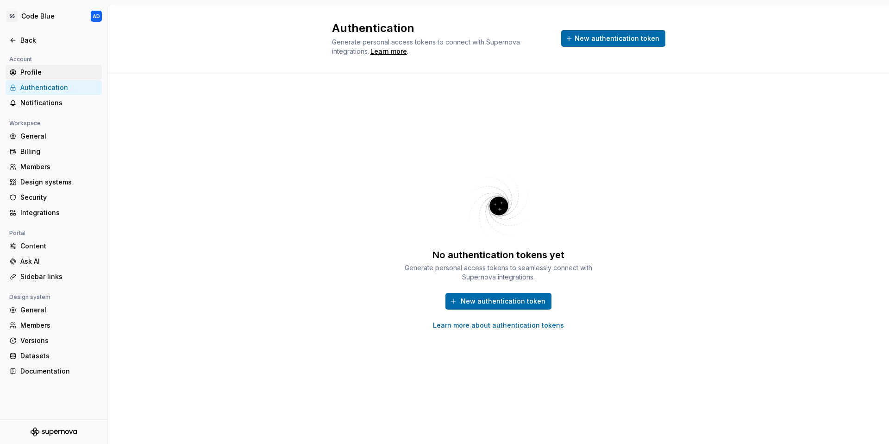
click at [50, 69] on div "Profile" at bounding box center [59, 72] width 78 height 9
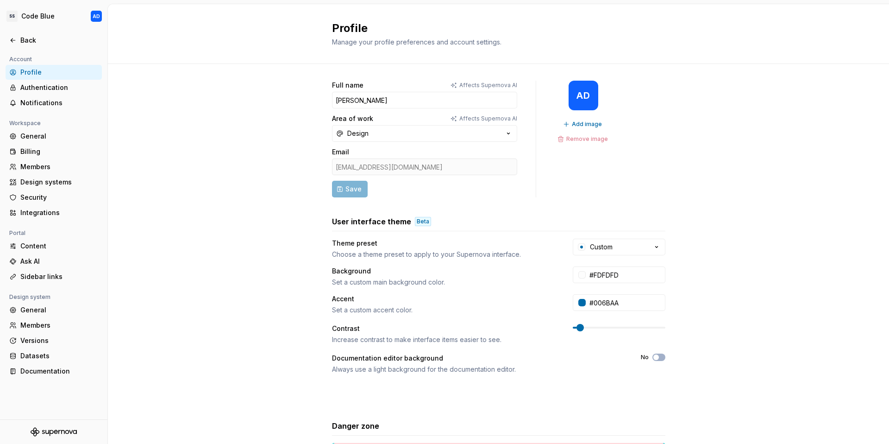
click at [413, 159] on div "[EMAIL_ADDRESS][DOMAIN_NAME]" at bounding box center [424, 166] width 185 height 17
click at [34, 18] on html "SS Code Blue AD Back Account Profile Authentication Notifications Workspace Gen…" at bounding box center [444, 222] width 889 height 444
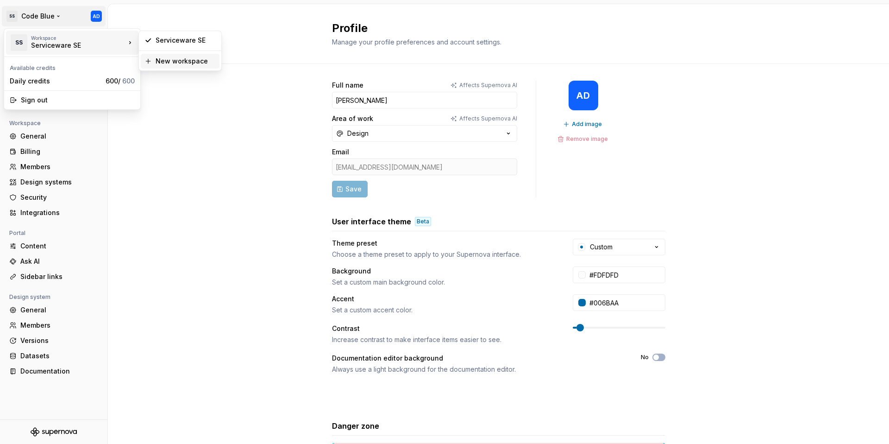
click at [210, 64] on div "New workspace" at bounding box center [186, 60] width 60 height 9
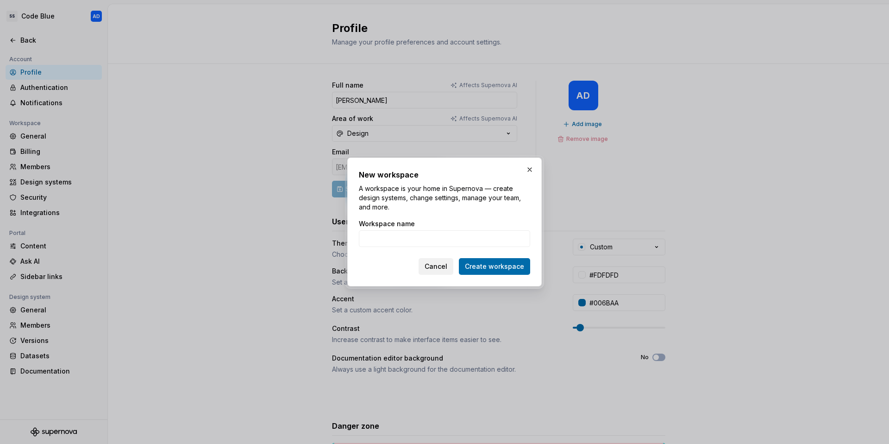
click at [437, 267] on span "Cancel" at bounding box center [436, 266] width 23 height 9
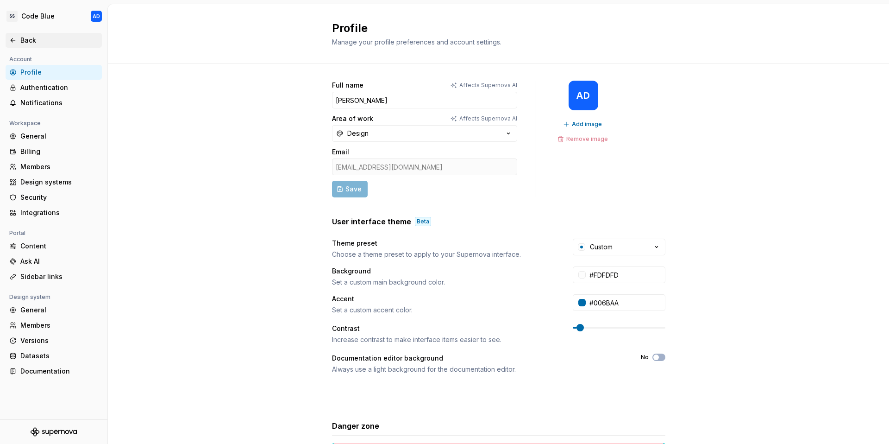
click at [28, 34] on div "Back" at bounding box center [54, 40] width 96 height 15
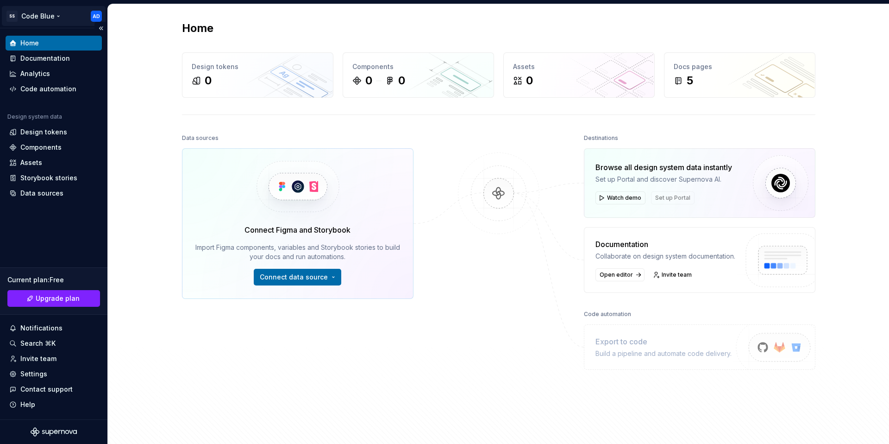
click at [52, 14] on html "SS Code Blue AD Home Documentation Analytics Code automation Design system data…" at bounding box center [444, 222] width 889 height 444
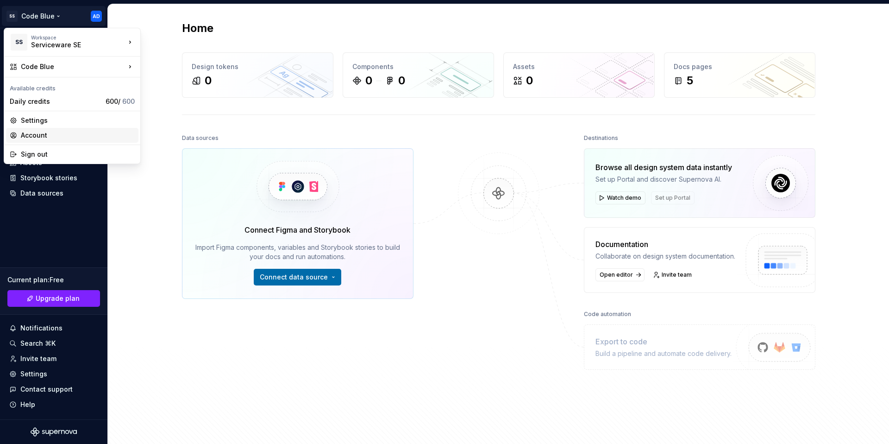
click at [39, 138] on div "Account" at bounding box center [78, 135] width 114 height 9
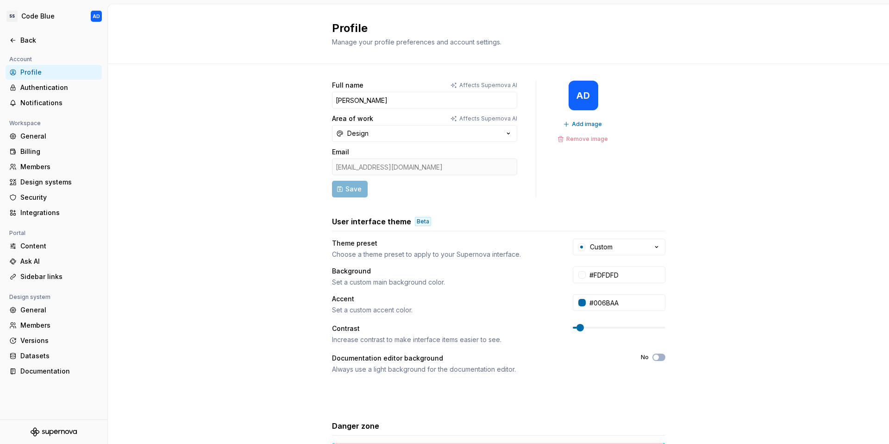
click at [577, 97] on div "AD" at bounding box center [583, 95] width 13 height 7
click at [576, 124] on span "Add image" at bounding box center [587, 123] width 30 height 7
click at [594, 126] on span "Change image" at bounding box center [587, 123] width 40 height 7
click at [579, 136] on span "Remove image" at bounding box center [587, 138] width 42 height 7
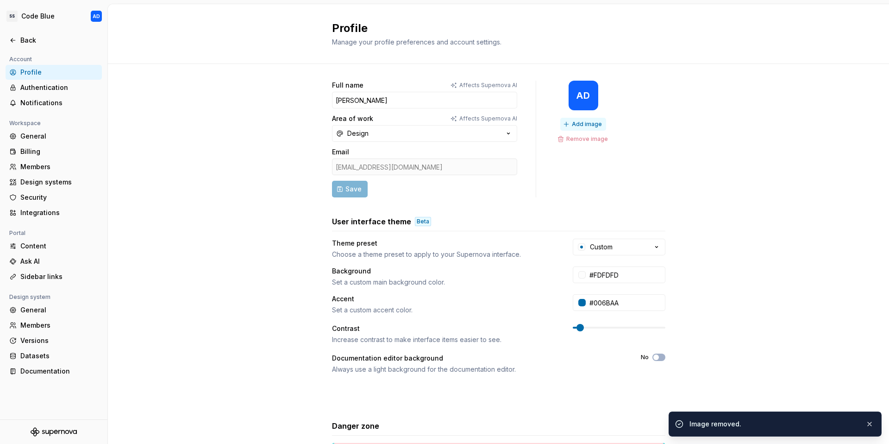
click at [584, 125] on span "Add image" at bounding box center [587, 123] width 30 height 7
click at [25, 38] on div "Back" at bounding box center [59, 40] width 78 height 9
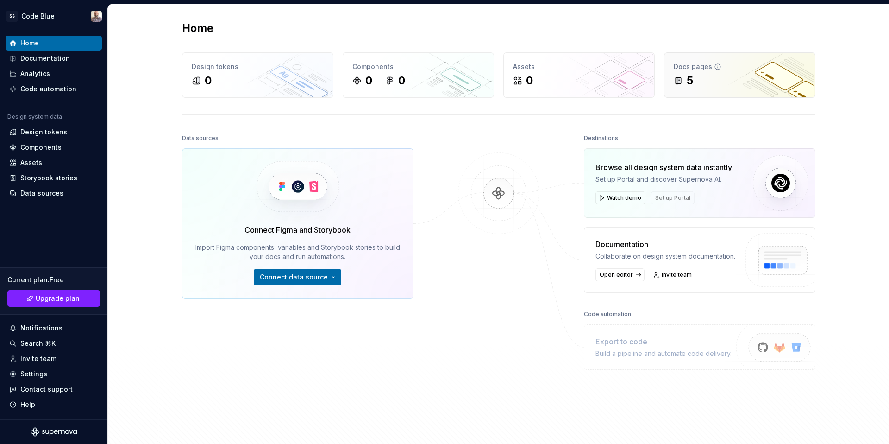
click at [700, 78] on div "5" at bounding box center [740, 80] width 132 height 15
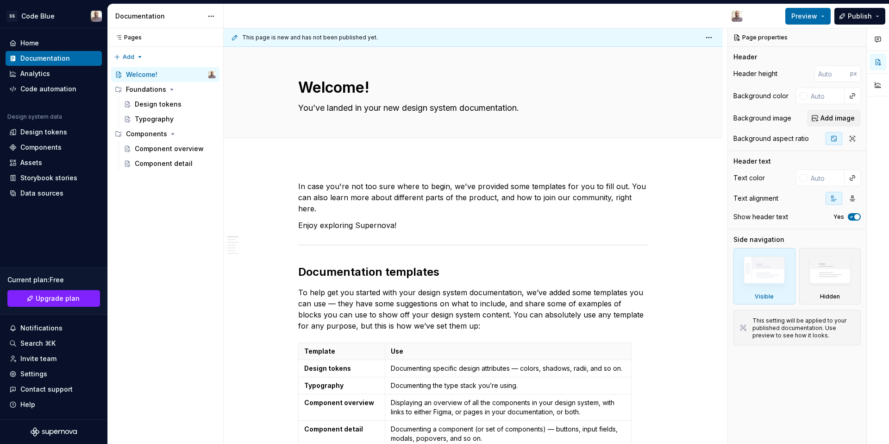
type textarea "*"
click at [54, 129] on div "Design tokens" at bounding box center [43, 131] width 47 height 9
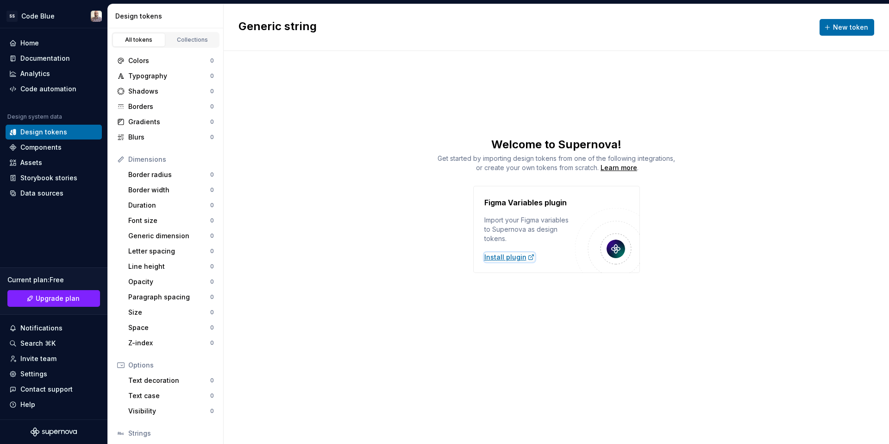
click at [512, 256] on div "Install plugin" at bounding box center [509, 256] width 50 height 9
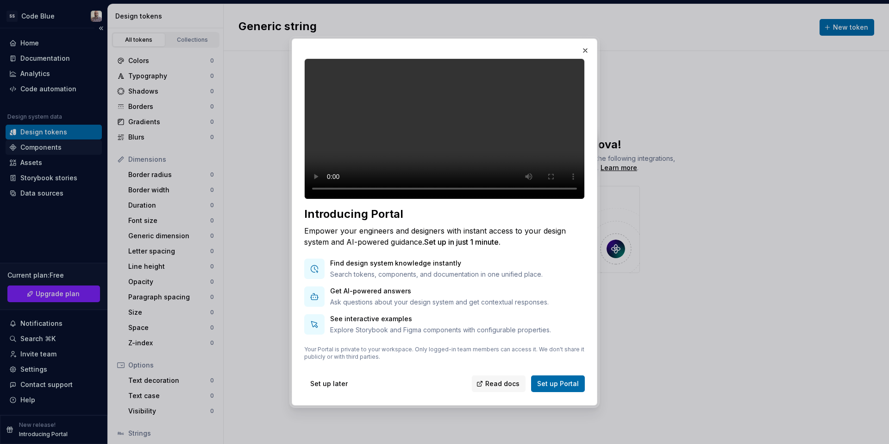
click at [61, 147] on div at bounding box center [444, 222] width 889 height 444
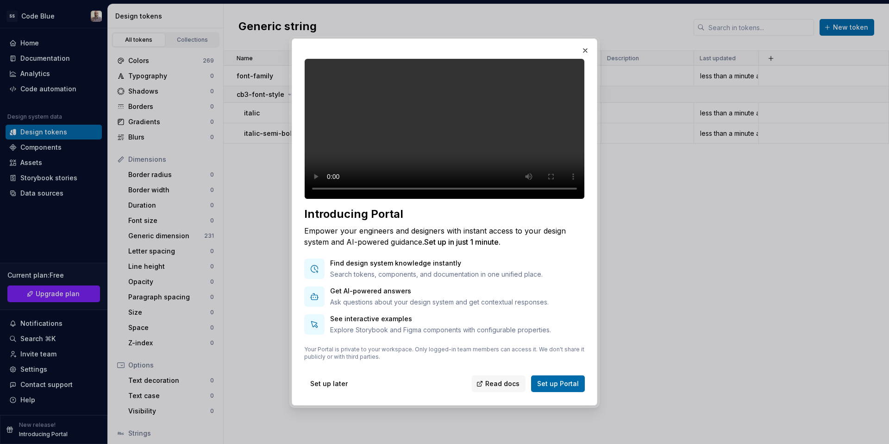
click at [501, 143] on video at bounding box center [444, 128] width 281 height 141
click at [511, 149] on video at bounding box center [444, 128] width 281 height 141
click at [527, 138] on video at bounding box center [444, 128] width 281 height 141
click at [506, 129] on video at bounding box center [444, 128] width 281 height 141
click at [551, 388] on span "Set up Portal" at bounding box center [558, 383] width 42 height 9
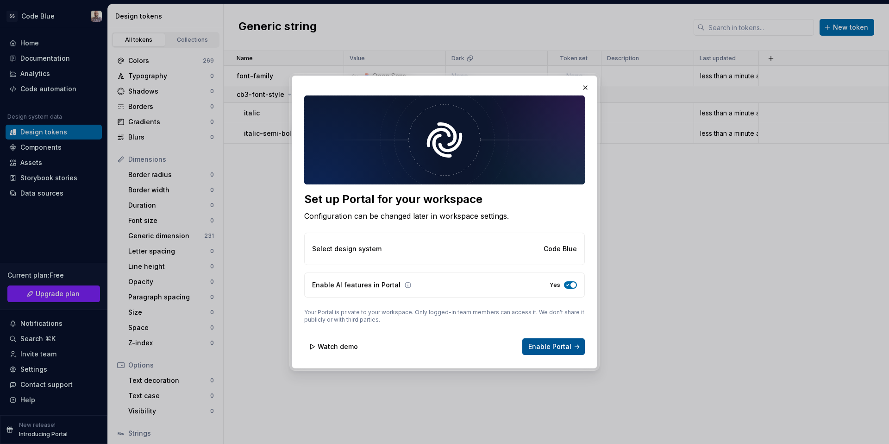
click at [553, 347] on span "Enable Portal" at bounding box center [549, 346] width 43 height 9
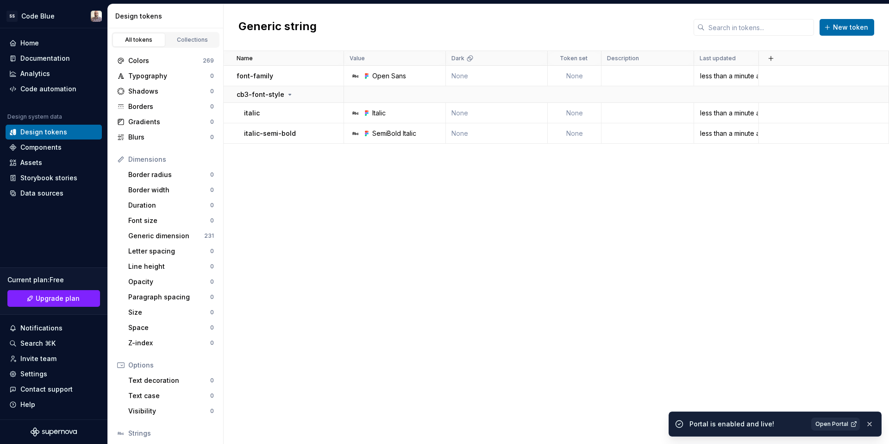
click at [837, 425] on span "Open Portal" at bounding box center [832, 423] width 33 height 7
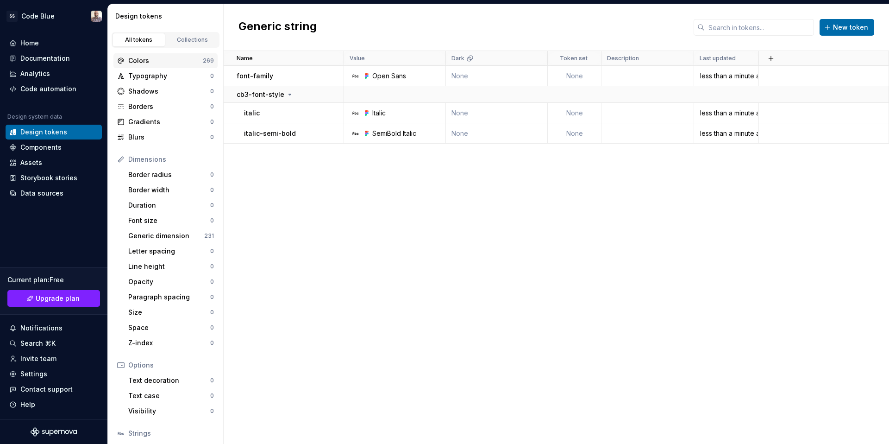
click at [172, 63] on div "Colors" at bounding box center [165, 60] width 75 height 9
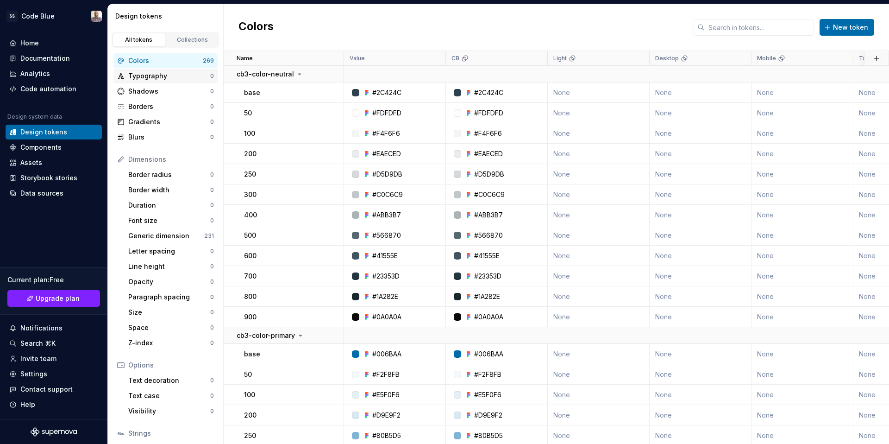
click at [189, 76] on div "Typography" at bounding box center [169, 75] width 82 height 9
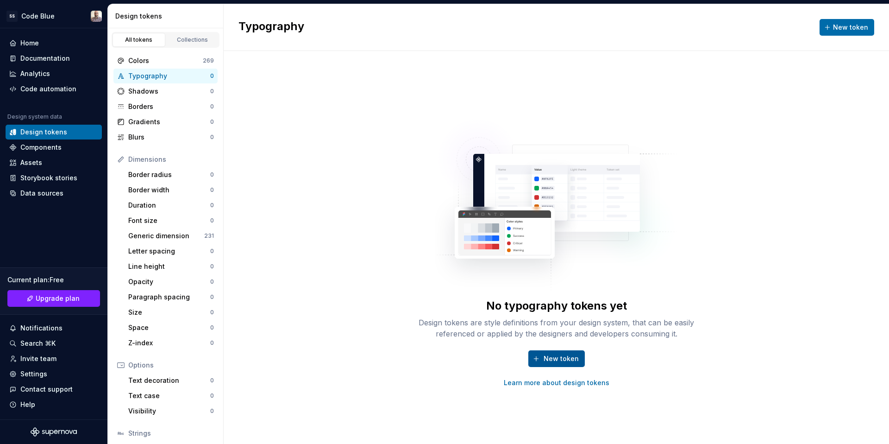
click at [573, 360] on span "New token" at bounding box center [561, 358] width 35 height 9
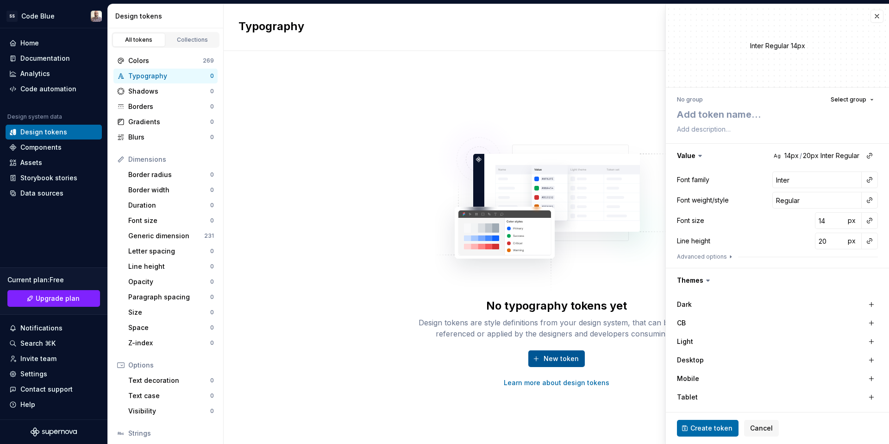
type textarea "*"
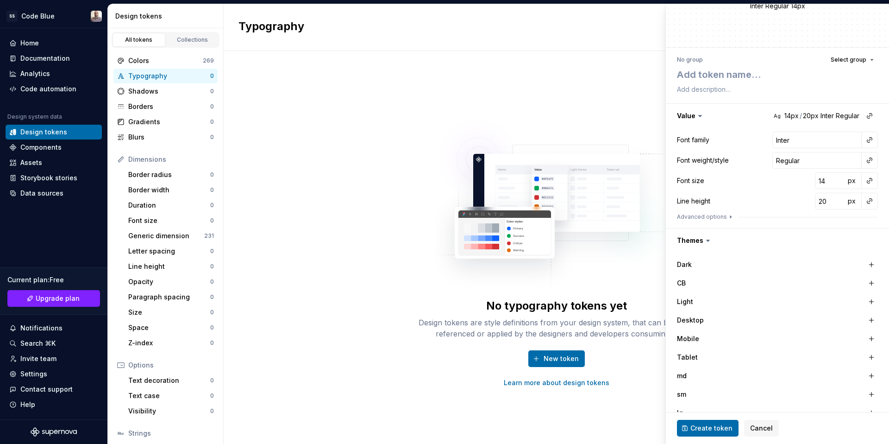
scroll to position [132, 0]
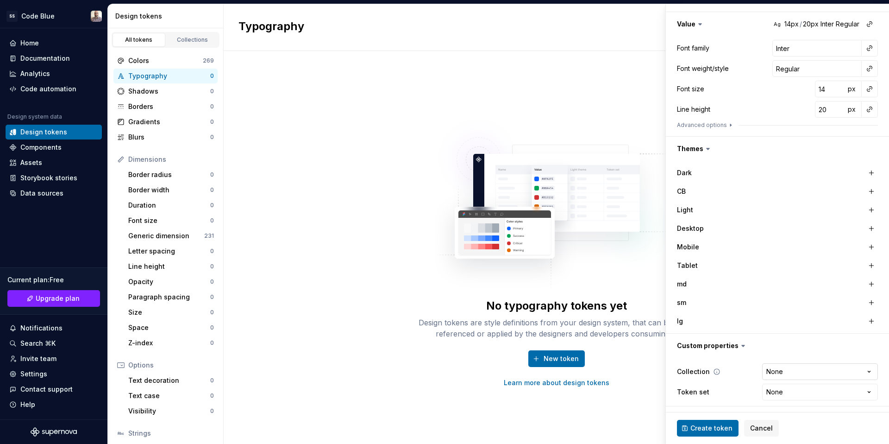
click at [799, 370] on html "SS Code Blue Home Documentation Analytics Code automation Design system data De…" at bounding box center [444, 222] width 889 height 444
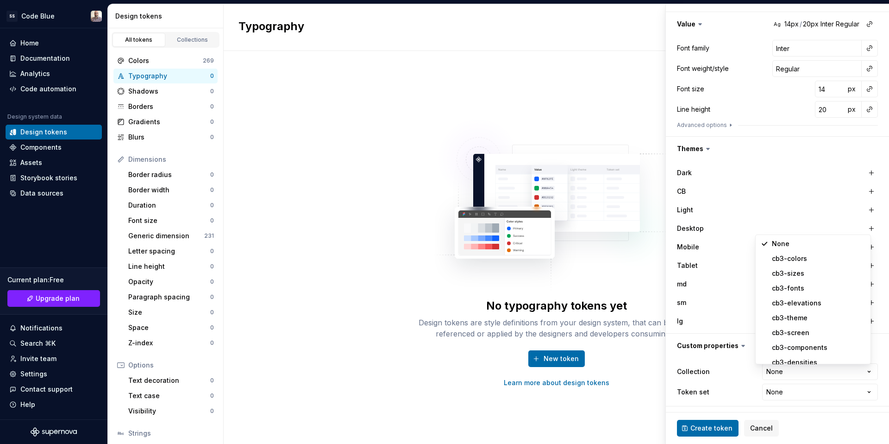
select select "**********"
type textarea "*"
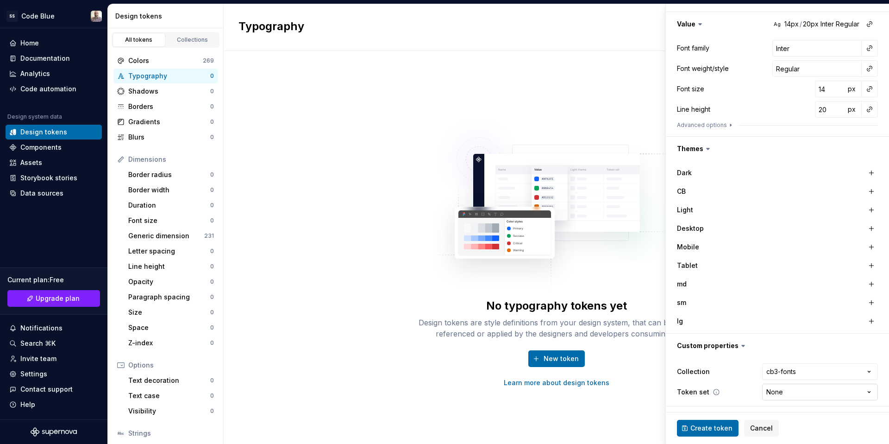
click at [803, 394] on html "SS Code Blue Home Documentation Analytics Code automation Design system data De…" at bounding box center [444, 222] width 889 height 444
select select "**********"
click at [743, 344] on icon at bounding box center [743, 345] width 9 height 9
click at [740, 344] on icon at bounding box center [743, 345] width 9 height 9
click at [780, 375] on html "SS Code Blue Home Documentation Analytics Code automation Design system data De…" at bounding box center [444, 222] width 889 height 444
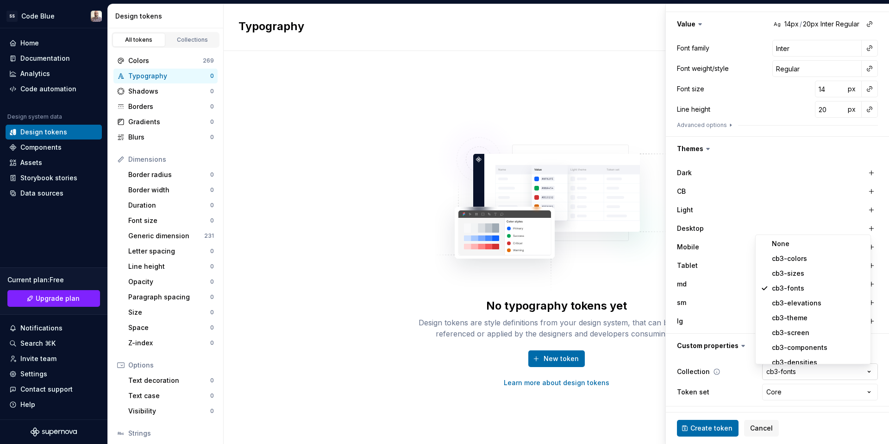
click at [780, 375] on html "SS Code Blue Home Documentation Analytics Code automation Design system data De…" at bounding box center [444, 222] width 889 height 444
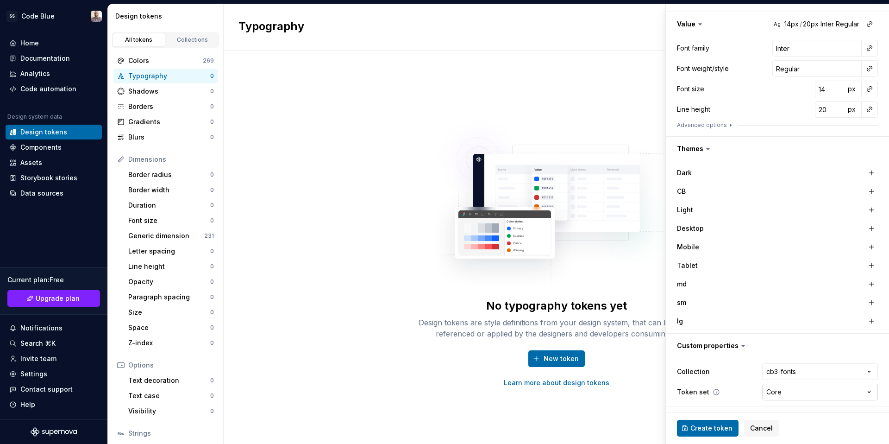
click at [801, 395] on html "SS Code Blue Home Documentation Analytics Code automation Design system data De…" at bounding box center [444, 222] width 889 height 444
click at [803, 403] on html "SS Code Blue Home Documentation Analytics Code automation Design system data De…" at bounding box center [444, 222] width 889 height 444
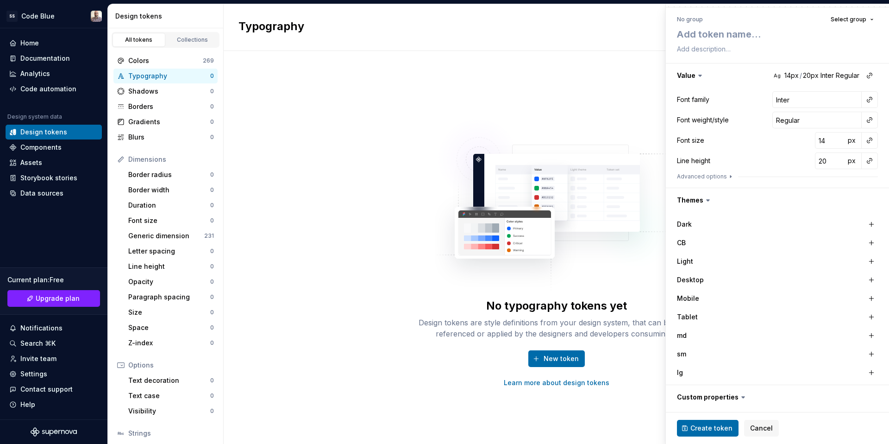
scroll to position [0, 0]
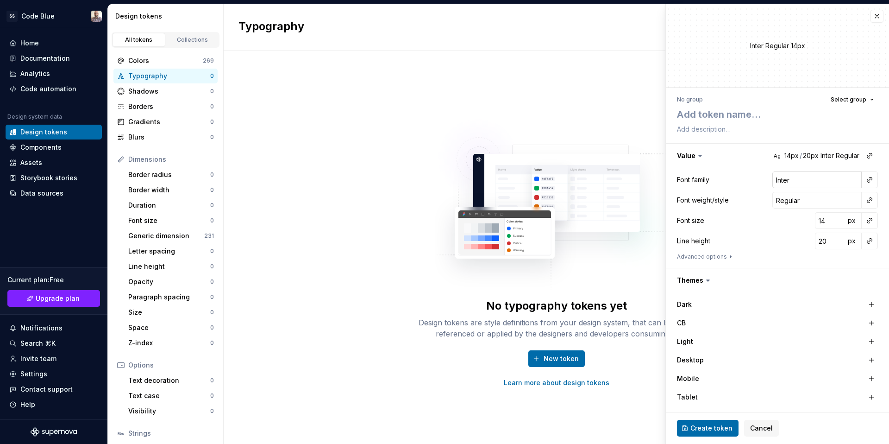
click at [819, 180] on input "Inter" at bounding box center [816, 179] width 89 height 17
click at [863, 182] on button "button" at bounding box center [869, 179] width 13 height 13
click at [834, 200] on div "There are no other font family tokens to be referenced." at bounding box center [796, 203] width 147 height 26
click at [830, 191] on div "There are no other font family tokens to be referenced." at bounding box center [796, 203] width 147 height 26
click at [850, 102] on html "SS Code Blue Home Documentation Analytics Code automation Design system data De…" at bounding box center [444, 222] width 889 height 444
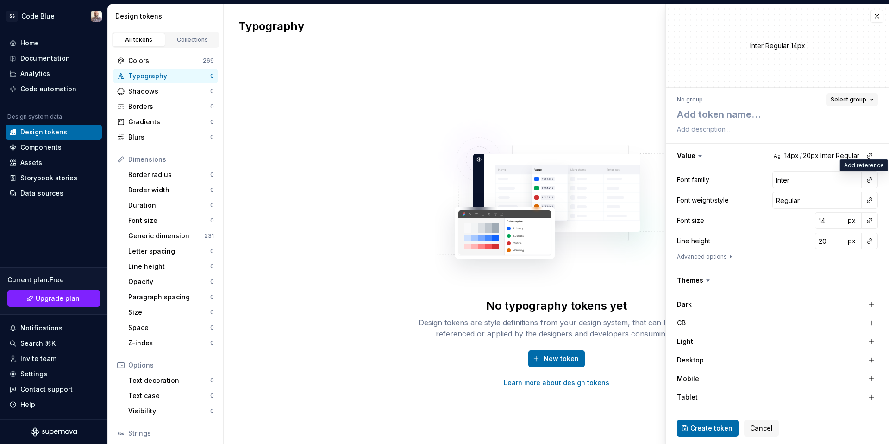
click at [852, 100] on span "Select group" at bounding box center [849, 99] width 36 height 7
click at [842, 99] on span "Select group" at bounding box center [849, 99] width 36 height 7
click at [750, 157] on div "Create group" at bounding box center [761, 153] width 43 height 9
type textarea "*"
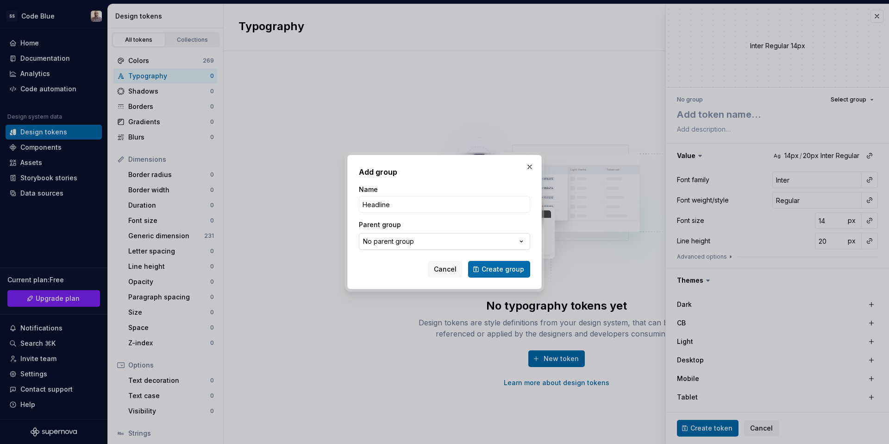
type input "Headline"
click at [450, 246] on button "No parent group" at bounding box center [444, 241] width 171 height 17
click at [453, 243] on div "Add group Name Headline Parent group No parent group Cancel Create group" at bounding box center [444, 222] width 889 height 444
click at [513, 270] on span "Create group" at bounding box center [503, 268] width 43 height 9
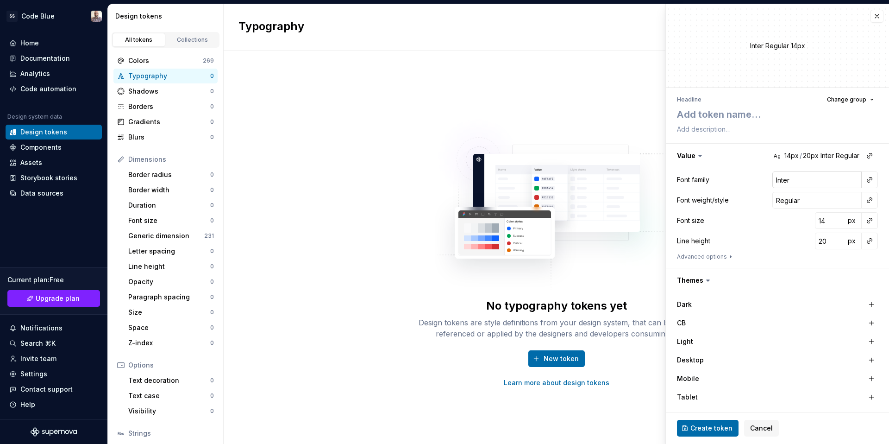
type textarea "*"
click at [863, 181] on button "button" at bounding box center [869, 179] width 13 height 13
click at [797, 183] on html "SS Code Blue Home Documentation Analytics Code automation Design system data De…" at bounding box center [444, 222] width 889 height 444
click at [755, 427] on span "Cancel" at bounding box center [761, 427] width 23 height 9
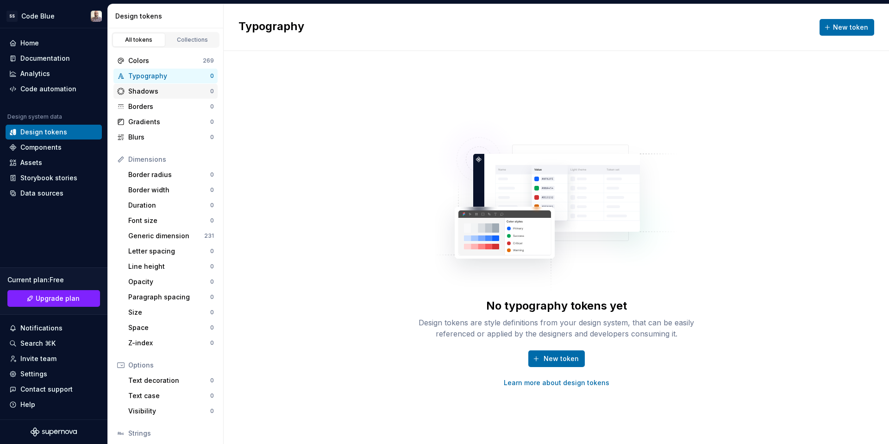
click at [154, 94] on div "Shadows" at bounding box center [169, 91] width 82 height 9
click at [156, 108] on div "Borders" at bounding box center [169, 106] width 82 height 9
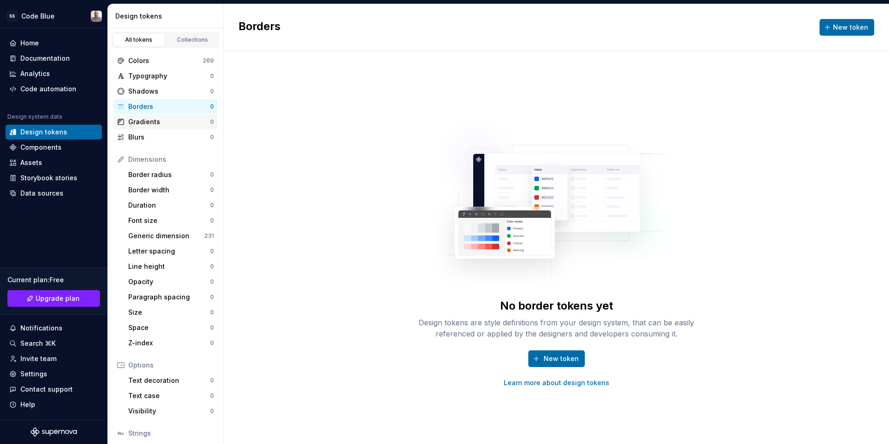
click at [153, 122] on div "Gradients" at bounding box center [169, 121] width 82 height 9
click at [568, 357] on span "New token" at bounding box center [561, 358] width 35 height 9
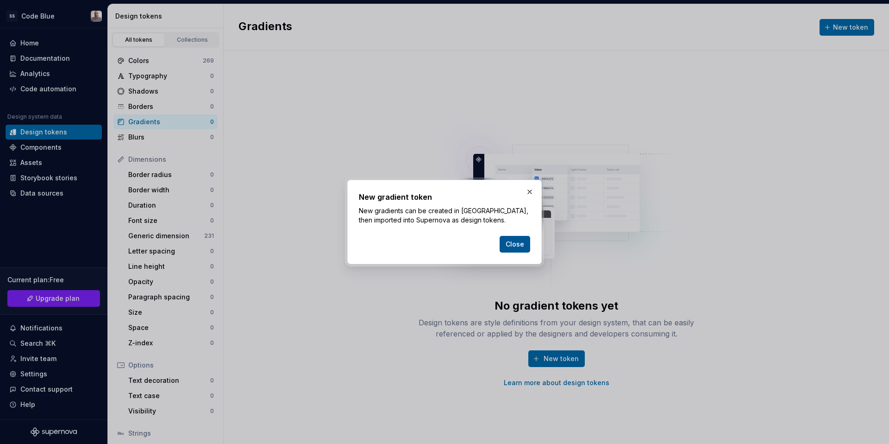
click at [522, 246] on span "Close" at bounding box center [515, 243] width 19 height 9
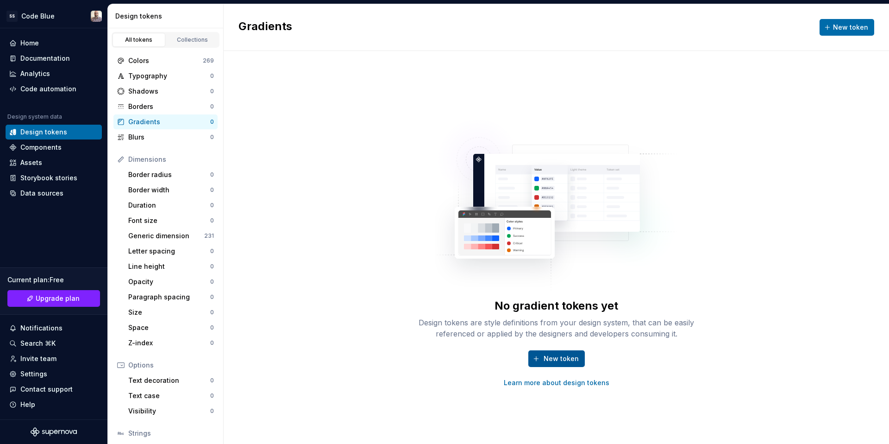
click at [561, 361] on span "New token" at bounding box center [561, 358] width 35 height 9
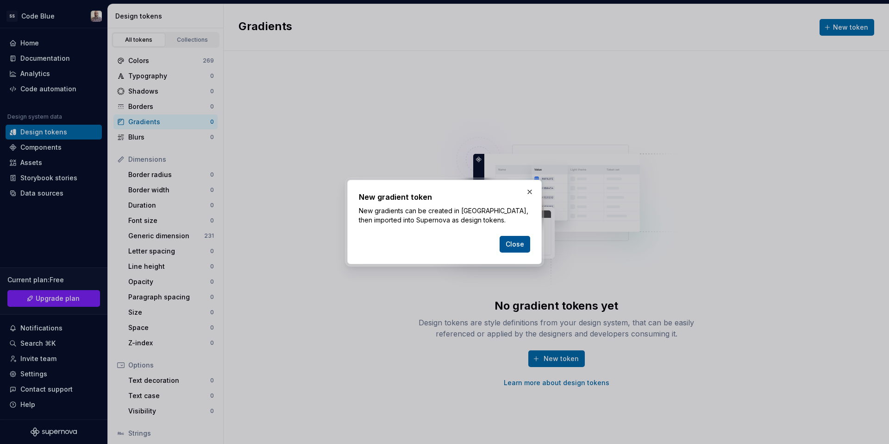
click at [508, 248] on span "Close" at bounding box center [515, 243] width 19 height 9
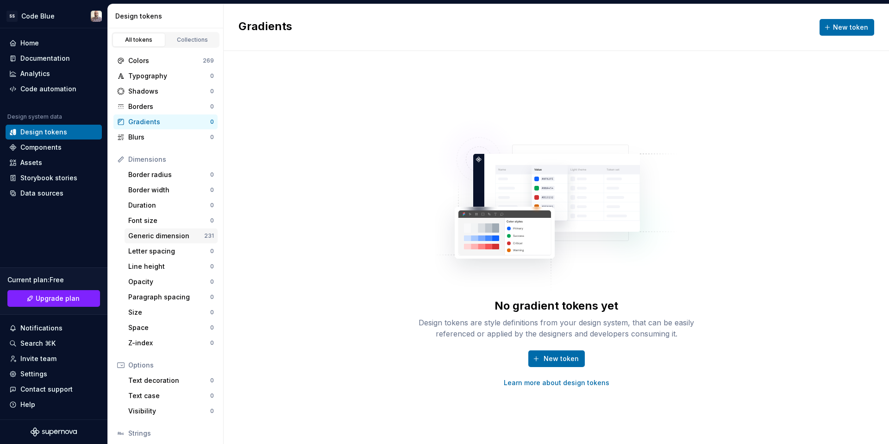
click at [167, 237] on div "Generic dimension" at bounding box center [166, 235] width 76 height 9
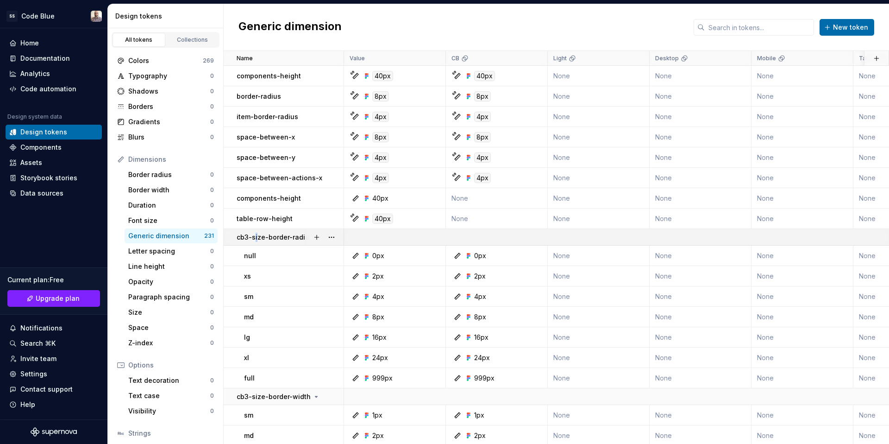
click at [259, 235] on p "cb3-size-border-radius" at bounding box center [275, 236] width 76 height 9
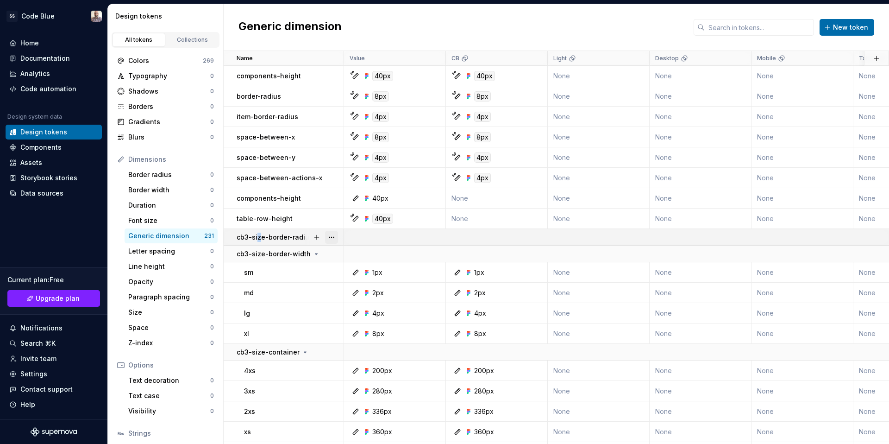
click at [331, 236] on button "button" at bounding box center [331, 237] width 13 height 13
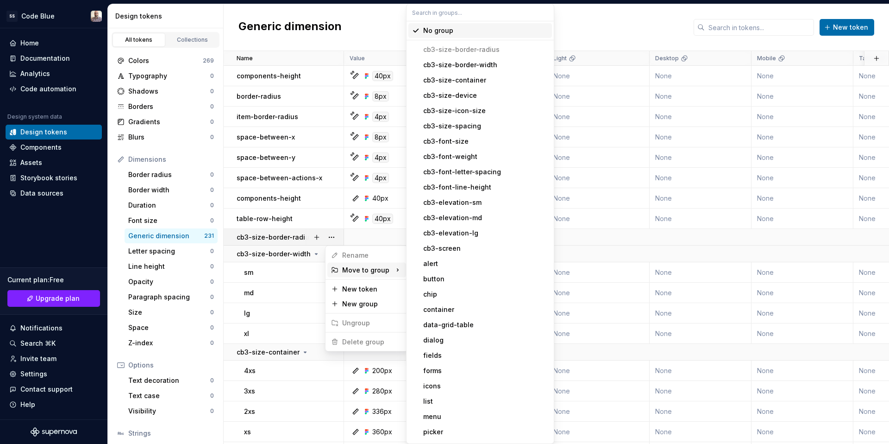
click at [374, 271] on div "Move to group" at bounding box center [366, 270] width 79 height 15
click at [378, 271] on div "Move to group" at bounding box center [366, 270] width 79 height 15
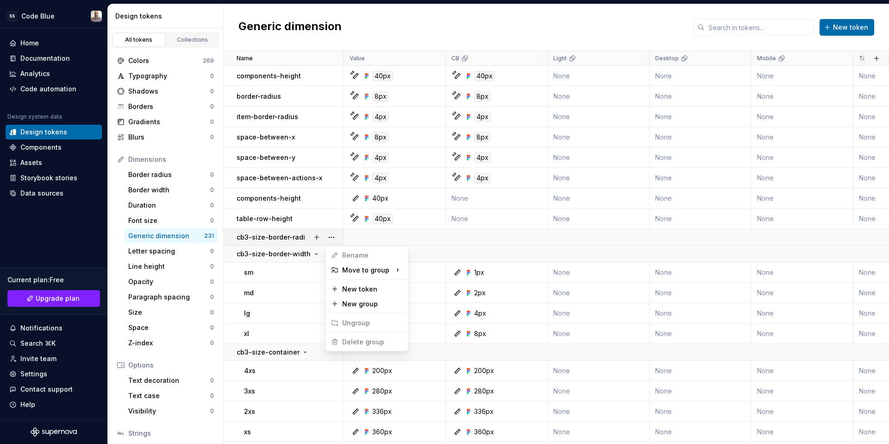
click at [312, 254] on html "SS Code Blue Home Documentation Analytics Code automation Design system data De…" at bounding box center [444, 222] width 889 height 444
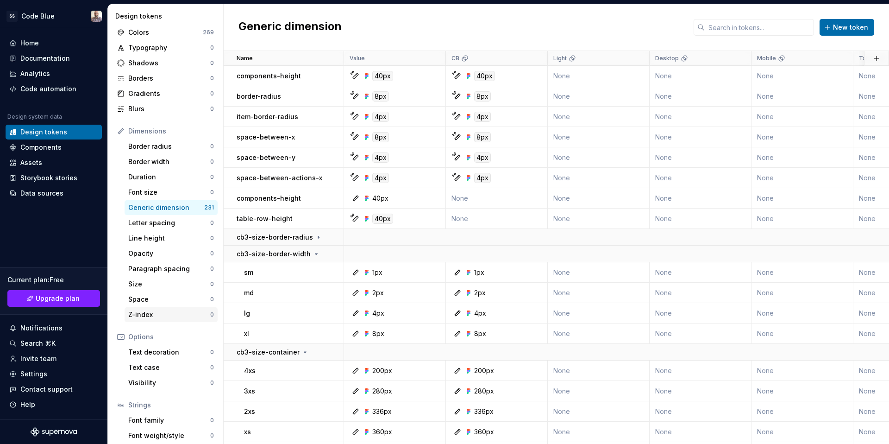
scroll to position [63, 0]
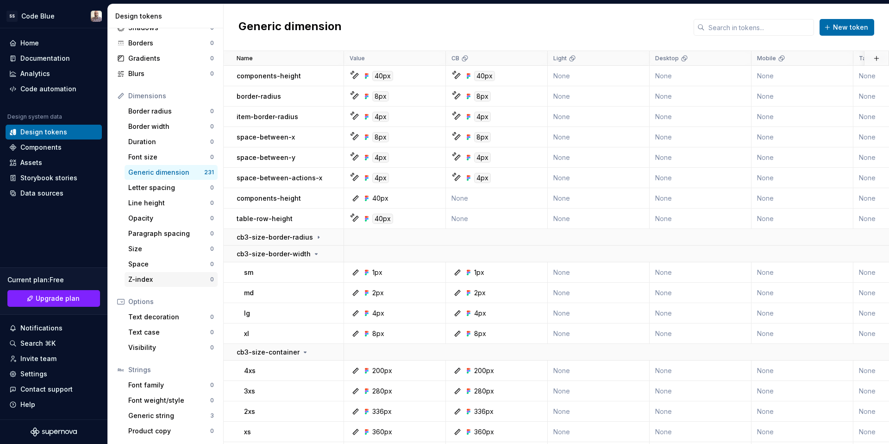
click at [185, 277] on div "Z-index" at bounding box center [169, 279] width 82 height 9
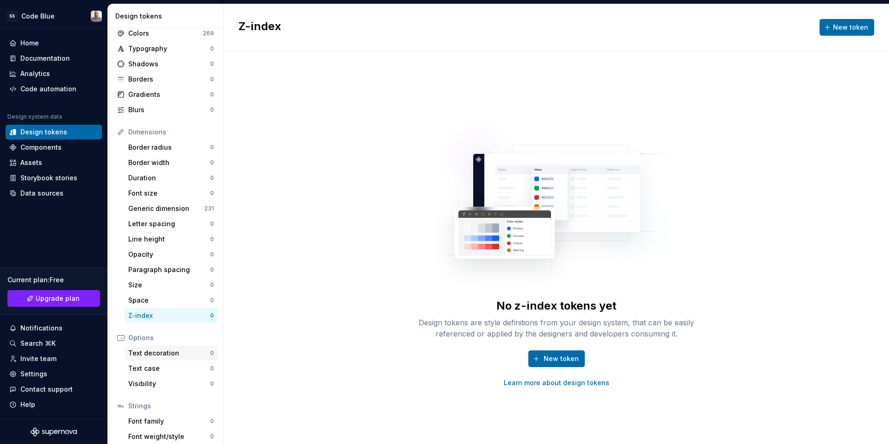
scroll to position [63, 0]
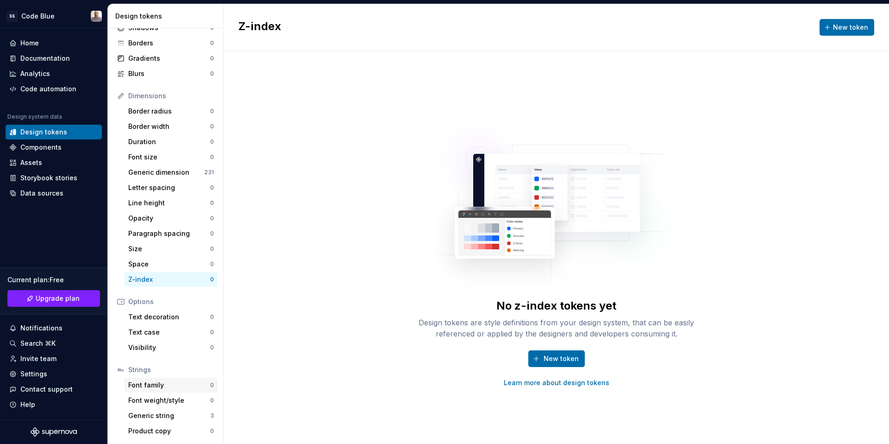
click at [154, 388] on div "Font family" at bounding box center [169, 384] width 82 height 9
click at [53, 148] on div "Components" at bounding box center [40, 147] width 41 height 9
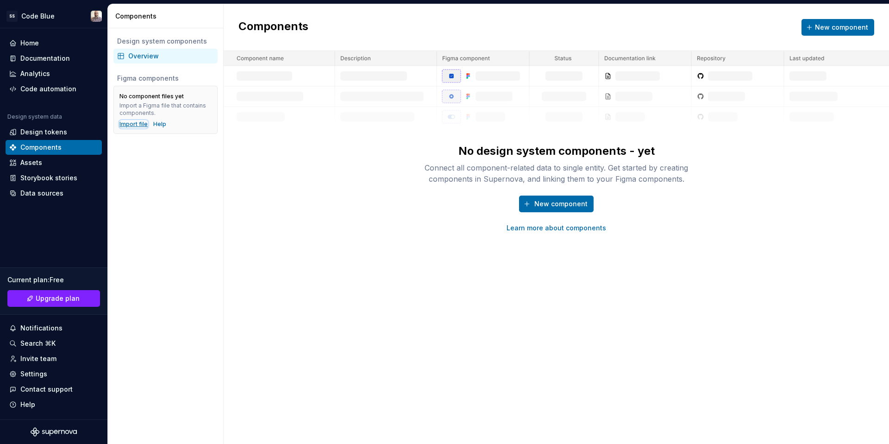
click at [128, 124] on div "Import file" at bounding box center [133, 123] width 28 height 7
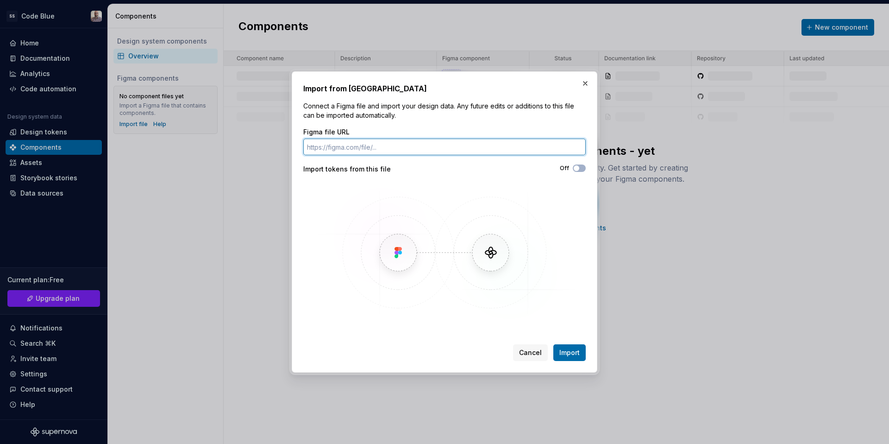
paste input "https://www.figma.com/design/7ZHO8MaACMKcwlEZu4dwg2/Code-Blue-3.0?node-id=1-3&t…"
type input "https://www.figma.com/design/7ZHO8MaACMKcwlEZu4dwg2/Code-Blue-3.0?node-id=1-3&t…"
click at [565, 351] on span "Import" at bounding box center [569, 352] width 20 height 9
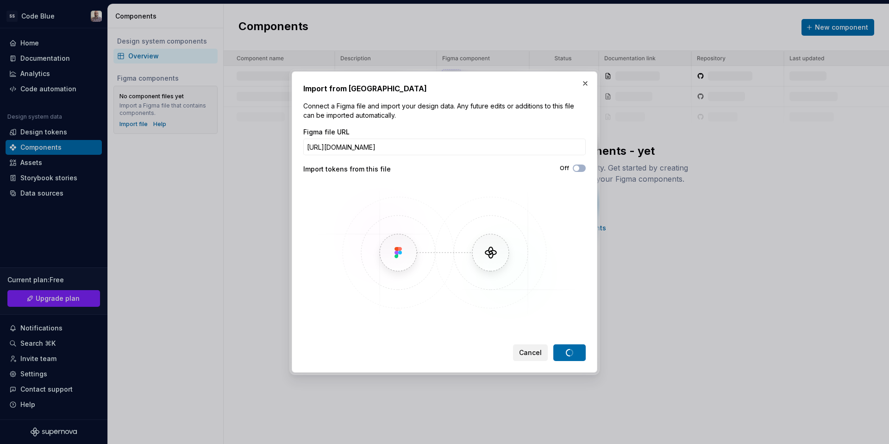
click at [528, 354] on span "Cancel" at bounding box center [530, 352] width 23 height 9
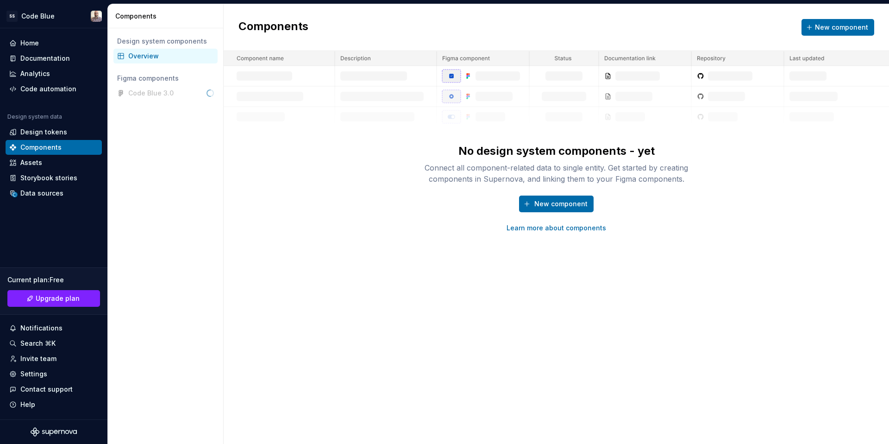
click at [166, 90] on div "Code Blue 3.0" at bounding box center [165, 93] width 104 height 15
click at [52, 17] on html "SS Code Blue Home Documentation Analytics Code automation Design system data De…" at bounding box center [444, 222] width 889 height 444
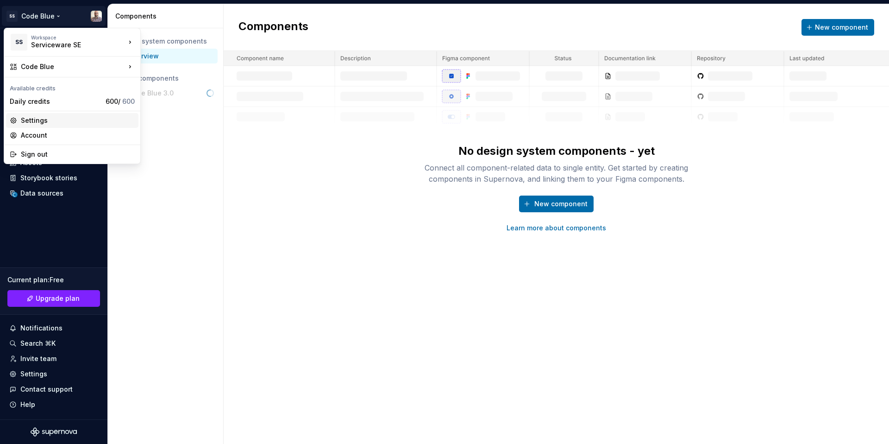
click at [45, 121] on div "Settings" at bounding box center [78, 120] width 114 height 9
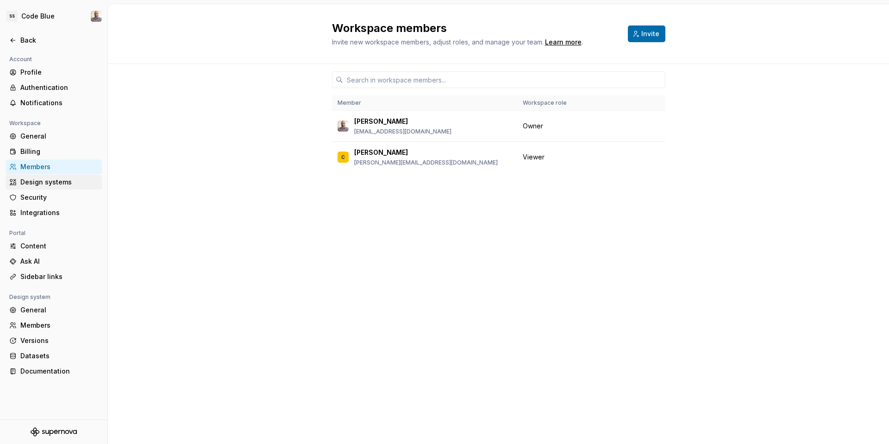
click at [38, 188] on div "Design systems" at bounding box center [54, 182] width 96 height 15
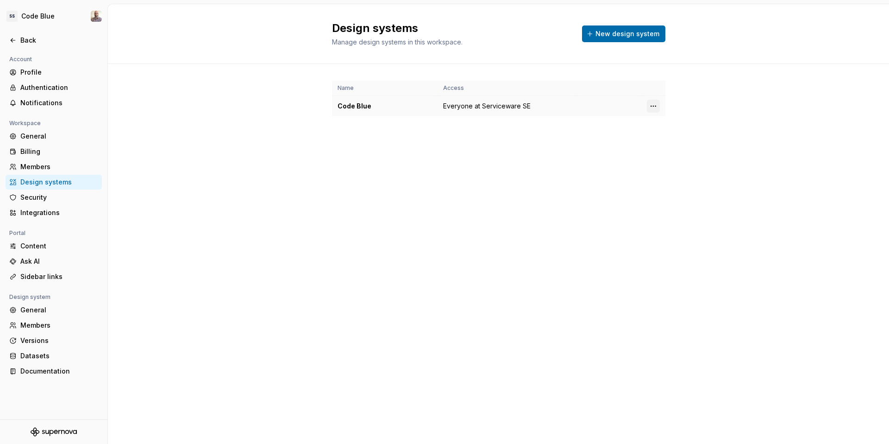
click at [656, 106] on html "SS Code Blue Back Account Profile Authentication Notifications Workspace Genera…" at bounding box center [444, 222] width 889 height 444
click at [689, 139] on div "Design system settings" at bounding box center [708, 138] width 88 height 9
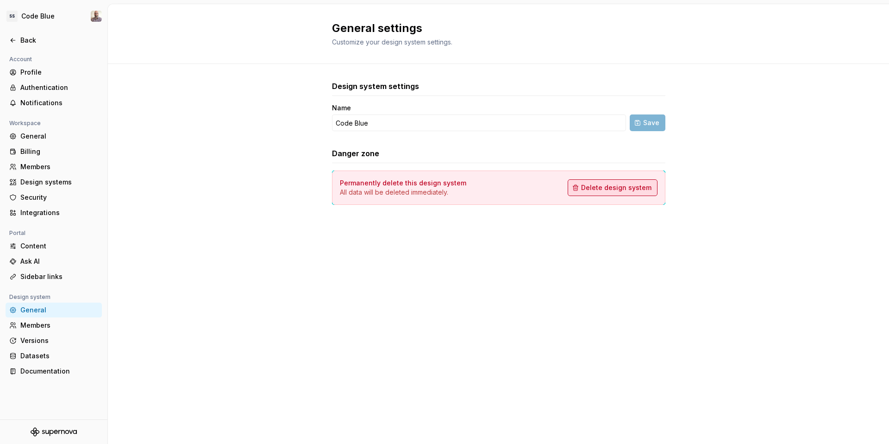
click at [623, 183] on span "Delete design system" at bounding box center [616, 187] width 70 height 9
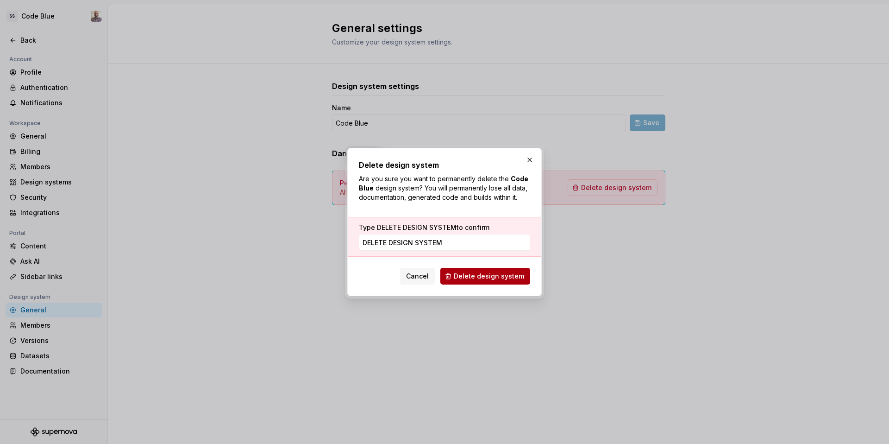
type input "DELETE DESIGN SYSTEM"
click at [492, 276] on span "Delete design system" at bounding box center [489, 275] width 70 height 9
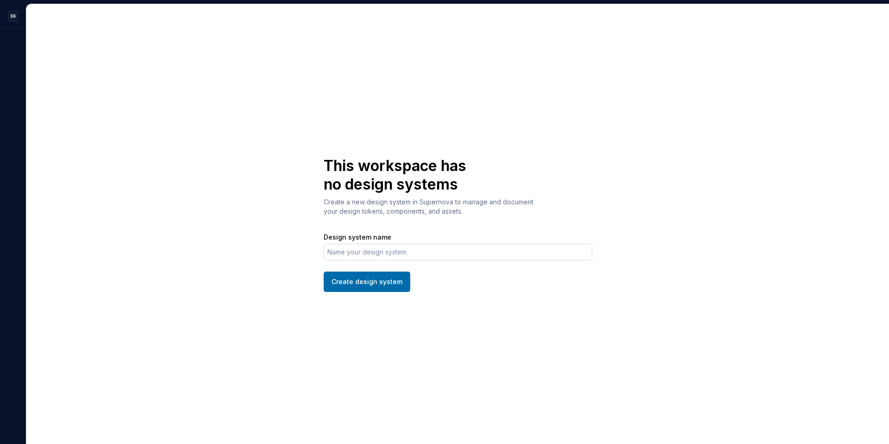
click at [363, 249] on input "Design system name" at bounding box center [458, 252] width 269 height 17
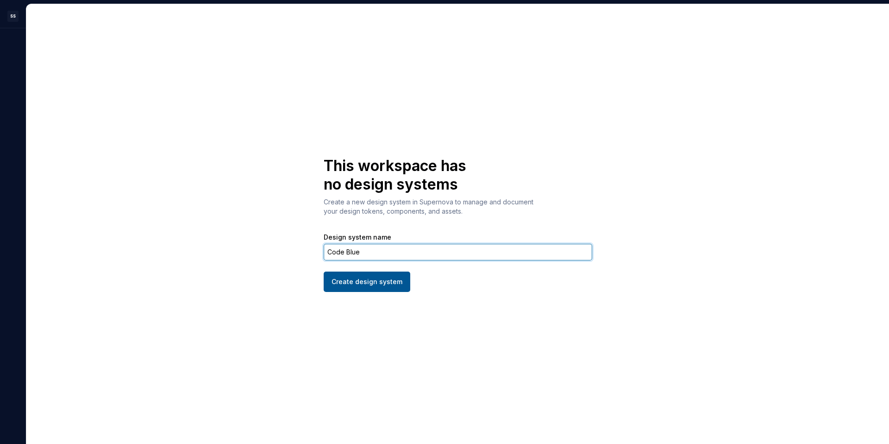
type input "Code Blue"
click at [351, 280] on span "Create design system" at bounding box center [367, 281] width 71 height 9
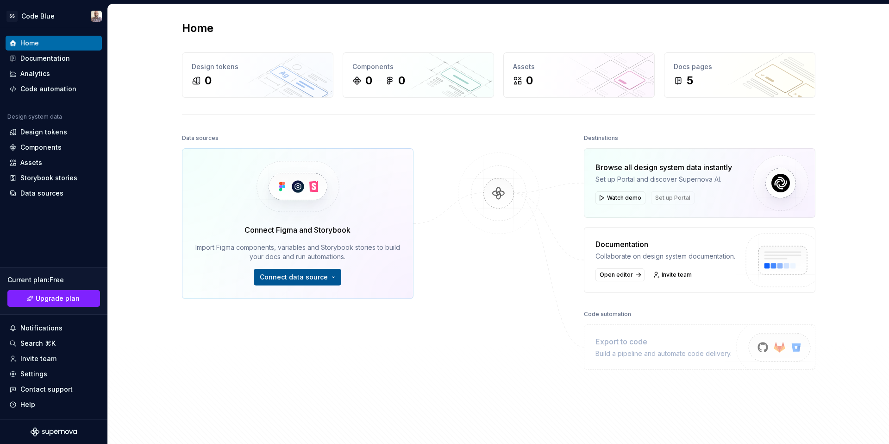
click at [292, 278] on span "Connect data source" at bounding box center [294, 276] width 68 height 9
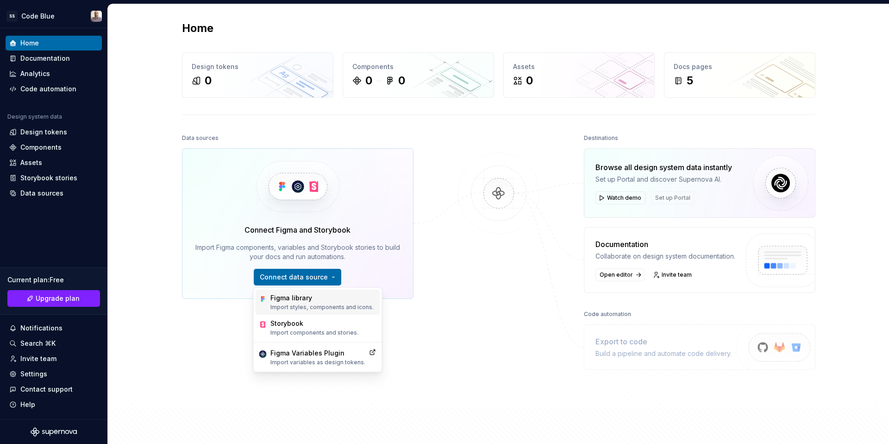
click at [324, 305] on p "Import styles, components and icons." at bounding box center [321, 306] width 103 height 7
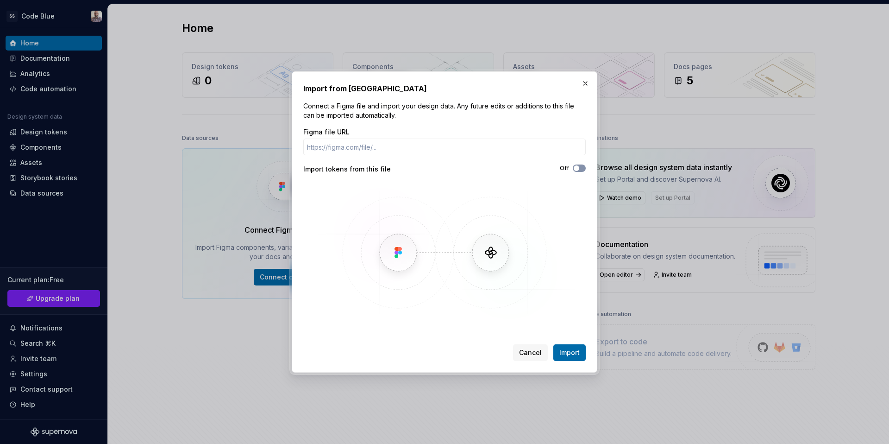
click at [582, 170] on button "Off" at bounding box center [579, 167] width 13 height 7
click at [506, 150] on input "Figma file URL" at bounding box center [444, 146] width 282 height 17
paste input "https://www.figma.com/design/7ZHO8MaACMKcwlEZu4dwg2/Code-Blue-3.0?node-id=1-3&t…"
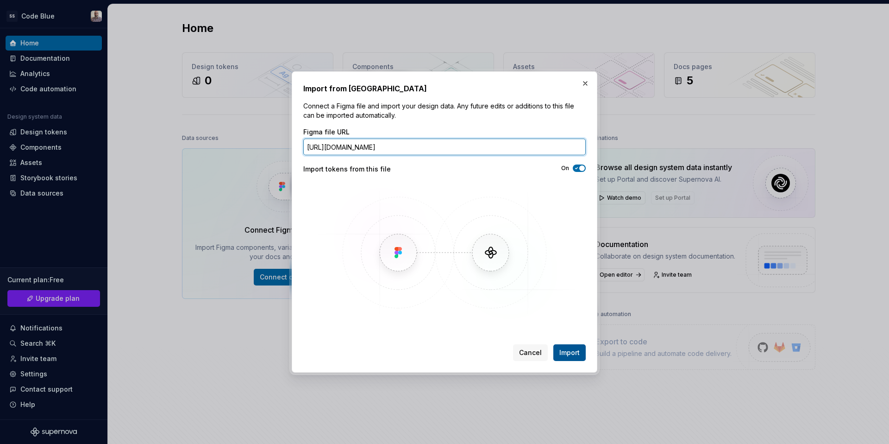
type input "https://www.figma.com/design/7ZHO8MaACMKcwlEZu4dwg2/Code-Blue-3.0?node-id=1-3&t…"
click at [573, 352] on span "Import" at bounding box center [569, 352] width 20 height 9
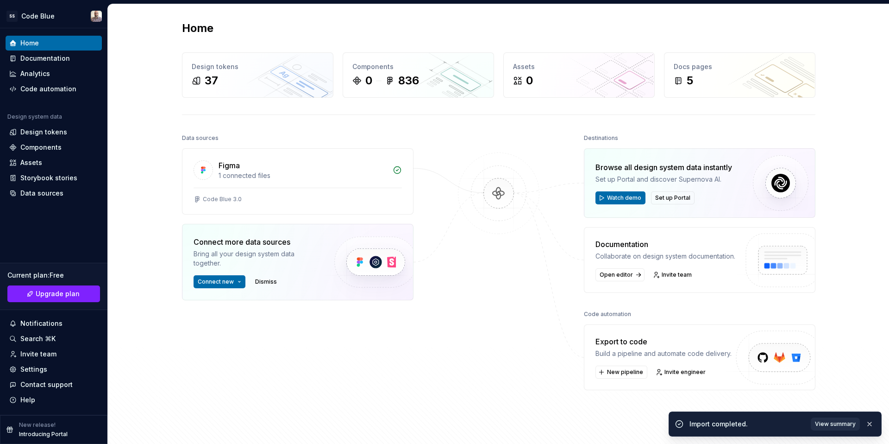
click at [839, 422] on span "View summary" at bounding box center [835, 423] width 41 height 7
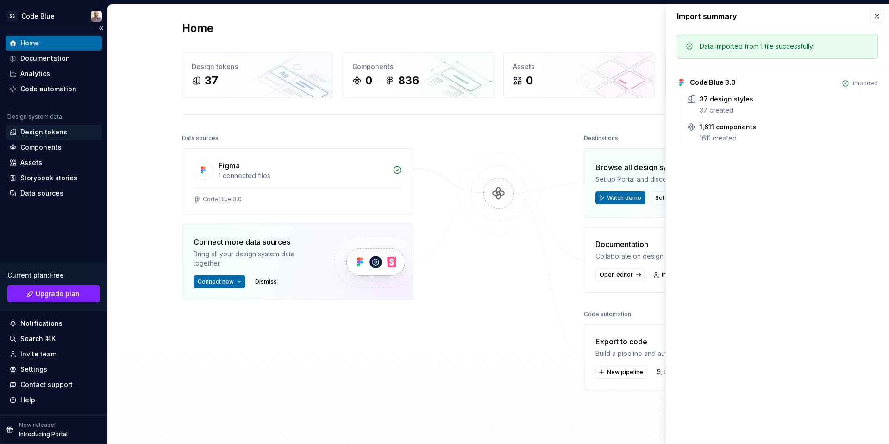
click at [43, 129] on div "Design tokens" at bounding box center [43, 131] width 47 height 9
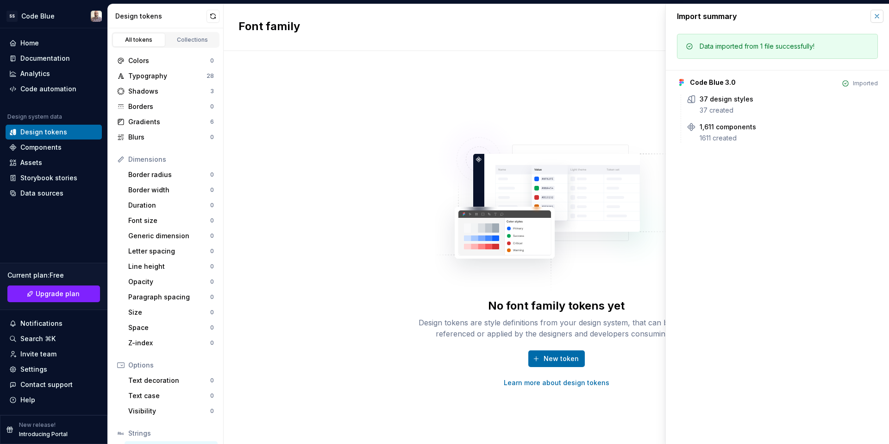
click at [880, 16] on button "button" at bounding box center [877, 16] width 13 height 13
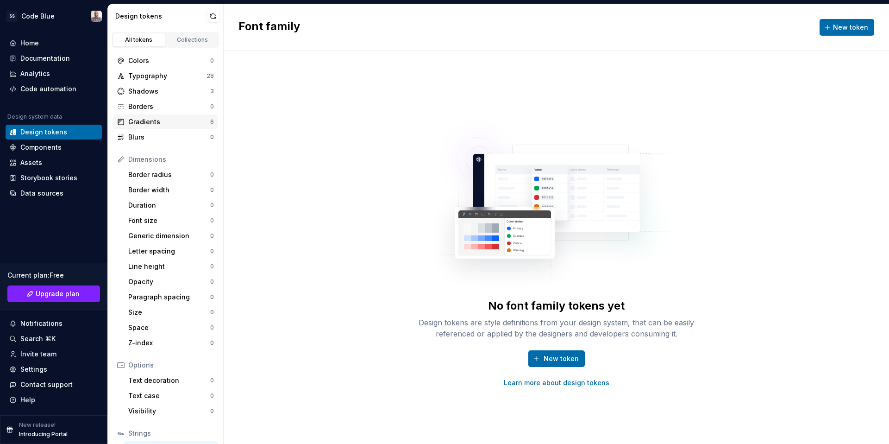
click at [161, 119] on div "Gradients" at bounding box center [169, 121] width 82 height 9
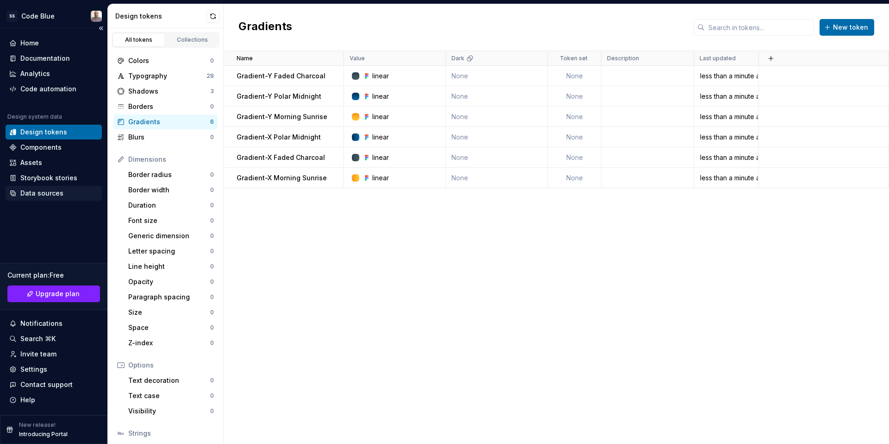
click at [55, 190] on div "Data sources" at bounding box center [41, 192] width 43 height 9
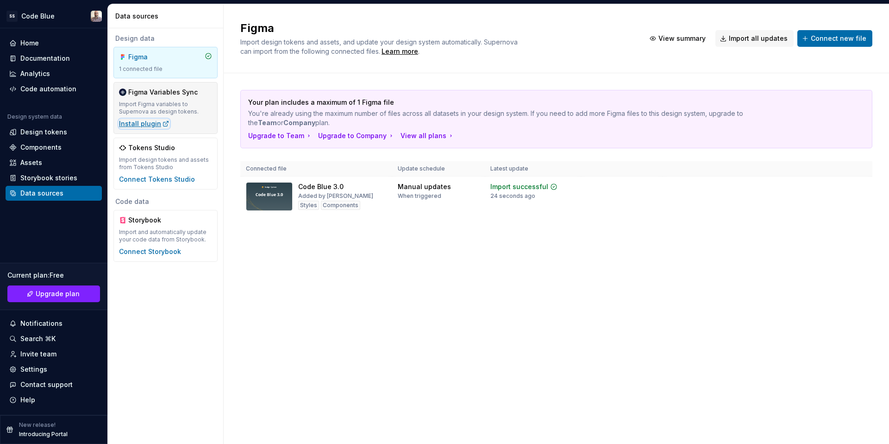
click at [136, 125] on div "Install plugin" at bounding box center [144, 123] width 50 height 9
click at [43, 132] on div "Design tokens" at bounding box center [43, 131] width 47 height 9
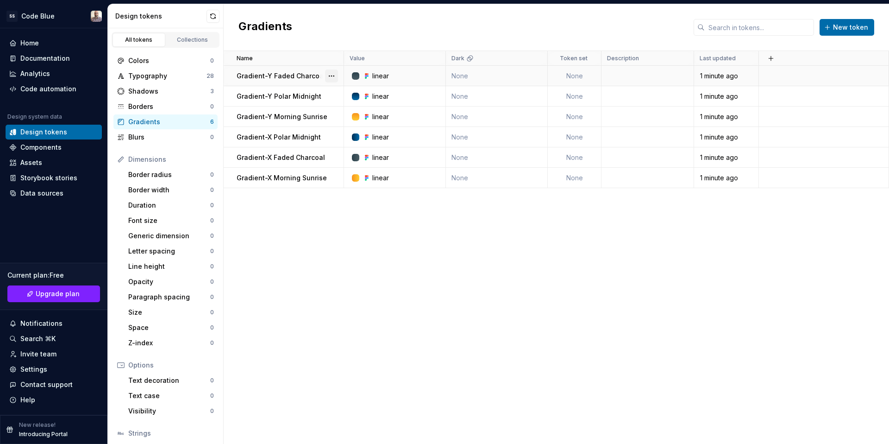
click at [331, 75] on button "button" at bounding box center [331, 75] width 13 height 13
click at [358, 95] on div "Open detail" at bounding box center [372, 93] width 60 height 9
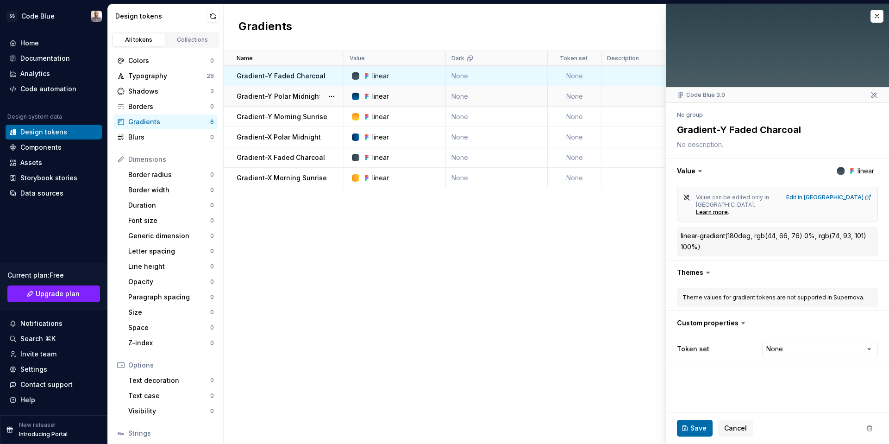
type textarea "*"
click at [770, 132] on textarea "Gradient-Y Faded Charcoal" at bounding box center [775, 129] width 201 height 17
click at [796, 334] on html "SS Code Blue Home Documentation Analytics Code automation Design system data De…" at bounding box center [444, 222] width 889 height 444
click at [438, 252] on html "SS Code Blue Home Documentation Analytics Code automation Design system data De…" at bounding box center [444, 222] width 889 height 444
click at [877, 11] on button "button" at bounding box center [877, 16] width 13 height 13
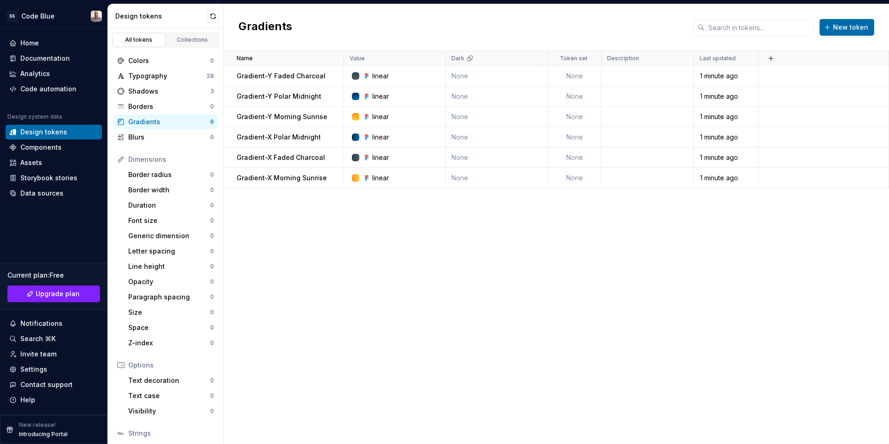
click at [583, 267] on div "Name Value Dark Token set Description Last updated Gradient-Y Faded Charcoal li…" at bounding box center [556, 247] width 665 height 393
click at [169, 76] on div "Typography" at bounding box center [167, 75] width 78 height 9
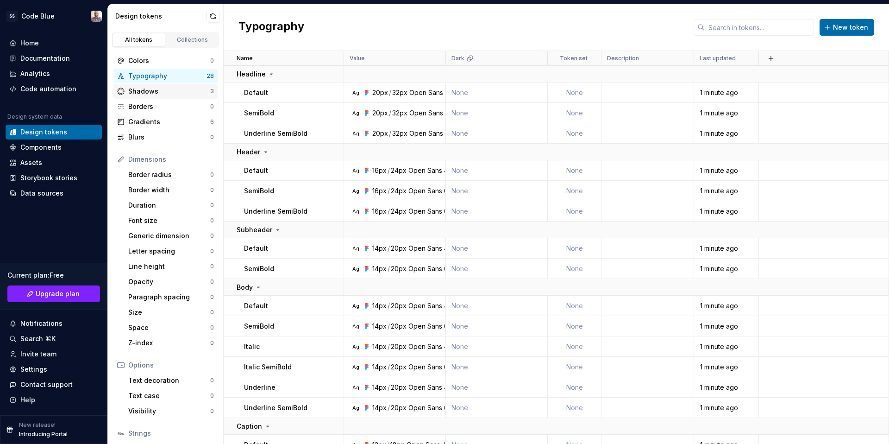
click at [152, 91] on div "Shadows" at bounding box center [169, 91] width 82 height 9
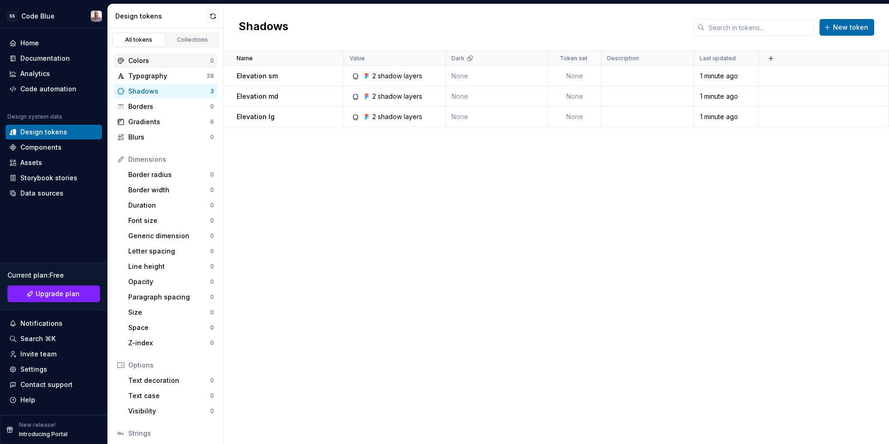
click at [161, 59] on div "Colors" at bounding box center [169, 60] width 82 height 9
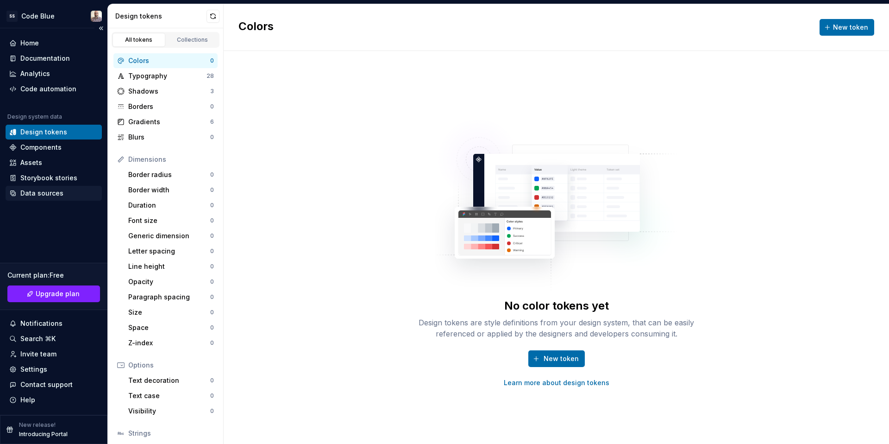
click at [44, 195] on div "Data sources" at bounding box center [41, 192] width 43 height 9
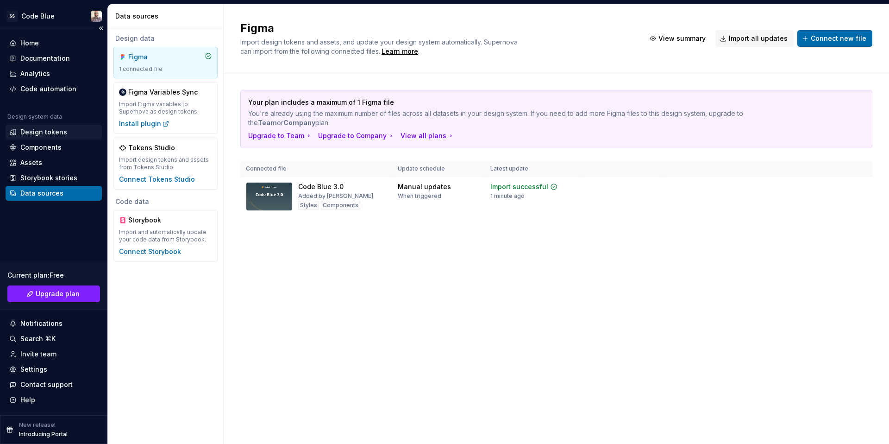
click at [48, 131] on div "Design tokens" at bounding box center [43, 131] width 47 height 9
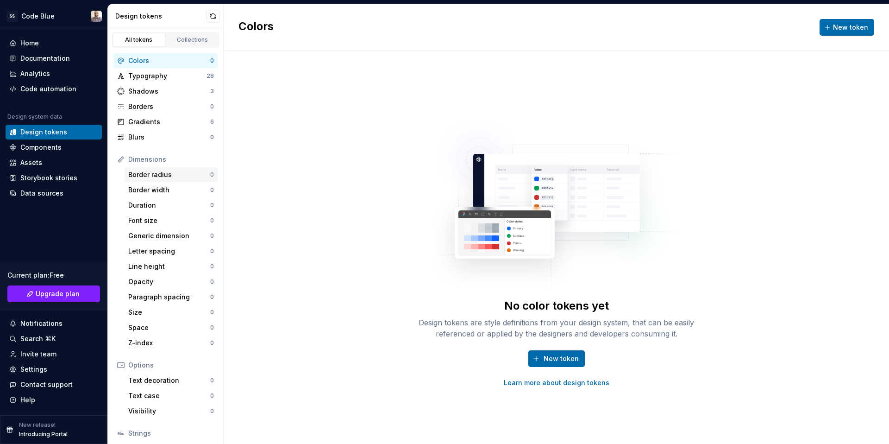
click at [177, 177] on div "Border radius" at bounding box center [169, 174] width 82 height 9
click at [161, 76] on div "Typography" at bounding box center [167, 75] width 78 height 9
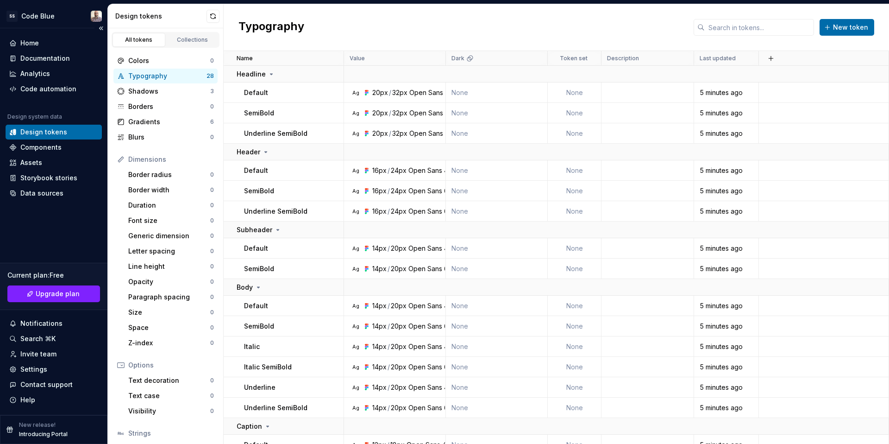
click at [50, 133] on div "Design tokens" at bounding box center [43, 131] width 47 height 9
click at [45, 193] on div "Data sources" at bounding box center [41, 192] width 43 height 9
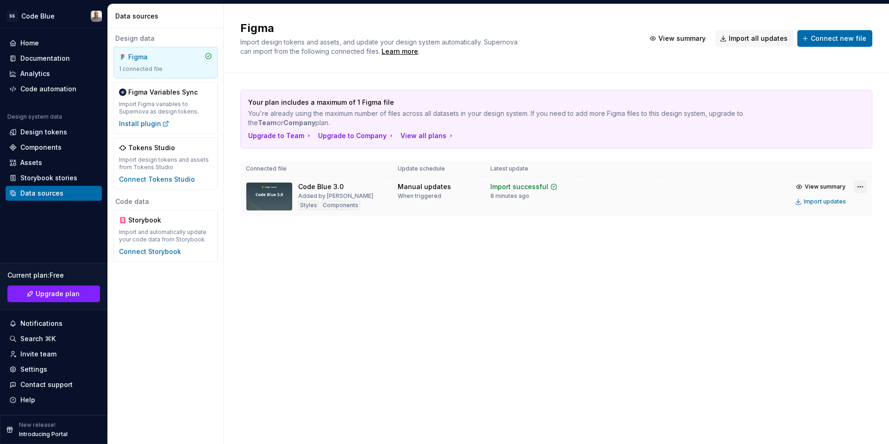
click at [862, 186] on html "SS Code Blue Home Documentation Analytics Code automation Design system data De…" at bounding box center [444, 222] width 889 height 444
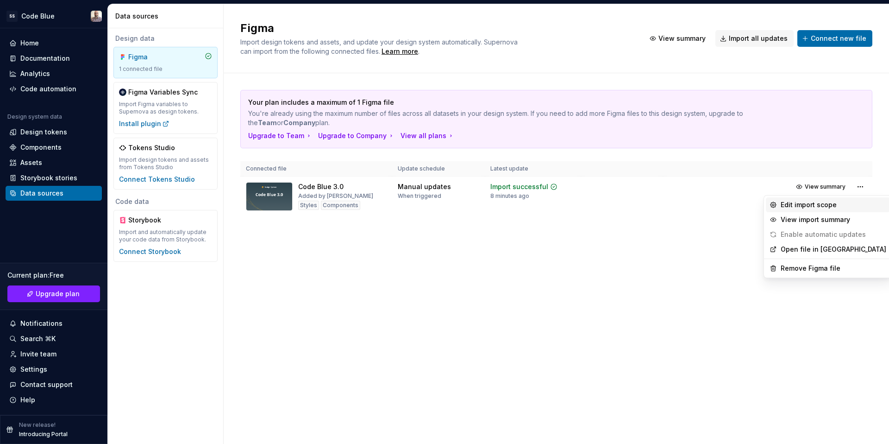
click at [813, 207] on div "Edit import scope" at bounding box center [834, 204] width 106 height 9
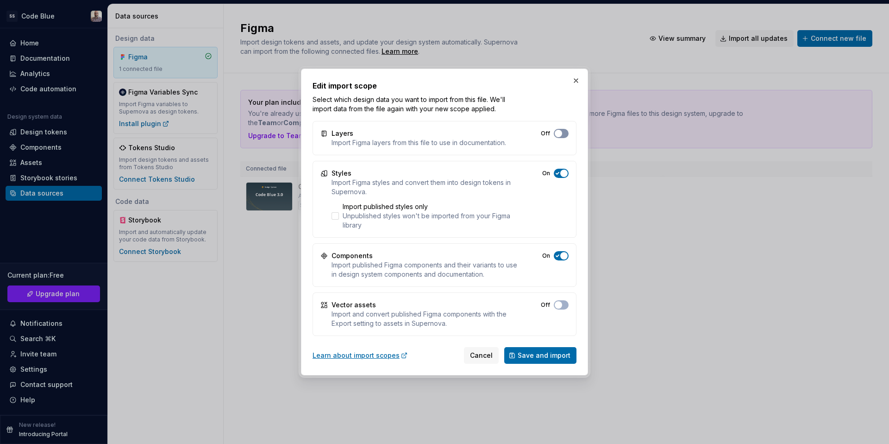
click at [558, 135] on span "button" at bounding box center [558, 133] width 7 height 7
click at [564, 307] on button "On" at bounding box center [561, 304] width 15 height 9
click at [558, 358] on span "Save and import" at bounding box center [544, 355] width 53 height 9
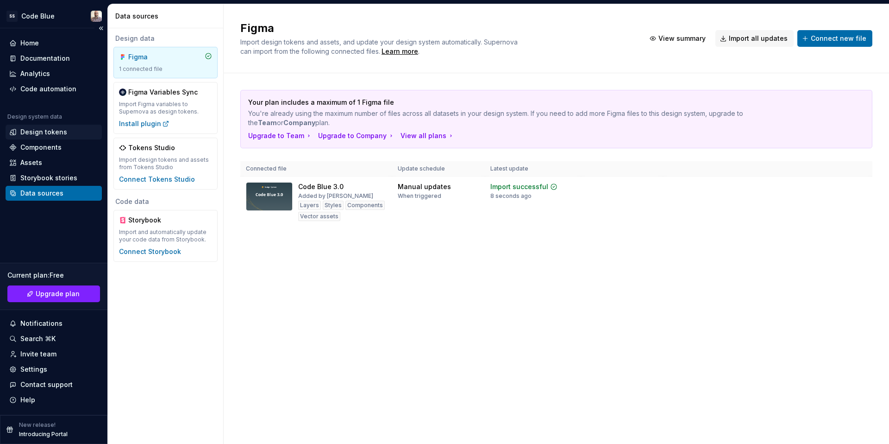
click at [50, 134] on div "Design tokens" at bounding box center [43, 131] width 47 height 9
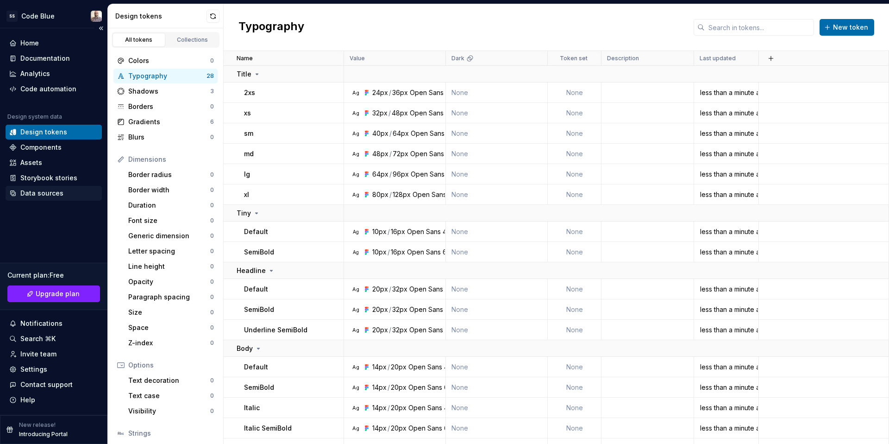
click at [47, 194] on div "Data sources" at bounding box center [41, 192] width 43 height 9
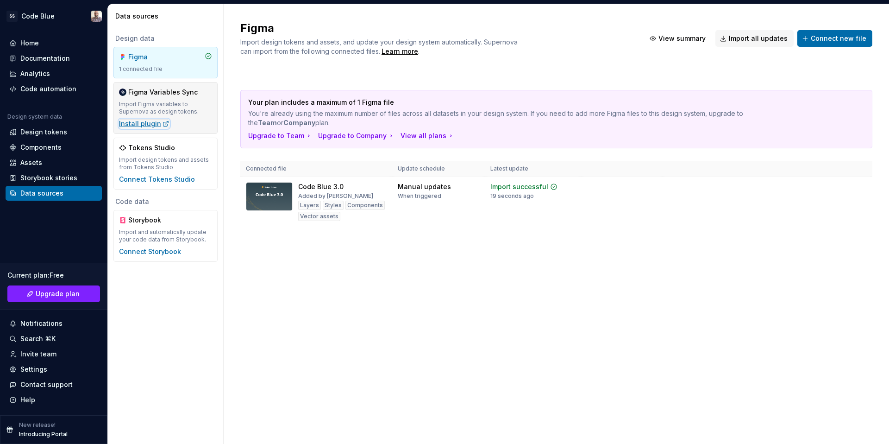
click at [152, 122] on div "Install plugin" at bounding box center [144, 123] width 50 height 9
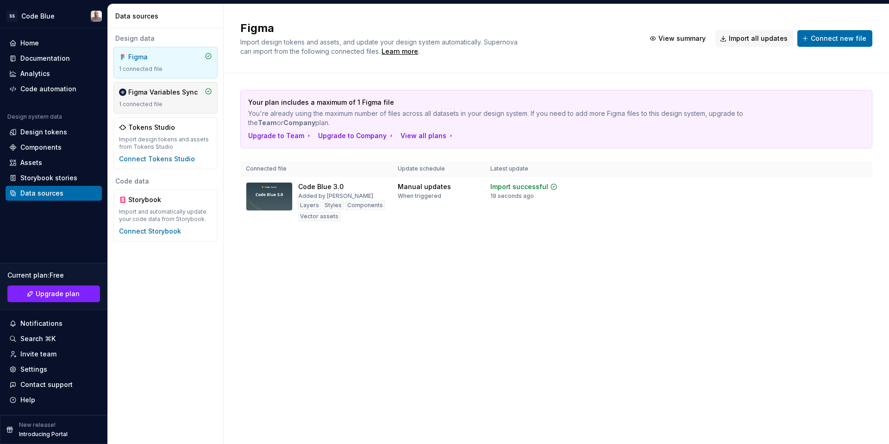
click at [174, 106] on div "1 connected file" at bounding box center [165, 103] width 93 height 7
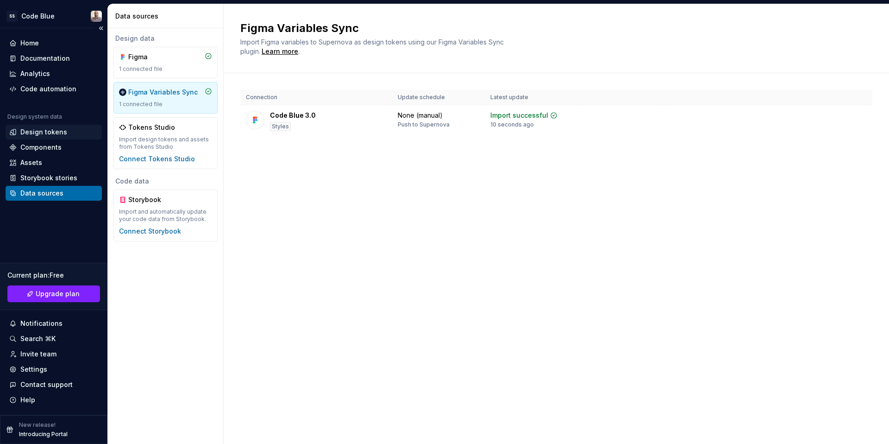
click at [59, 137] on div "Design tokens" at bounding box center [54, 132] width 96 height 15
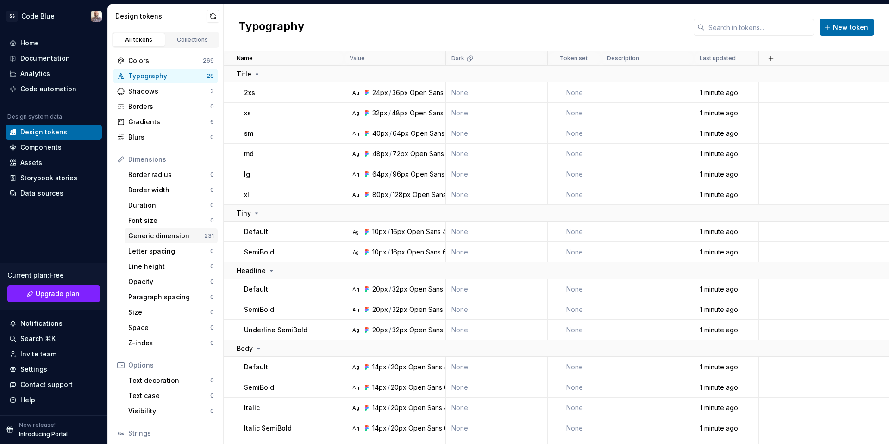
click at [162, 235] on div "Generic dimension" at bounding box center [166, 235] width 76 height 9
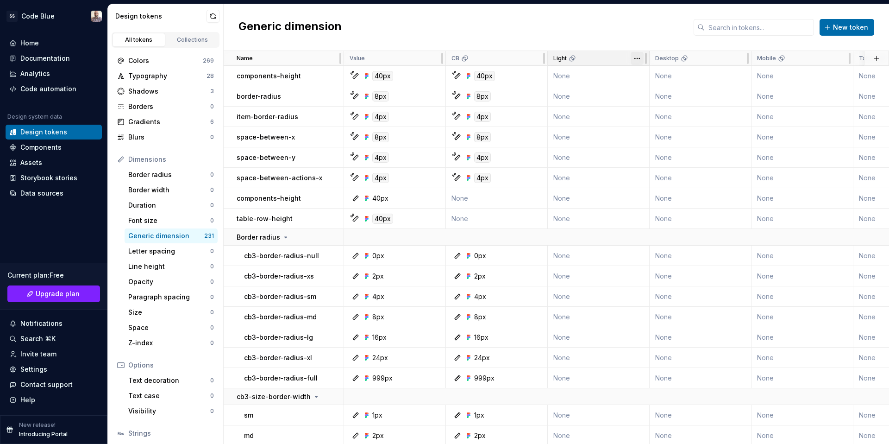
click at [639, 57] on html "SS Code Blue Home Documentation Analytics Code automation Design system data De…" at bounding box center [444, 222] width 889 height 444
click at [662, 130] on span "Delete theme" at bounding box center [678, 129] width 60 height 9
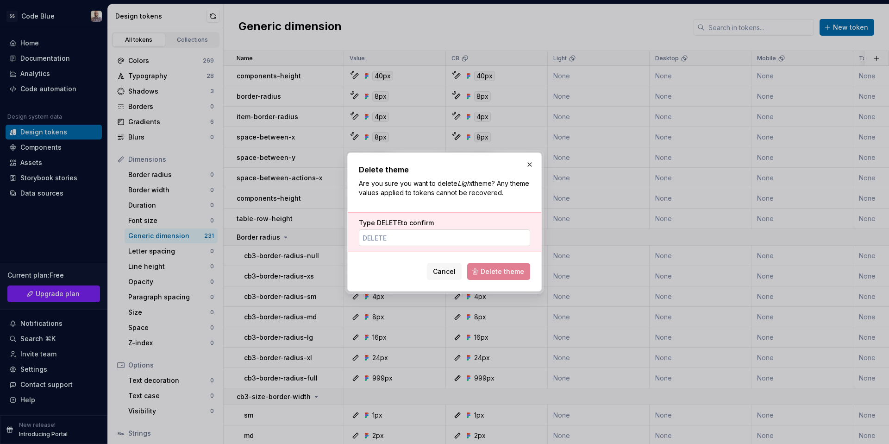
click at [439, 237] on input "Type DELETE to confirm" at bounding box center [444, 237] width 171 height 17
type input "DELETE"
click at [512, 270] on span "Delete theme" at bounding box center [503, 271] width 44 height 9
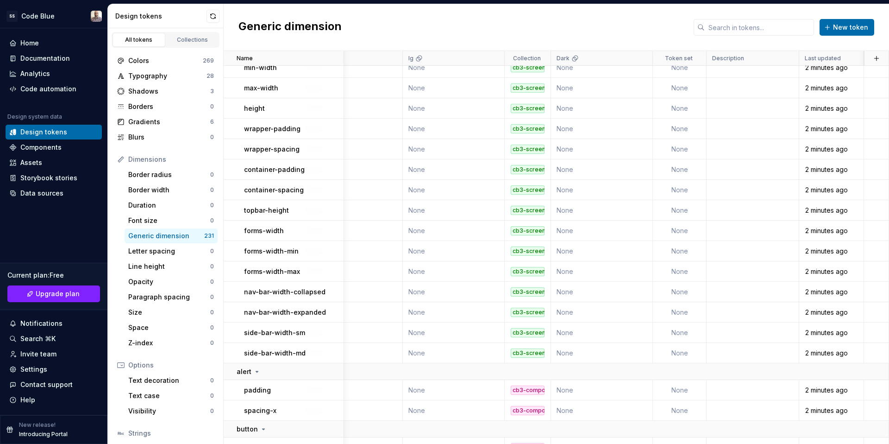
scroll to position [2768, 659]
click at [875, 58] on button "button" at bounding box center [876, 58] width 13 height 13
click at [826, 44] on div "Generic dimension New token" at bounding box center [556, 27] width 665 height 47
click at [841, 56] on html "SS Code Blue Home Documentation Analytics Code automation Design system data De…" at bounding box center [444, 222] width 889 height 444
click at [689, 55] on html "SS Code Blue Home Documentation Analytics Code automation Design system data De…" at bounding box center [444, 222] width 889 height 444
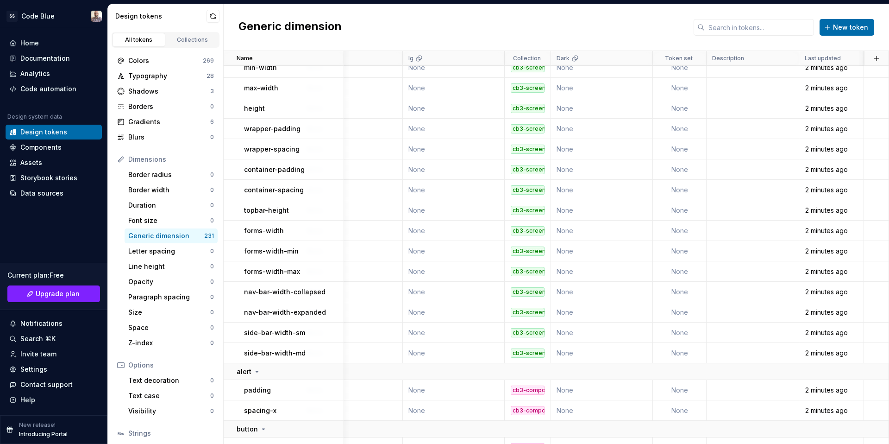
click at [707, 279] on td at bounding box center [753, 271] width 93 height 20
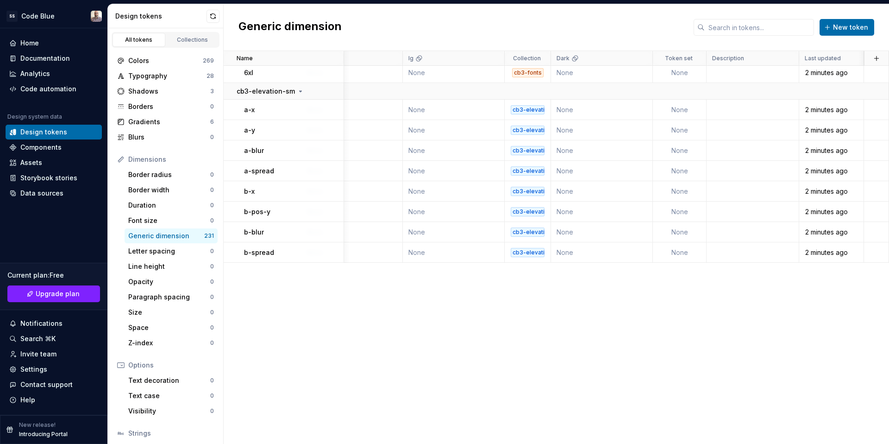
scroll to position [1767, 659]
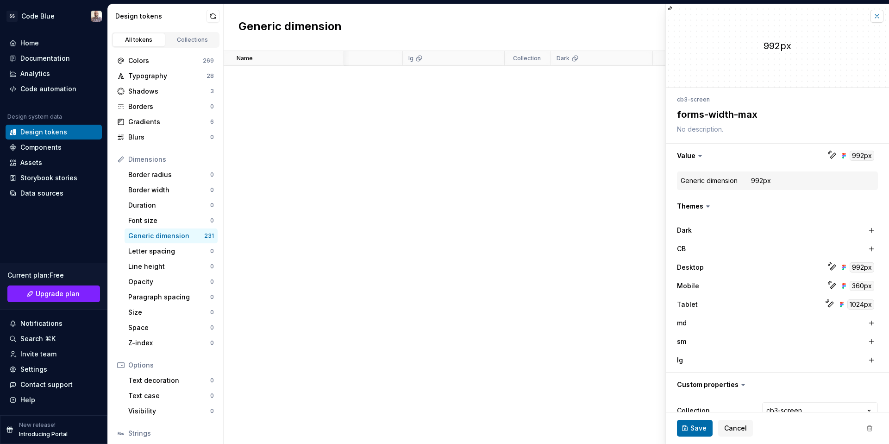
scroll to position [828, 659]
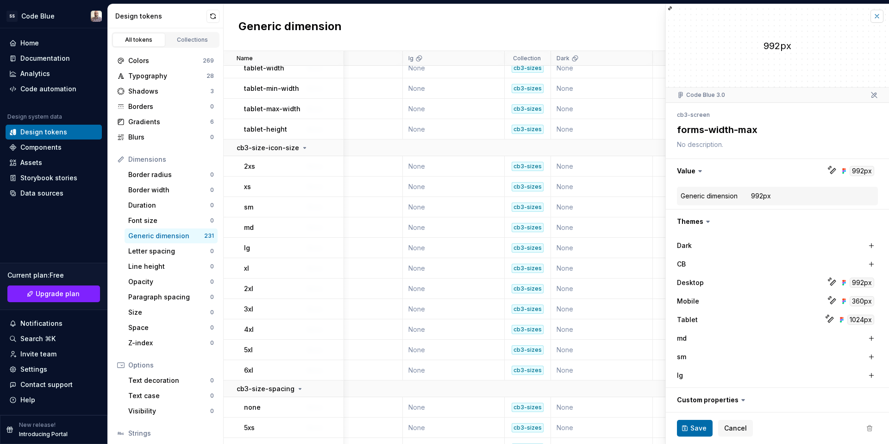
click at [872, 17] on button "button" at bounding box center [877, 16] width 13 height 13
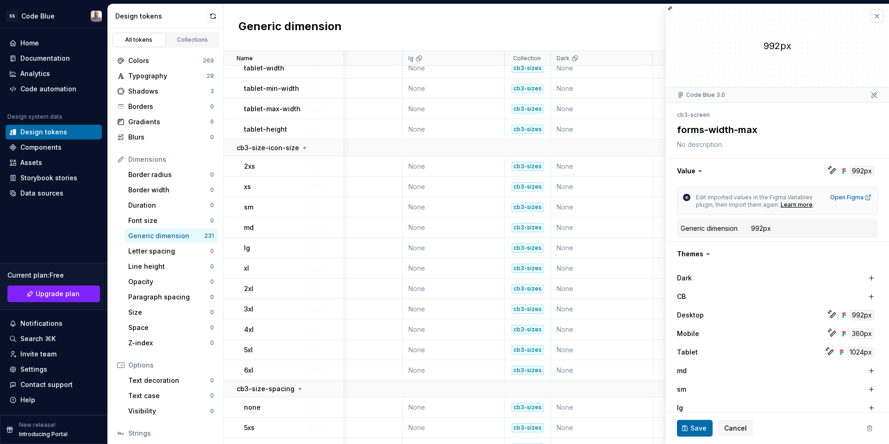
type textarea "*"
click at [870, 15] on div "Generic dimension New token" at bounding box center [556, 27] width 665 height 47
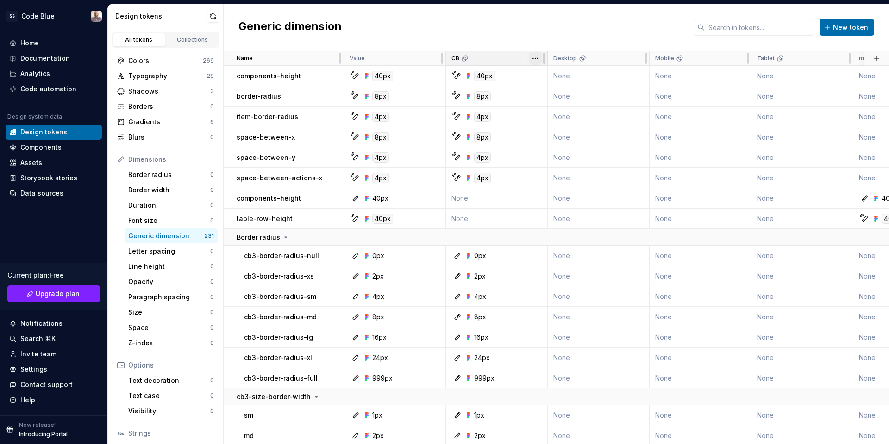
click at [536, 58] on html "SS Code Blue Home Documentation Analytics Code automation Design system data De…" at bounding box center [444, 222] width 889 height 444
click at [566, 126] on span "Delete theme" at bounding box center [576, 129] width 60 height 9
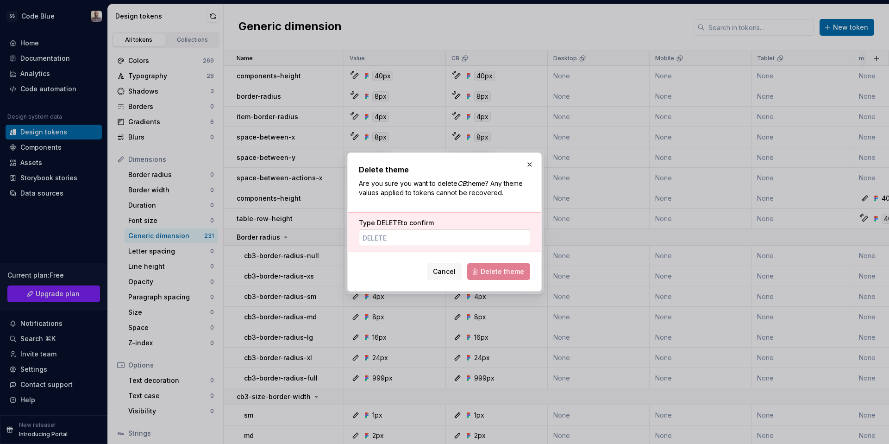
click at [462, 230] on input "Type DELETE to confirm" at bounding box center [444, 237] width 171 height 17
type input "DELETE"
click at [514, 271] on span "Delete theme" at bounding box center [503, 271] width 44 height 9
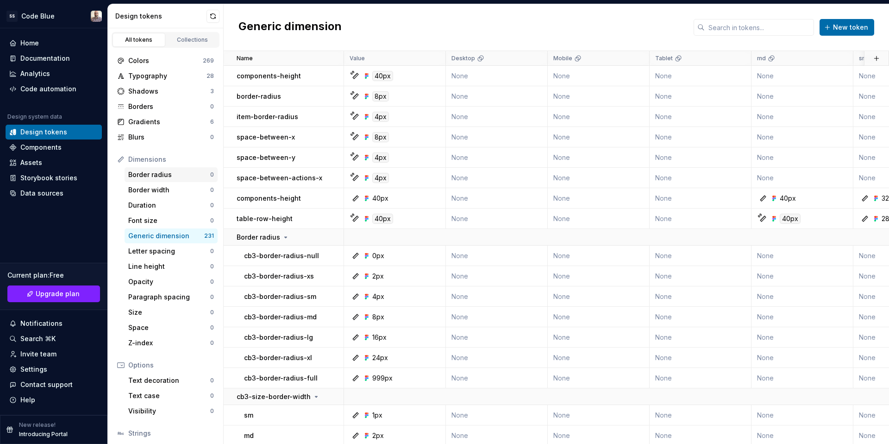
click at [155, 179] on div "Border radius" at bounding box center [169, 174] width 82 height 9
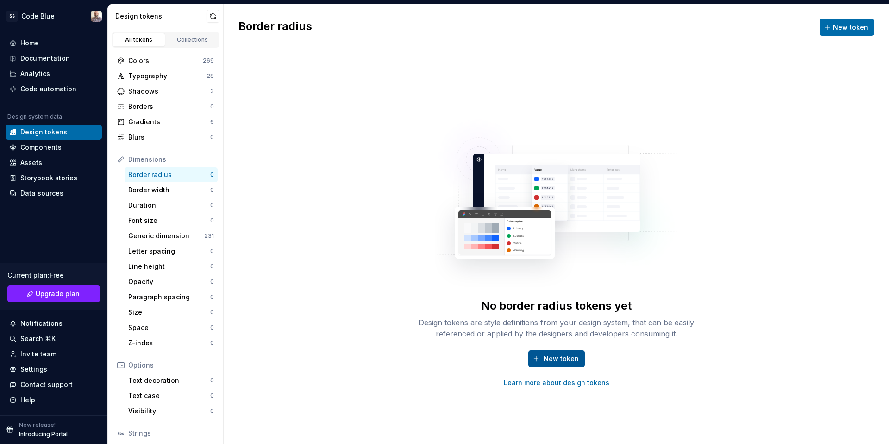
click at [563, 358] on span "New token" at bounding box center [561, 358] width 35 height 9
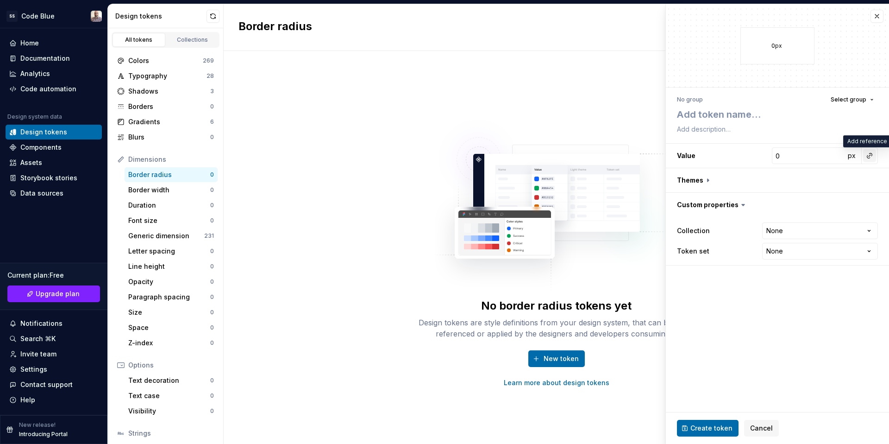
click at [867, 156] on button "button" at bounding box center [869, 155] width 13 height 13
click at [837, 178] on div "There are no other border radius tokens to be referenced." at bounding box center [803, 179] width 147 height 26
click at [706, 180] on html "SS Code Blue Home Documentation Analytics Code automation Design system data De…" at bounding box center [444, 222] width 889 height 444
click at [707, 182] on button "button" at bounding box center [777, 180] width 223 height 24
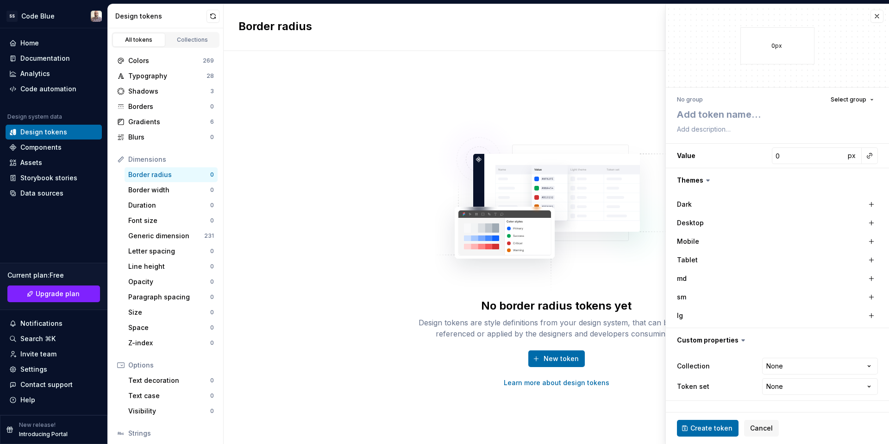
type textarea "*"
click at [707, 182] on icon at bounding box center [707, 180] width 9 height 9
click at [706, 178] on icon at bounding box center [707, 180] width 9 height 9
click at [707, 181] on icon at bounding box center [707, 180] width 9 height 9
click at [870, 368] on html "SS Code Blue Home Documentation Analytics Code automation Design system data De…" at bounding box center [444, 222] width 889 height 444
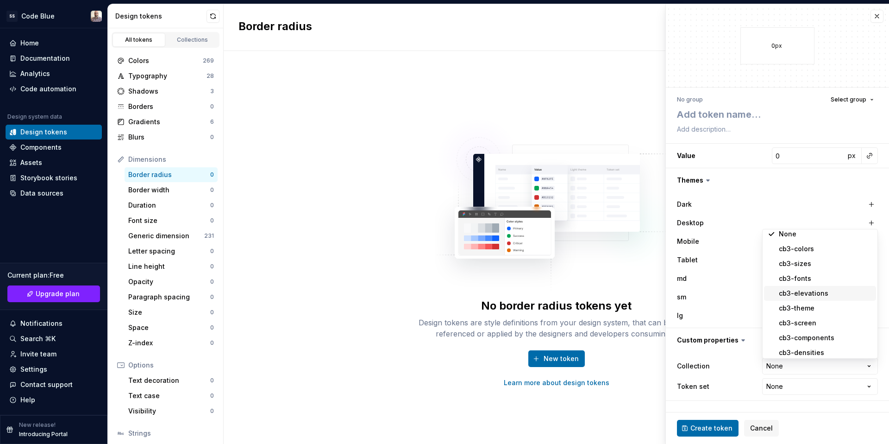
scroll to position [4, 0]
select select "**********"
type textarea "*"
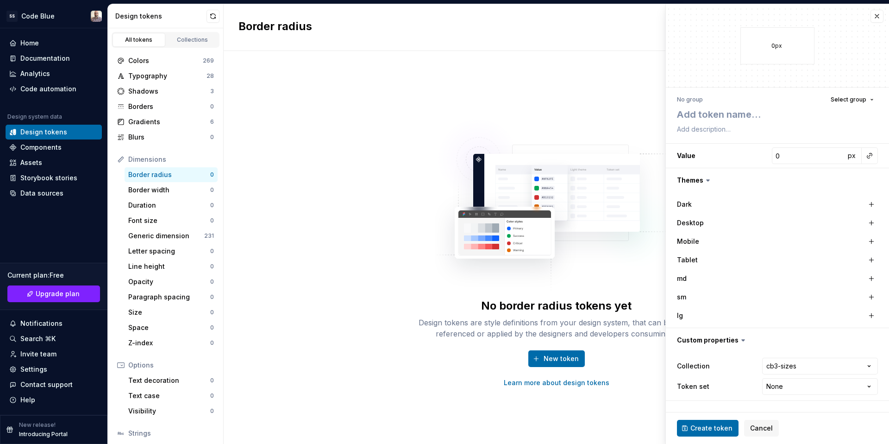
click at [870, 386] on html "SS Code Blue Home Documentation Analytics Code automation Design system data De…" at bounding box center [444, 222] width 889 height 444
select select "**********"
type textarea "*"
click at [787, 42] on div "0px" at bounding box center [777, 45] width 74 height 37
click at [294, 172] on div "No border radius tokens yet Design tokens are style definitions from your desig…" at bounding box center [556, 247] width 665 height 393
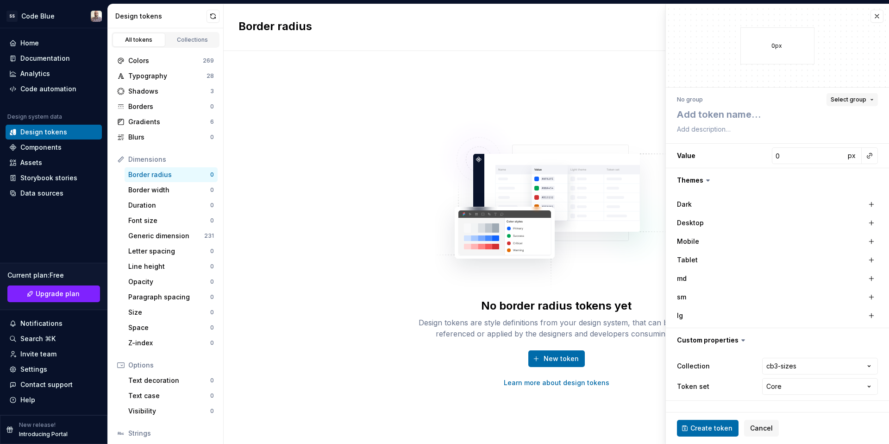
click at [847, 96] on span "Select group" at bounding box center [849, 99] width 36 height 7
click at [858, 91] on div "**********" at bounding box center [777, 247] width 223 height 319
click at [704, 181] on icon at bounding box center [707, 180] width 9 height 9
click at [157, 62] on div "Colors" at bounding box center [165, 60] width 75 height 9
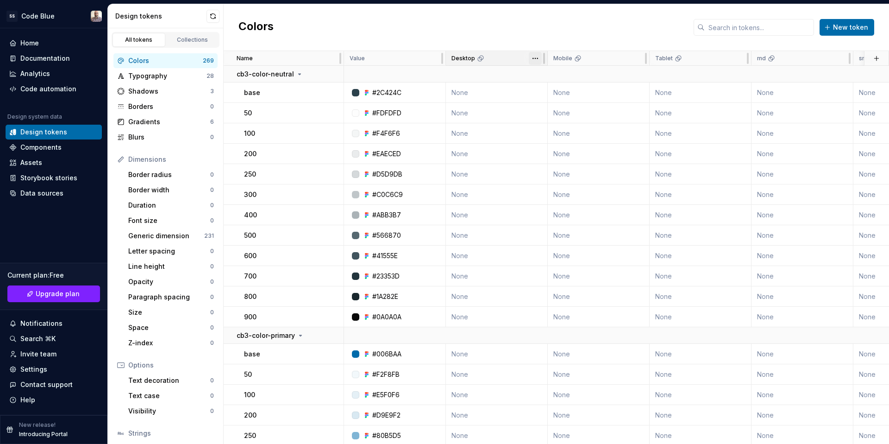
click at [536, 58] on html "SS Code Blue Home Documentation Analytics Code automation Design system data De…" at bounding box center [444, 222] width 889 height 444
click at [536, 57] on html "SS Code Blue Home Documentation Analytics Code automation Design system data De…" at bounding box center [444, 222] width 889 height 444
click at [535, 60] on html "SS Code Blue Home Documentation Analytics Code automation Design system data De…" at bounding box center [444, 222] width 889 height 444
click at [551, 129] on span "Delete theme" at bounding box center [576, 129] width 60 height 9
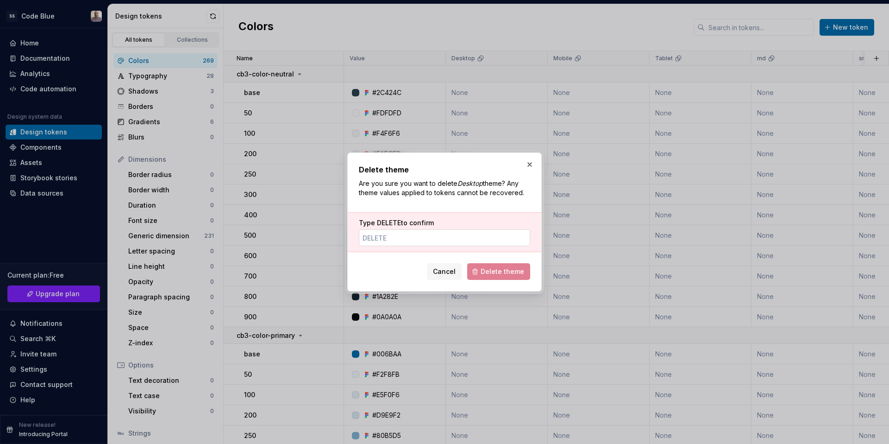
click at [441, 234] on input "Type DELETE to confirm" at bounding box center [444, 237] width 171 height 17
type input "T"
type input "DELETE"
click at [496, 274] on span "Delete theme" at bounding box center [503, 271] width 44 height 9
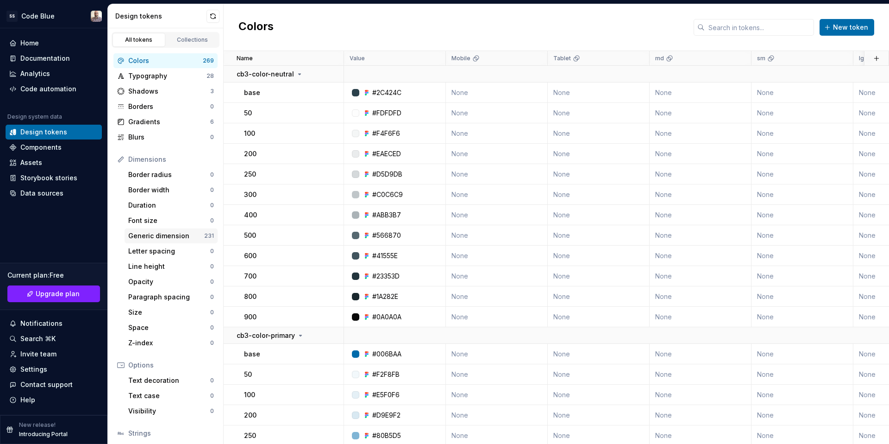
click at [158, 235] on div "Generic dimension" at bounding box center [166, 235] width 76 height 9
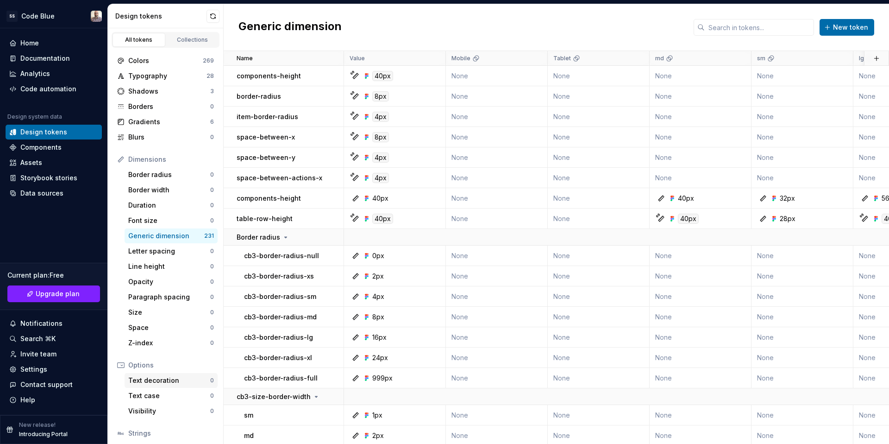
click at [167, 383] on div "Text decoration" at bounding box center [169, 380] width 82 height 9
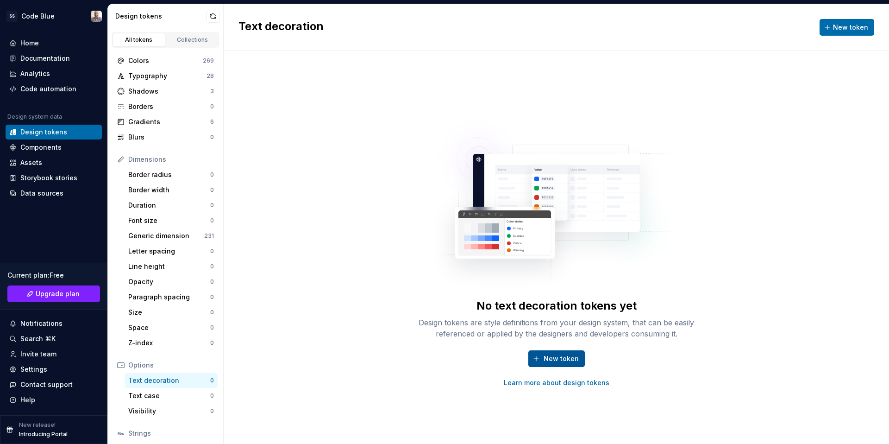
click at [569, 358] on span "New token" at bounding box center [561, 358] width 35 height 9
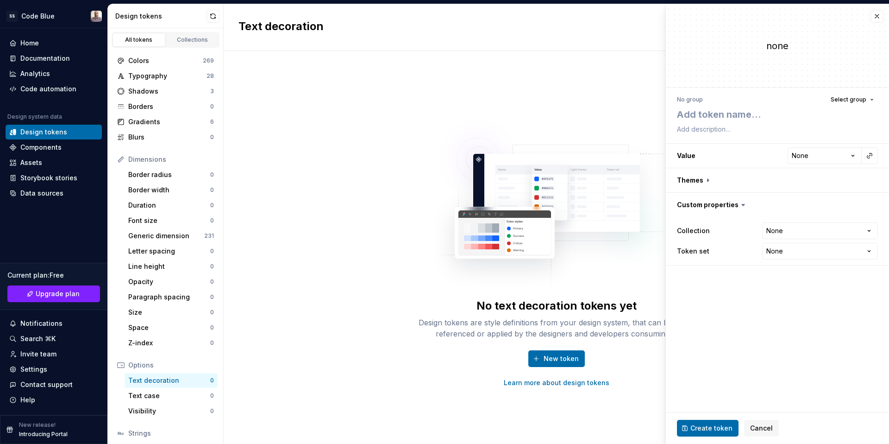
click at [831, 153] on html "**********" at bounding box center [444, 222] width 889 height 444
click at [871, 157] on html "**********" at bounding box center [444, 222] width 889 height 444
click at [848, 158] on html "**********" at bounding box center [444, 222] width 889 height 444
click at [870, 155] on html "**********" at bounding box center [444, 222] width 889 height 444
click at [867, 158] on button "button" at bounding box center [869, 155] width 13 height 13
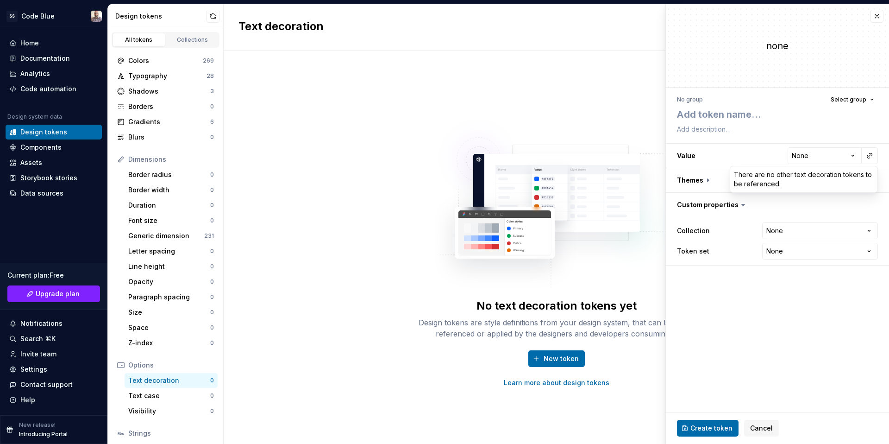
click at [236, 371] on html "**********" at bounding box center [444, 222] width 889 height 444
click at [151, 322] on div "Space 0" at bounding box center [171, 327] width 93 height 15
click at [160, 310] on div "Size" at bounding box center [169, 311] width 82 height 9
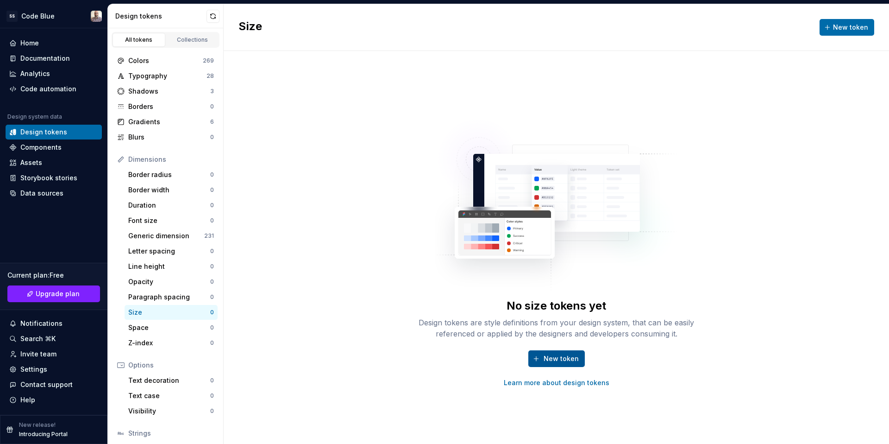
click at [566, 360] on span "New token" at bounding box center [561, 358] width 35 height 9
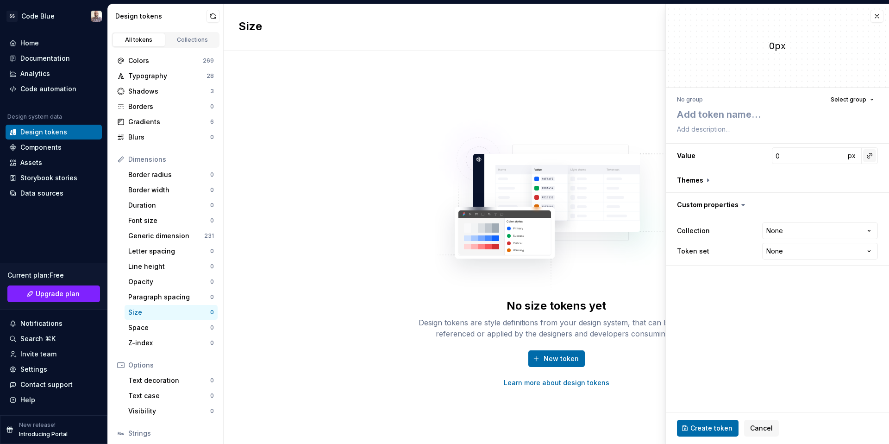
click at [866, 155] on button "button" at bounding box center [869, 155] width 13 height 13
click at [800, 176] on div "There are no other size tokens to be referenced." at bounding box center [803, 179] width 147 height 26
click at [142, 62] on html "**********" at bounding box center [444, 222] width 889 height 444
click at [136, 62] on div "Colors" at bounding box center [165, 60] width 75 height 9
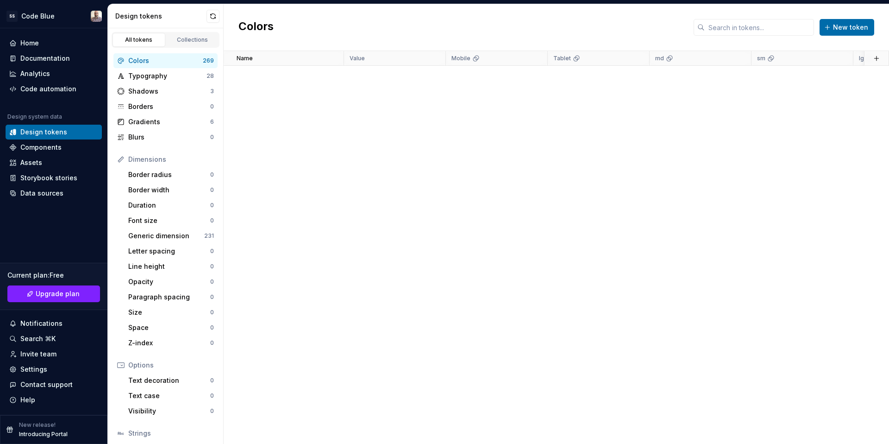
scroll to position [5359, 0]
click at [849, 24] on span "New token" at bounding box center [850, 27] width 35 height 9
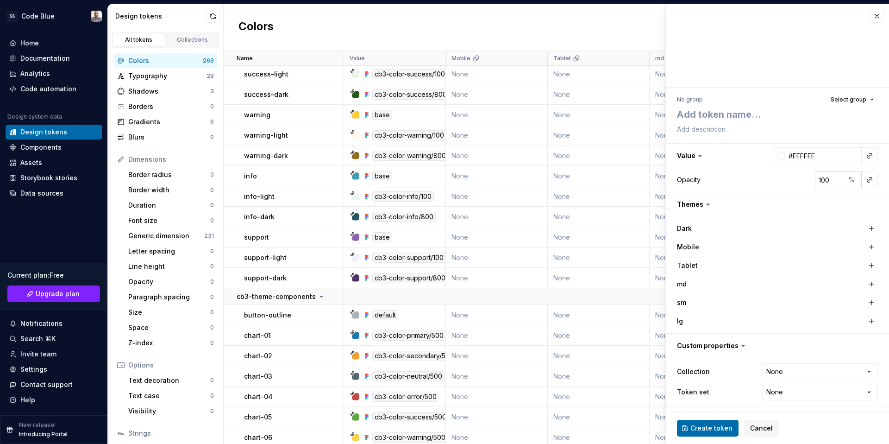
type textarea "*"
click at [867, 156] on button "button" at bounding box center [869, 155] width 13 height 13
click at [868, 155] on html "SS Code Blue Home Documentation Analytics Code automation Design system data De…" at bounding box center [444, 222] width 889 height 444
click at [587, 29] on html "SS Code Blue Home Documentation Analytics Code automation Design system data De…" at bounding box center [444, 222] width 889 height 444
click at [878, 17] on html "SS Code Blue Home Documentation Analytics Code automation Design system data De…" at bounding box center [444, 222] width 889 height 444
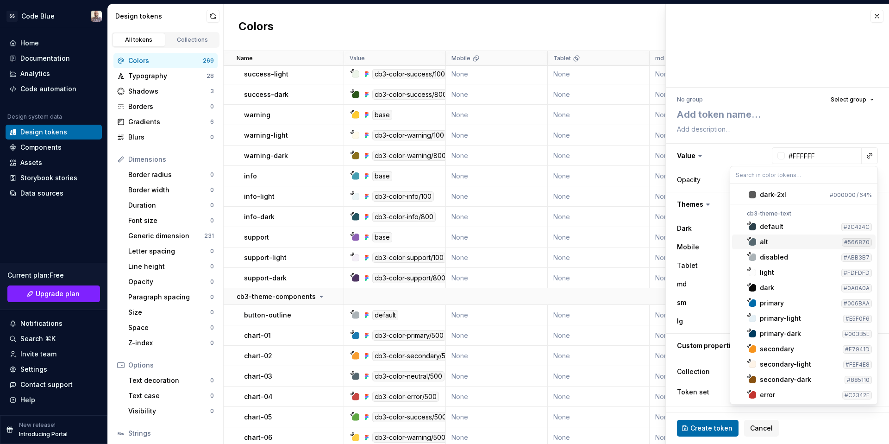
scroll to position [3047, 0]
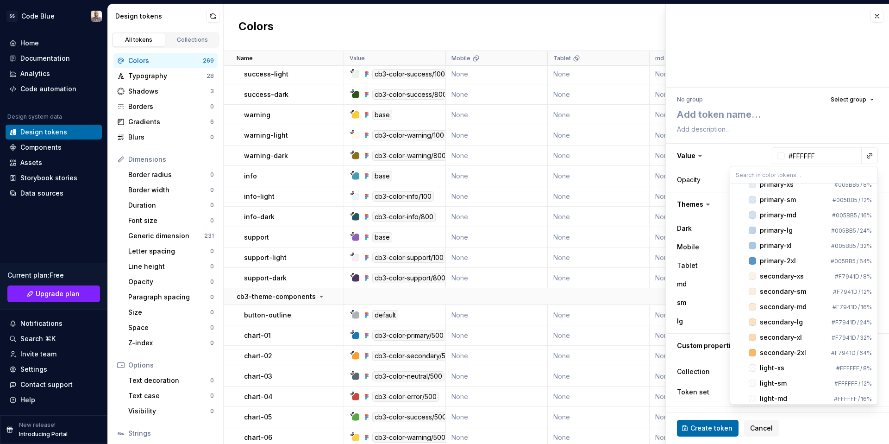
click at [554, 38] on html "SS Code Blue Home Documentation Analytics Code automation Design system data De…" at bounding box center [444, 222] width 889 height 444
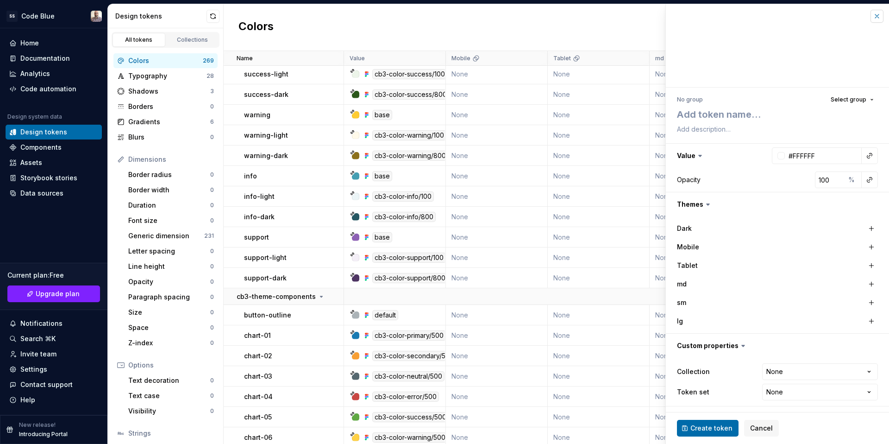
click at [876, 16] on button "button" at bounding box center [877, 16] width 13 height 13
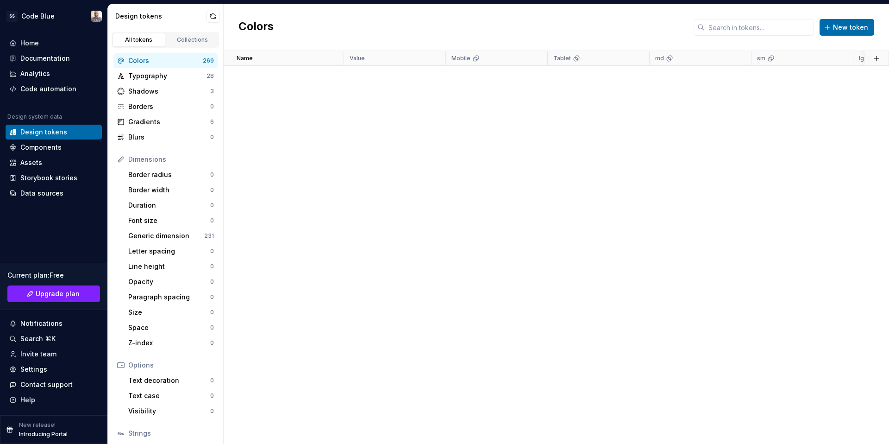
scroll to position [4779, 0]
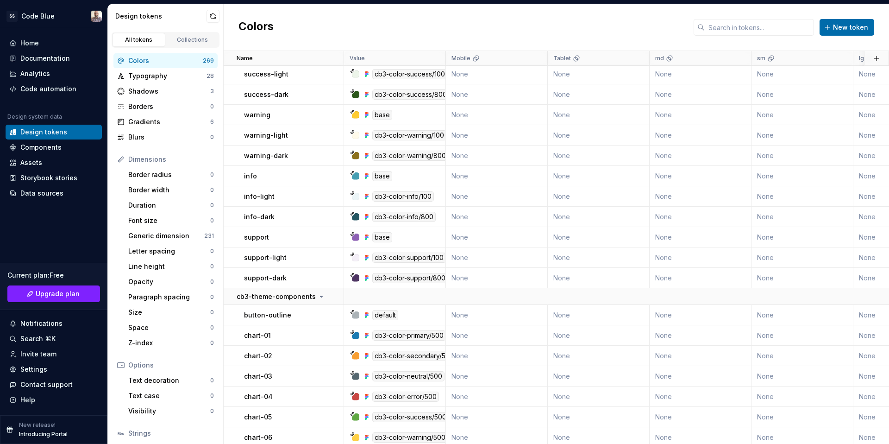
click at [153, 238] on div "Generic dimension" at bounding box center [166, 235] width 76 height 9
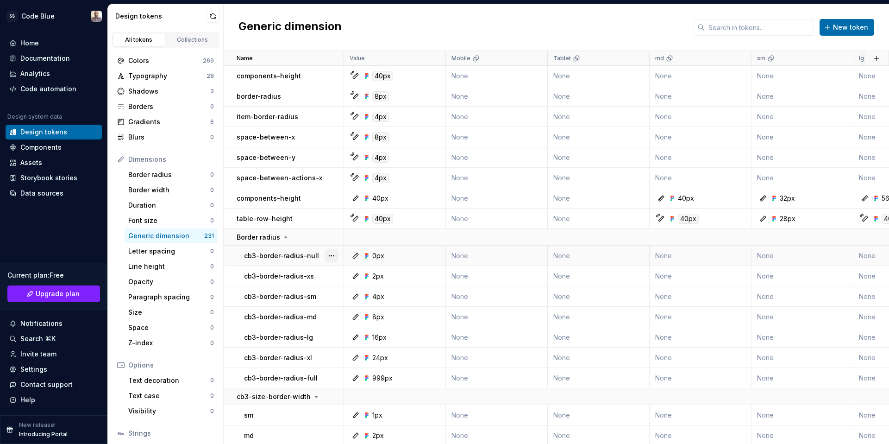
click at [329, 256] on button "button" at bounding box center [331, 255] width 13 height 13
click at [374, 267] on div "Open detail" at bounding box center [366, 273] width 79 height 15
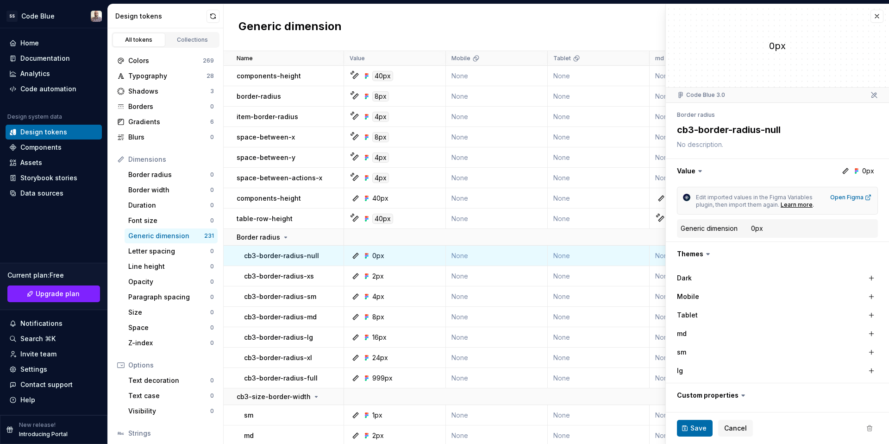
click at [742, 395] on icon at bounding box center [743, 395] width 3 height 1
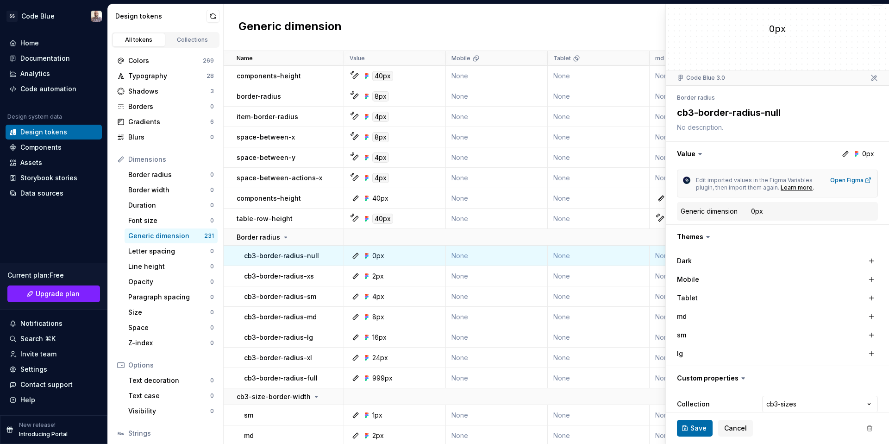
scroll to position [50, 0]
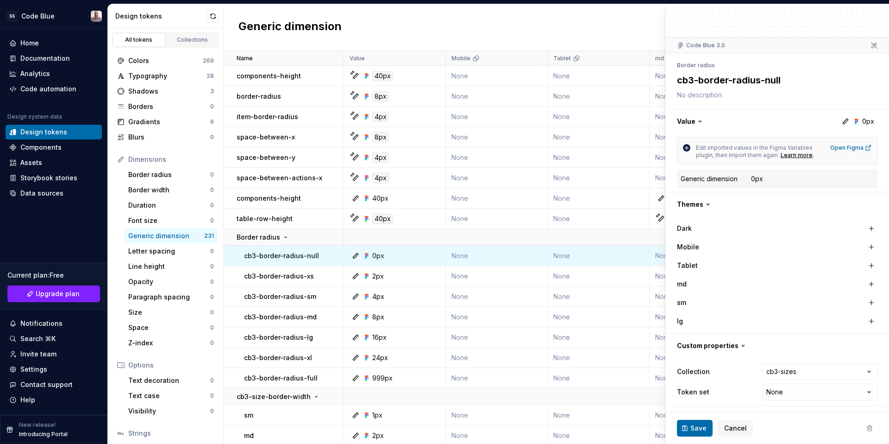
click at [855, 368] on html "SS Code Blue Home Documentation Analytics Code automation Design system data De…" at bounding box center [444, 222] width 889 height 444
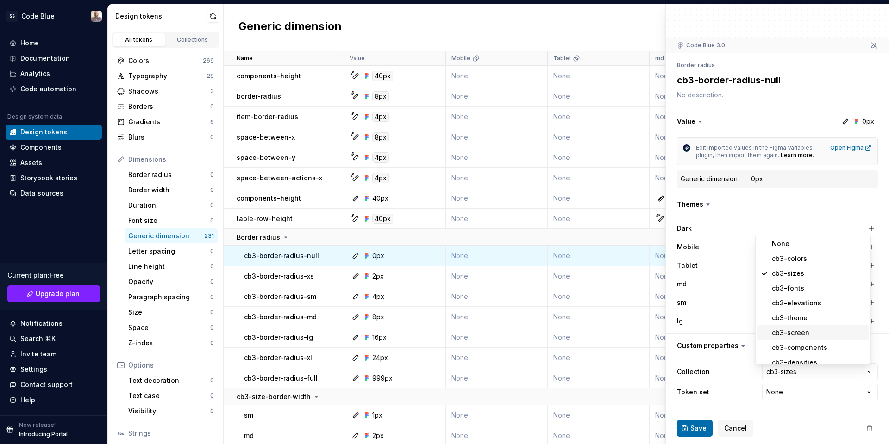
scroll to position [22, 0]
click at [785, 123] on html "SS Code Blue Home Documentation Analytics Code automation Design system data De…" at bounding box center [444, 222] width 889 height 444
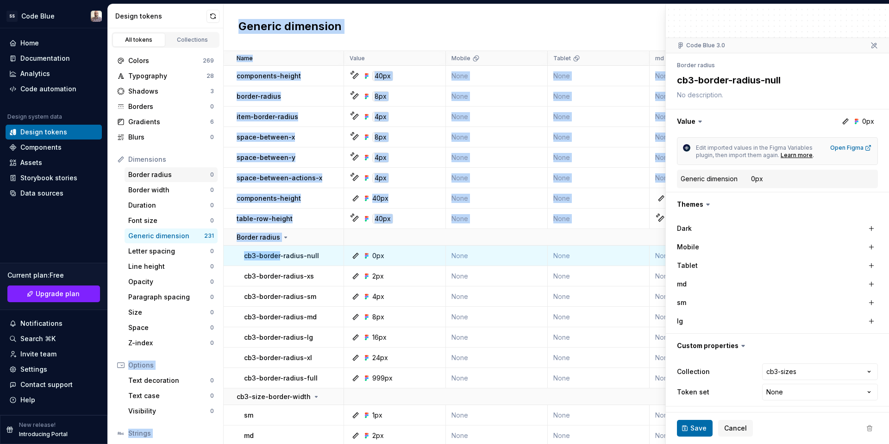
drag, startPoint x: 279, startPoint y: 255, endPoint x: 161, endPoint y: 175, distance: 142.7
click at [160, 174] on div "Design tokens All tokens Collections Colors 269 Typography 28 Shadows 3 Borders…" at bounding box center [498, 223] width 781 height 439
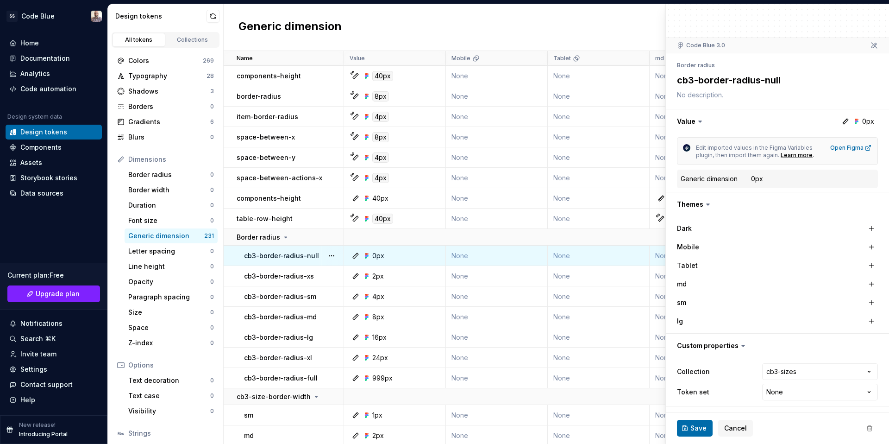
click at [320, 252] on div at bounding box center [332, 255] width 24 height 20
click at [199, 38] on div "Collections" at bounding box center [192, 39] width 46 height 7
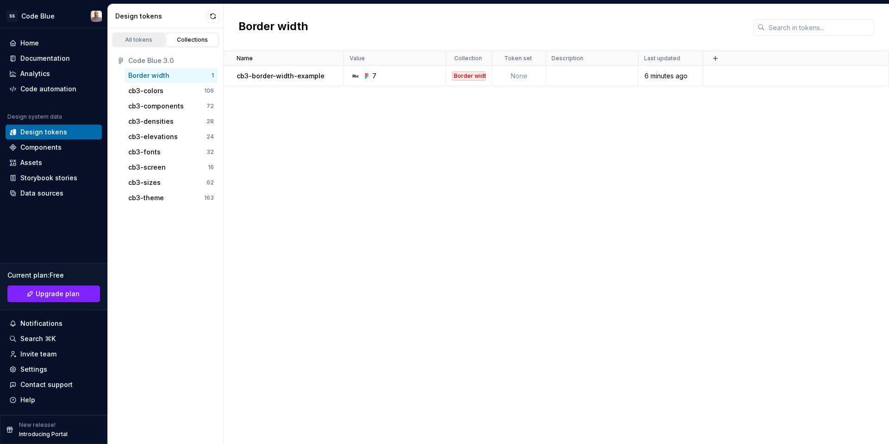
click at [145, 35] on link "All tokens" at bounding box center [139, 40] width 53 height 14
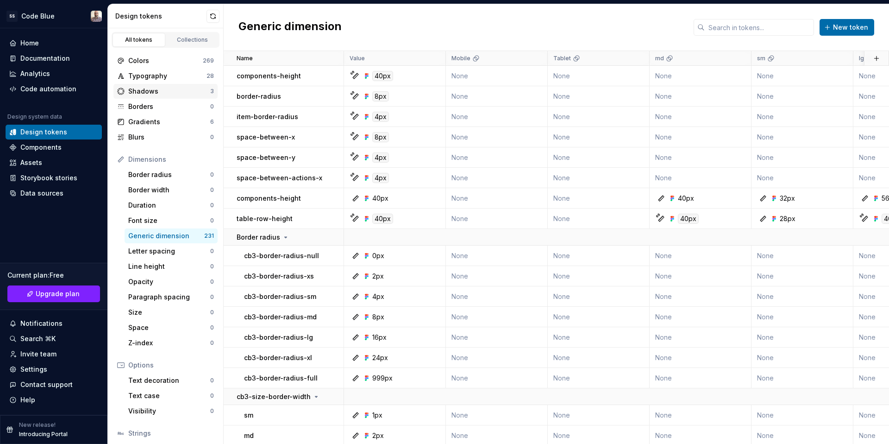
click at [176, 92] on div "Shadows" at bounding box center [169, 91] width 82 height 9
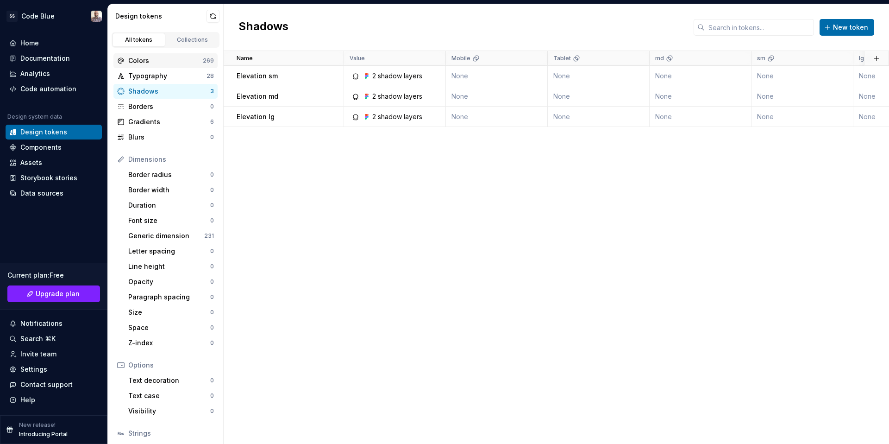
click at [170, 54] on div "Colors 269" at bounding box center [165, 60] width 104 height 15
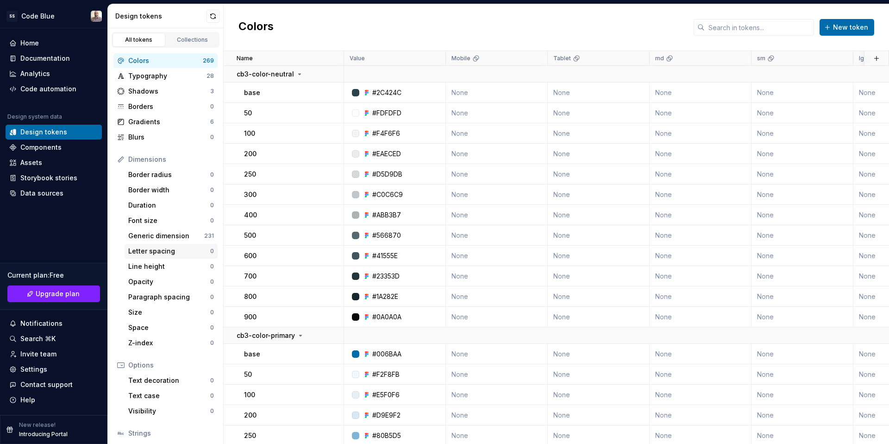
click at [155, 252] on div "Letter spacing" at bounding box center [169, 250] width 82 height 9
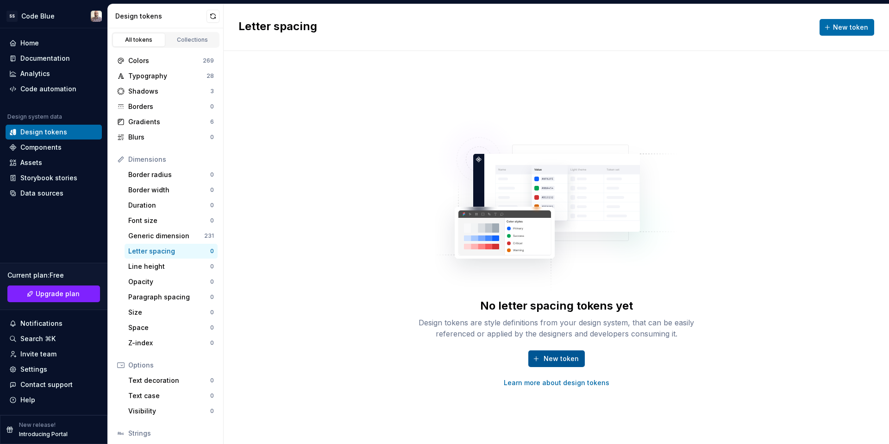
click at [567, 358] on span "New token" at bounding box center [561, 358] width 35 height 9
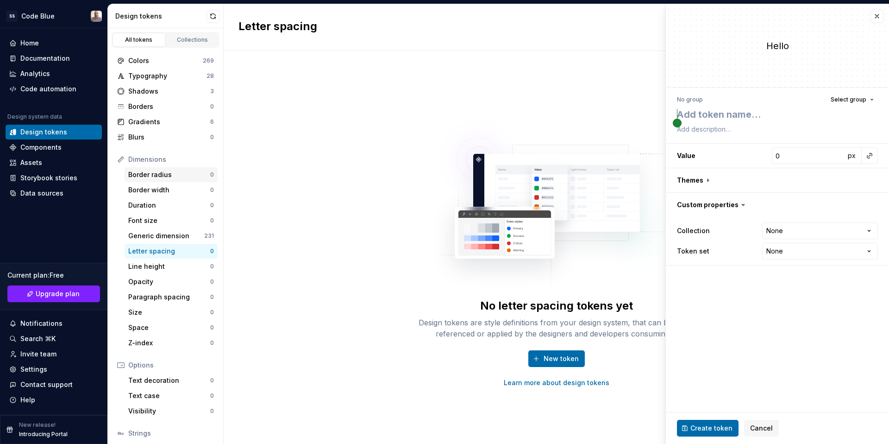
click at [143, 173] on div "Border radius" at bounding box center [169, 174] width 82 height 9
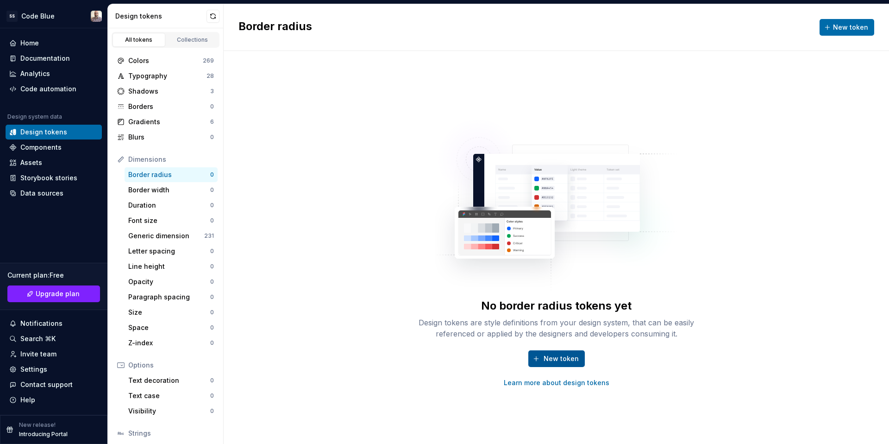
click at [548, 352] on button "New token" at bounding box center [556, 358] width 56 height 17
type textarea "*"
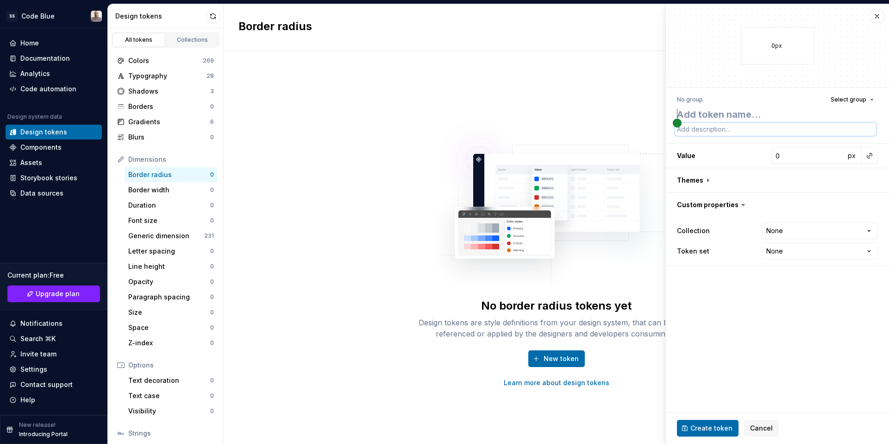
click at [762, 124] on textarea at bounding box center [775, 129] width 201 height 13
click at [766, 113] on textarea at bounding box center [775, 114] width 201 height 17
type textarea "c"
type textarea "*"
type textarea "cb"
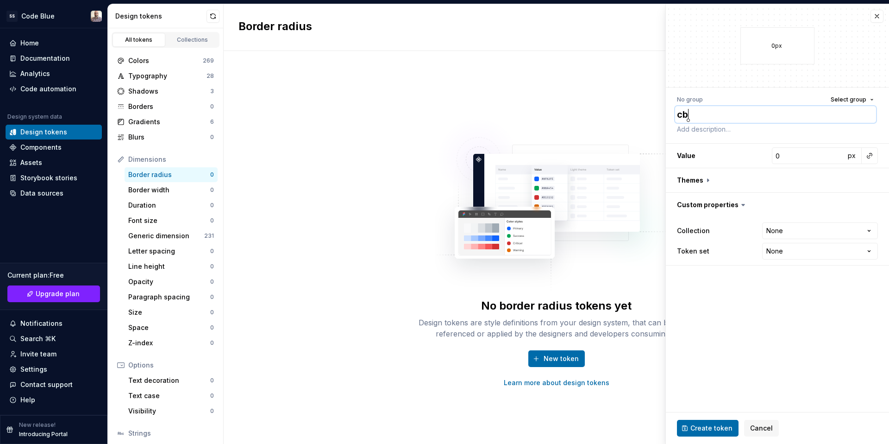
type textarea "*"
type textarea "cb3"
type textarea "*"
type textarea "cb3-"
type textarea "*"
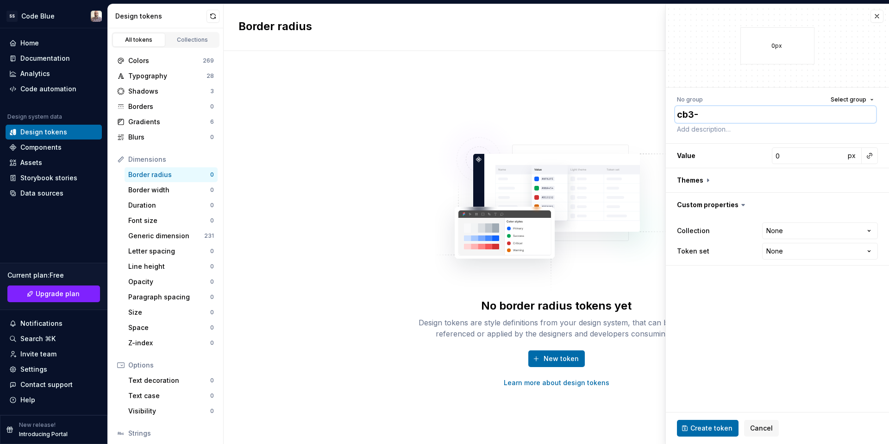
type textarea "cb3-s"
type textarea "*"
type textarea "cb3-si"
type textarea "*"
type textarea "cb3-siz"
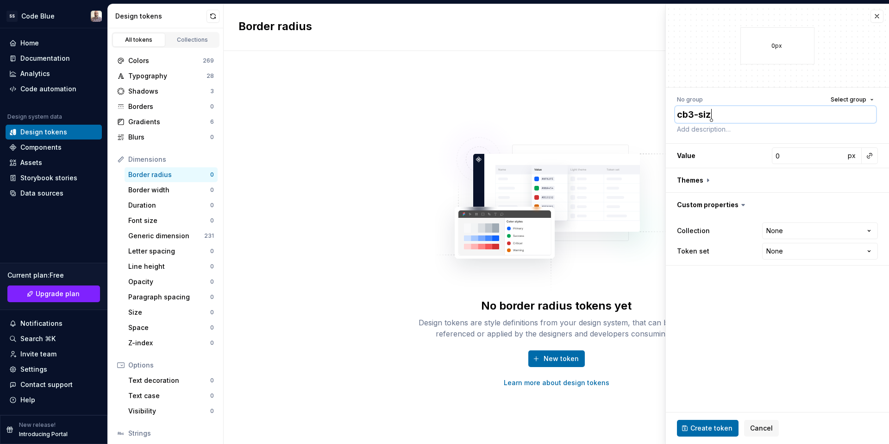
type textarea "*"
type textarea "cb3-si"
type textarea "*"
type textarea "cb3-siz"
type textarea "*"
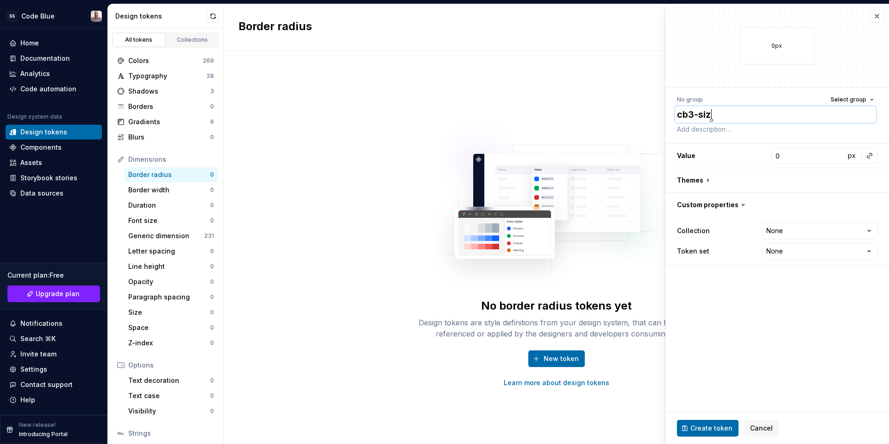
type textarea "cb3-size"
type textarea "*"
type textarea "cb3-sizes"
type textarea "*"
click at [742, 110] on textarea "cb3-sizes" at bounding box center [775, 114] width 201 height 17
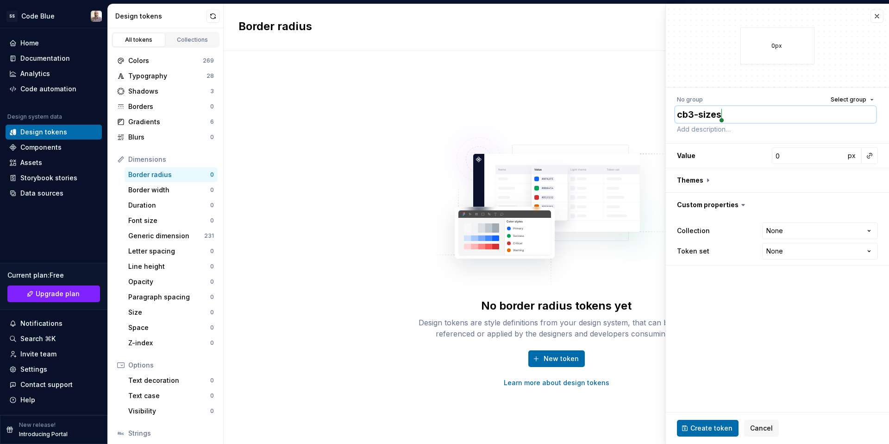
drag, startPoint x: 707, startPoint y: 112, endPoint x: 798, endPoint y: 118, distance: 91.4
click at [798, 118] on textarea "cb3-sizes" at bounding box center [775, 114] width 201 height 17
type textarea "cb3-s"
type textarea "*"
type textarea "cb3-"
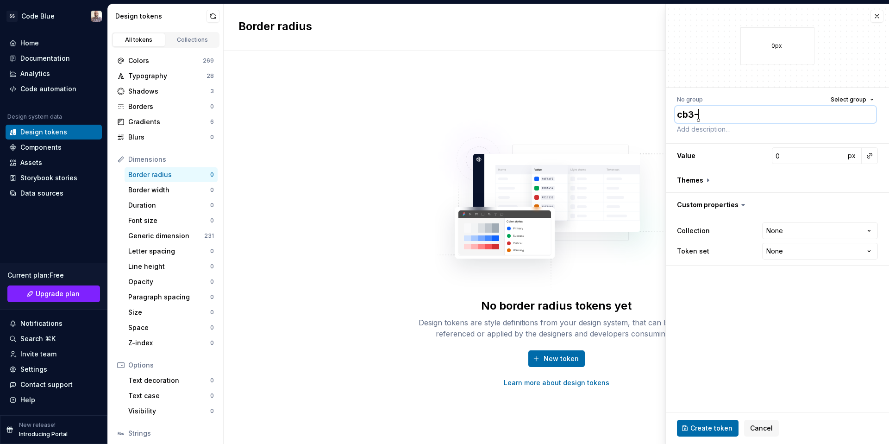
type textarea "*"
type textarea "cb3-b"
type textarea "*"
type textarea "cb3-bo"
type textarea "*"
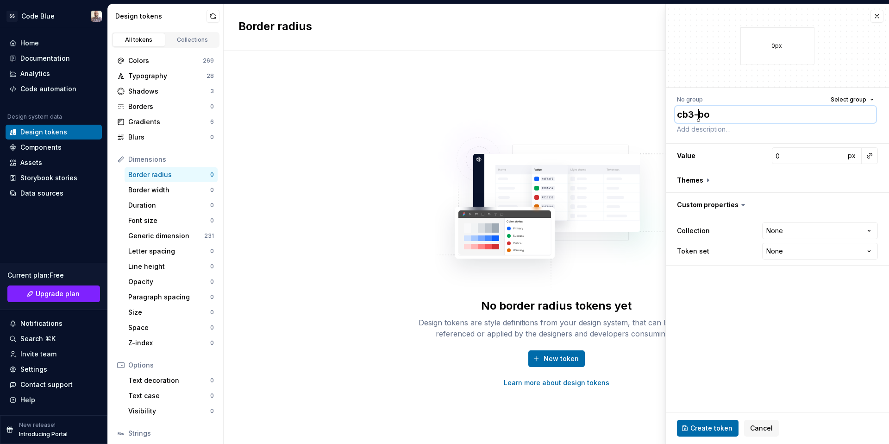
type textarea "cb3-bor"
type textarea "*"
type textarea "cb3-bord"
type textarea "*"
type textarea "cb3-borde"
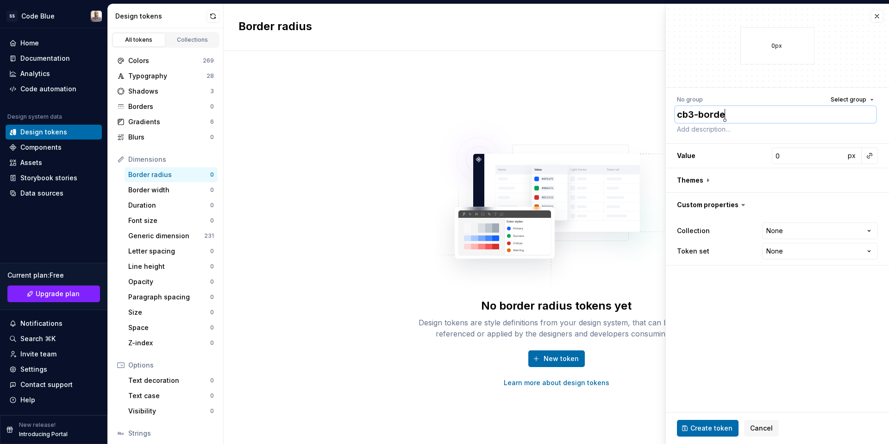
type textarea "*"
type textarea "cb3-border"
type textarea "*"
type textarea "cb3-border-"
type textarea "*"
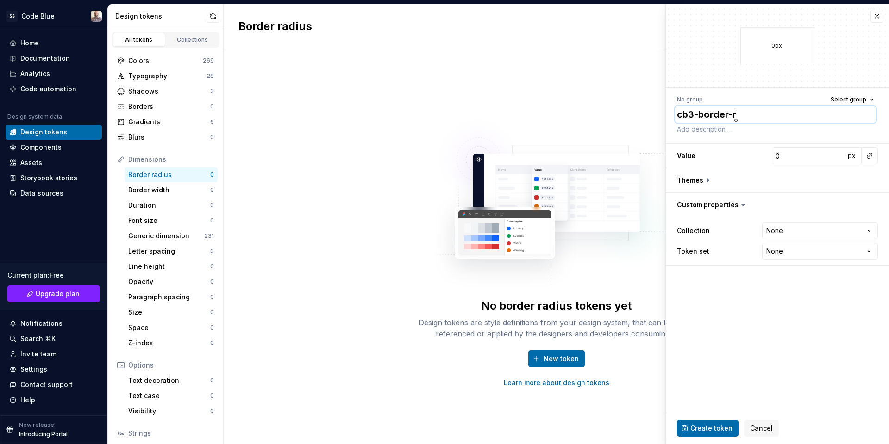
type textarea "cb3-border-ra"
type textarea "*"
type textarea "cb3-border-rad"
type textarea "*"
type textarea "cb3-border-radiu"
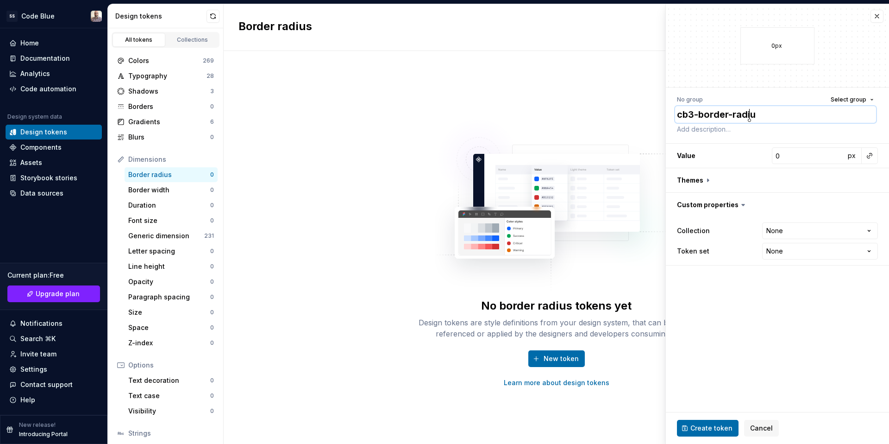
type textarea "*"
type textarea "cb3-border-radiuy"
type textarea "*"
type textarea "cb3-border-radiuys"
type textarea "*"
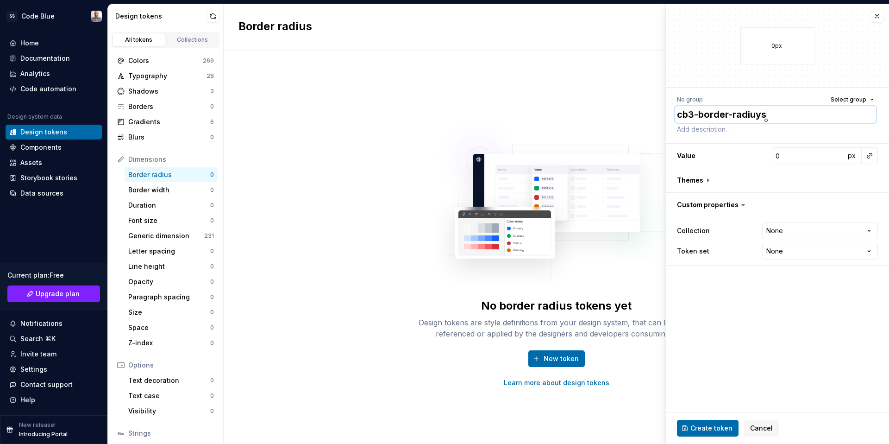
type textarea "cb3-border-radiuy"
type textarea "*"
type textarea "cb3-border-radiusa"
type textarea "*"
type textarea "cb3-border-radius"
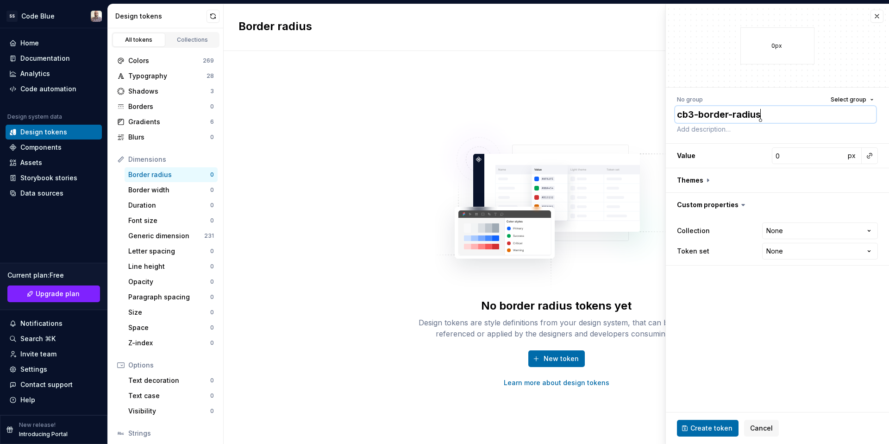
type textarea "*"
type textarea "cb3-border-radius-"
type textarea "*"
type textarea "cb3-border-radius-n"
type textarea "*"
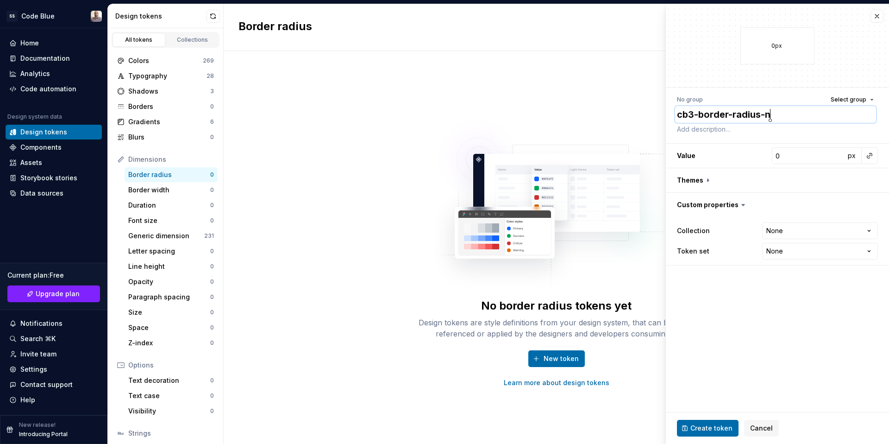
type textarea "cb3-border-radius-nu"
type textarea "*"
type textarea "cb3-border-radius-nul"
type textarea "*"
type textarea "cb3-border-radius-null"
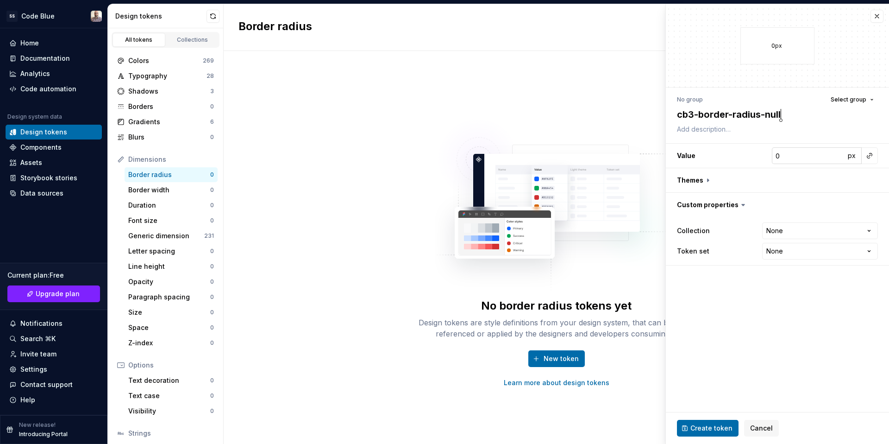
click at [797, 158] on input "0" at bounding box center [808, 155] width 73 height 17
type textarea "*"
click at [857, 231] on html "SS Code Blue Home Documentation Analytics Code automation Design system data De…" at bounding box center [444, 222] width 889 height 444
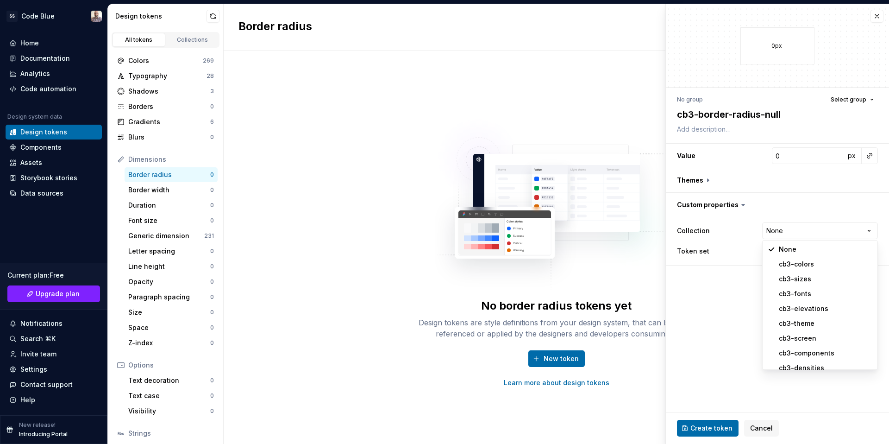
select select "**********"
type textarea "*"
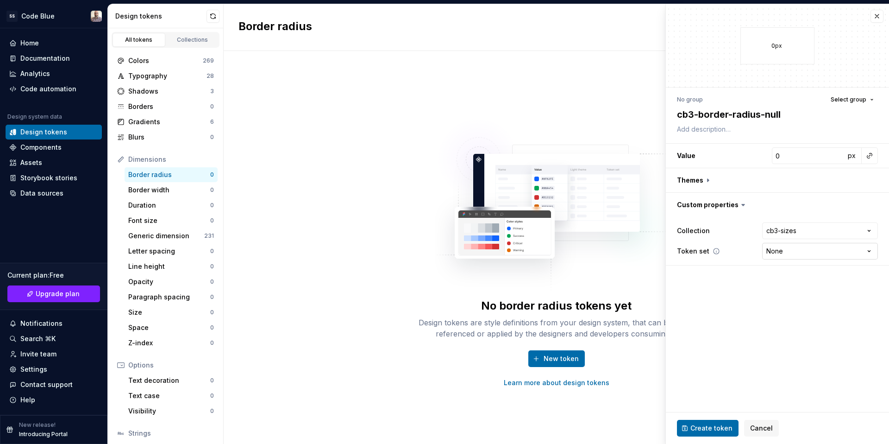
click at [828, 253] on html "SS Code Blue Home Documentation Analytics Code automation Design system data De…" at bounding box center [444, 222] width 889 height 444
select select "**********"
click at [720, 428] on span "Create token" at bounding box center [711, 427] width 42 height 9
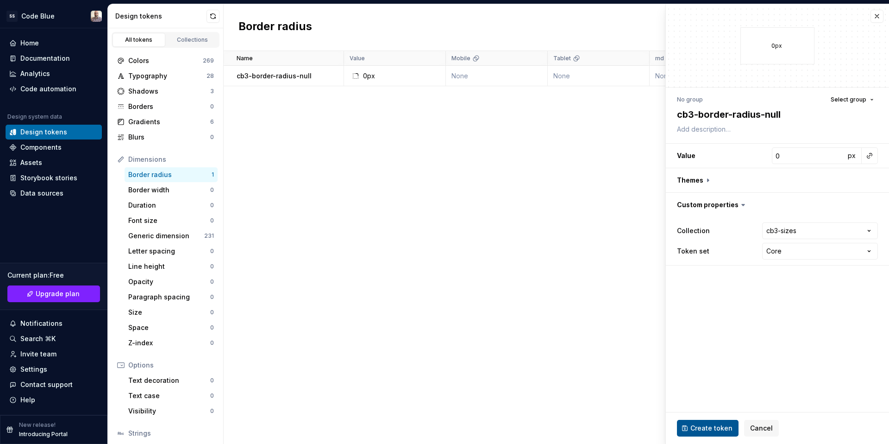
type textarea "*"
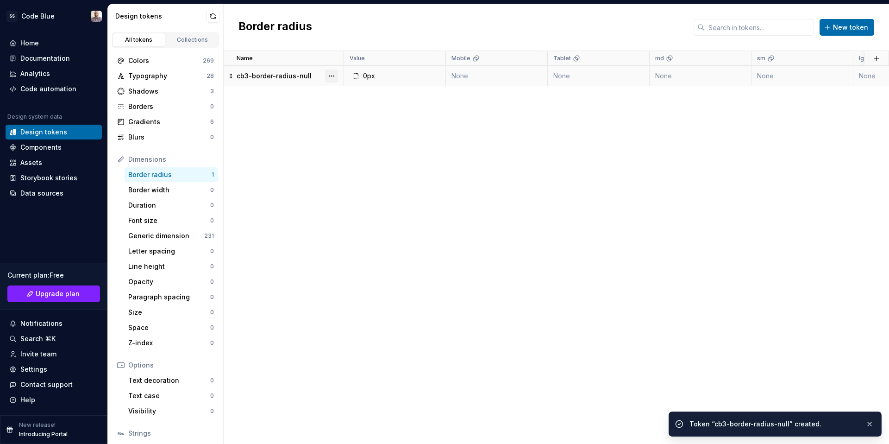
click at [331, 76] on button "button" at bounding box center [331, 75] width 13 height 13
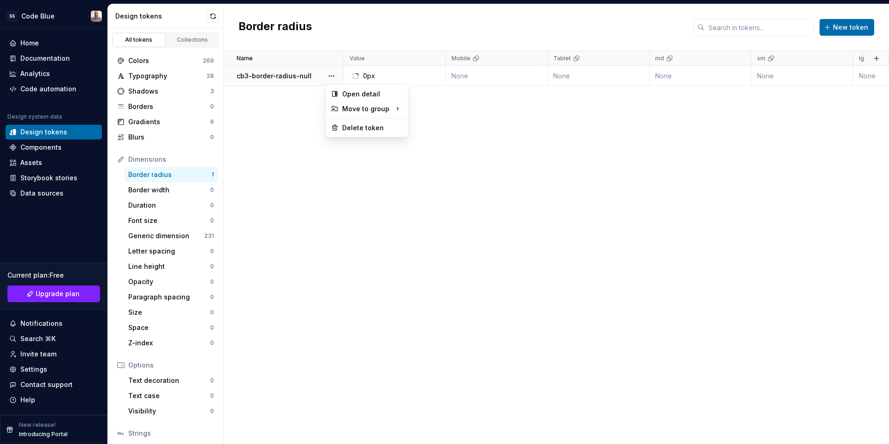
click at [361, 248] on html "SS Code Blue Home Documentation Analytics Code automation Design system data De…" at bounding box center [444, 222] width 889 height 444
click at [180, 237] on div "Generic dimension" at bounding box center [166, 235] width 76 height 9
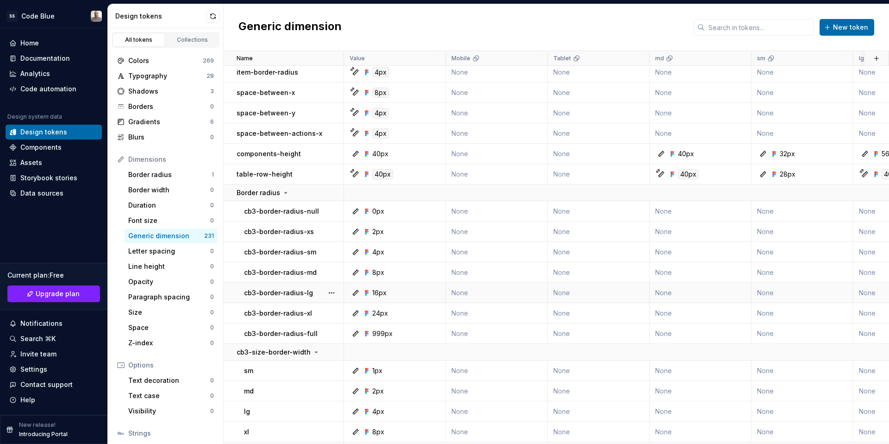
scroll to position [29, 0]
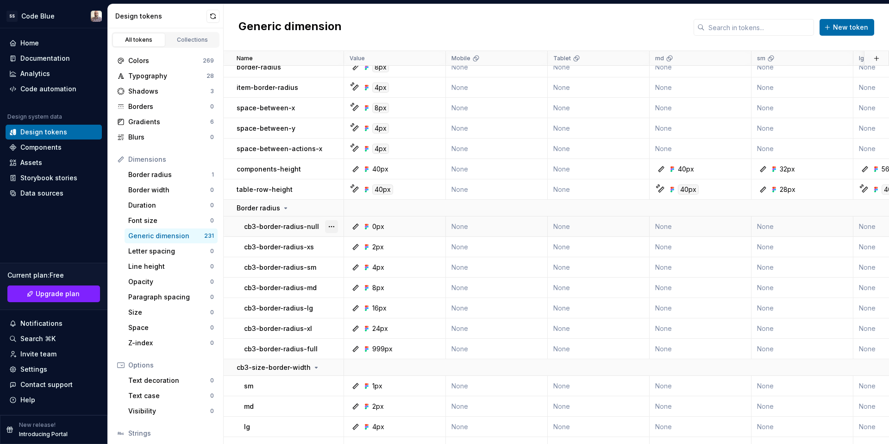
click at [333, 227] on button "button" at bounding box center [331, 226] width 13 height 13
click at [378, 259] on span "Move to group" at bounding box center [364, 259] width 75 height 15
drag, startPoint x: 277, startPoint y: 228, endPoint x: 231, endPoint y: 231, distance: 46.0
click at [277, 228] on html "SS Code Blue Home Documentation Analytics Code automation Design system data De…" at bounding box center [444, 222] width 889 height 444
click at [226, 225] on td "cb3-border-radius-null" at bounding box center [284, 226] width 120 height 20
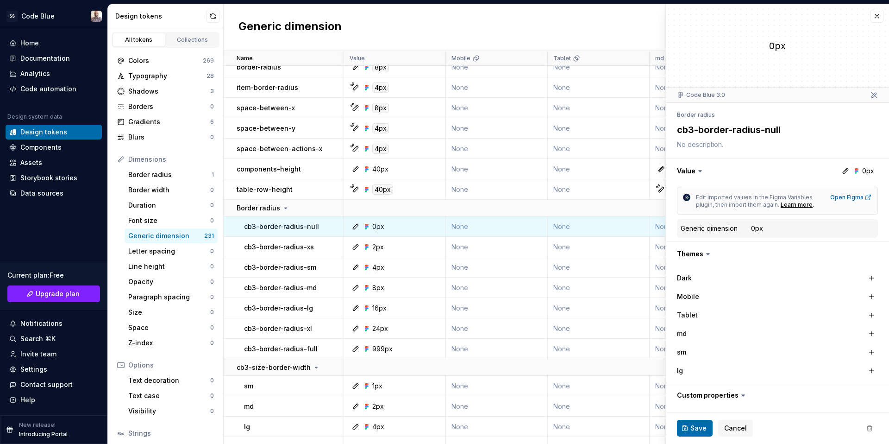
click at [871, 97] on icon at bounding box center [874, 94] width 7 height 7
click at [748, 131] on textarea "cb3-border-radius-null" at bounding box center [775, 129] width 201 height 17
click at [703, 256] on icon at bounding box center [707, 253] width 9 height 9
type textarea "*"
click at [331, 226] on button "button" at bounding box center [331, 226] width 13 height 13
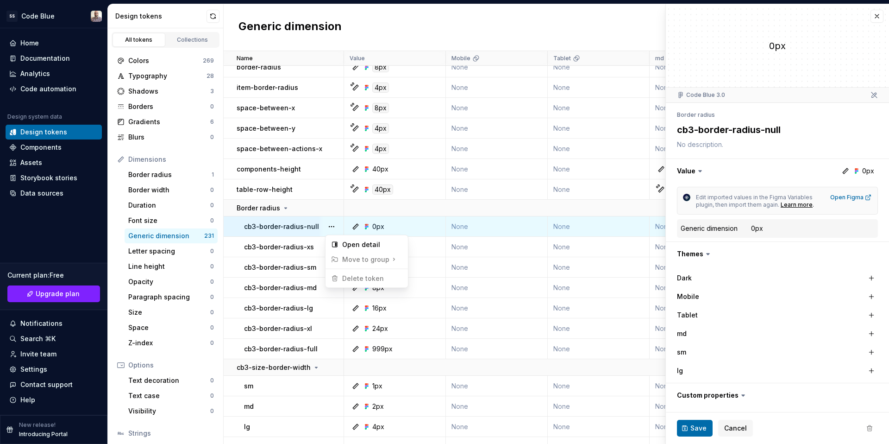
click at [81, 132] on html "SS Code Blue Home Documentation Analytics Code automation Design system data De…" at bounding box center [444, 222] width 889 height 444
click at [169, 176] on div "Border radius" at bounding box center [169, 174] width 83 height 9
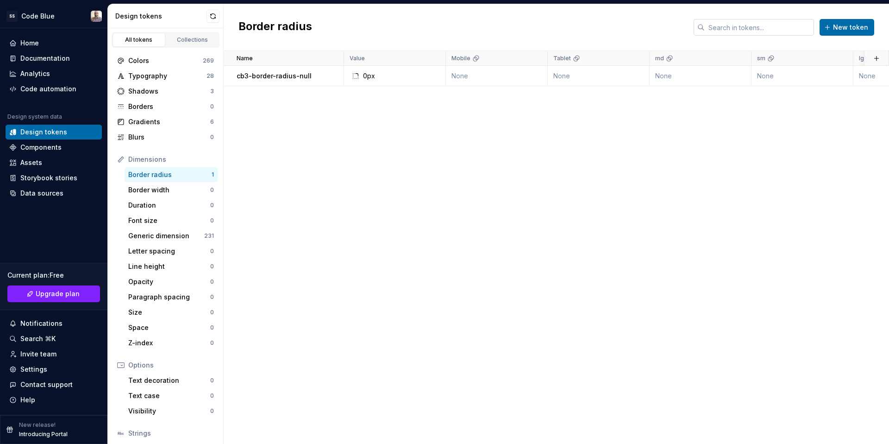
click at [782, 27] on input "text" at bounding box center [759, 27] width 109 height 17
type input "n"
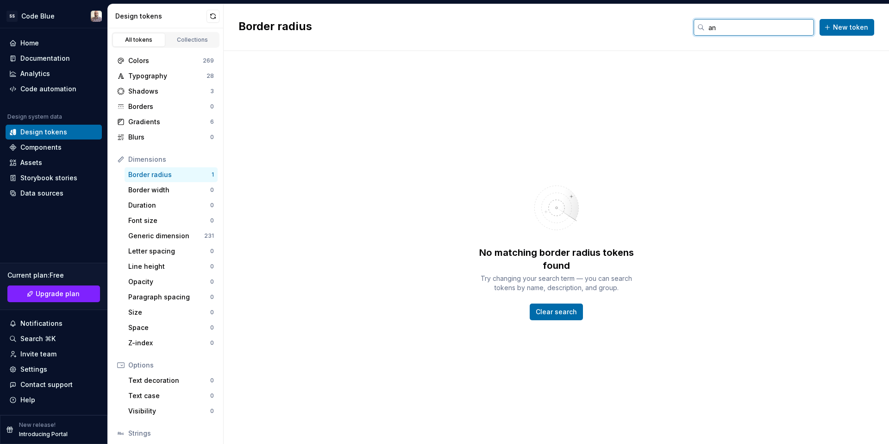
type input "a"
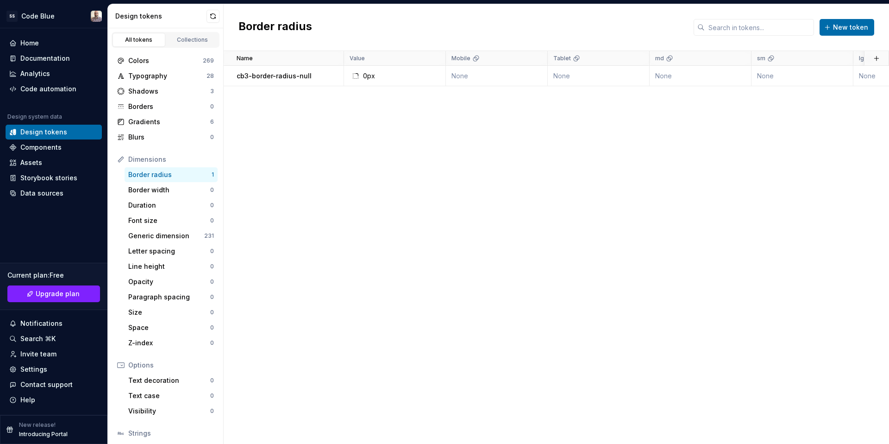
drag, startPoint x: 745, startPoint y: 98, endPoint x: 771, endPoint y: 97, distance: 25.5
click at [745, 99] on div "Name Value Mobile Tablet md sm lg Collection Dark Token set Description Last up…" at bounding box center [556, 247] width 665 height 393
click at [330, 75] on button "button" at bounding box center [331, 75] width 13 height 13
click at [368, 129] on div "Delete token" at bounding box center [372, 127] width 60 height 9
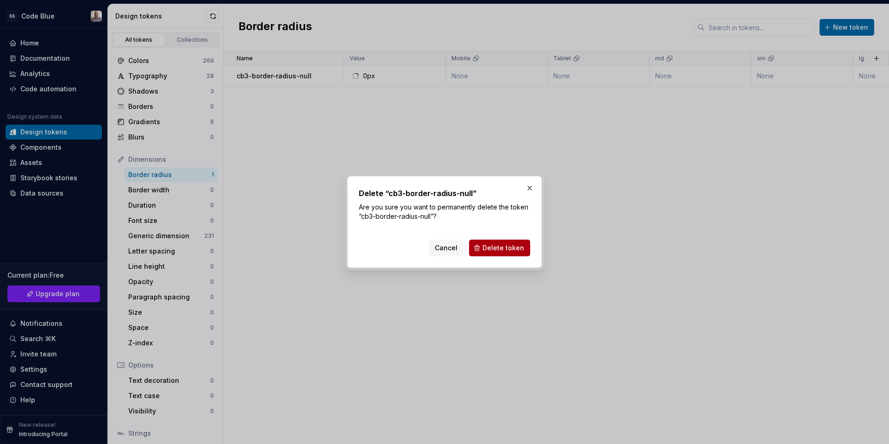
click at [504, 240] on button "Delete token" at bounding box center [499, 247] width 61 height 17
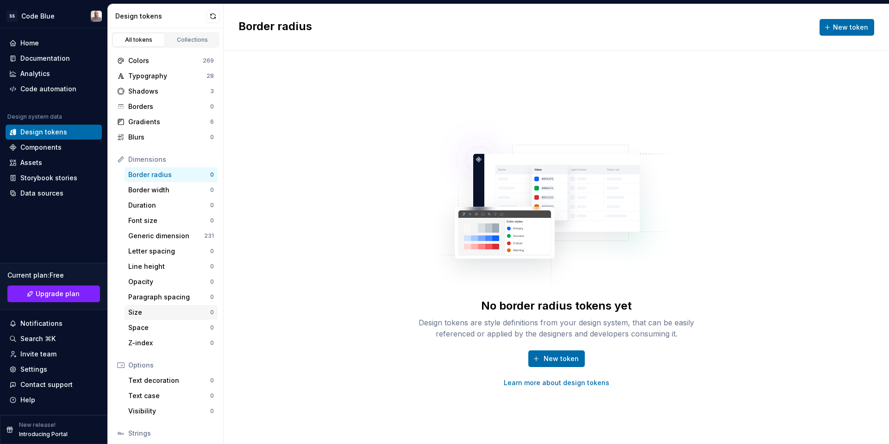
click at [141, 308] on div "Size" at bounding box center [169, 311] width 82 height 9
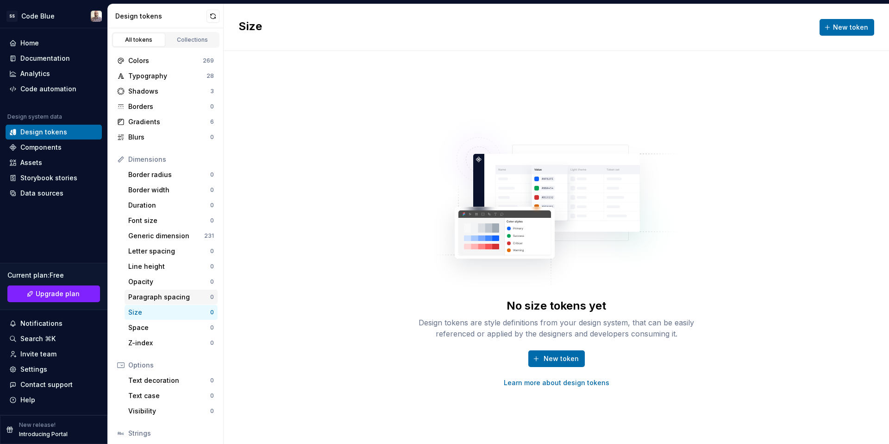
click at [159, 295] on div "Paragraph spacing" at bounding box center [169, 296] width 82 height 9
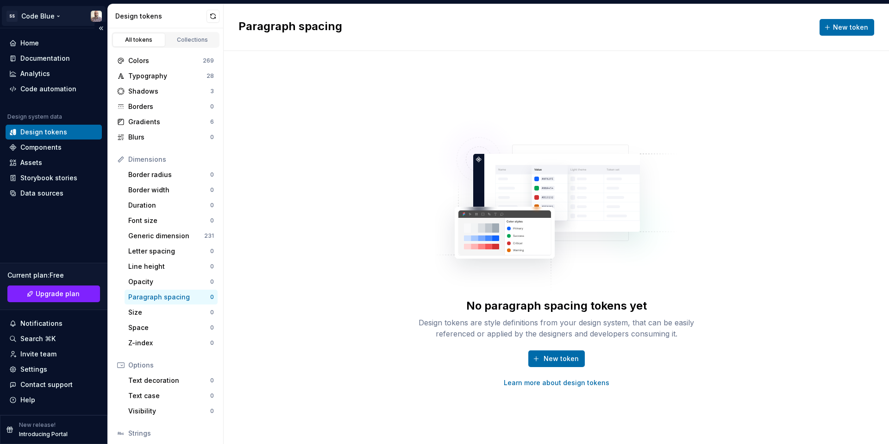
click at [56, 14] on html "SS Code Blue Home Documentation Analytics Code automation Design system data De…" at bounding box center [444, 222] width 889 height 444
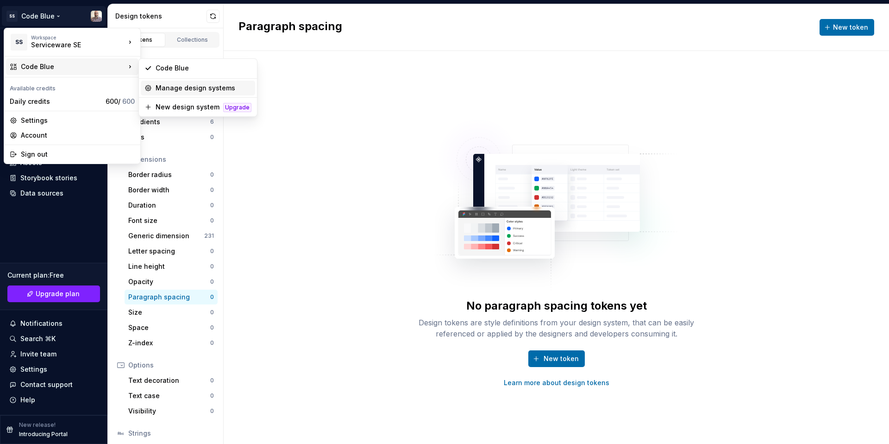
click at [213, 86] on div "Manage design systems" at bounding box center [204, 87] width 96 height 9
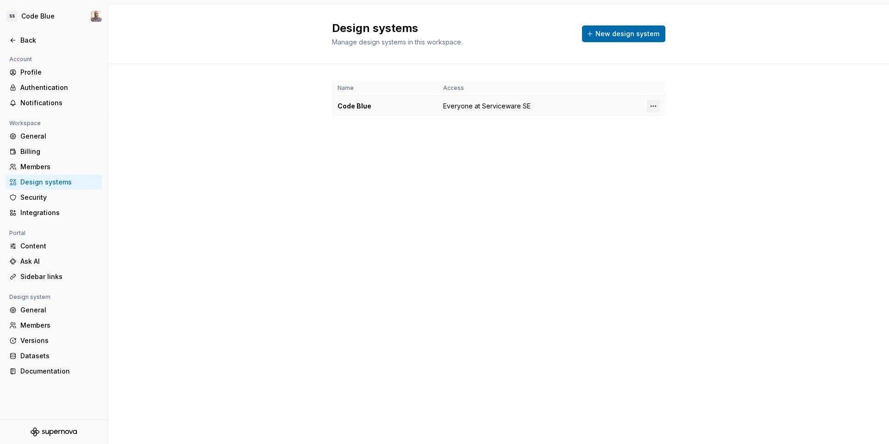
click at [656, 105] on html "SS Code Blue Back Account Profile Authentication Notifications Workspace Genera…" at bounding box center [444, 222] width 889 height 444
click at [684, 136] on div "Design system settings" at bounding box center [708, 138] width 88 height 9
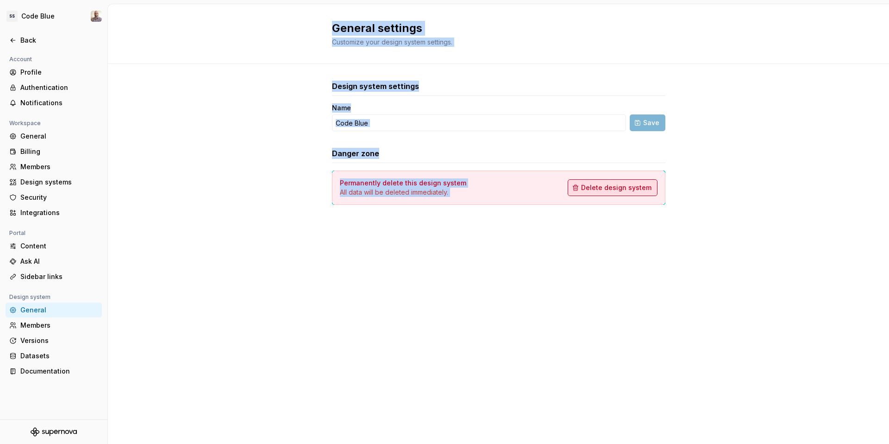
click at [634, 183] on span "Delete design system" at bounding box center [616, 187] width 70 height 9
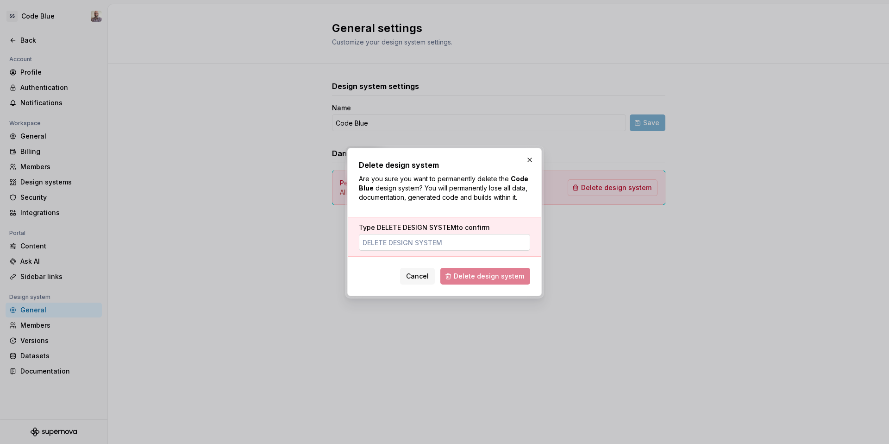
click at [413, 245] on input "Type DELETE DESIGN SYSTEM to confirm" at bounding box center [444, 242] width 171 height 17
type input "DELETE DESIGN SYSTEM"
click at [481, 272] on span "Delete design system" at bounding box center [489, 275] width 70 height 9
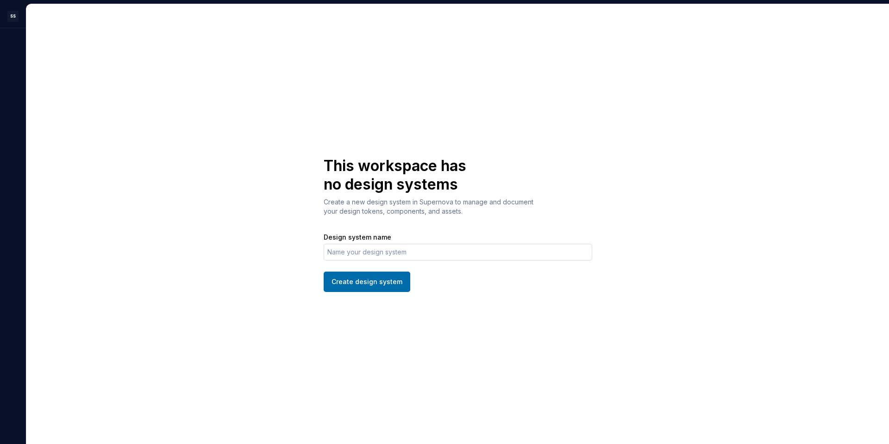
click at [387, 252] on input "Design system name" at bounding box center [458, 252] width 269 height 17
drag, startPoint x: 330, startPoint y: 249, endPoint x: 458, endPoint y: 257, distance: 128.6
click at [458, 257] on input "CODE BLUE" at bounding box center [458, 252] width 269 height 17
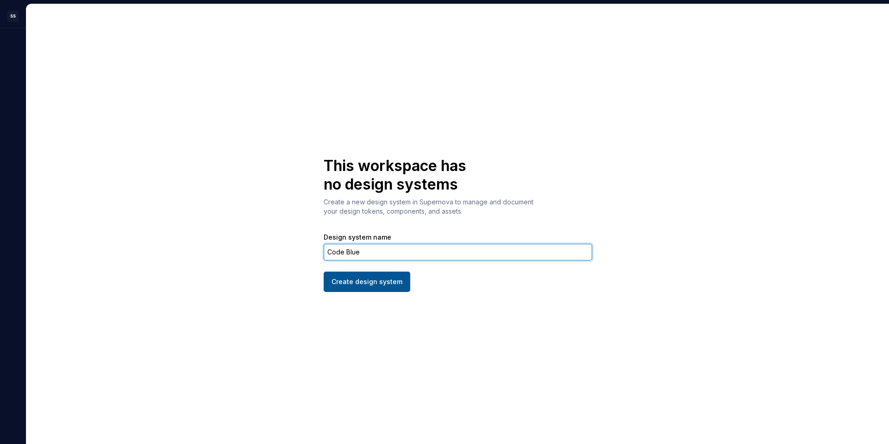
type input "Code Blue"
click at [339, 282] on span "Create design system" at bounding box center [367, 281] width 71 height 9
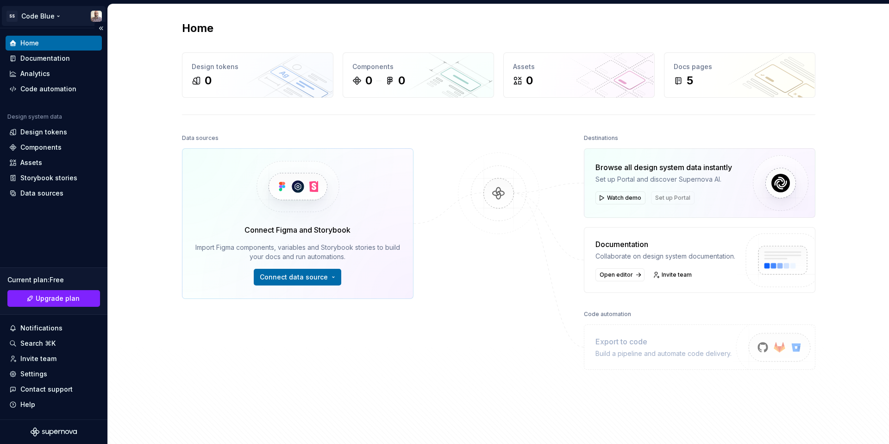
click at [52, 18] on html "SS Code Blue Home Documentation Analytics Code automation Design system data De…" at bounding box center [444, 222] width 889 height 444
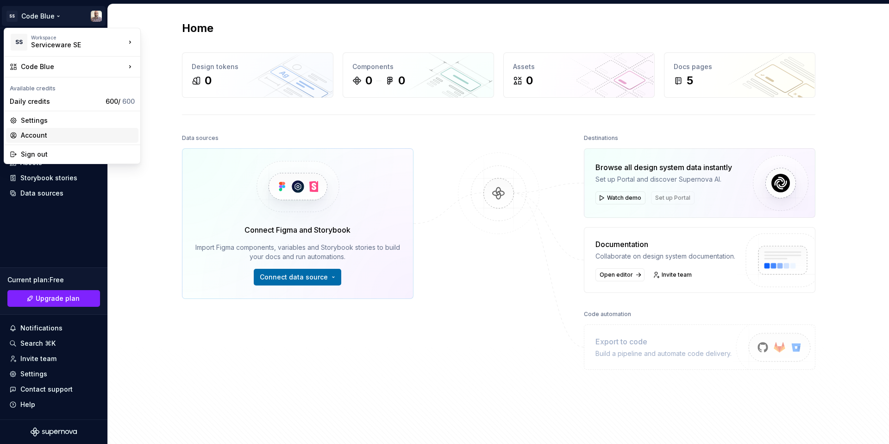
click at [55, 134] on div "Account" at bounding box center [78, 135] width 114 height 9
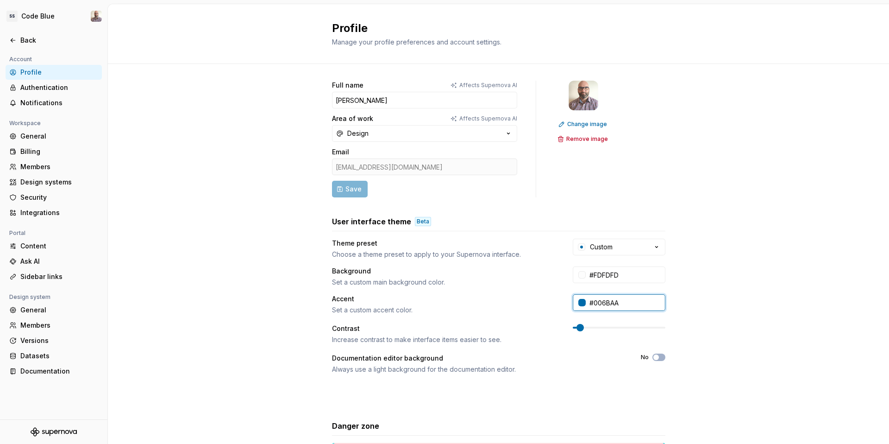
drag, startPoint x: 600, startPoint y: 302, endPoint x: 633, endPoint y: 301, distance: 33.3
click at [633, 301] on input "#006BAA" at bounding box center [626, 302] width 80 height 17
click at [615, 301] on input "#006BAA" at bounding box center [626, 302] width 80 height 17
drag, startPoint x: 598, startPoint y: 301, endPoint x: 648, endPoint y: 300, distance: 49.6
click at [648, 300] on input "#006BAA" at bounding box center [626, 302] width 80 height 17
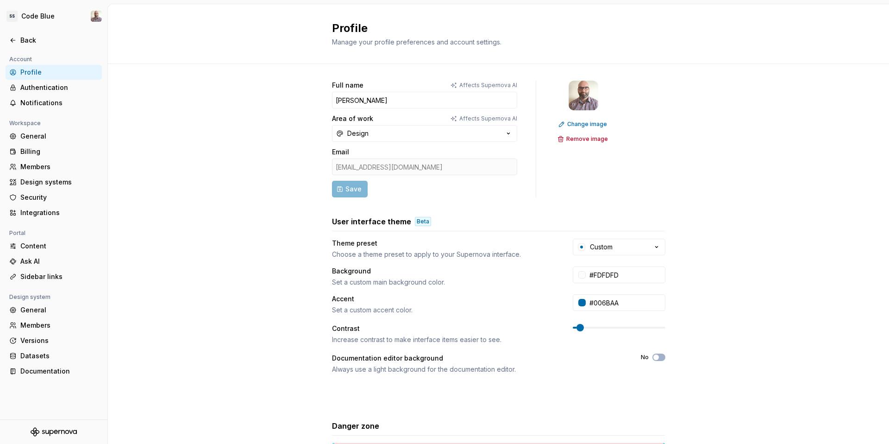
click at [717, 212] on div "Full name Affects Supernova AI [PERSON_NAME] Area of work Affects Supernova AI …" at bounding box center [498, 297] width 781 height 467
click at [15, 39] on icon at bounding box center [12, 40] width 7 height 7
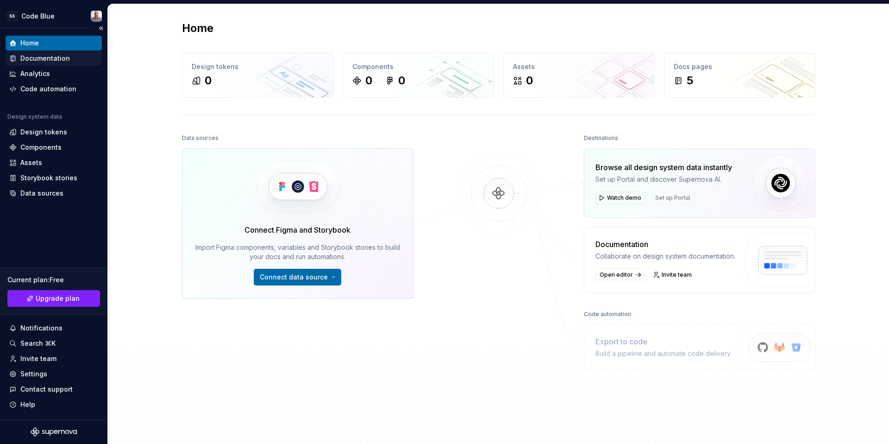
click at [66, 61] on div "Documentation" at bounding box center [45, 58] width 50 height 9
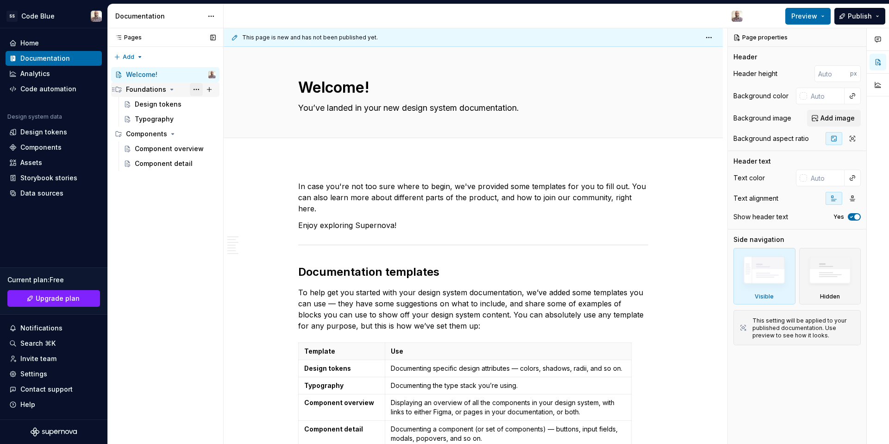
click at [198, 87] on button "Page tree" at bounding box center [196, 89] width 13 height 13
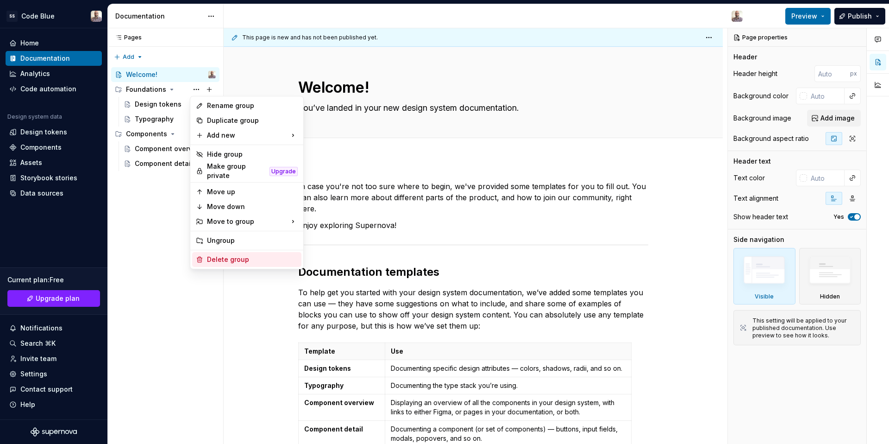
click at [234, 259] on div "Delete group" at bounding box center [252, 259] width 91 height 9
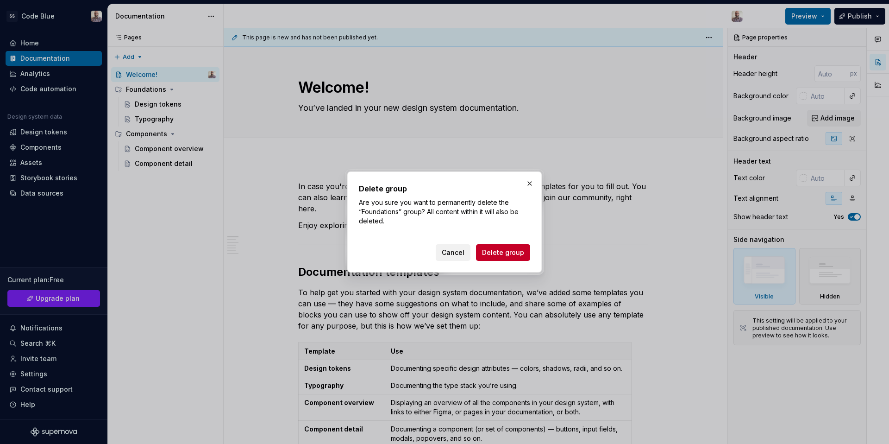
click at [458, 245] on button "Cancel" at bounding box center [453, 252] width 35 height 17
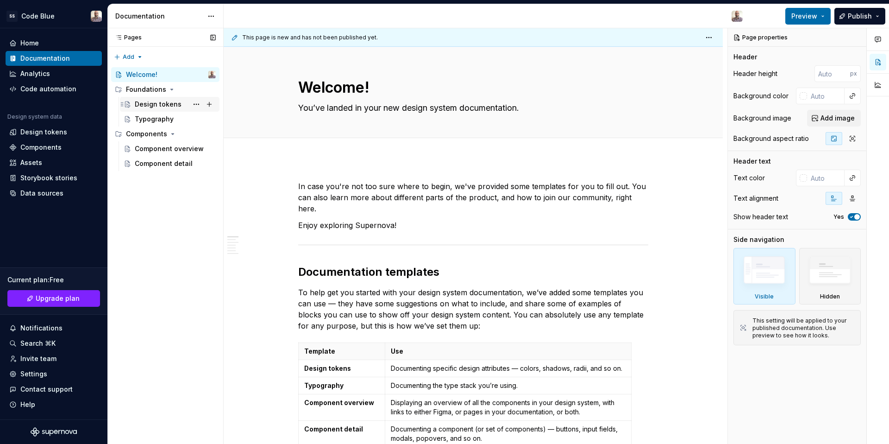
click at [155, 103] on div "Design tokens" at bounding box center [158, 104] width 47 height 9
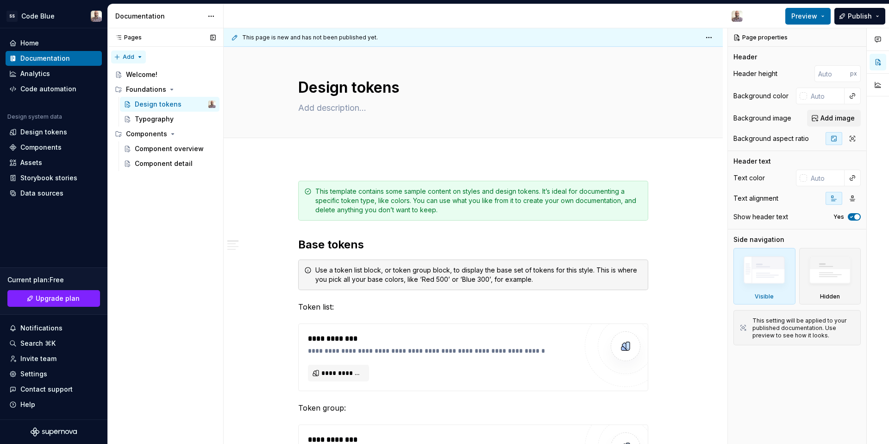
click at [132, 54] on div "Pages Pages Add Accessibility guide for tree Page tree. Navigate the tree with …" at bounding box center [165, 236] width 116 height 416
click at [151, 247] on div "Pages Pages Add Accessibility guide for tree Page tree. Navigate the tree with …" at bounding box center [165, 236] width 116 height 416
click at [196, 87] on button "Page tree" at bounding box center [196, 89] width 13 height 13
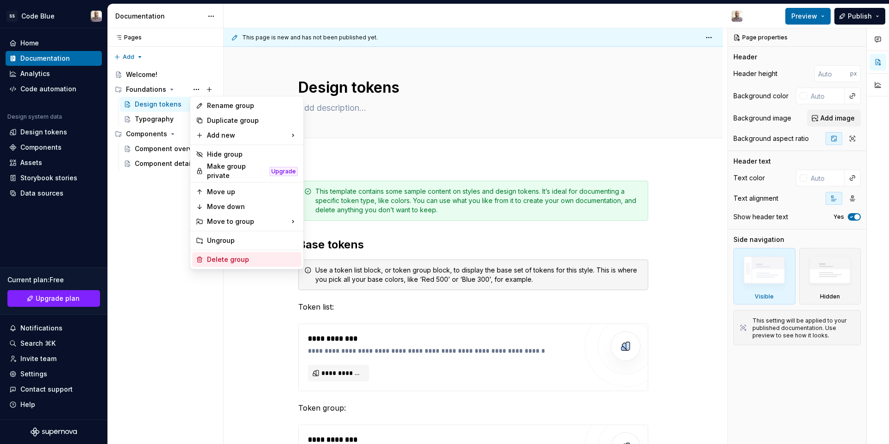
click at [231, 255] on div "Delete group" at bounding box center [252, 259] width 91 height 9
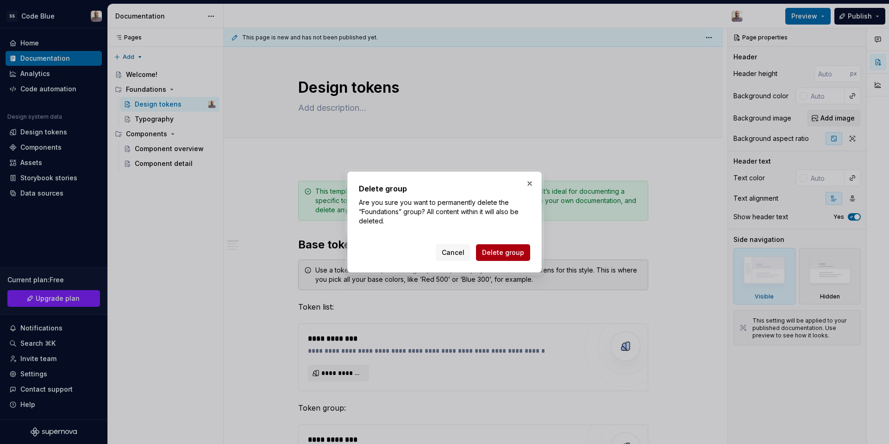
click at [523, 250] on span "Delete group" at bounding box center [503, 252] width 42 height 9
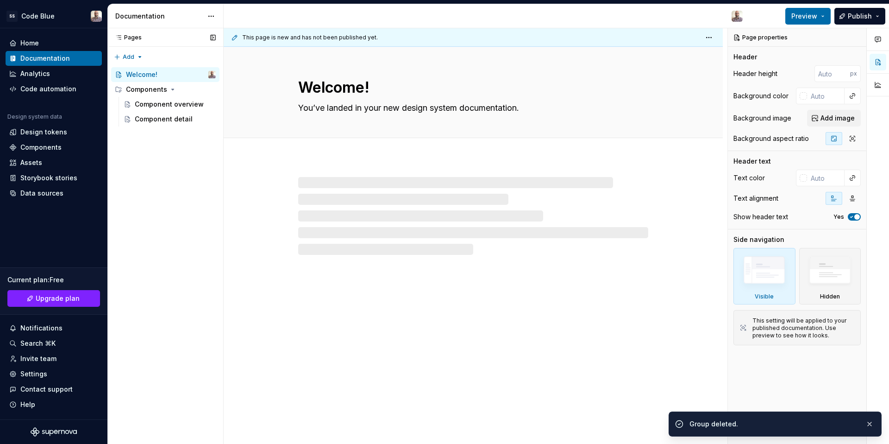
click at [0, 0] on button "Page tree" at bounding box center [0, 0] width 0 height 0
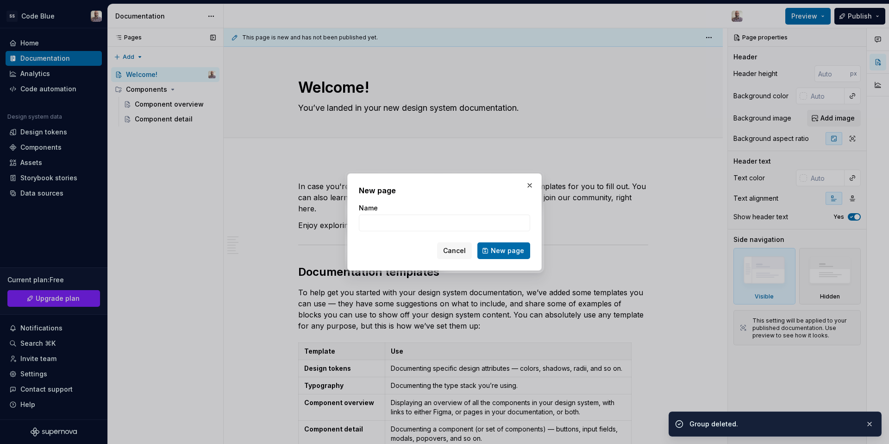
click at [195, 90] on div at bounding box center [444, 222] width 889 height 444
click at [454, 250] on span "Cancel" at bounding box center [454, 250] width 23 height 9
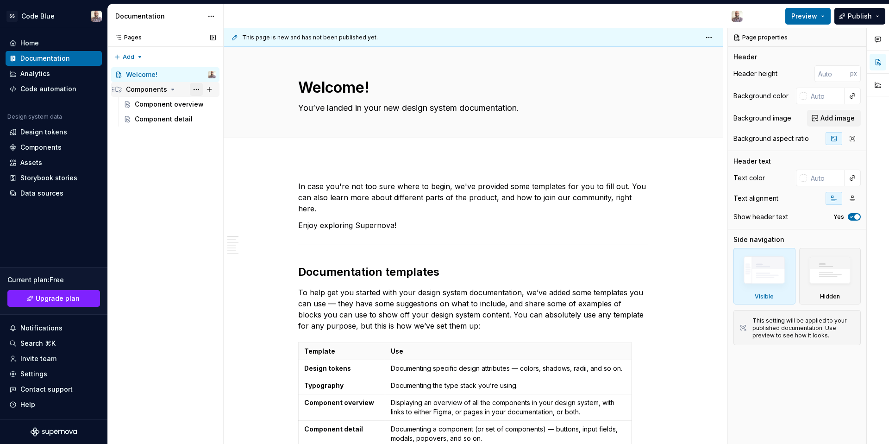
click at [196, 87] on button "Page tree" at bounding box center [196, 89] width 13 height 13
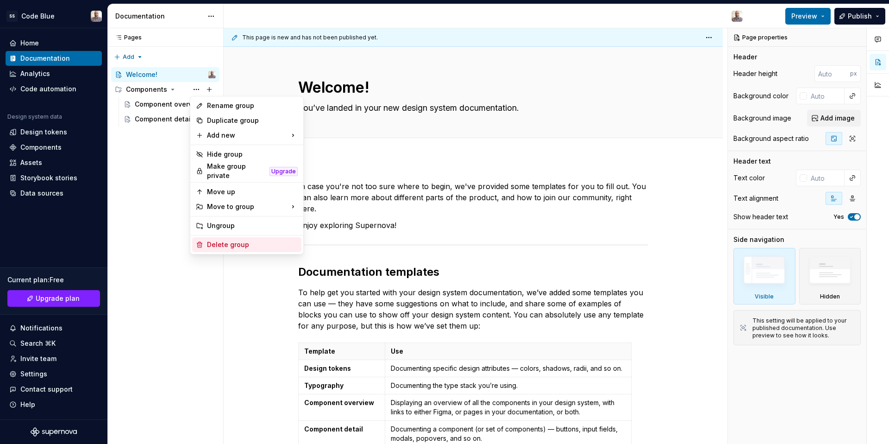
click at [241, 240] on div "Delete group" at bounding box center [252, 244] width 91 height 9
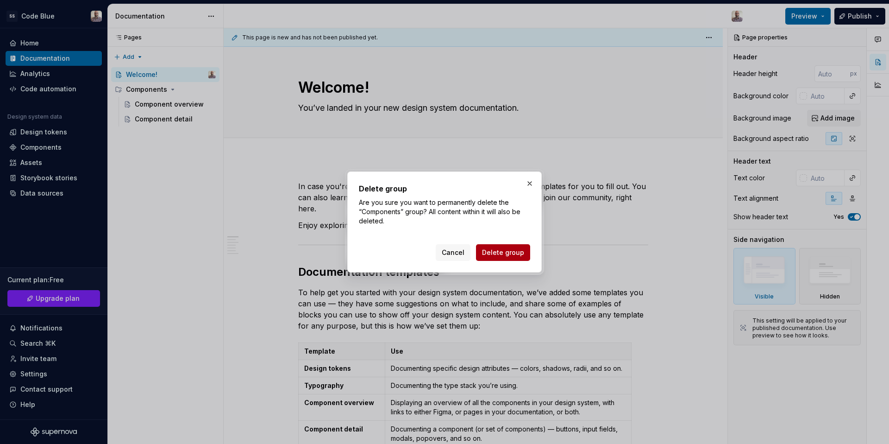
click at [497, 255] on span "Delete group" at bounding box center [503, 252] width 42 height 9
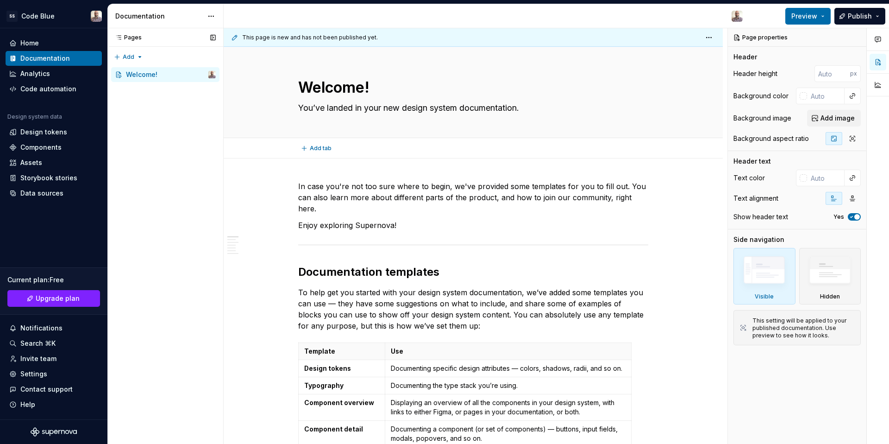
type textarea "*"
click at [35, 133] on div "Design tokens" at bounding box center [43, 131] width 47 height 9
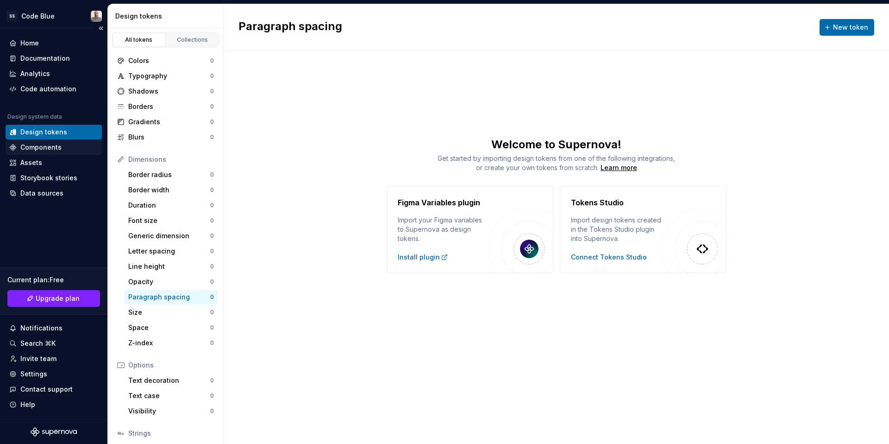
click at [50, 147] on div "Components" at bounding box center [40, 147] width 41 height 9
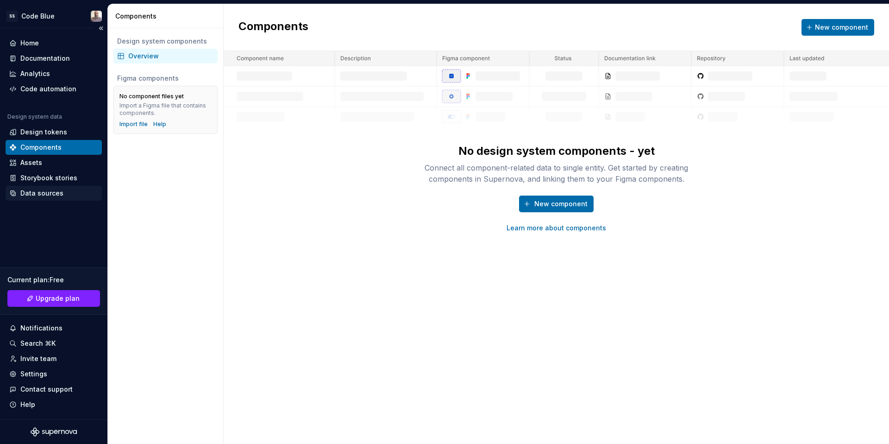
click at [52, 194] on div "Data sources" at bounding box center [41, 192] width 43 height 9
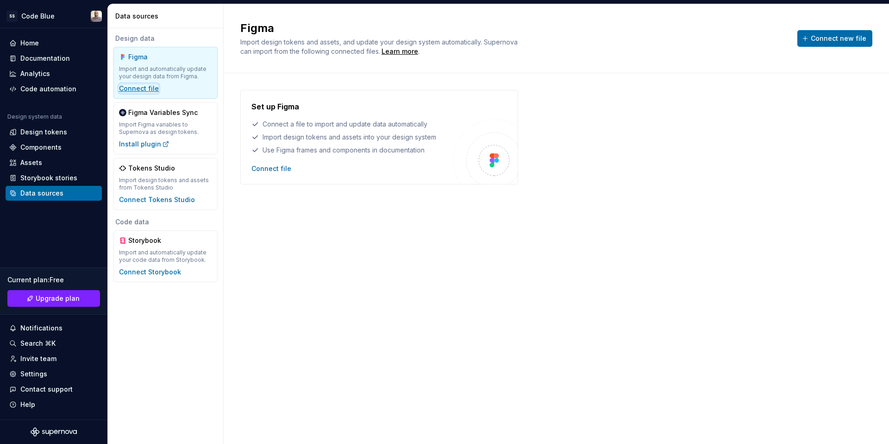
click at [142, 89] on div "Connect file" at bounding box center [139, 88] width 40 height 9
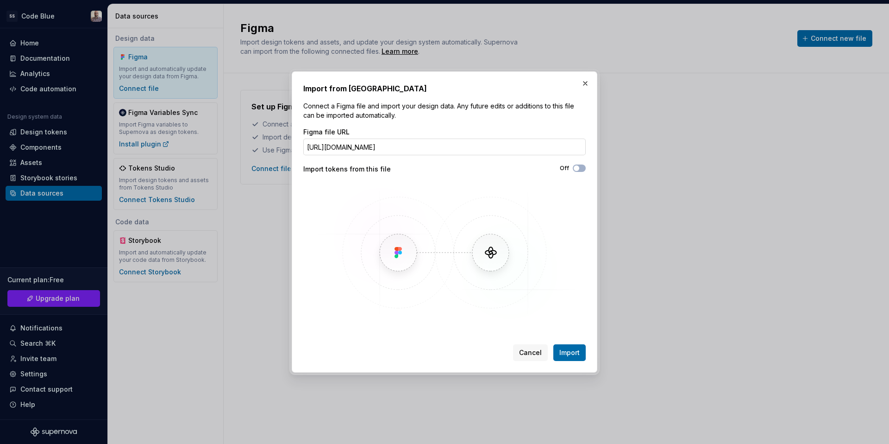
scroll to position [0, 83]
type input "[URL][DOMAIN_NAME]"
click at [575, 169] on span "button" at bounding box center [577, 168] width 6 height 6
click at [569, 352] on span "Import" at bounding box center [569, 352] width 20 height 9
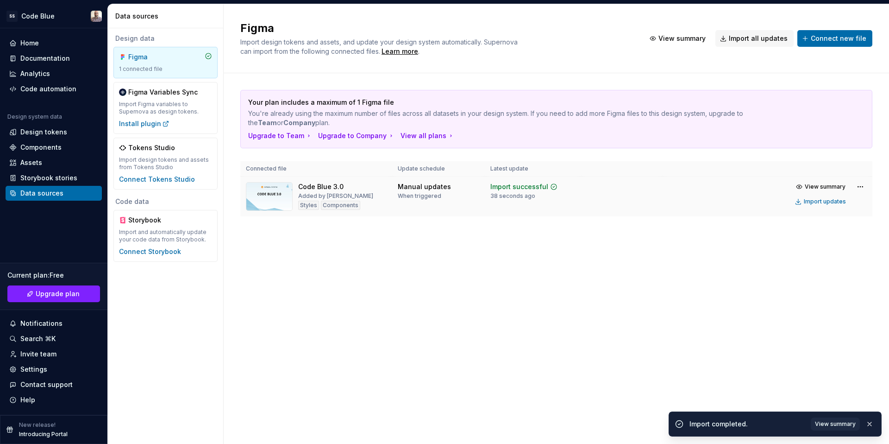
click at [685, 199] on td "View summary Import updates" at bounding box center [768, 193] width 210 height 35
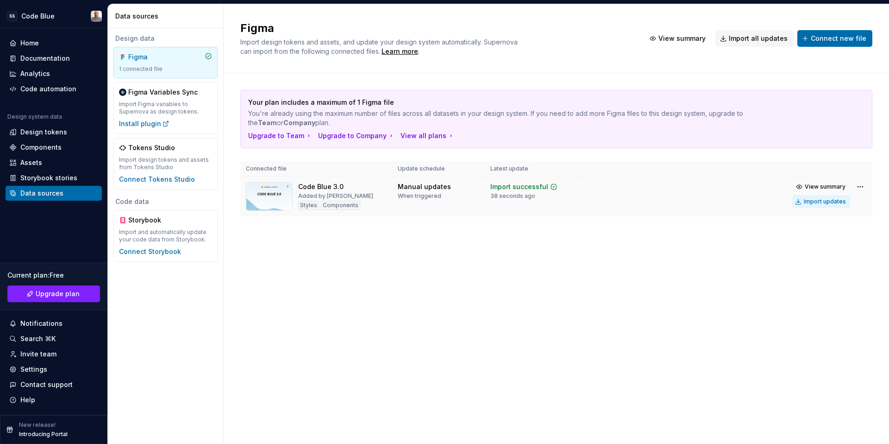
click at [832, 201] on div "Import updates" at bounding box center [825, 201] width 42 height 7
click at [144, 121] on div "Install plugin" at bounding box center [144, 123] width 50 height 9
click at [49, 125] on div "Design tokens" at bounding box center [54, 132] width 96 height 15
